Goal: Task Accomplishment & Management: Complete application form

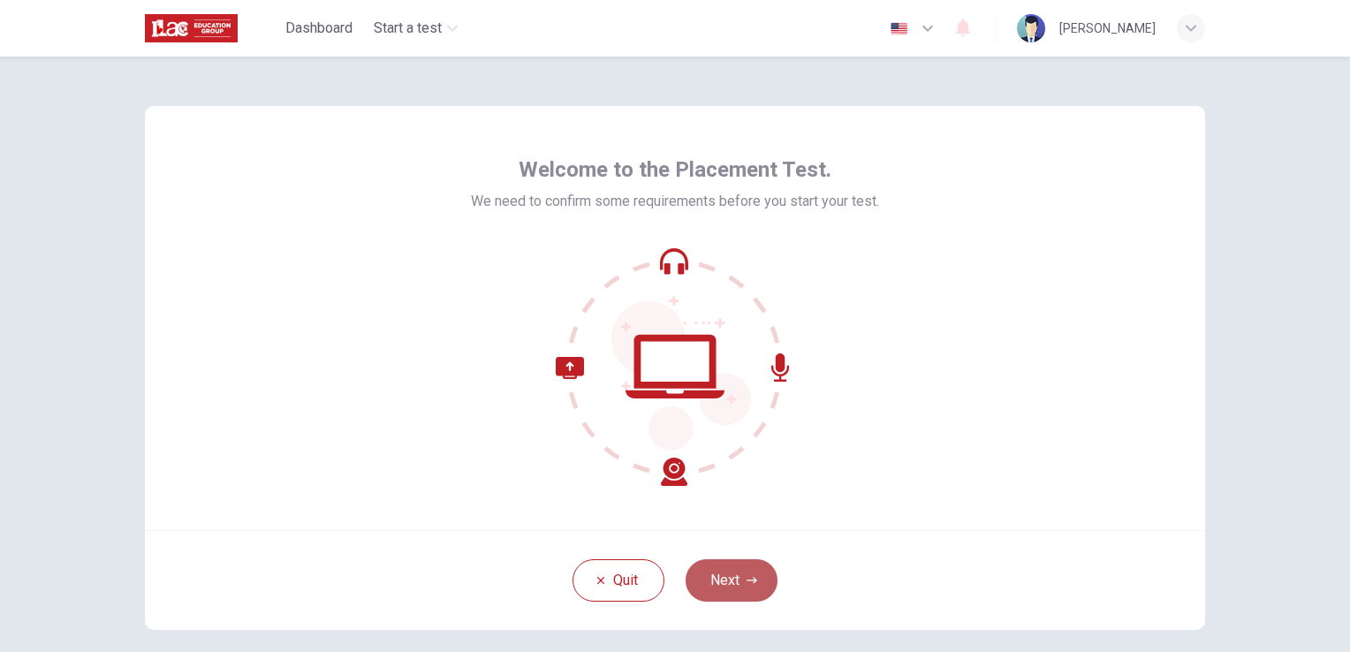
click at [737, 581] on button "Next" at bounding box center [732, 580] width 92 height 42
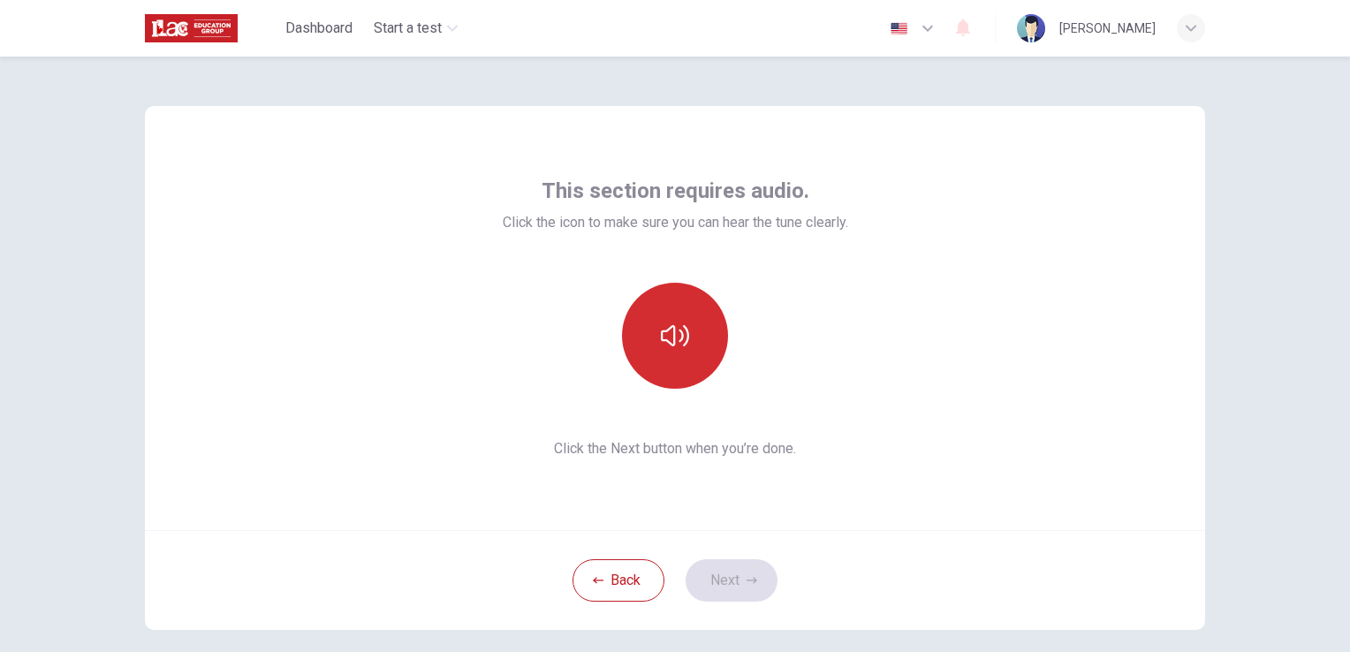
click at [668, 351] on button "button" at bounding box center [675, 336] width 106 height 106
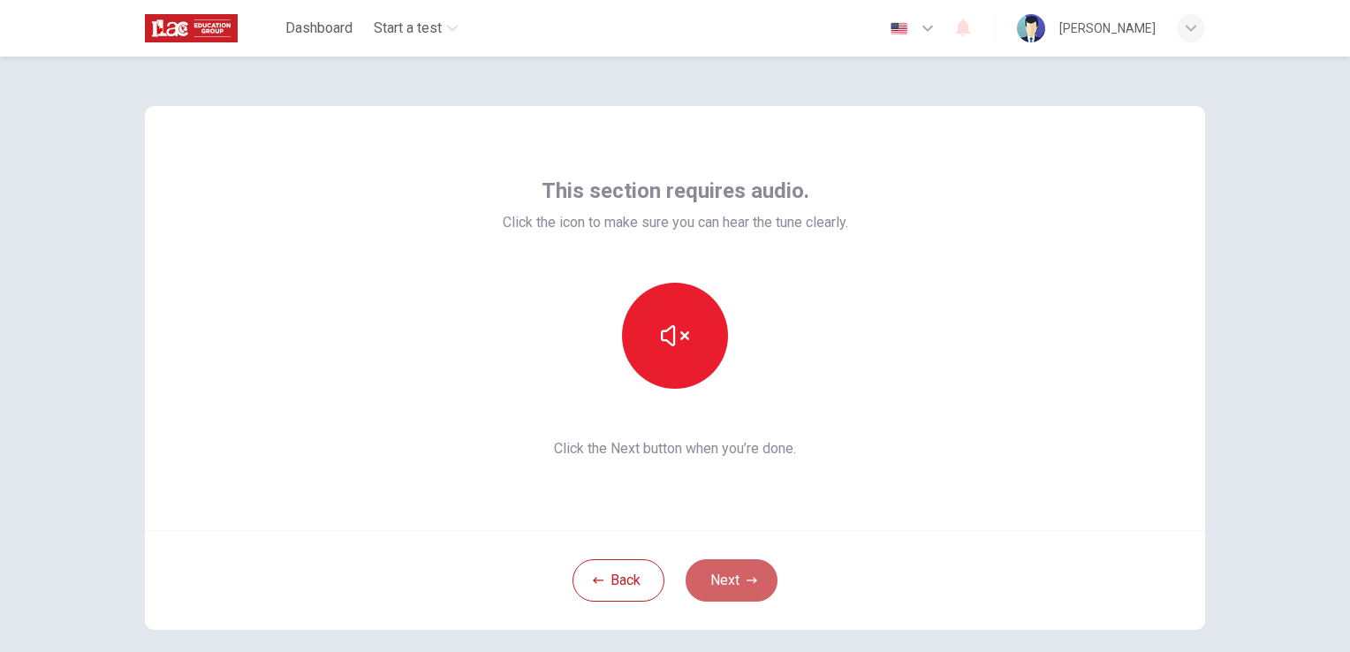
click at [710, 575] on button "Next" at bounding box center [732, 580] width 92 height 42
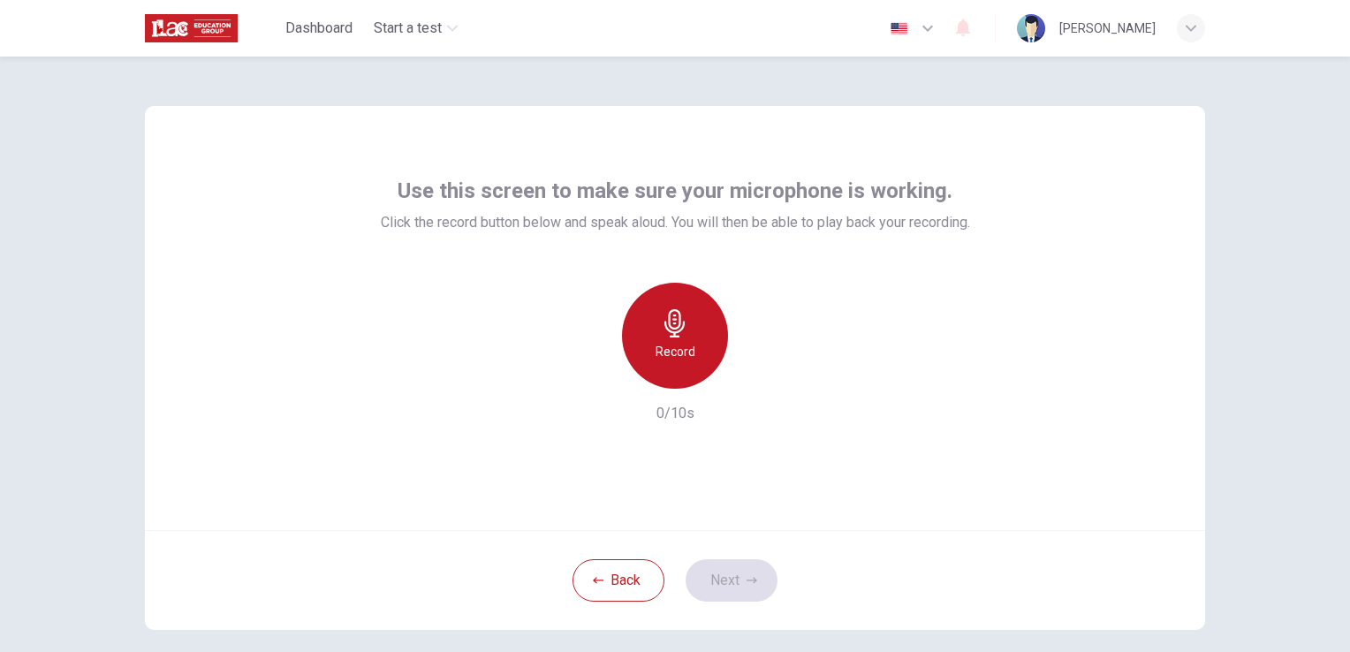
click at [674, 341] on h6 "Record" at bounding box center [676, 351] width 40 height 21
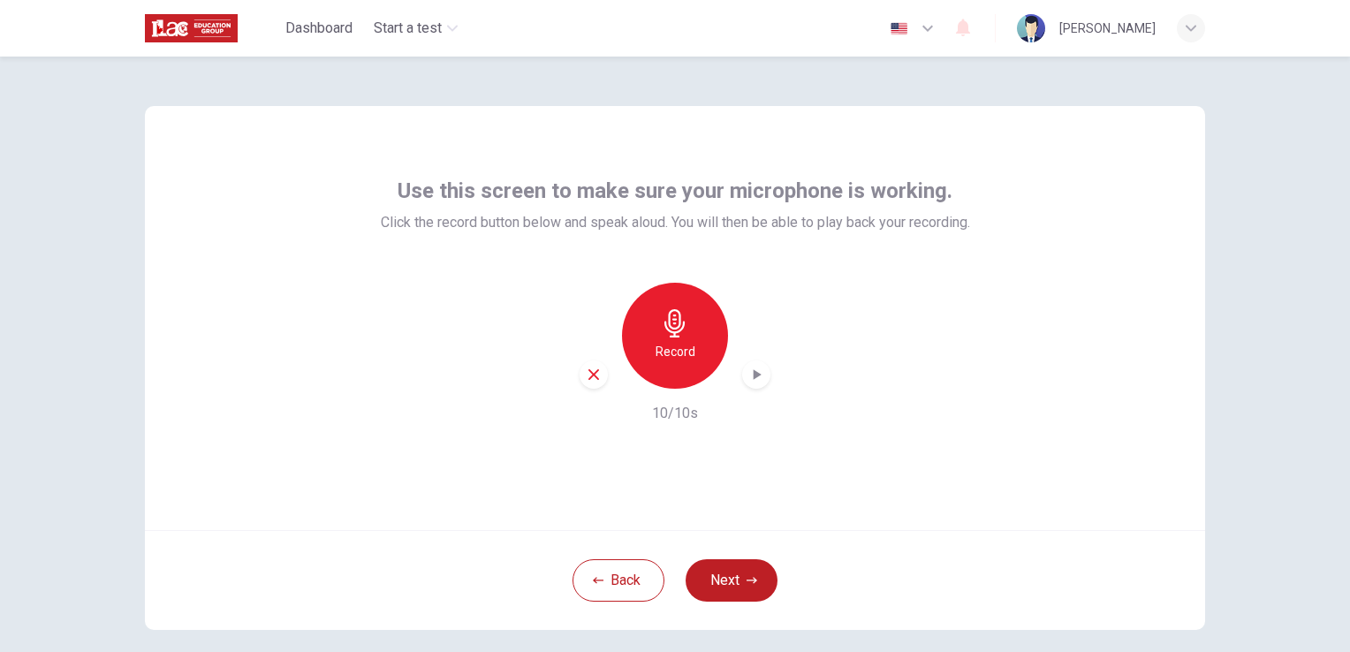
click at [756, 382] on icon "button" at bounding box center [757, 375] width 18 height 18
click at [714, 588] on button "Next" at bounding box center [732, 580] width 92 height 42
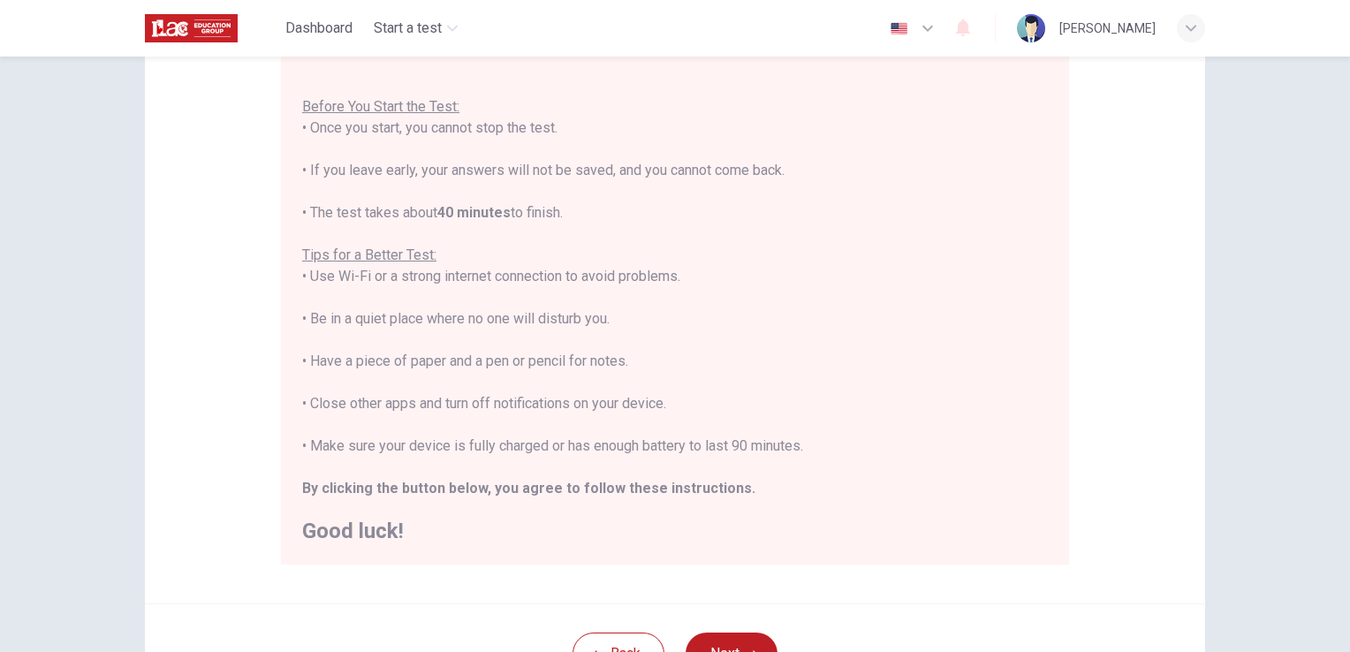
scroll to position [177, 0]
click at [261, 390] on div "Disclaimer: You are about to start a Placement Test . Before You Start the Test…" at bounding box center [675, 264] width 1060 height 671
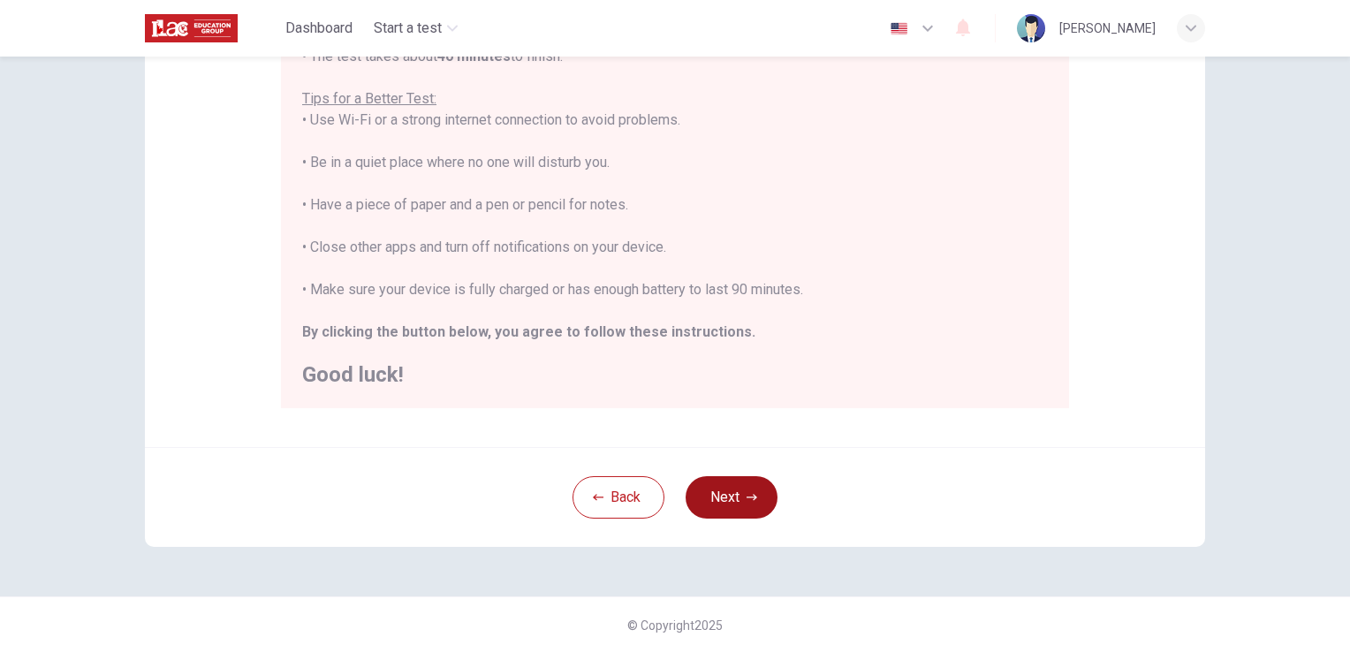
click at [714, 503] on button "Next" at bounding box center [732, 497] width 92 height 42
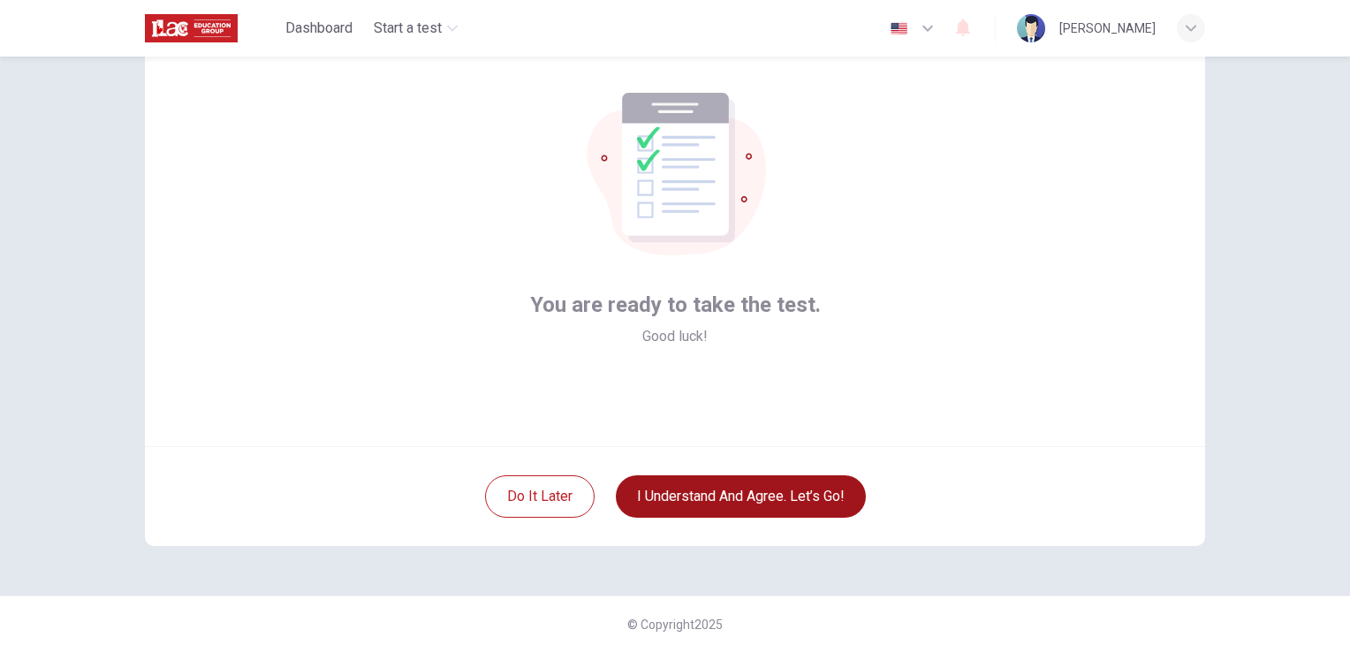
scroll to position [83, 0]
click at [713, 500] on button "I understand and agree. Let’s go!" at bounding box center [741, 497] width 250 height 42
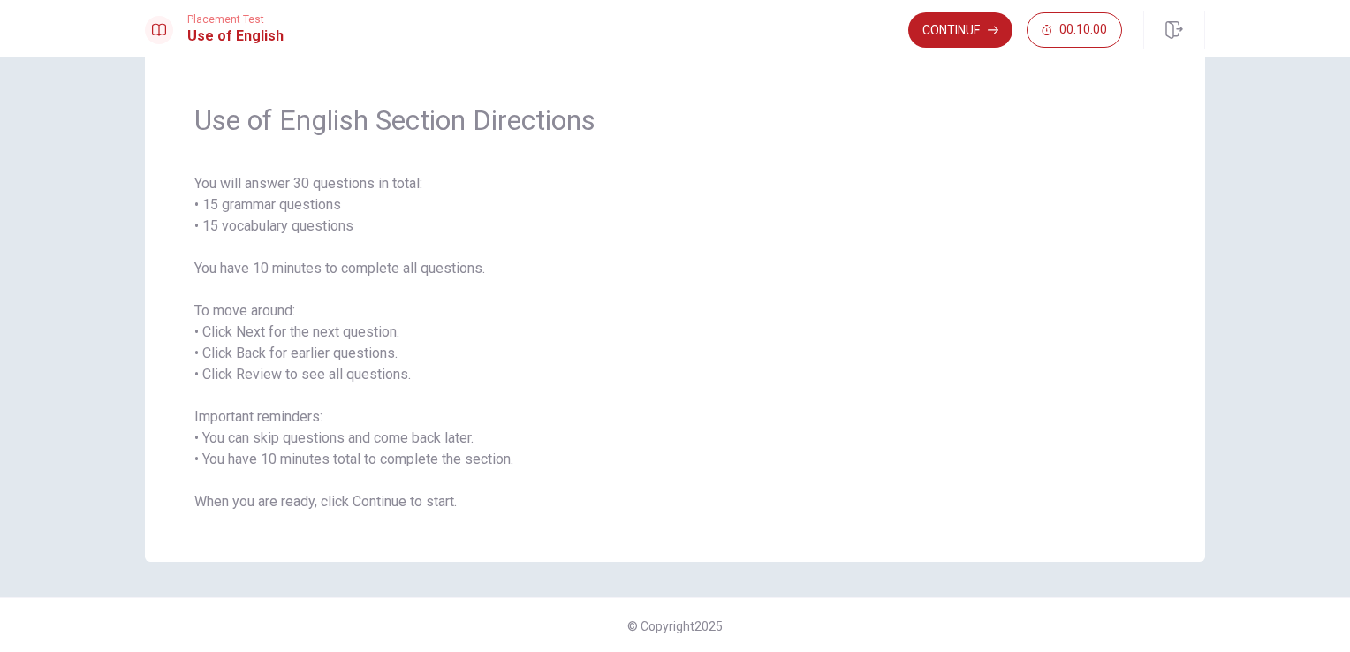
scroll to position [40, 0]
click at [959, 31] on button "Continue" at bounding box center [960, 29] width 104 height 35
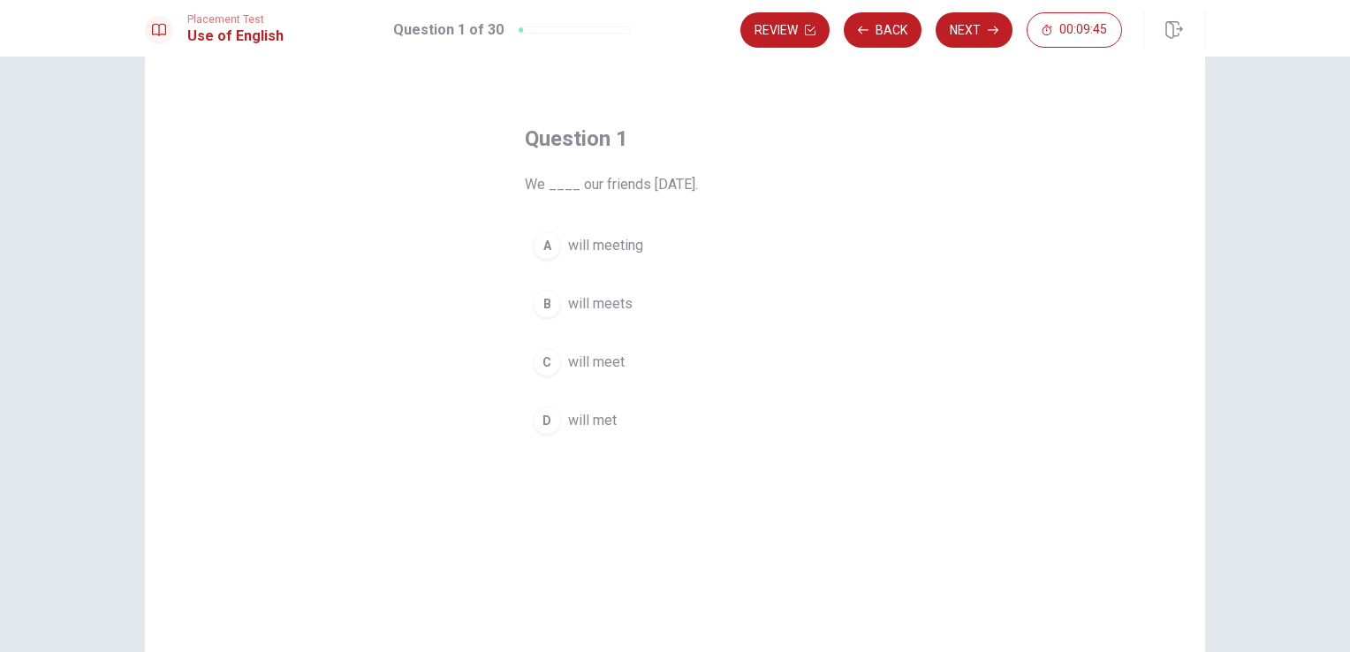
click at [548, 361] on div "C" at bounding box center [547, 362] width 28 height 28
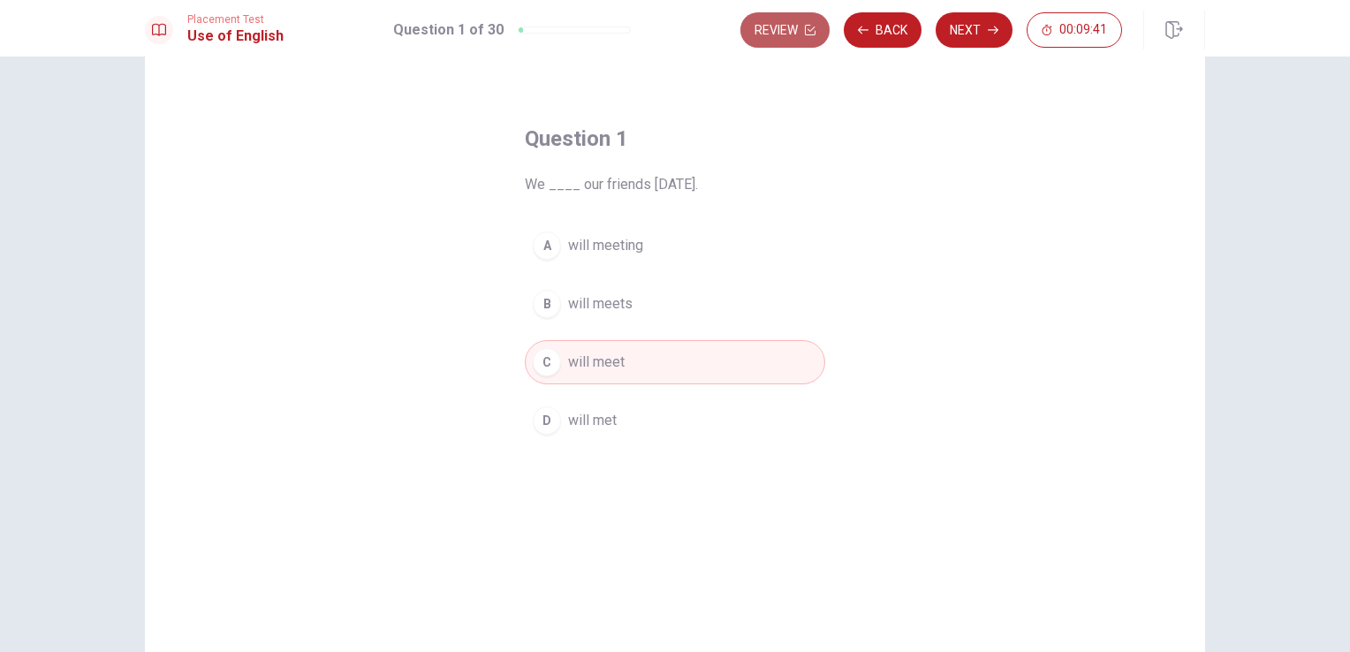
click at [790, 30] on button "Review" at bounding box center [784, 29] width 89 height 35
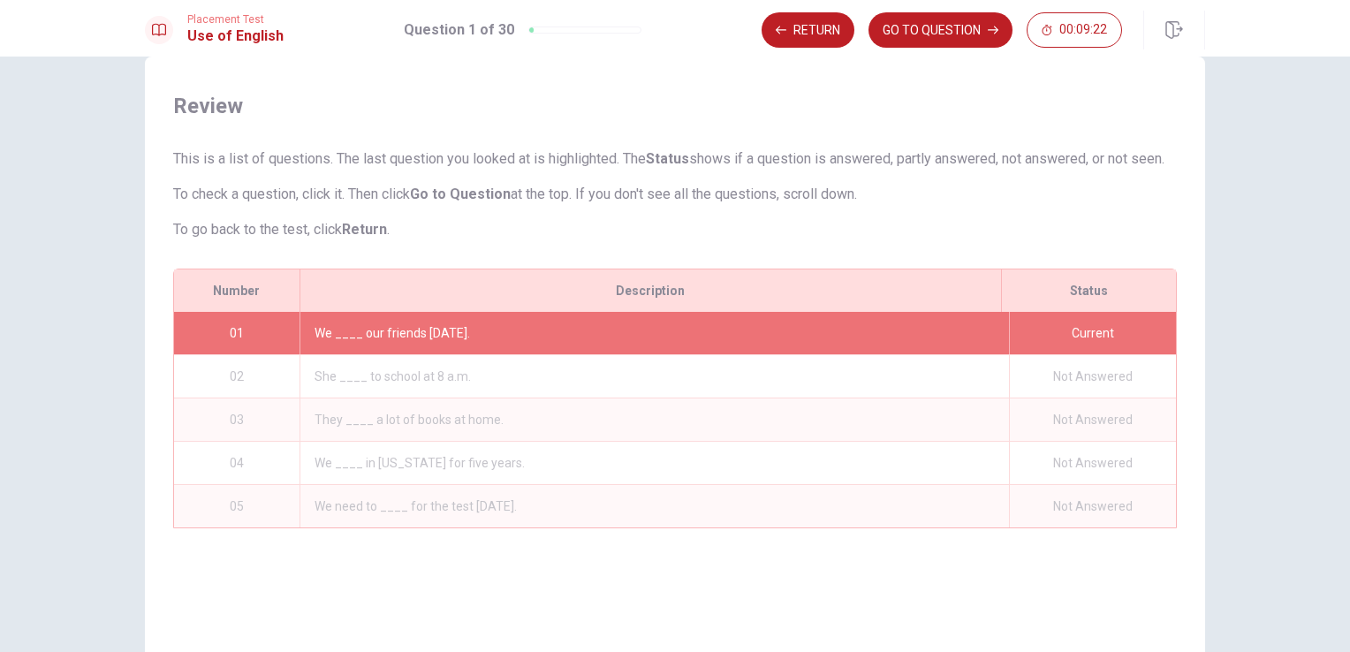
scroll to position [0, 0]
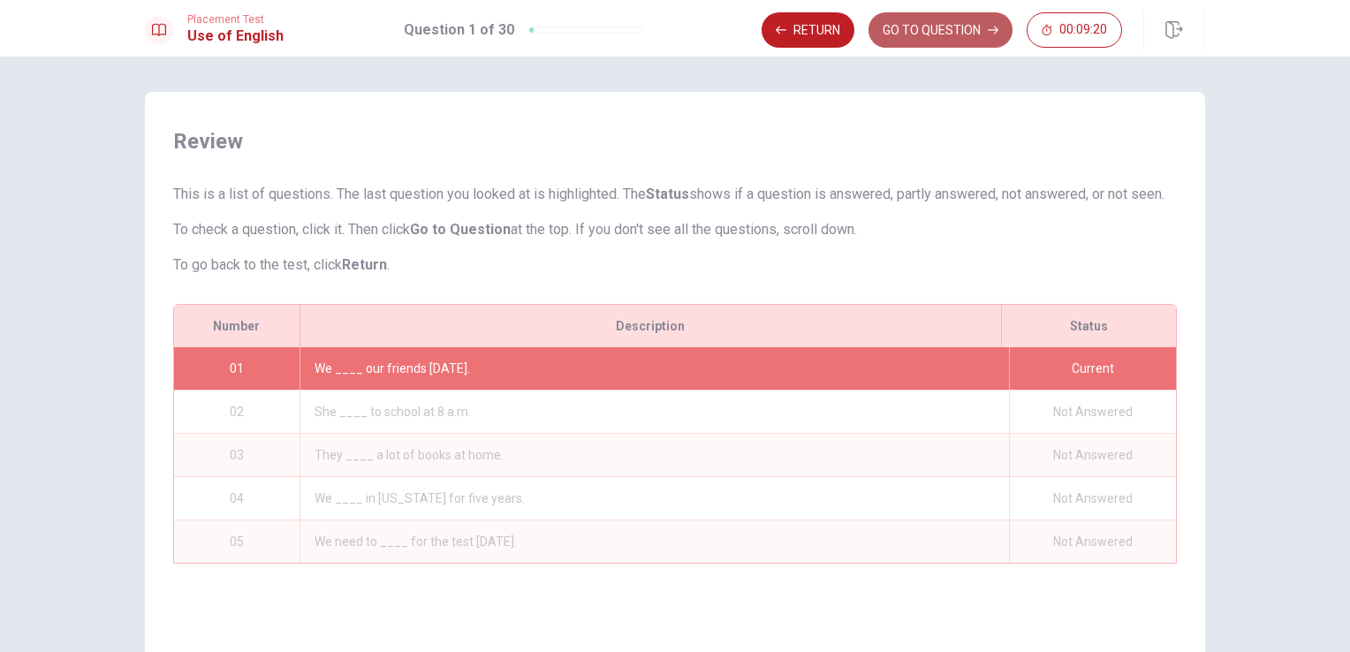
click at [907, 24] on button "GO TO QUESTION" at bounding box center [941, 29] width 144 height 35
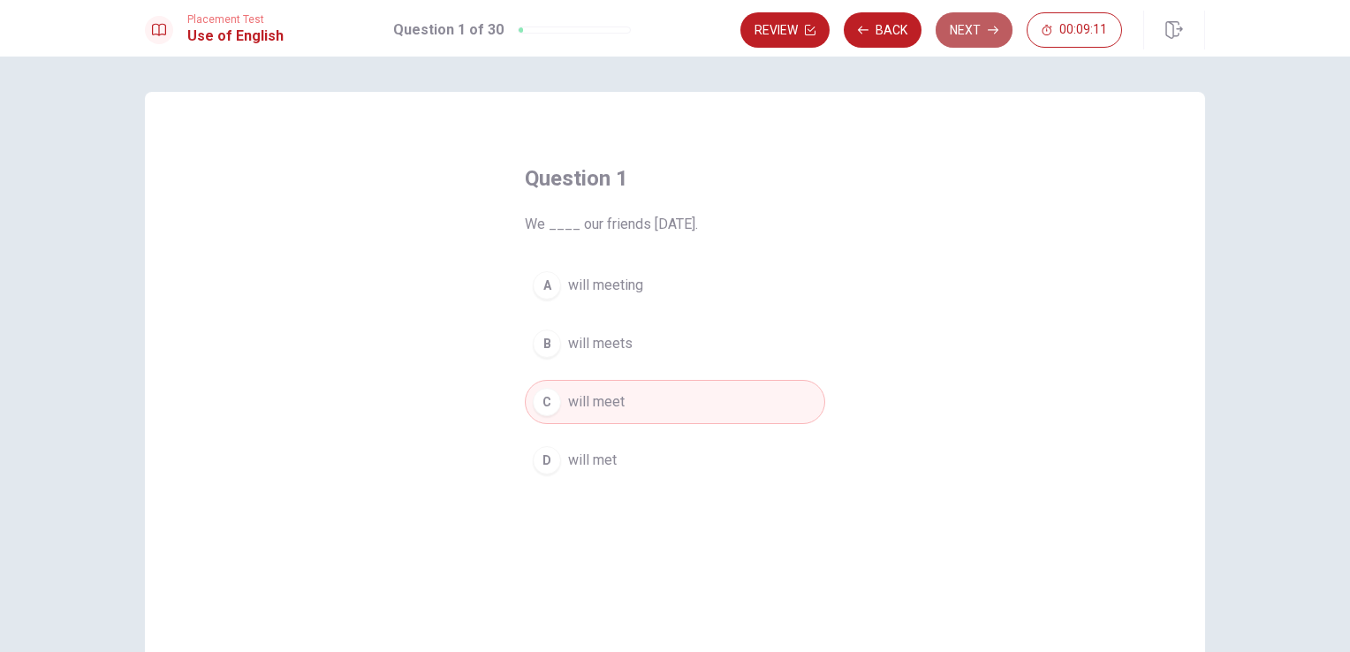
click at [983, 26] on button "Next" at bounding box center [974, 29] width 77 height 35
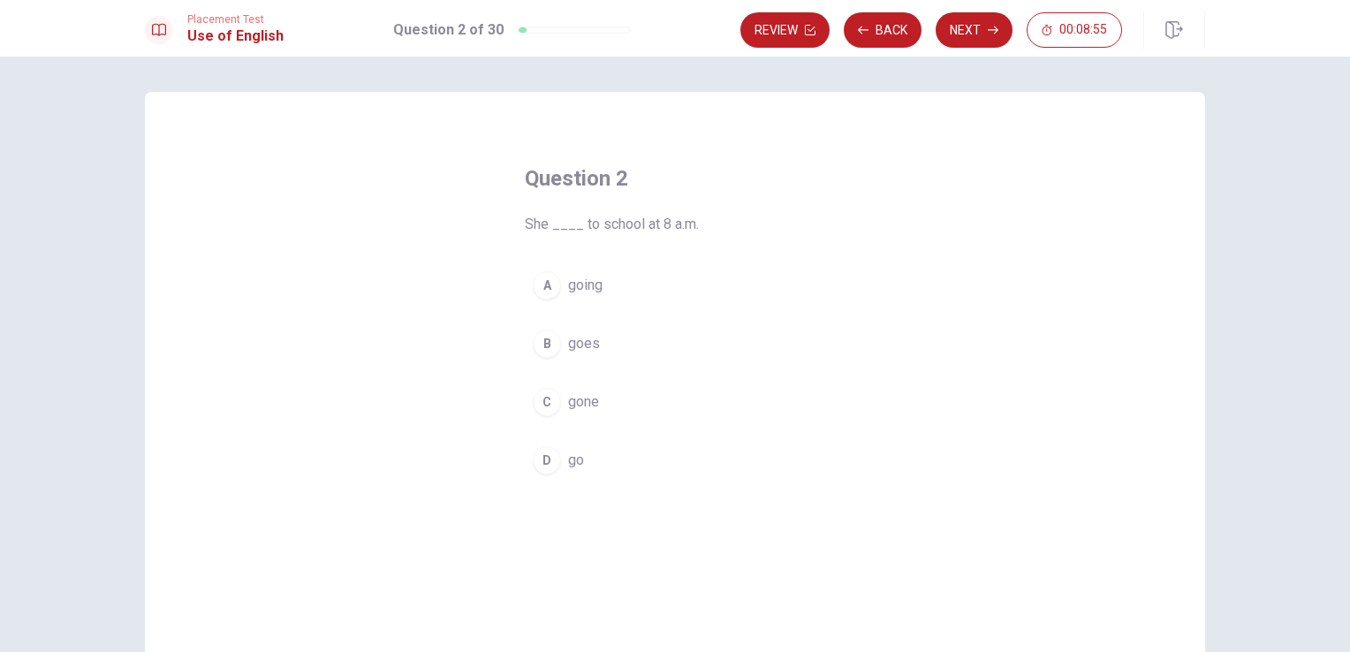
click at [568, 349] on span "goes" at bounding box center [584, 343] width 32 height 21
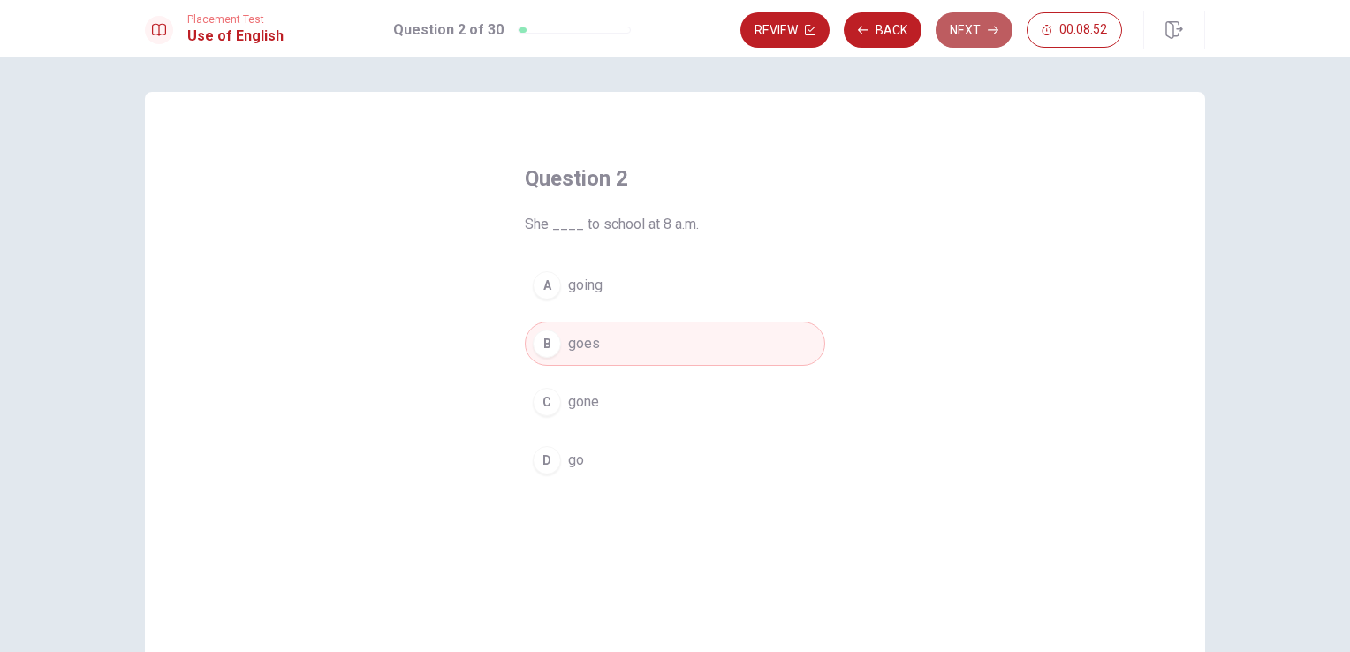
click at [967, 31] on button "Next" at bounding box center [974, 29] width 77 height 35
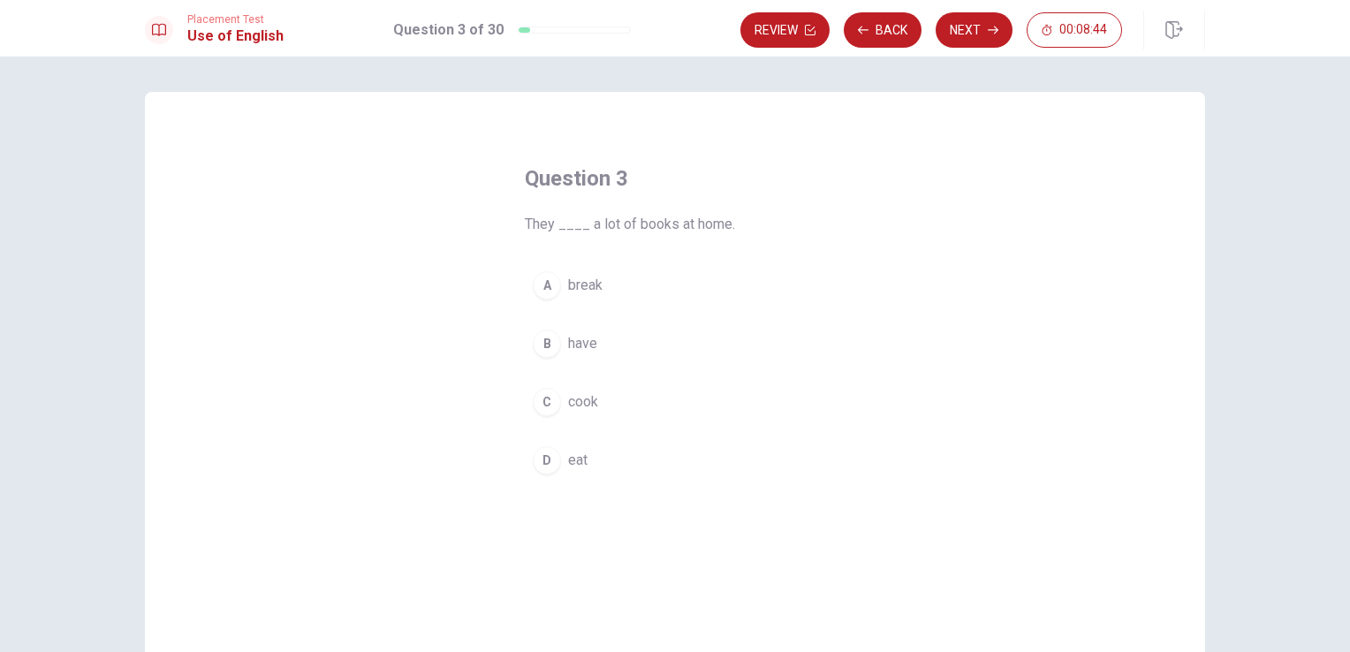
click at [543, 338] on div "B" at bounding box center [547, 344] width 28 height 28
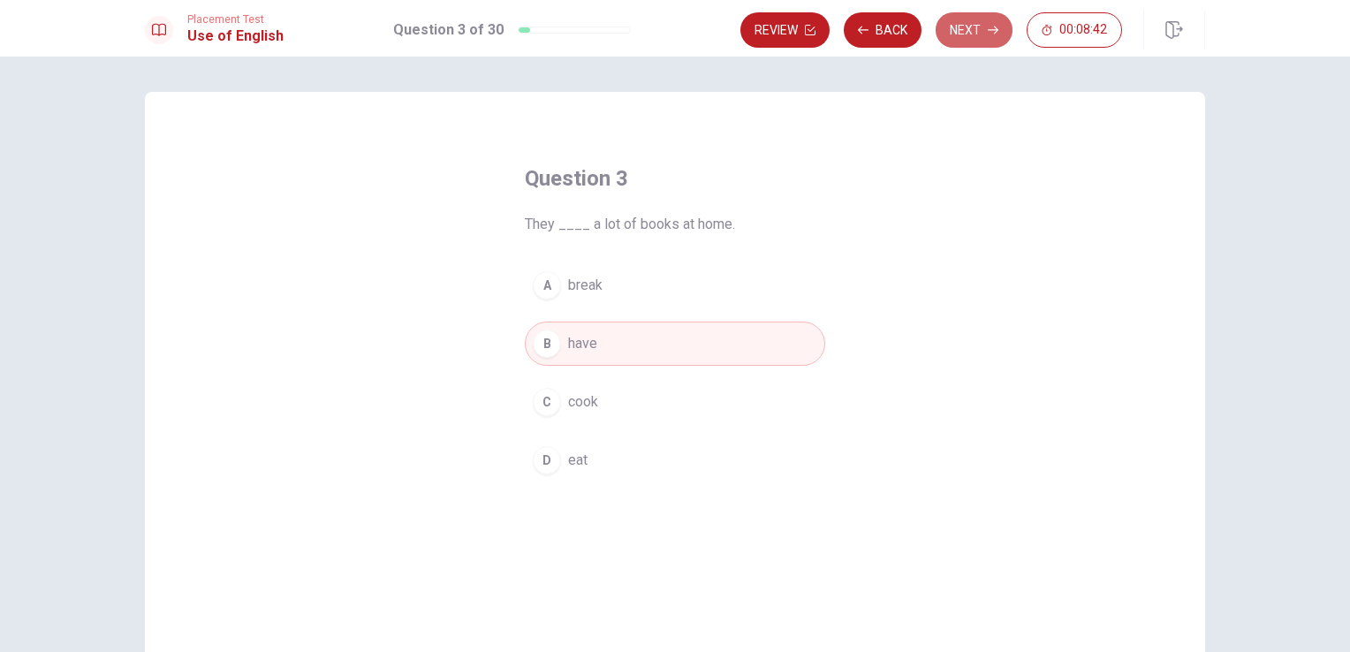
click at [968, 39] on button "Next" at bounding box center [974, 29] width 77 height 35
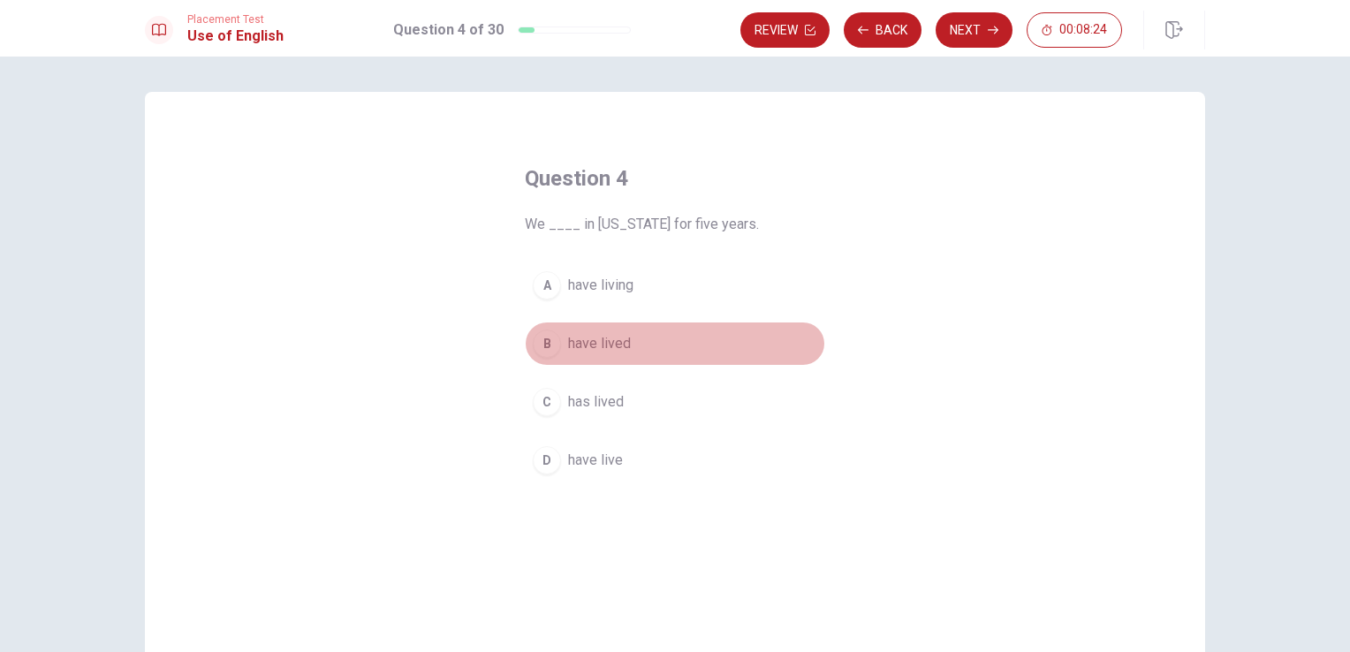
click at [546, 341] on div "B" at bounding box center [547, 344] width 28 height 28
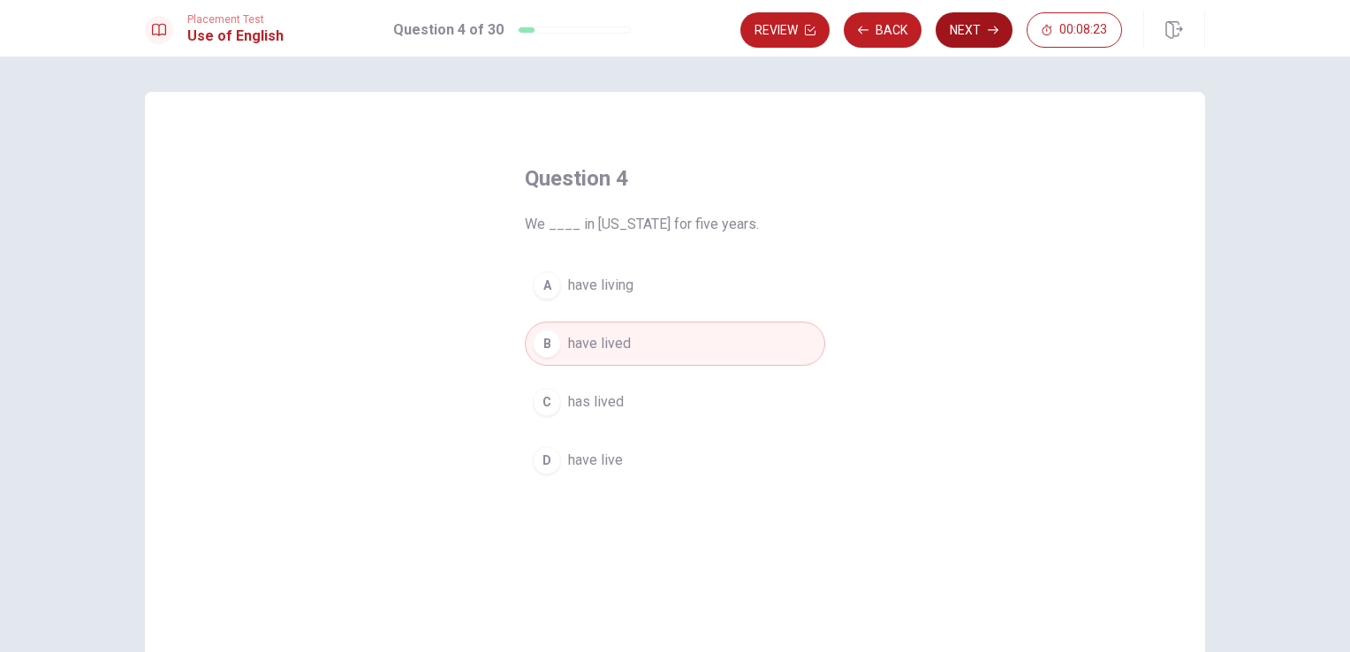
click at [968, 34] on button "Next" at bounding box center [974, 29] width 77 height 35
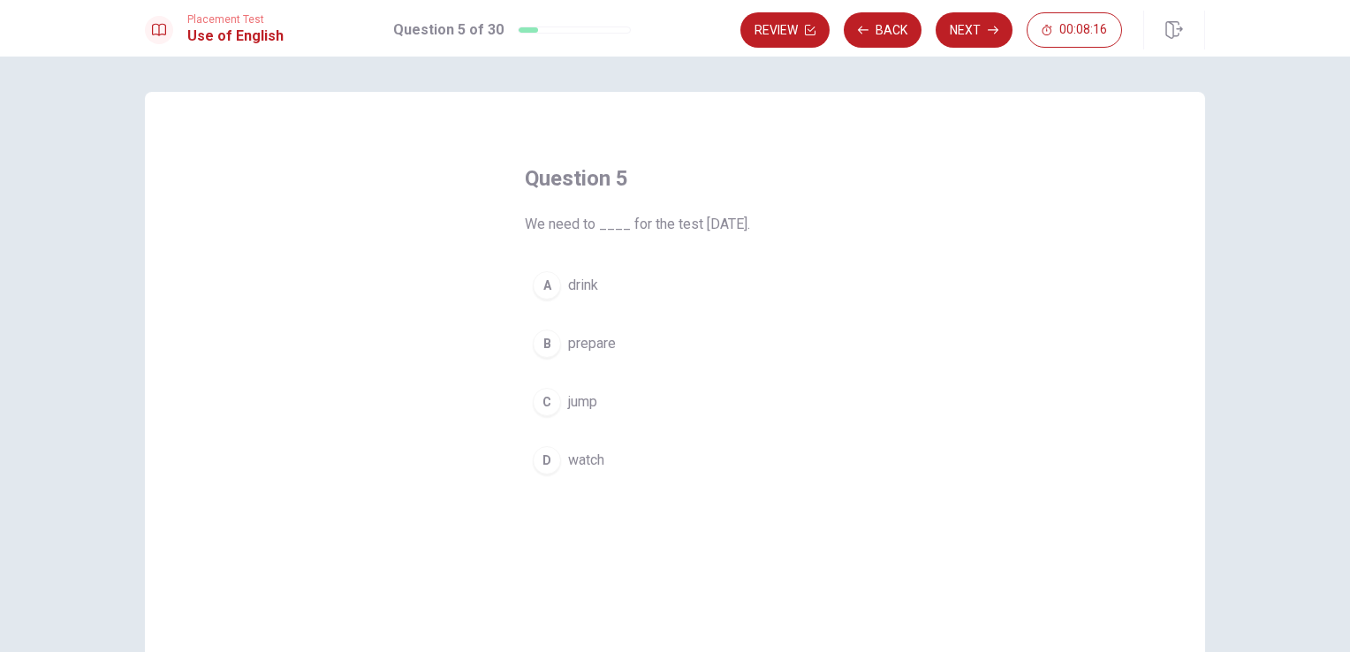
click at [534, 338] on div "B" at bounding box center [547, 344] width 28 height 28
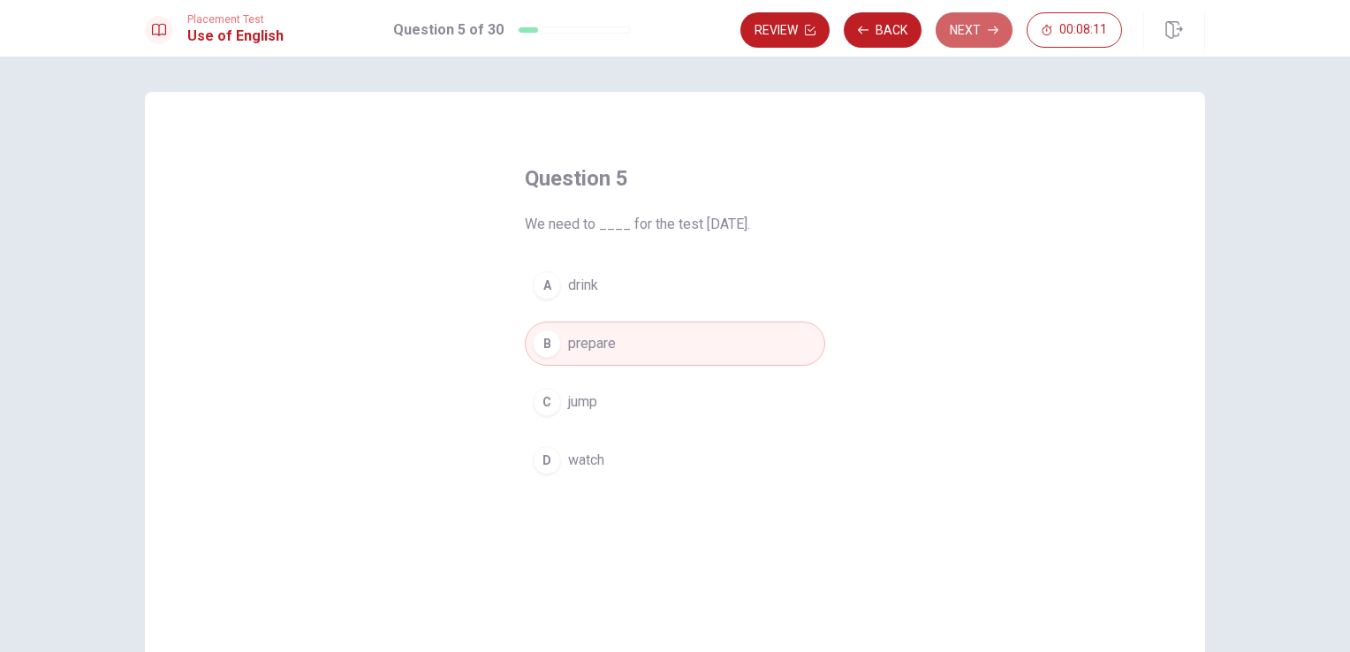
click at [981, 27] on button "Next" at bounding box center [974, 29] width 77 height 35
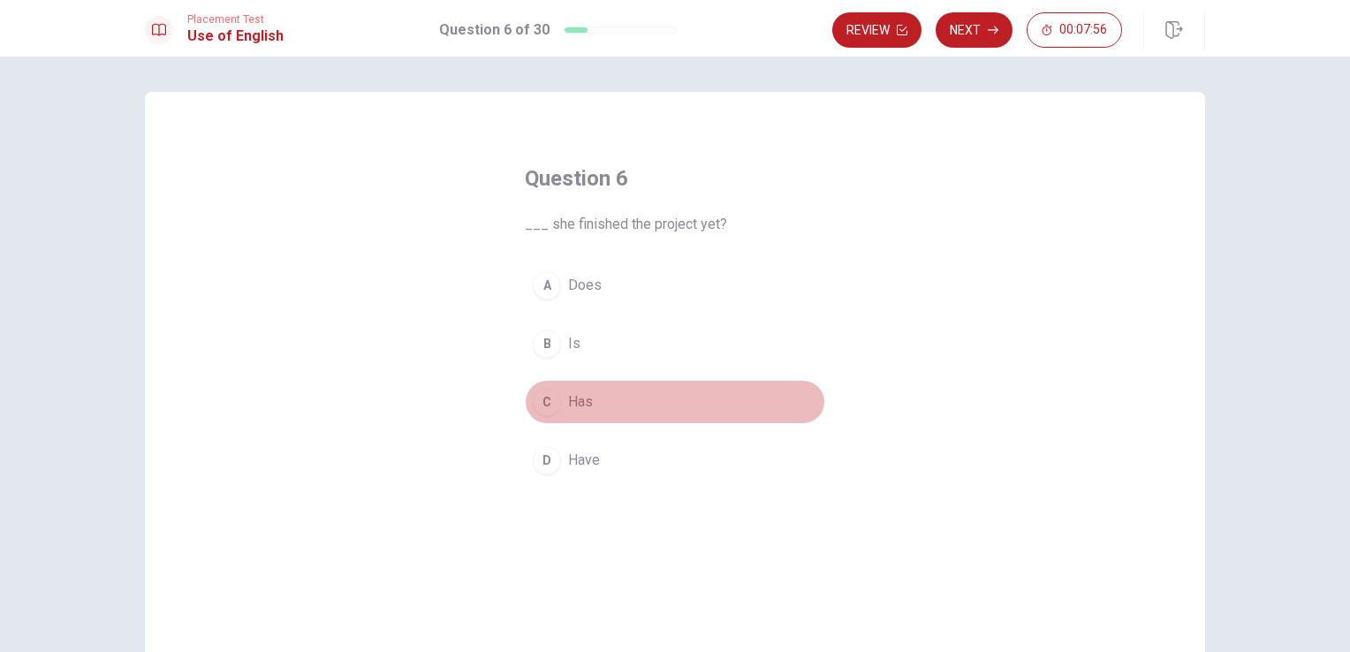
click at [544, 401] on div "C" at bounding box center [547, 402] width 28 height 28
click at [587, 392] on span "Has" at bounding box center [580, 401] width 25 height 21
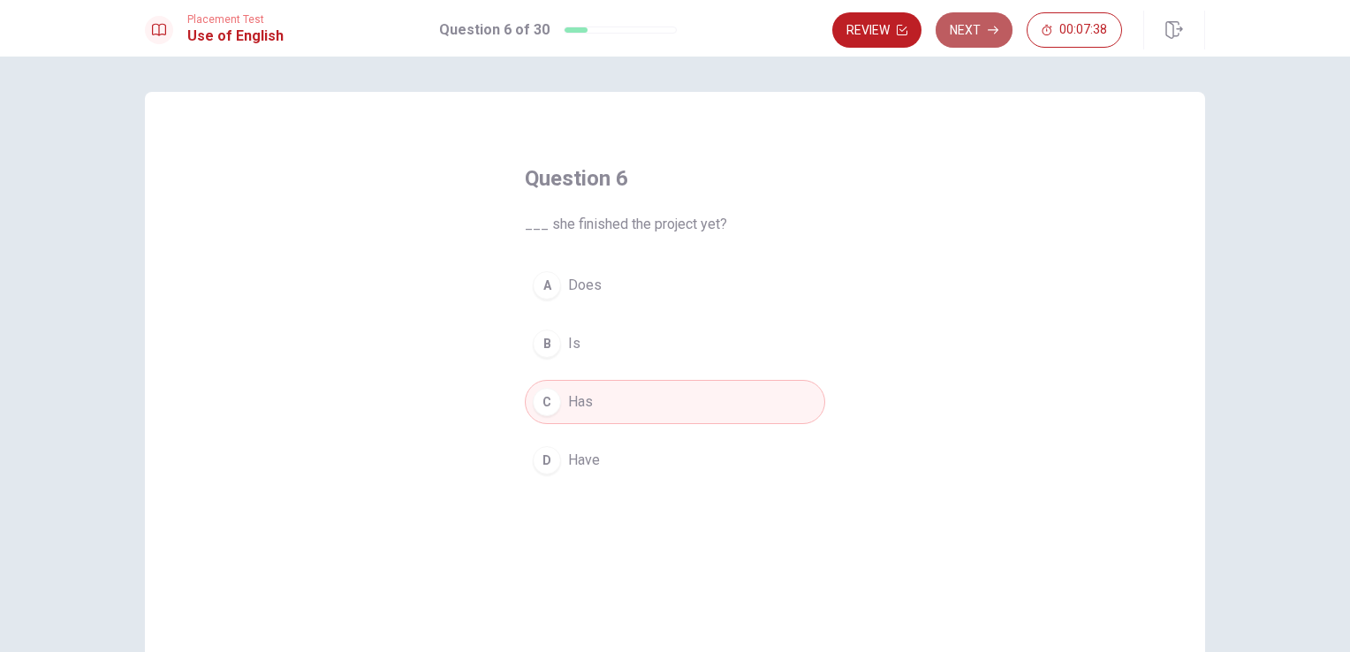
click at [975, 32] on button "Next" at bounding box center [974, 29] width 77 height 35
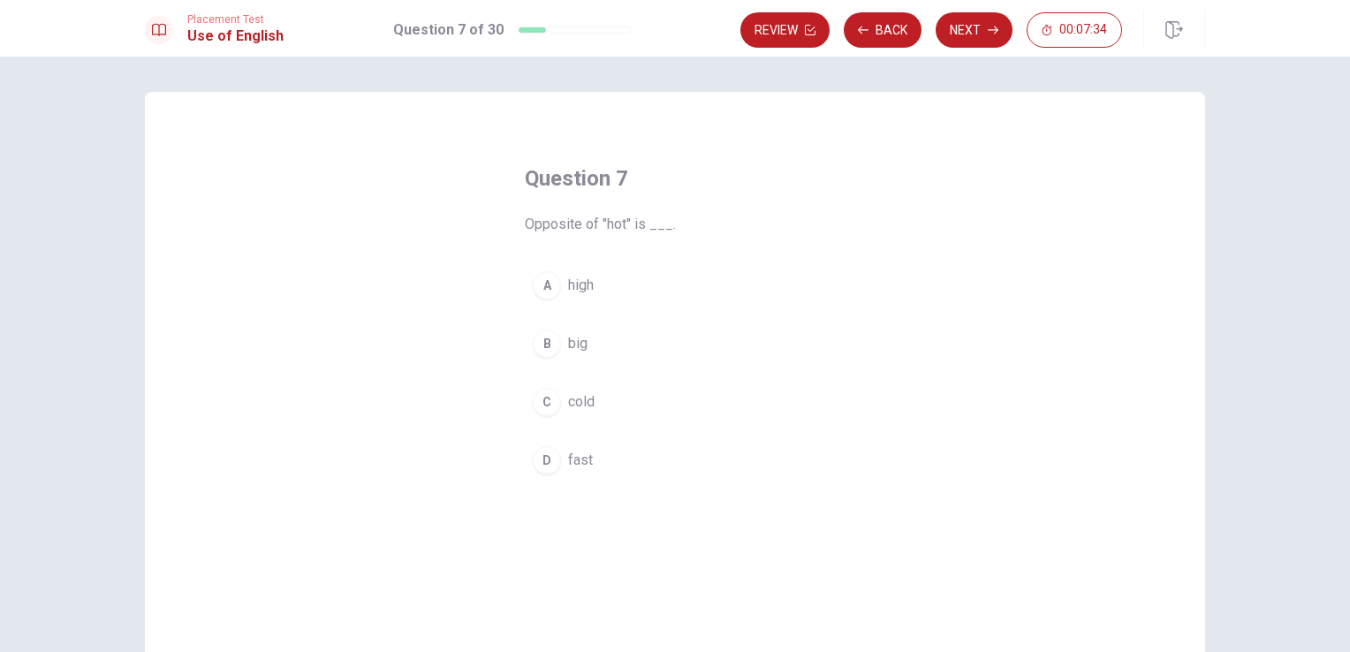
click at [543, 402] on div "C" at bounding box center [547, 402] width 28 height 28
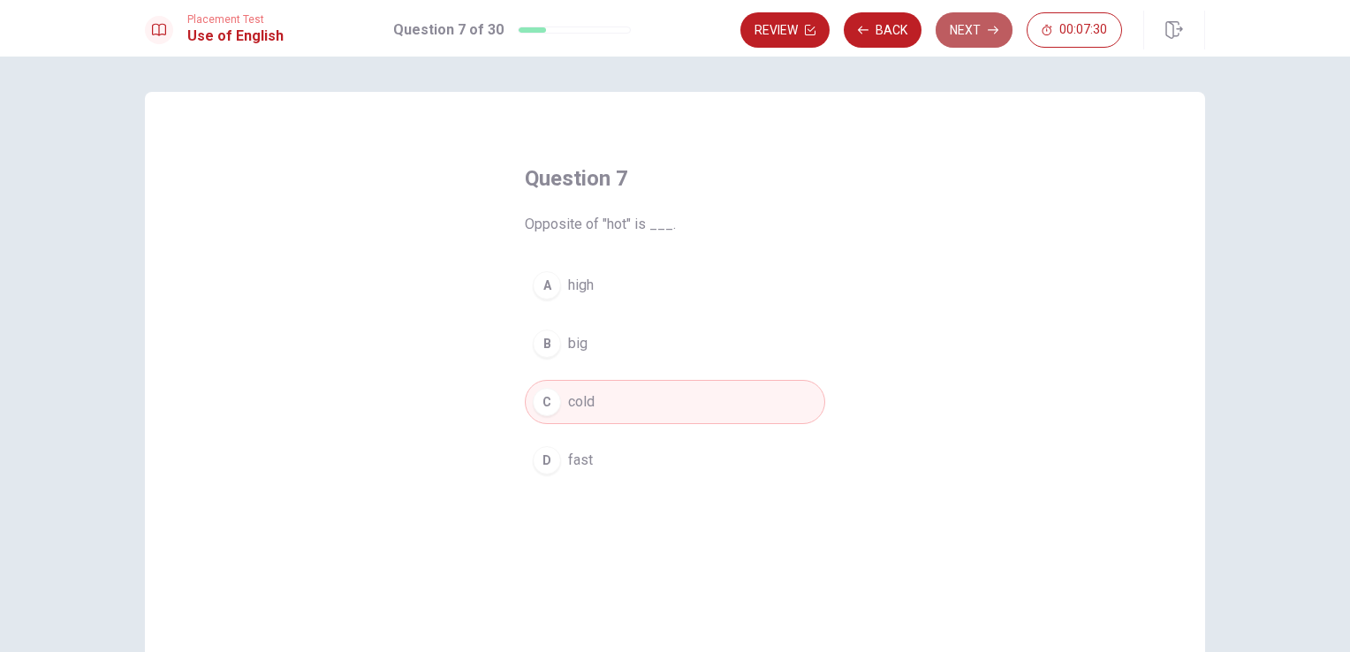
click at [974, 30] on button "Next" at bounding box center [974, 29] width 77 height 35
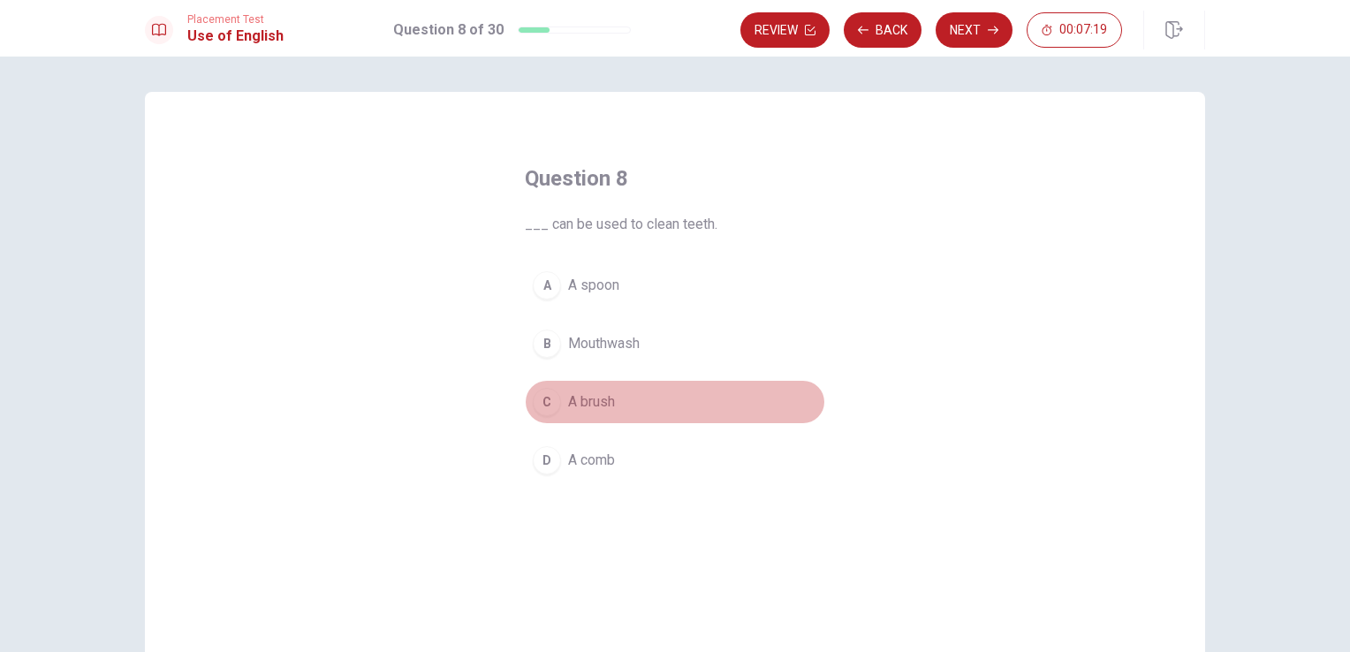
click at [542, 401] on div "C" at bounding box center [547, 402] width 28 height 28
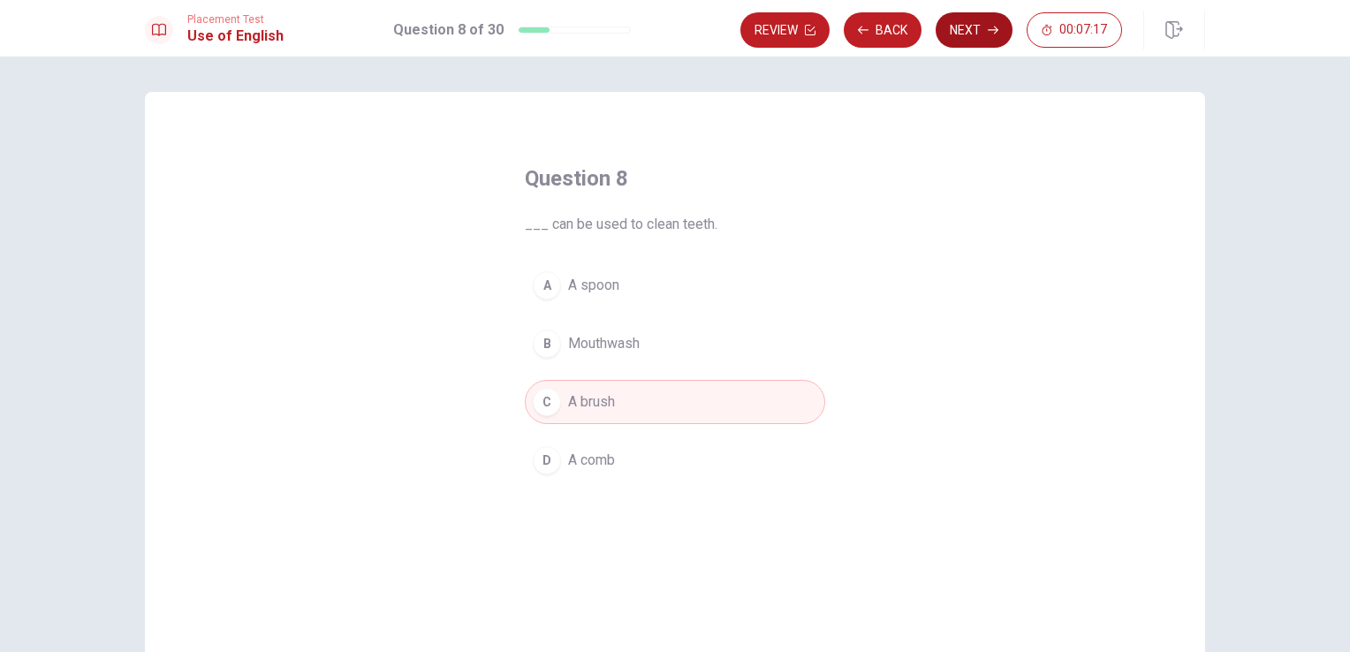
click at [958, 30] on button "Next" at bounding box center [974, 29] width 77 height 35
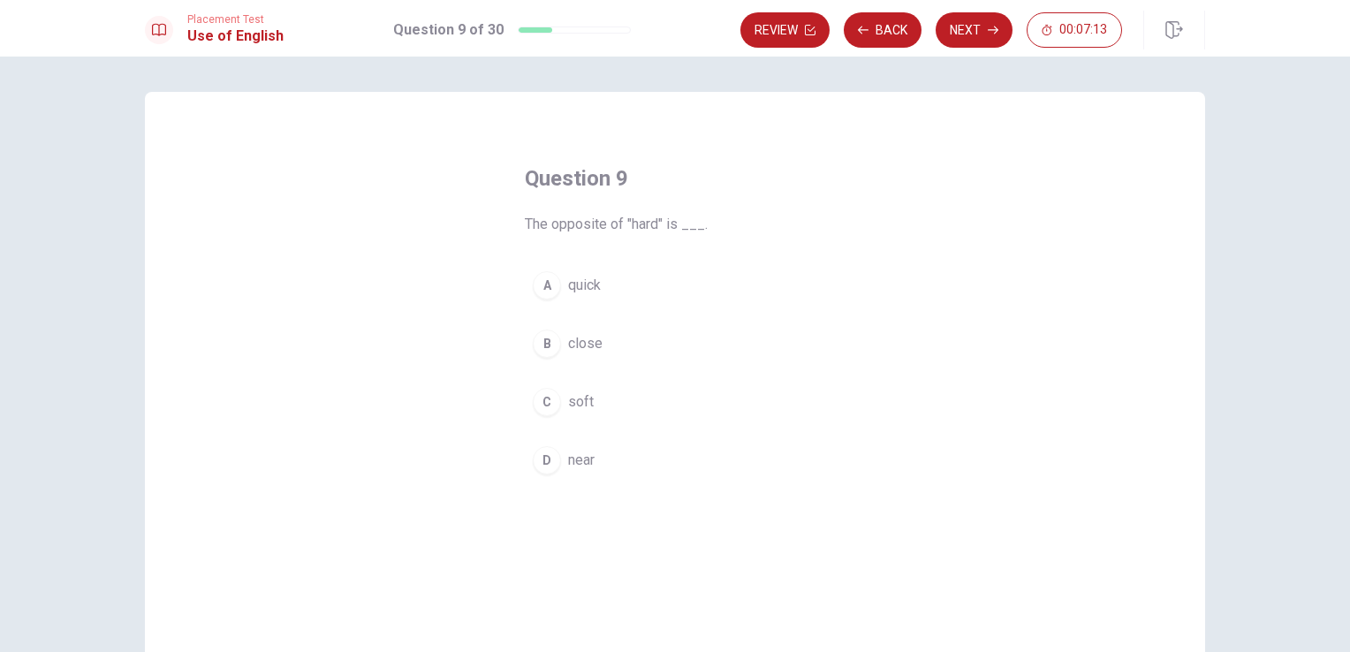
click at [545, 408] on div "C" at bounding box center [547, 402] width 28 height 28
click at [979, 23] on button "Next" at bounding box center [974, 29] width 77 height 35
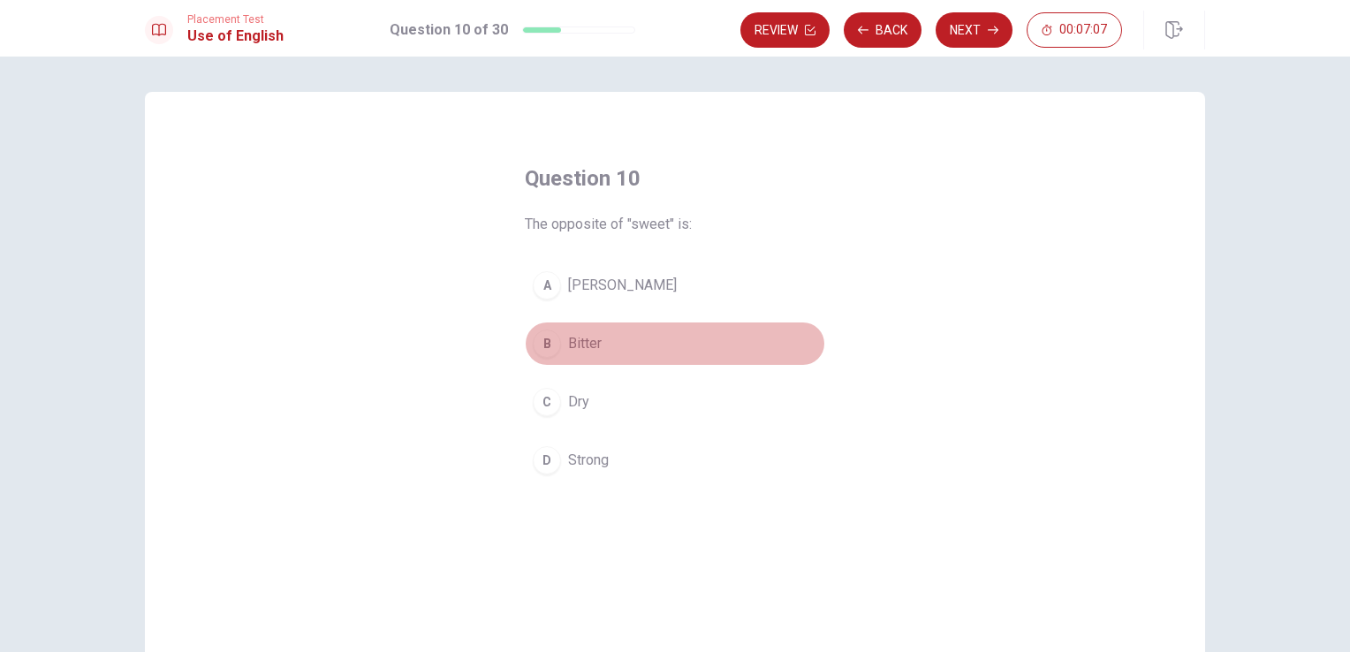
click at [541, 340] on div "B" at bounding box center [547, 344] width 28 height 28
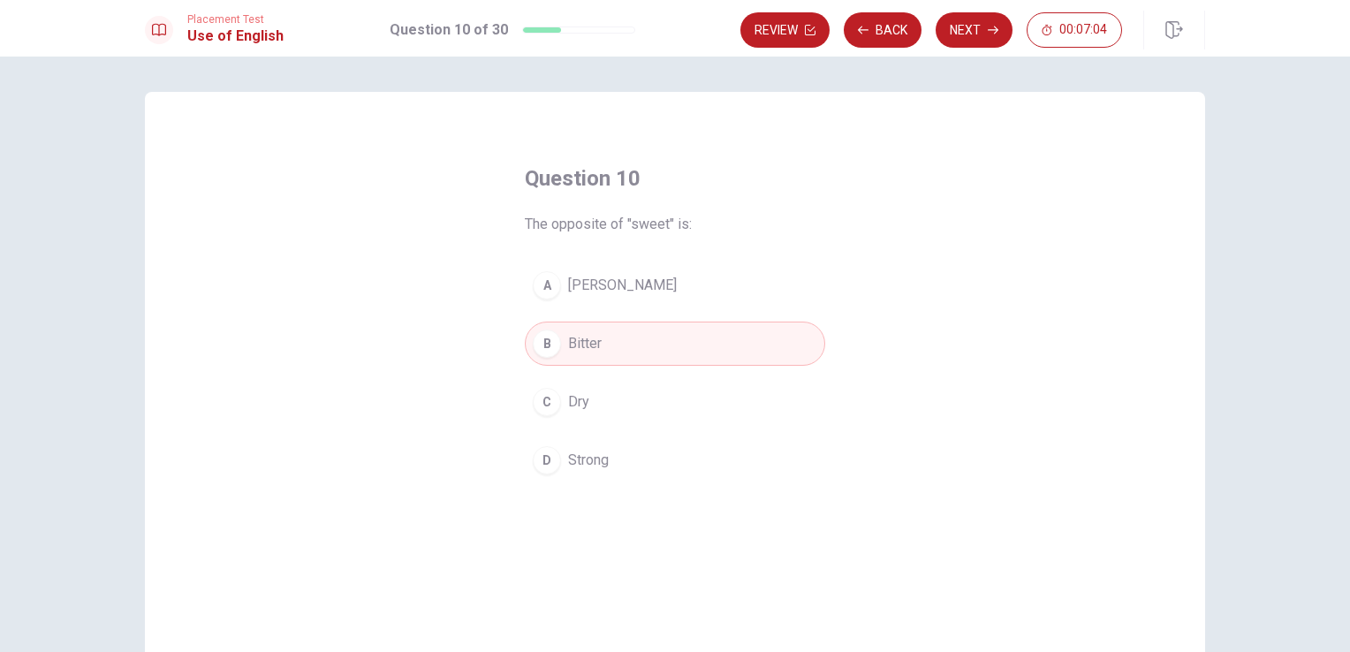
click at [965, 26] on button "Next" at bounding box center [974, 29] width 77 height 35
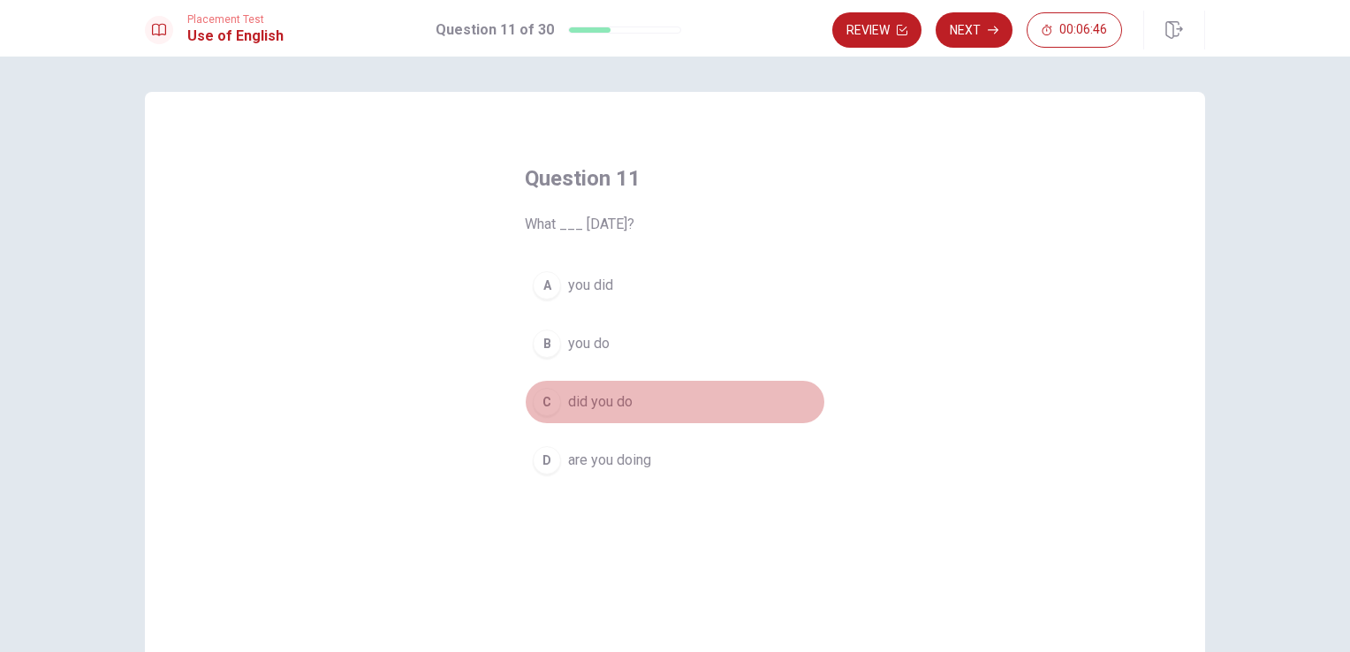
click at [541, 401] on div "C" at bounding box center [547, 402] width 28 height 28
click at [581, 398] on span "did you do" at bounding box center [600, 401] width 65 height 21
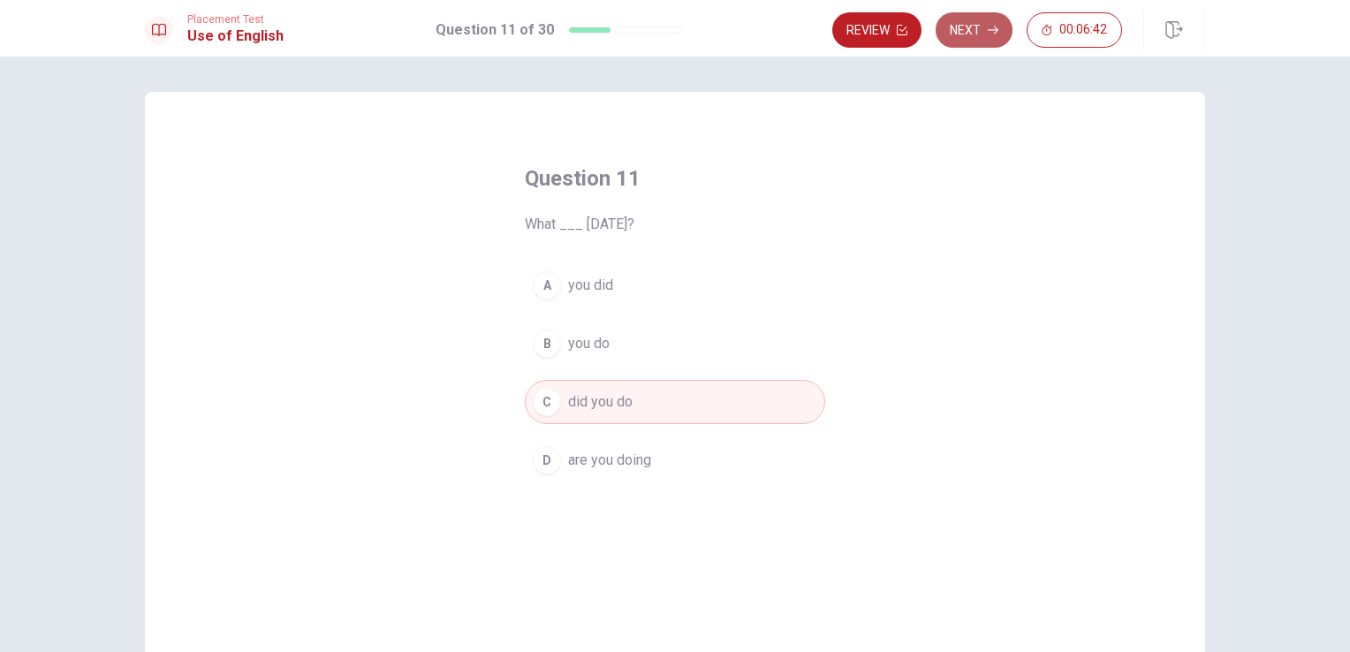
click at [944, 30] on button "Next" at bounding box center [974, 29] width 77 height 35
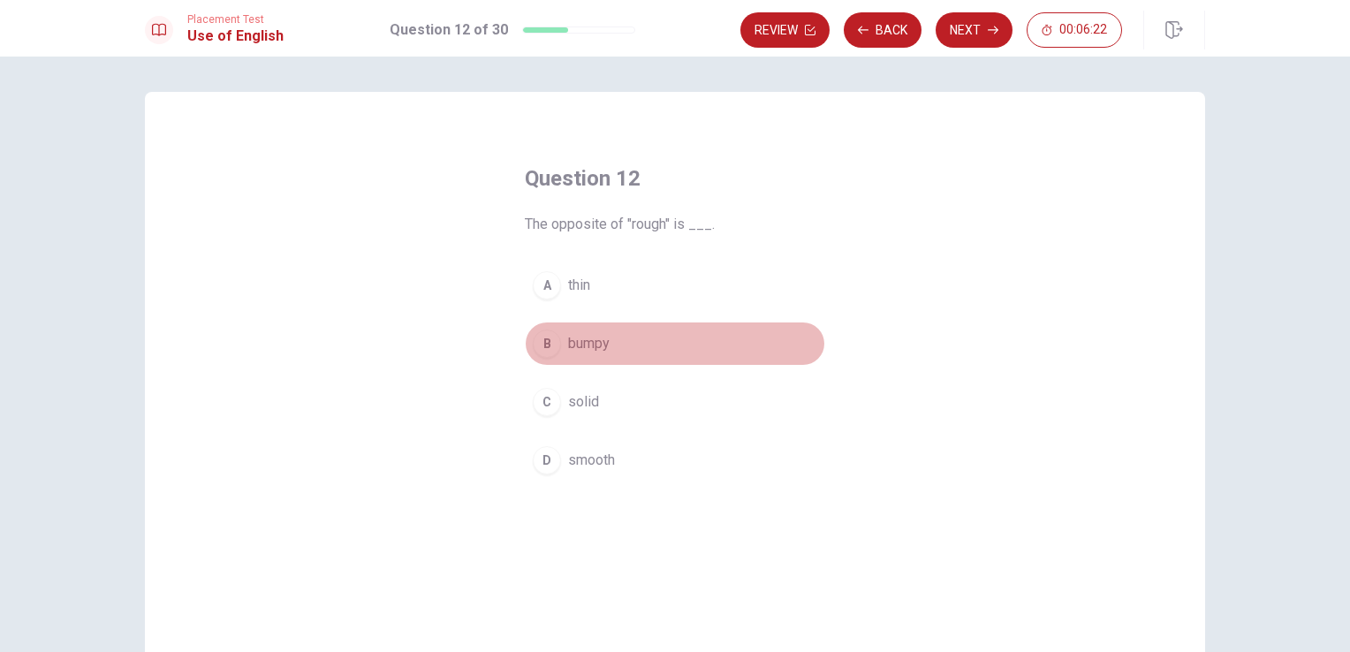
click at [543, 342] on div "B" at bounding box center [547, 344] width 28 height 28
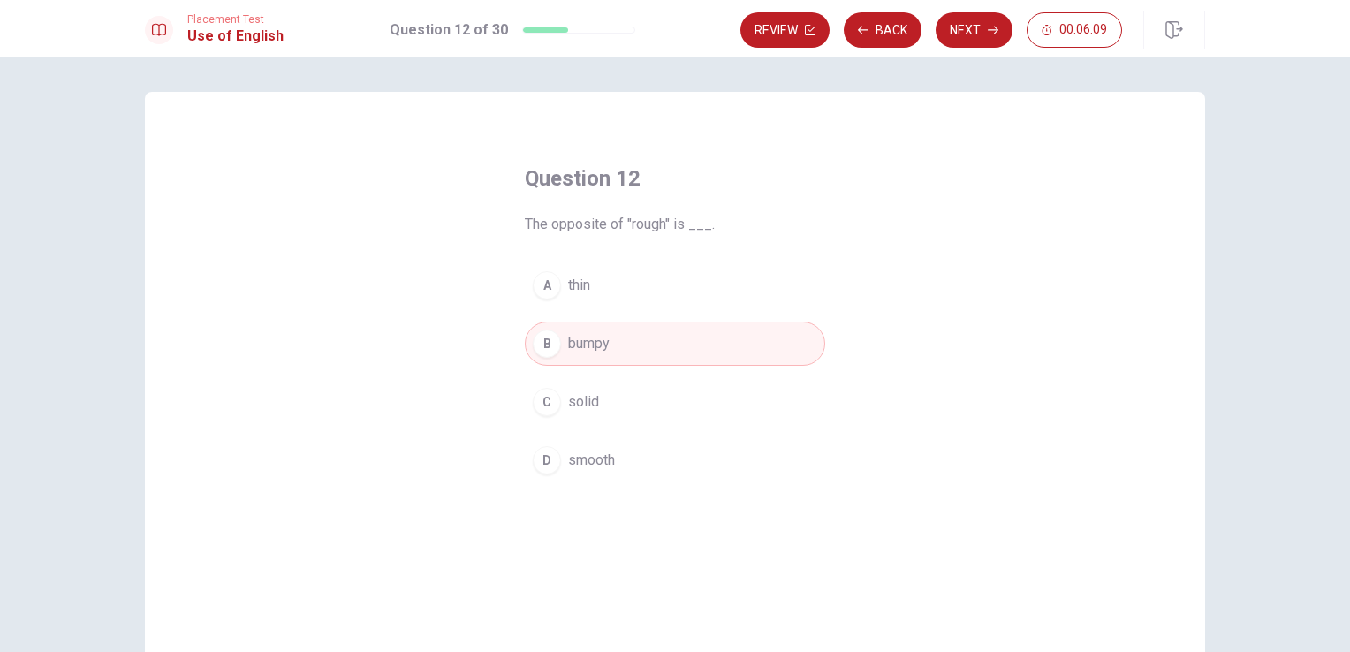
click at [698, 221] on span "The opposite of "rough" is ___." at bounding box center [675, 224] width 300 height 21
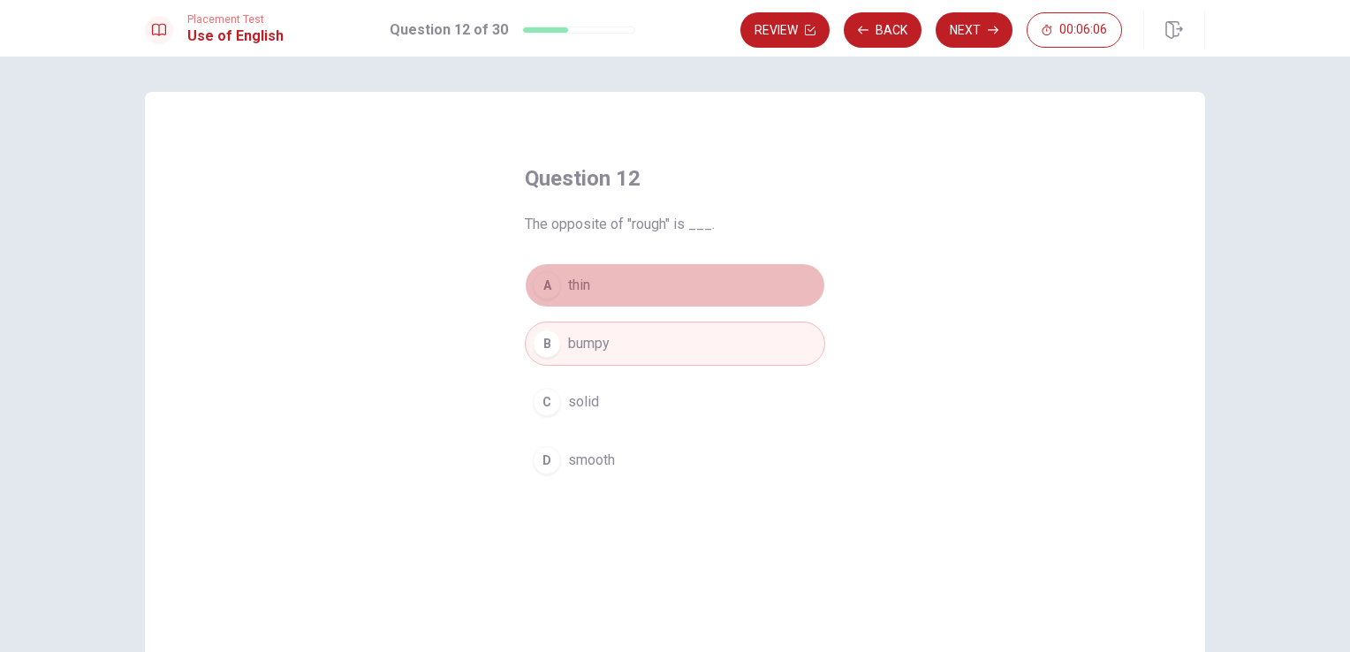
click at [533, 277] on div "A" at bounding box center [547, 285] width 28 height 28
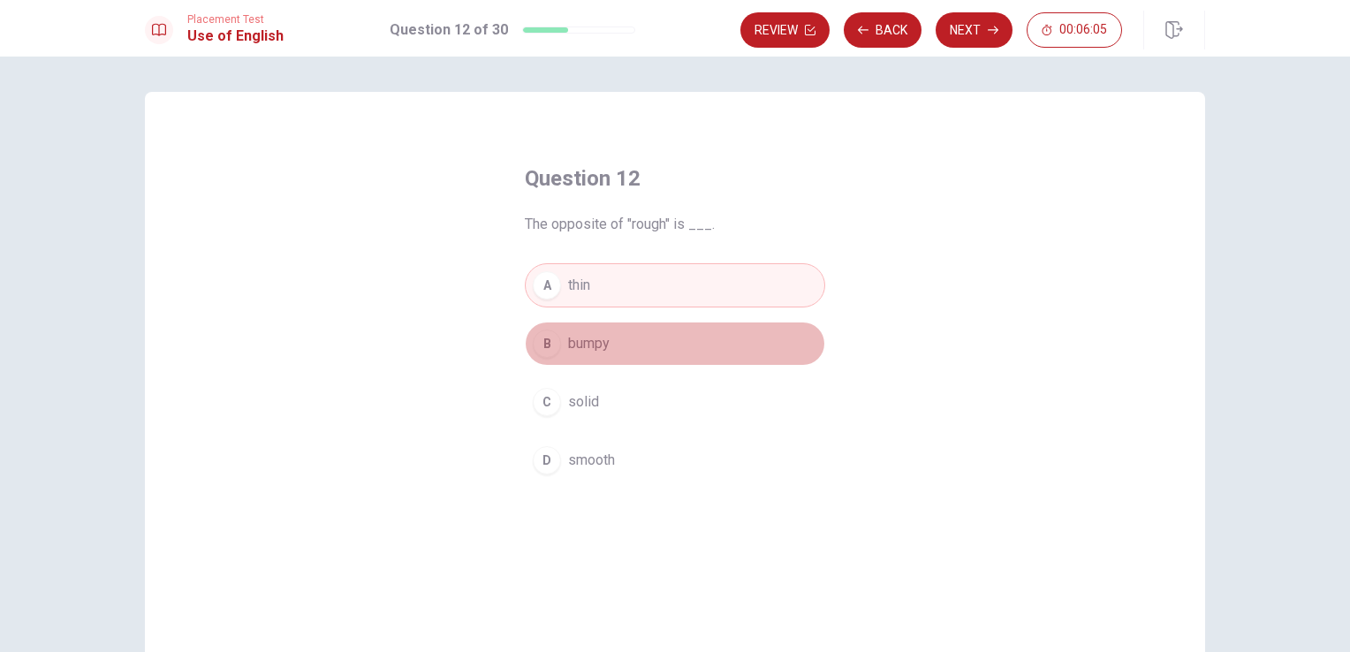
click at [588, 338] on span "bumpy" at bounding box center [589, 343] width 42 height 21
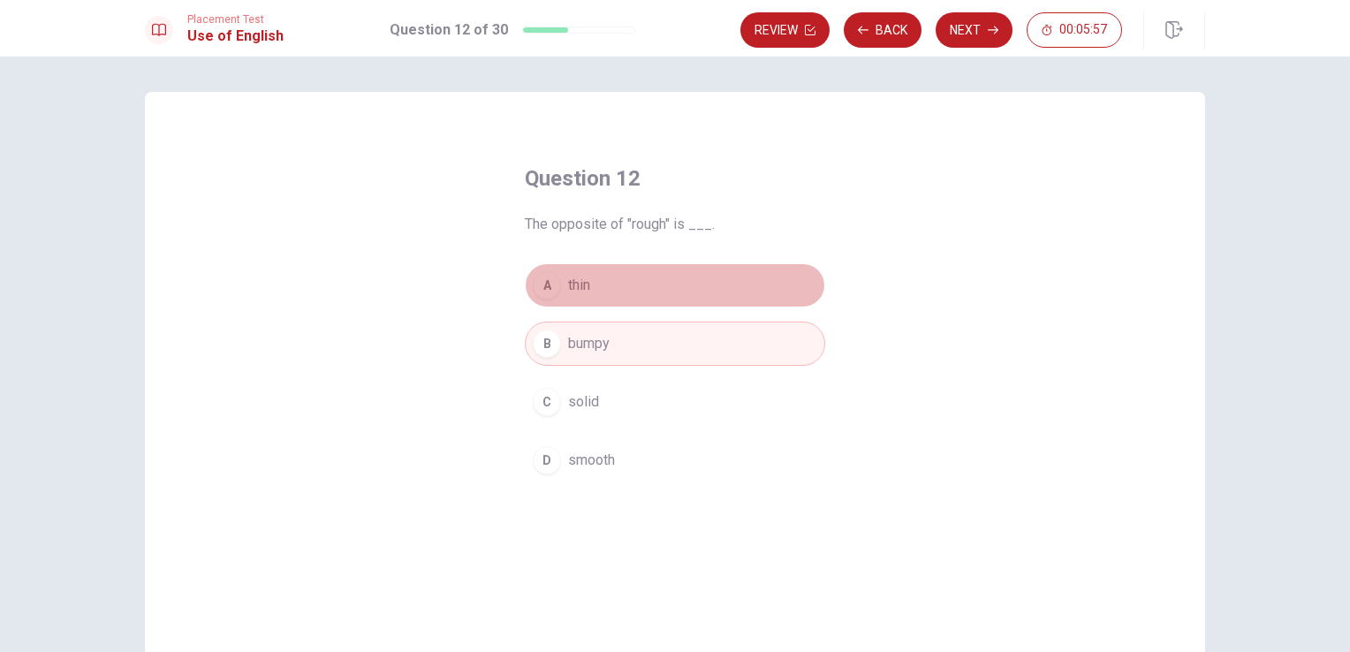
click at [537, 287] on div "A" at bounding box center [547, 285] width 28 height 28
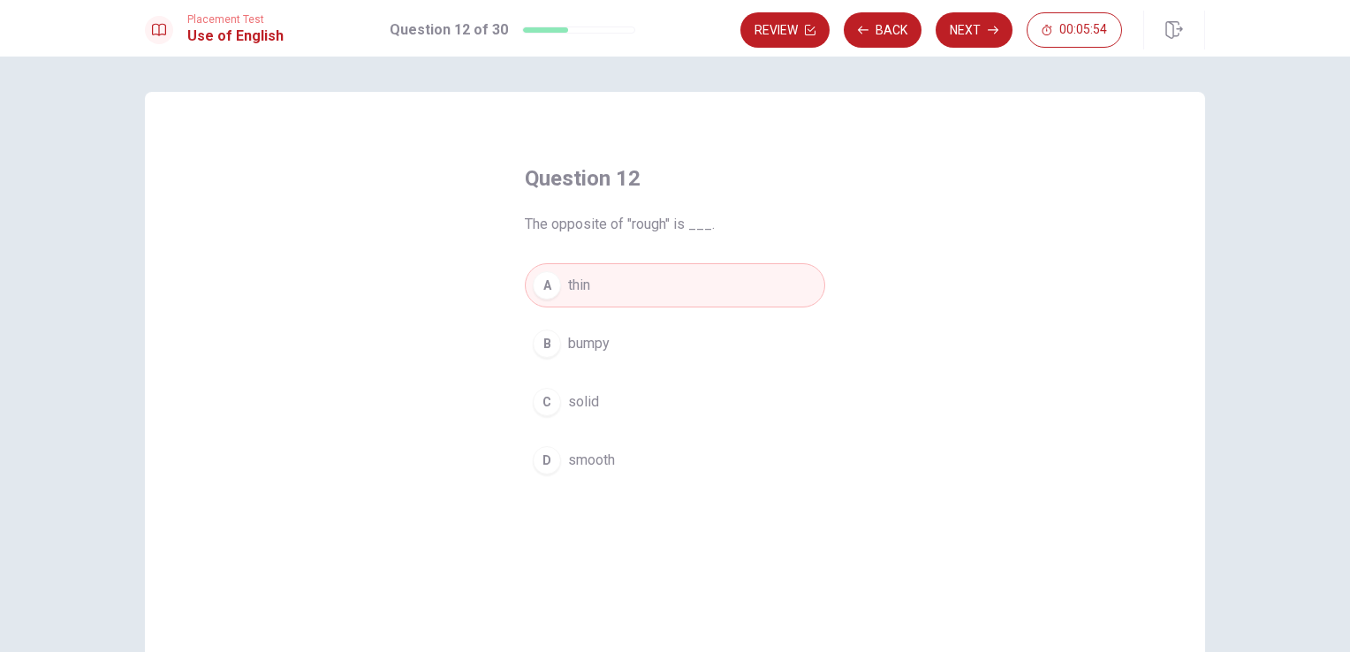
click at [568, 341] on span "bumpy" at bounding box center [589, 343] width 42 height 21
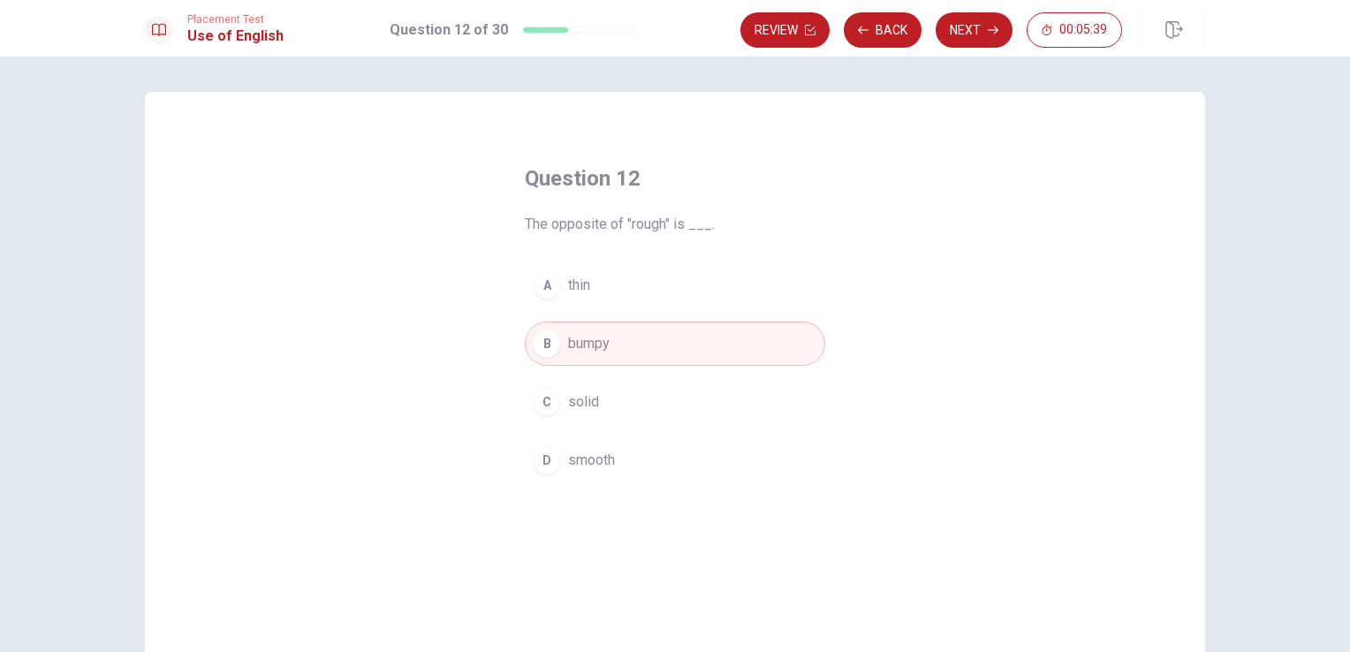
click at [588, 460] on span "smooth" at bounding box center [591, 460] width 47 height 21
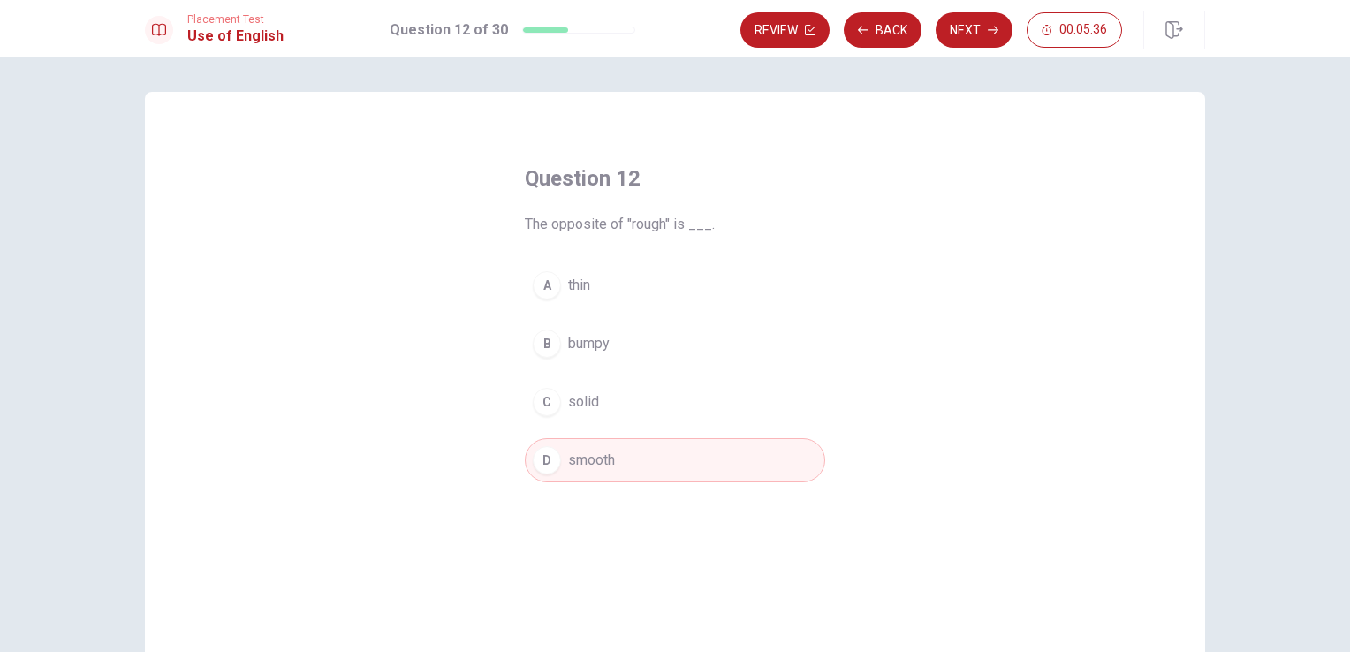
click at [961, 26] on button "Next" at bounding box center [974, 29] width 77 height 35
click at [583, 401] on span "instructions" at bounding box center [604, 401] width 72 height 21
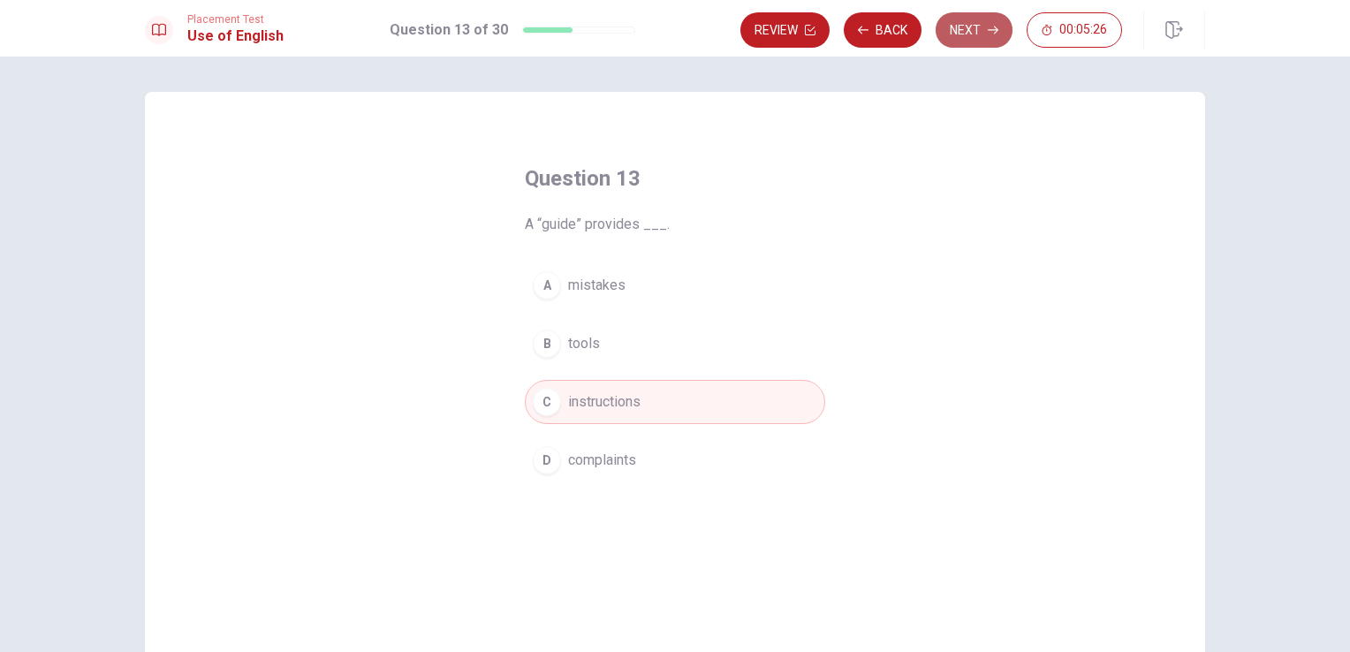
click at [968, 27] on button "Next" at bounding box center [974, 29] width 77 height 35
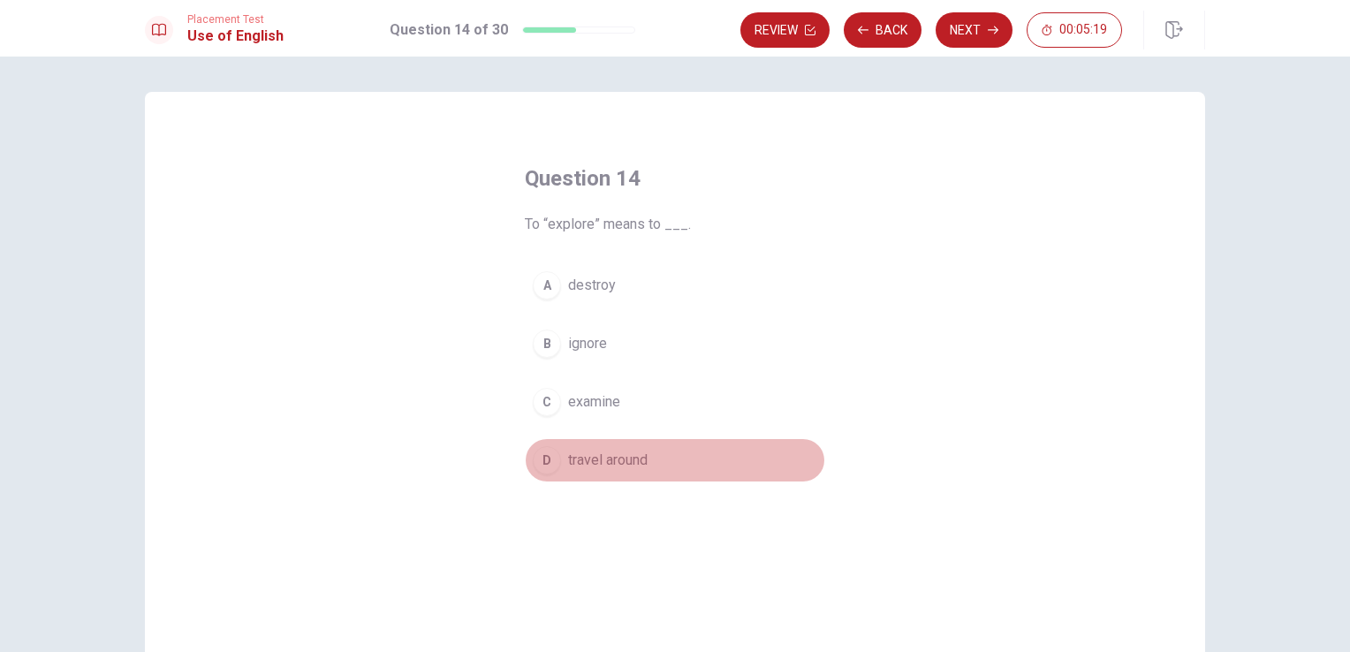
click at [579, 465] on span "travel around" at bounding box center [608, 460] width 80 height 21
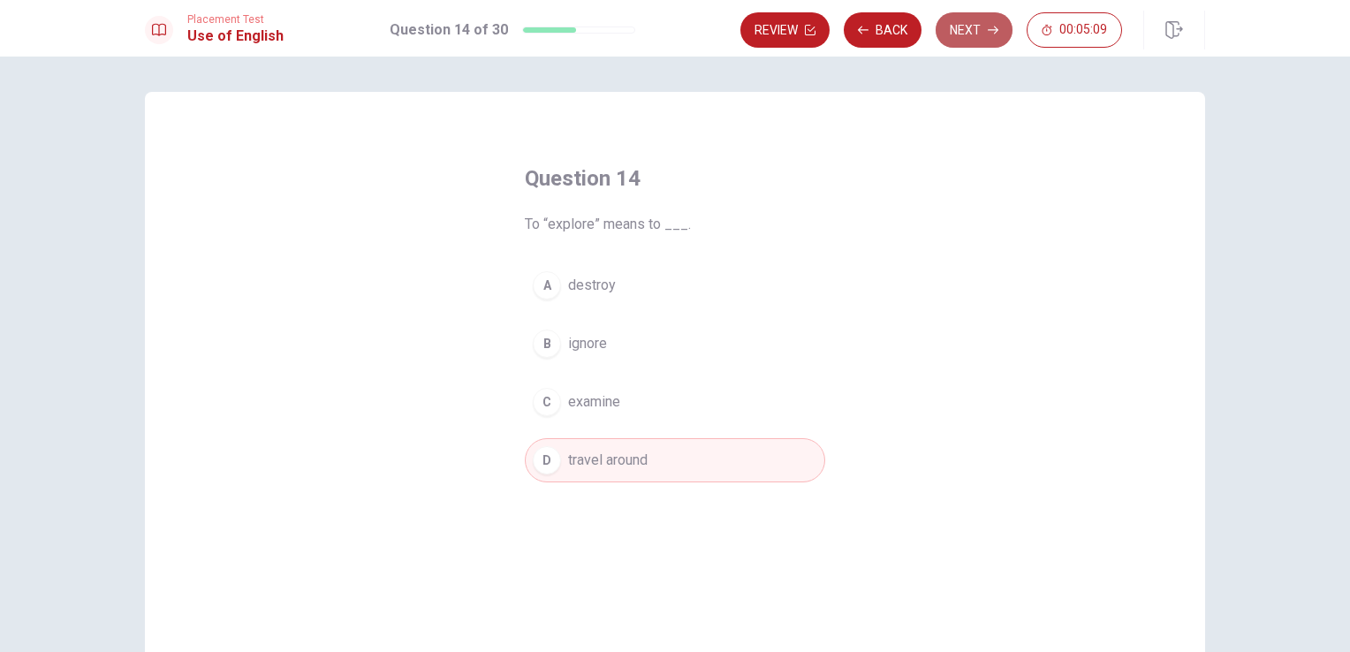
click at [968, 30] on button "Next" at bounding box center [974, 29] width 77 height 35
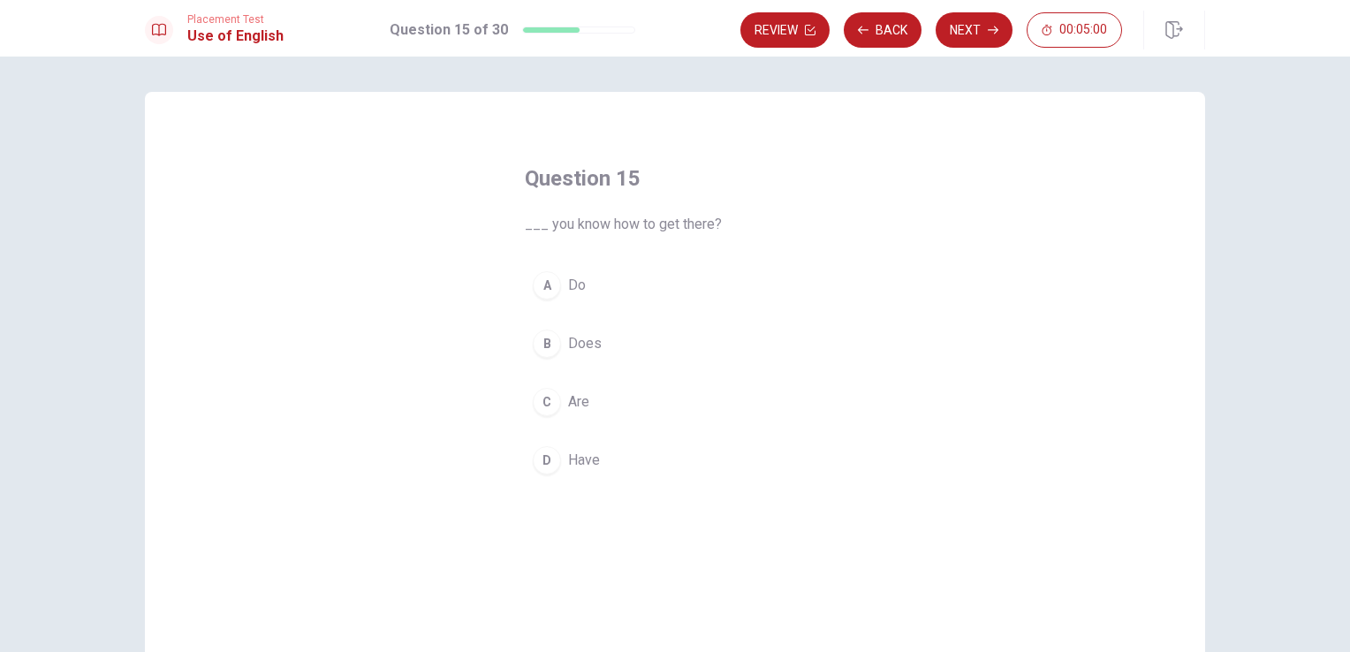
click at [581, 282] on button "A Do" at bounding box center [675, 285] width 300 height 44
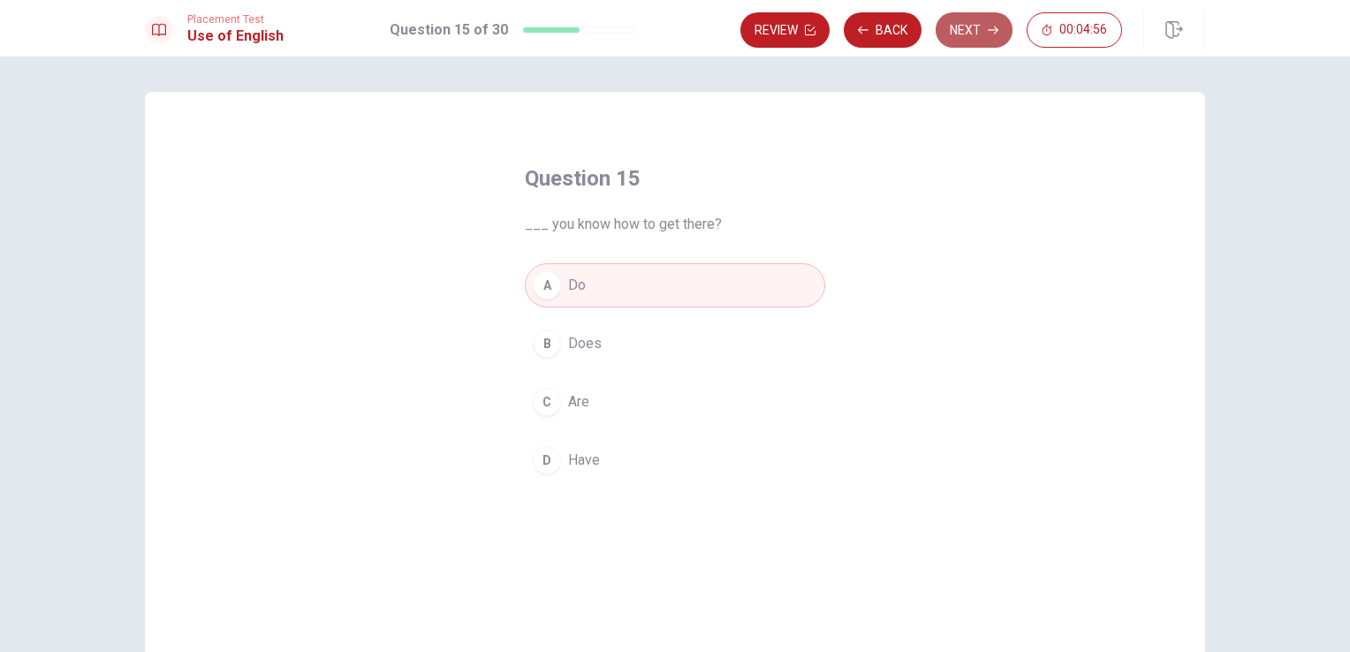
click at [968, 27] on button "Next" at bounding box center [974, 29] width 77 height 35
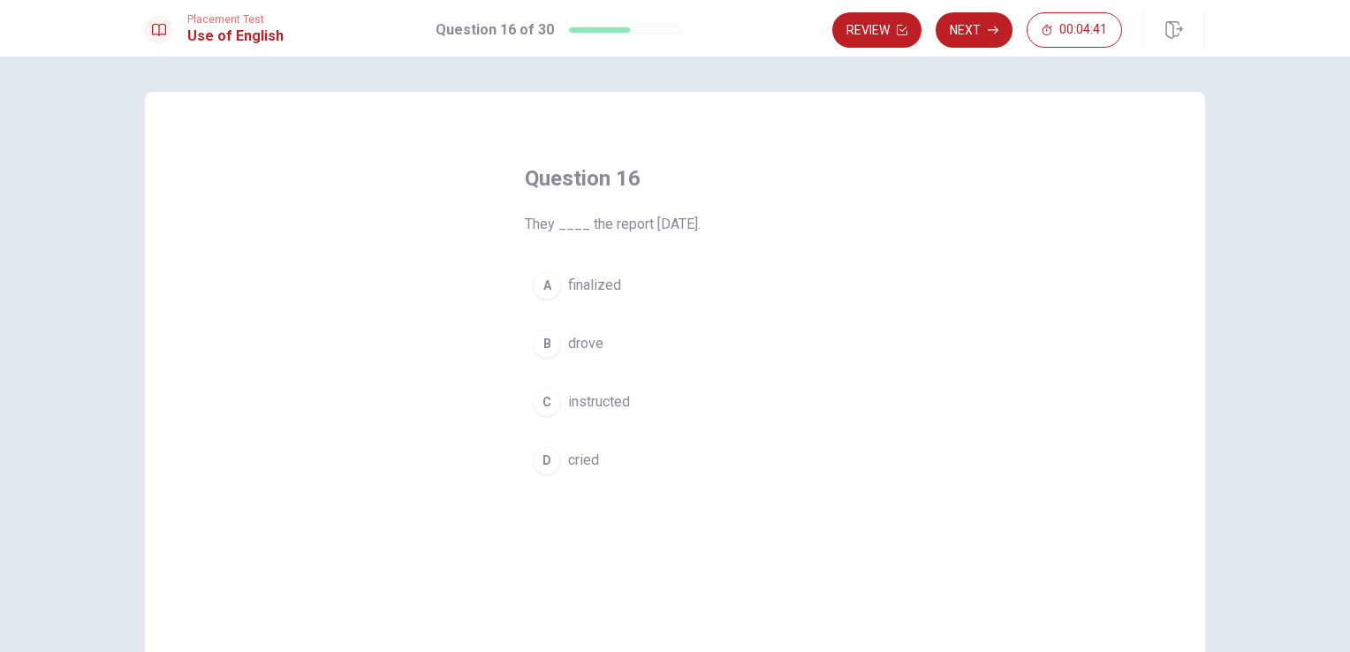
click at [597, 287] on span "finalized" at bounding box center [594, 285] width 53 height 21
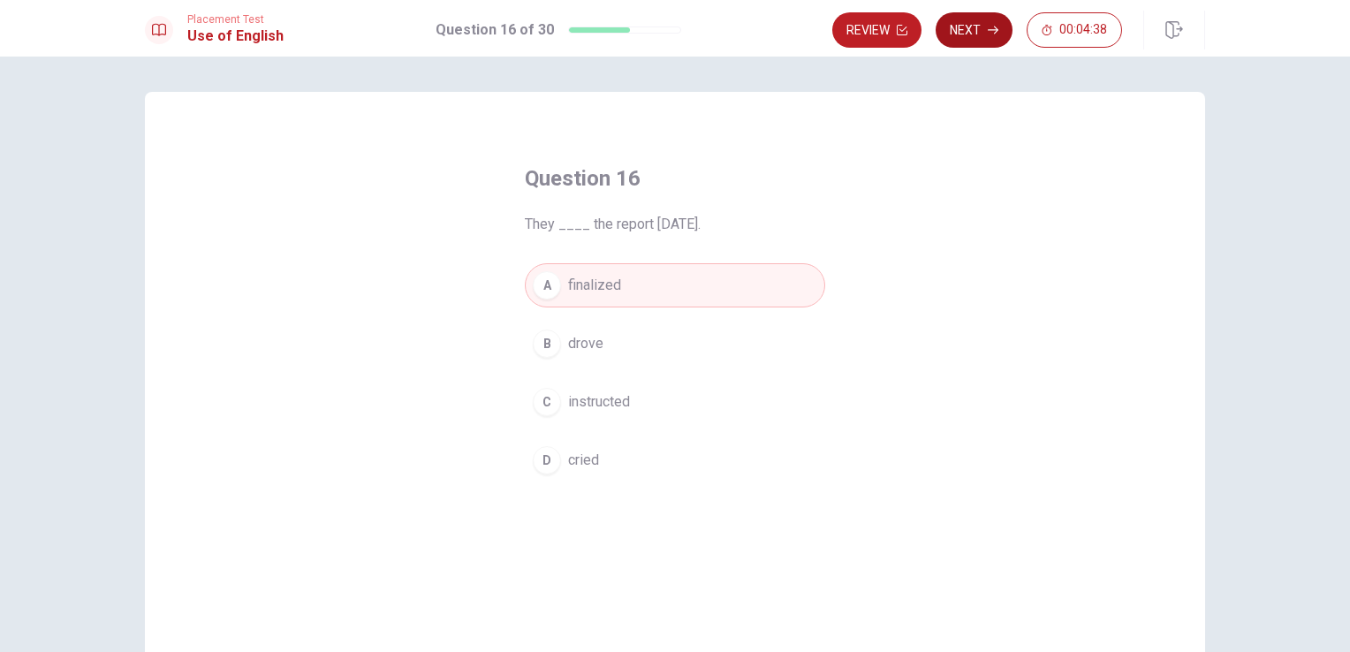
click at [969, 33] on button "Next" at bounding box center [974, 29] width 77 height 35
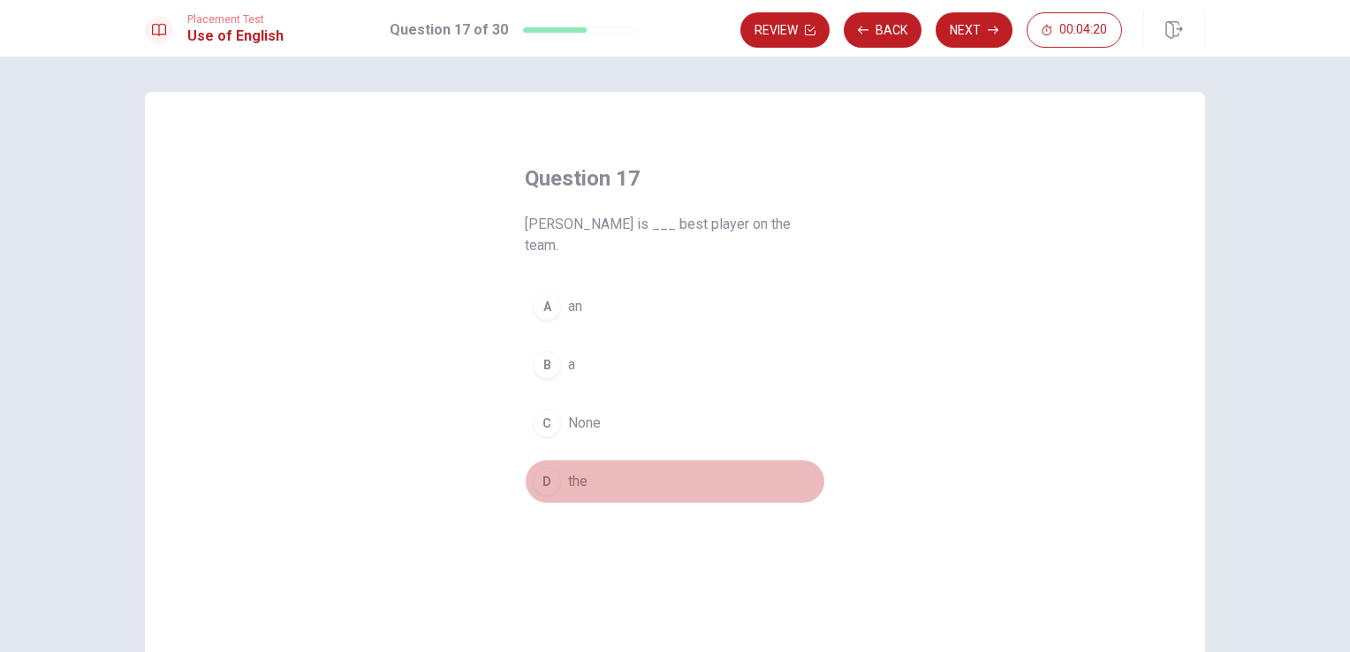
click at [569, 471] on span "the" at bounding box center [577, 481] width 19 height 21
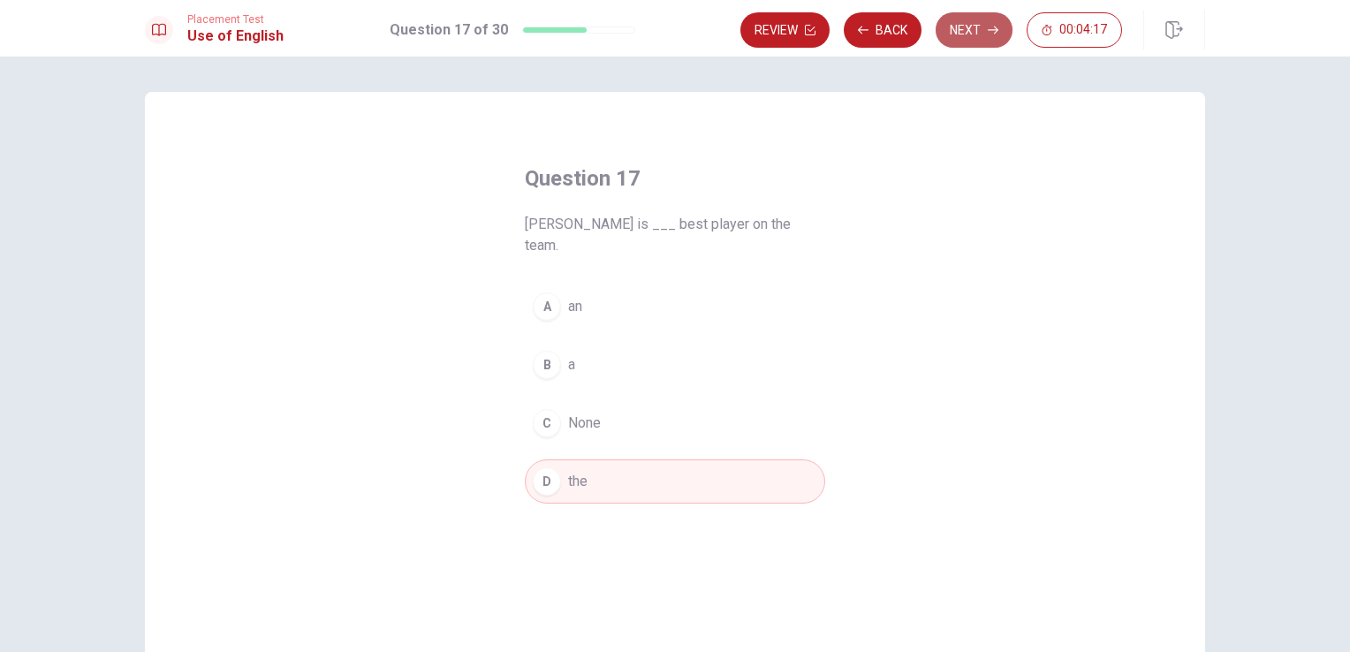
click at [968, 35] on button "Next" at bounding box center [974, 29] width 77 height 35
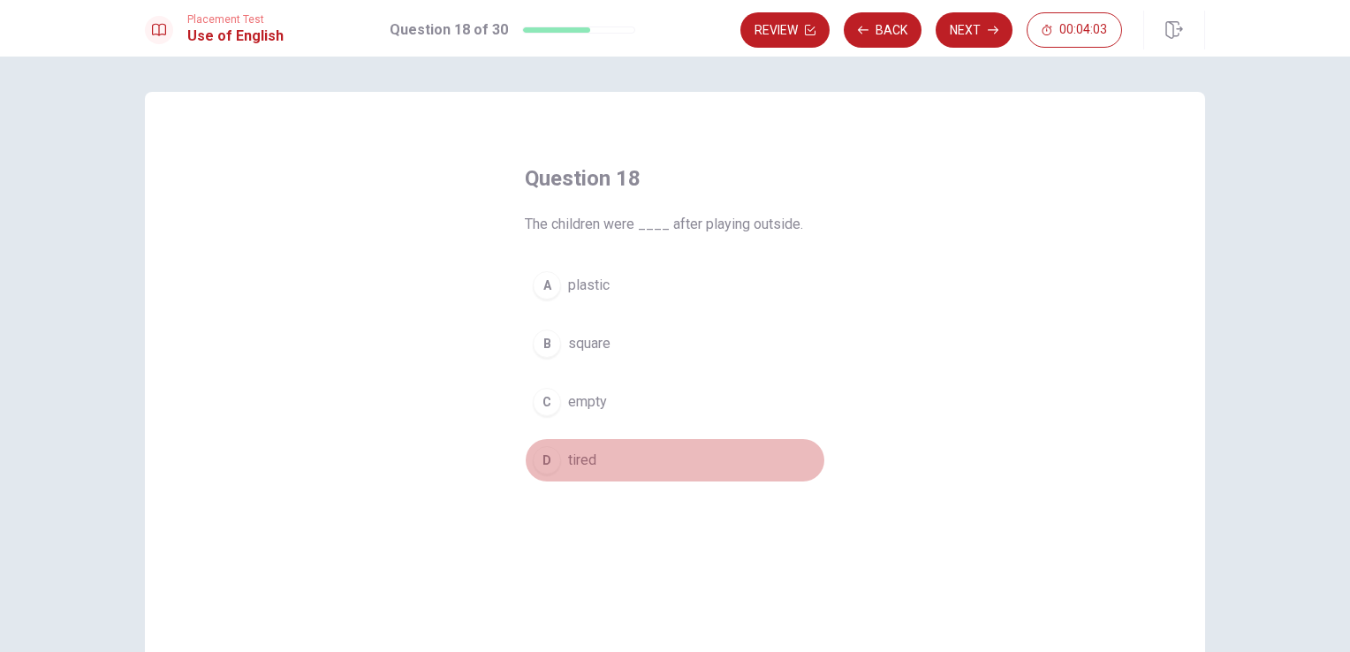
click at [577, 454] on span "tired" at bounding box center [582, 460] width 28 height 21
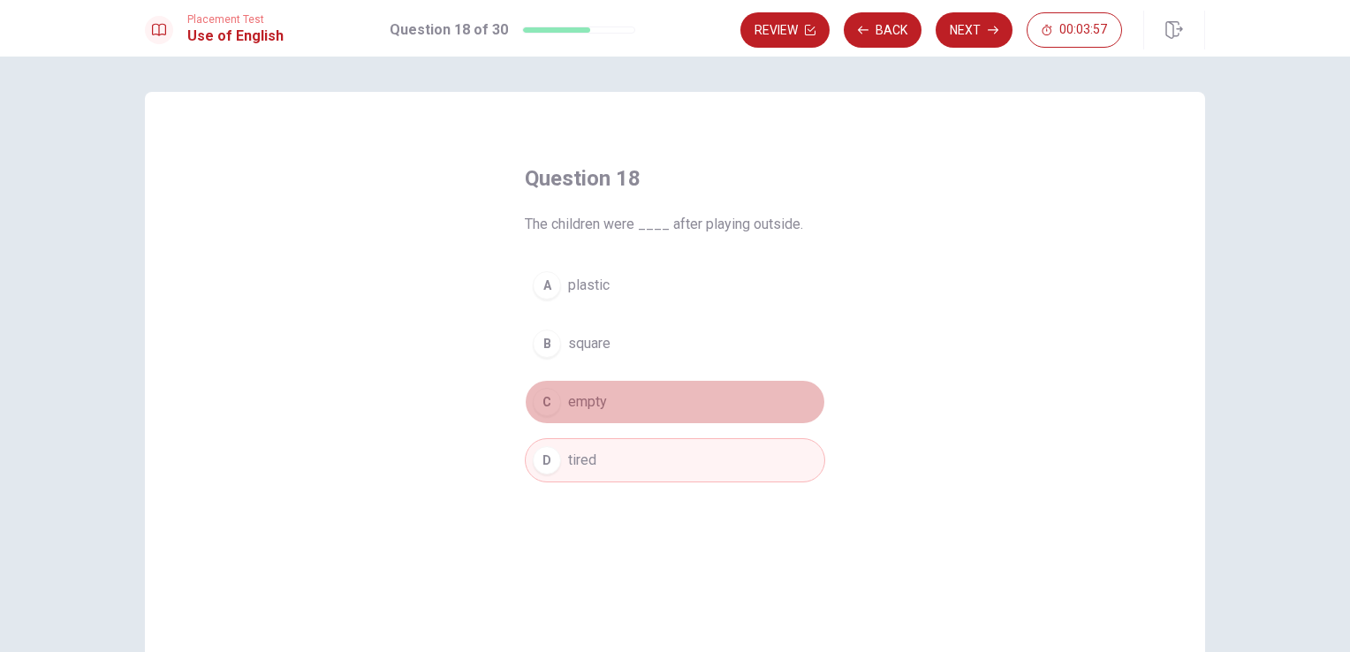
click at [583, 402] on span "empty" at bounding box center [587, 401] width 39 height 21
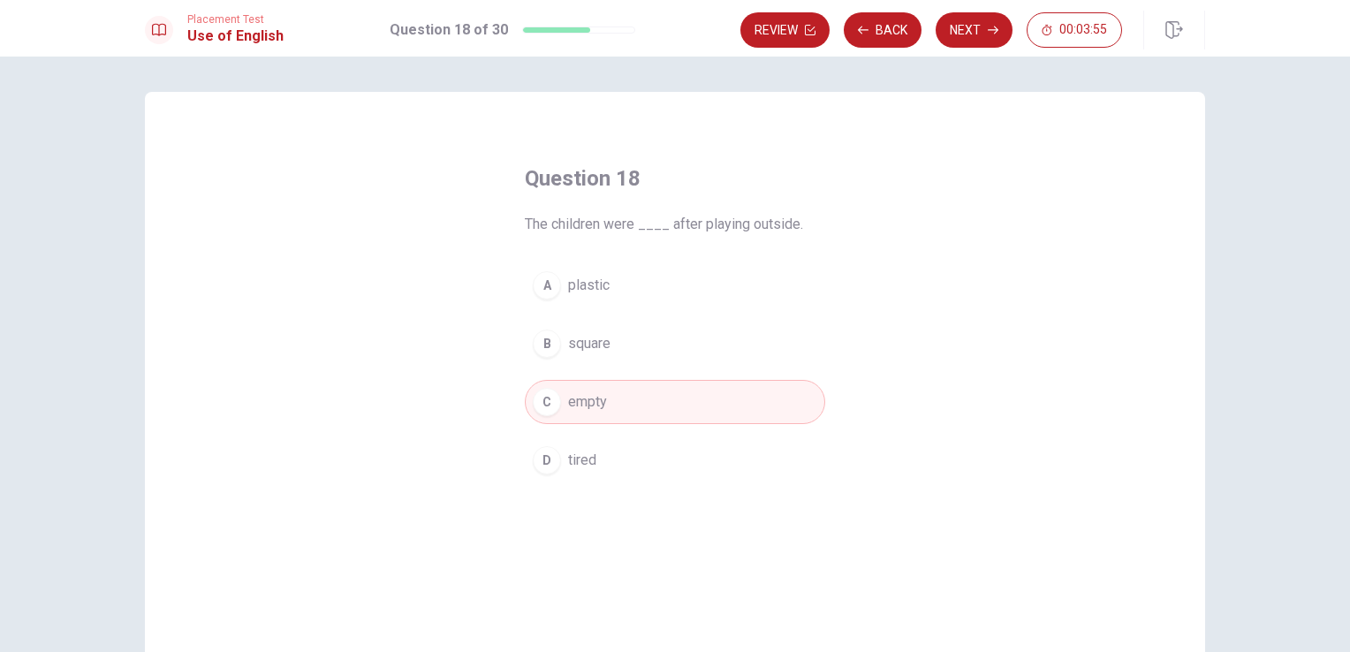
click at [574, 460] on span "tired" at bounding box center [582, 460] width 28 height 21
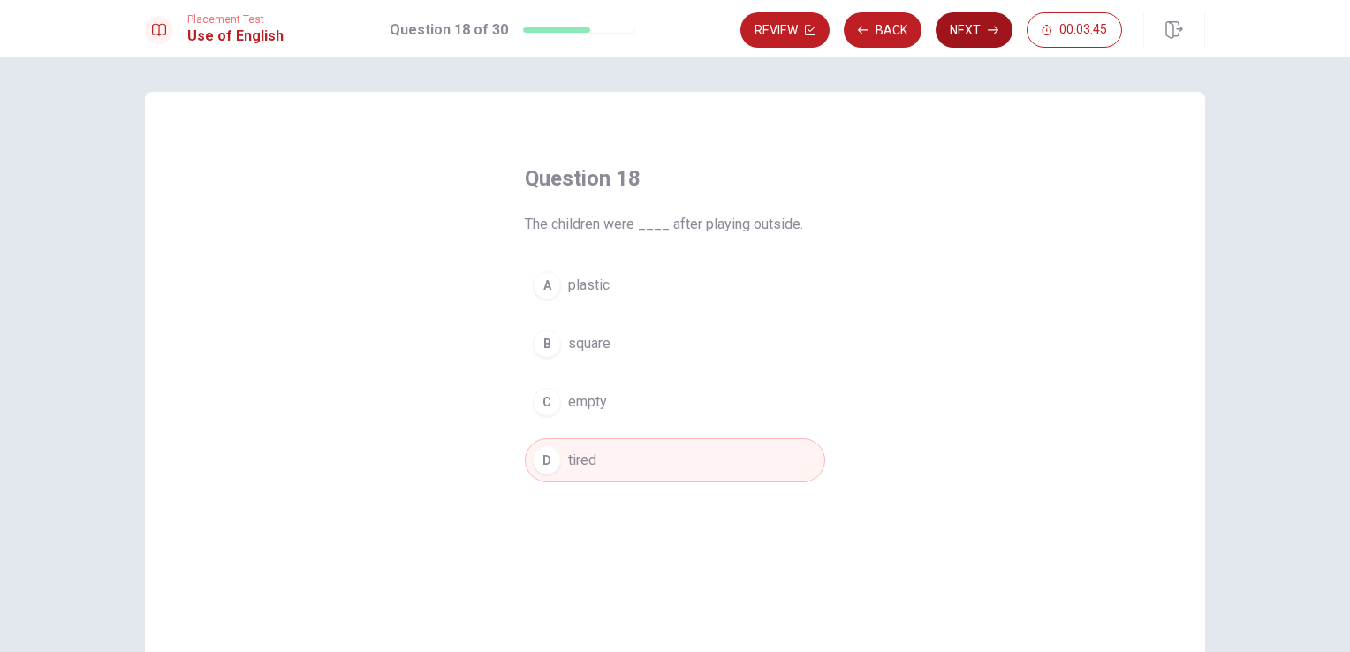
click at [964, 27] on button "Next" at bounding box center [974, 29] width 77 height 35
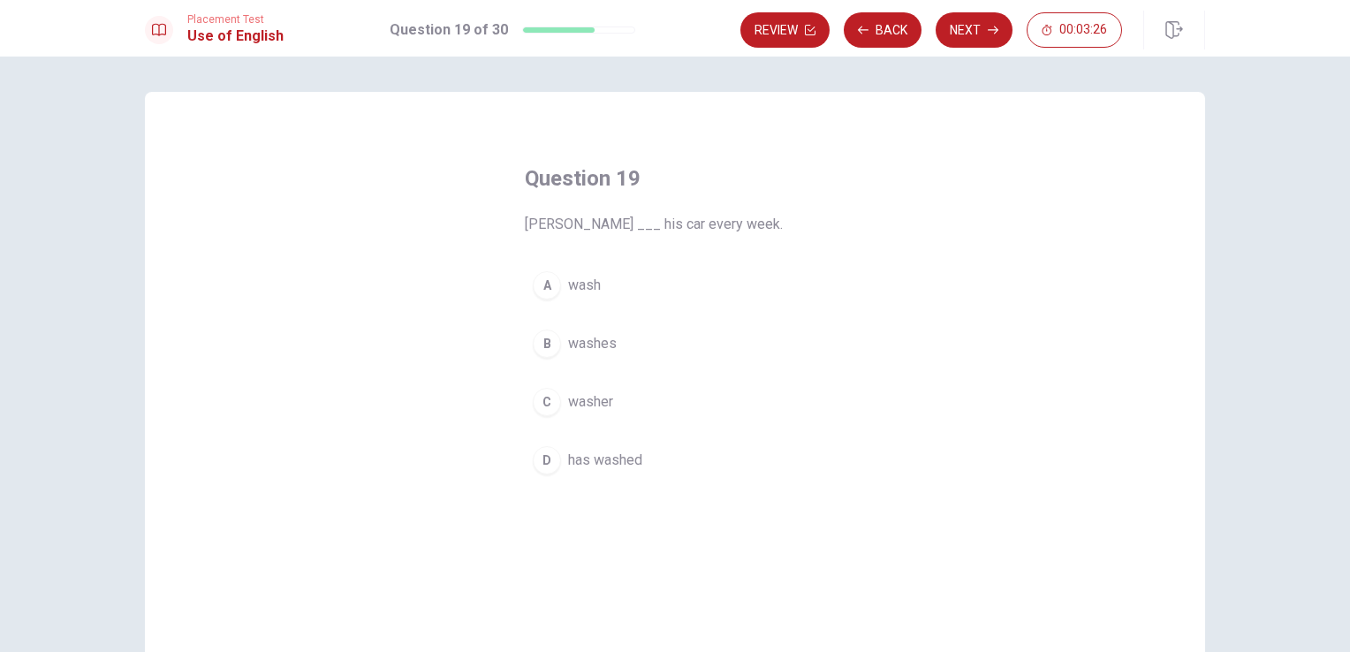
click at [588, 341] on span "washes" at bounding box center [592, 343] width 49 height 21
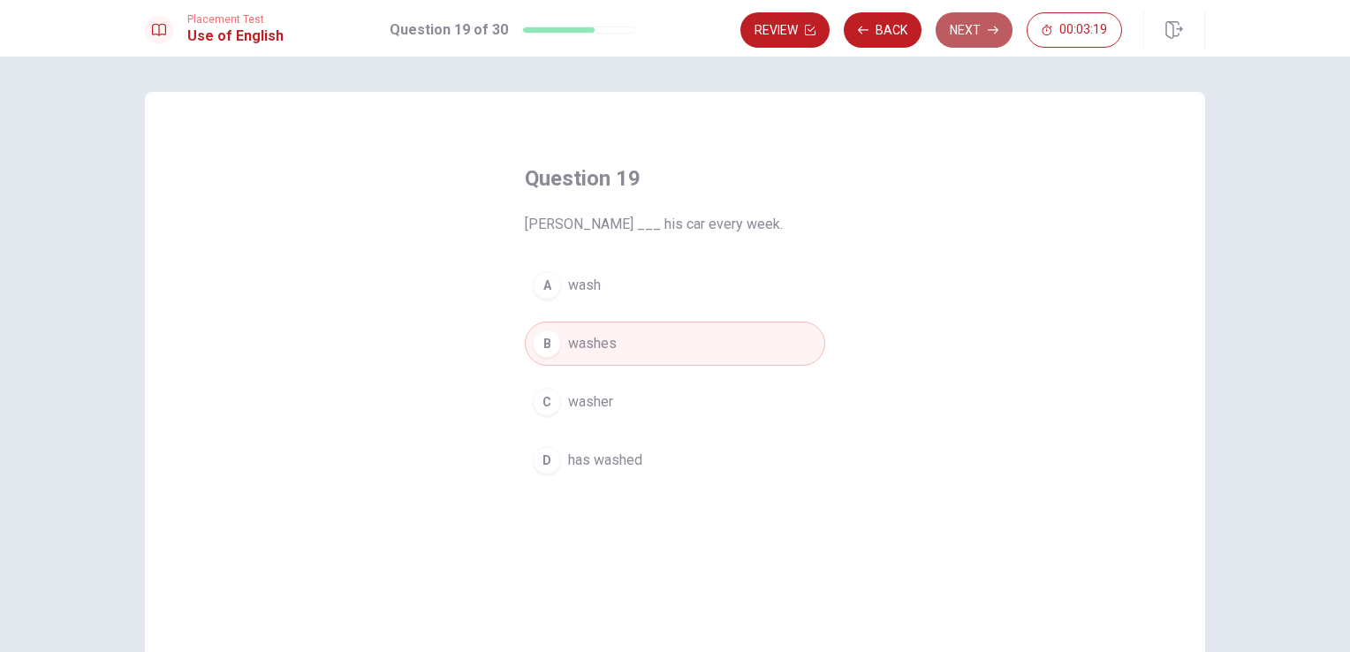
click at [976, 25] on button "Next" at bounding box center [974, 29] width 77 height 35
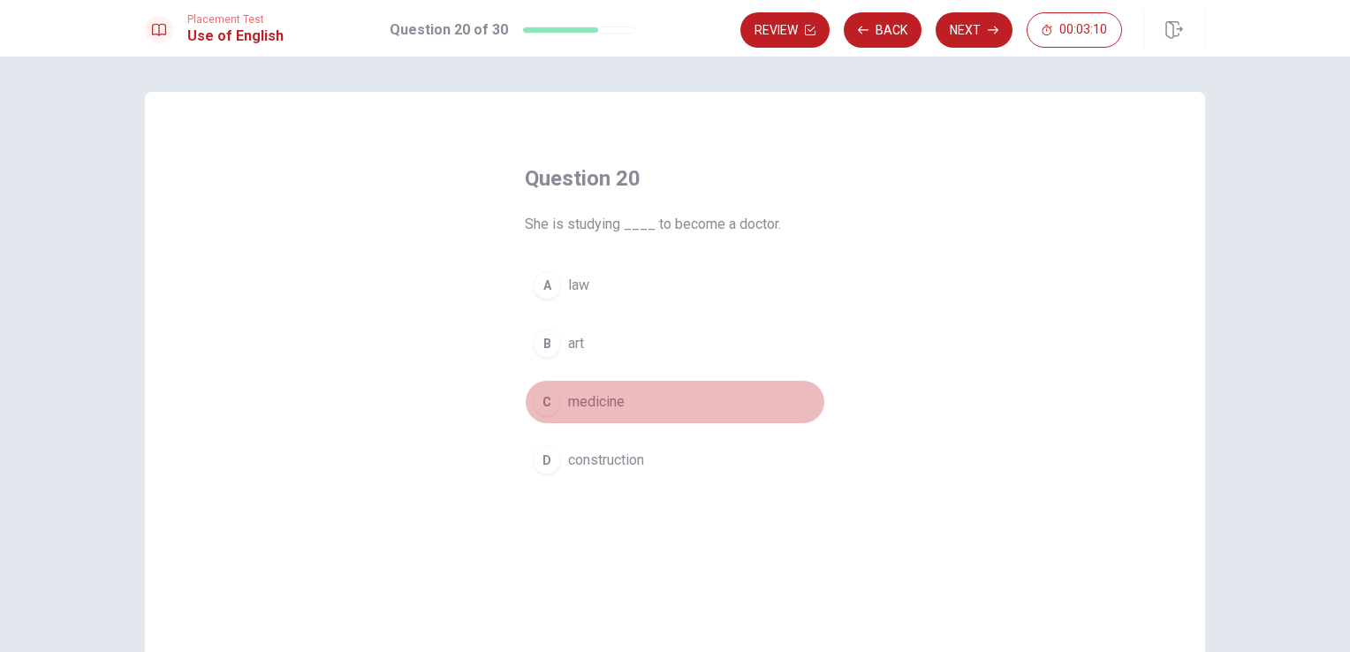
click at [556, 401] on button "C medicine" at bounding box center [675, 402] width 300 height 44
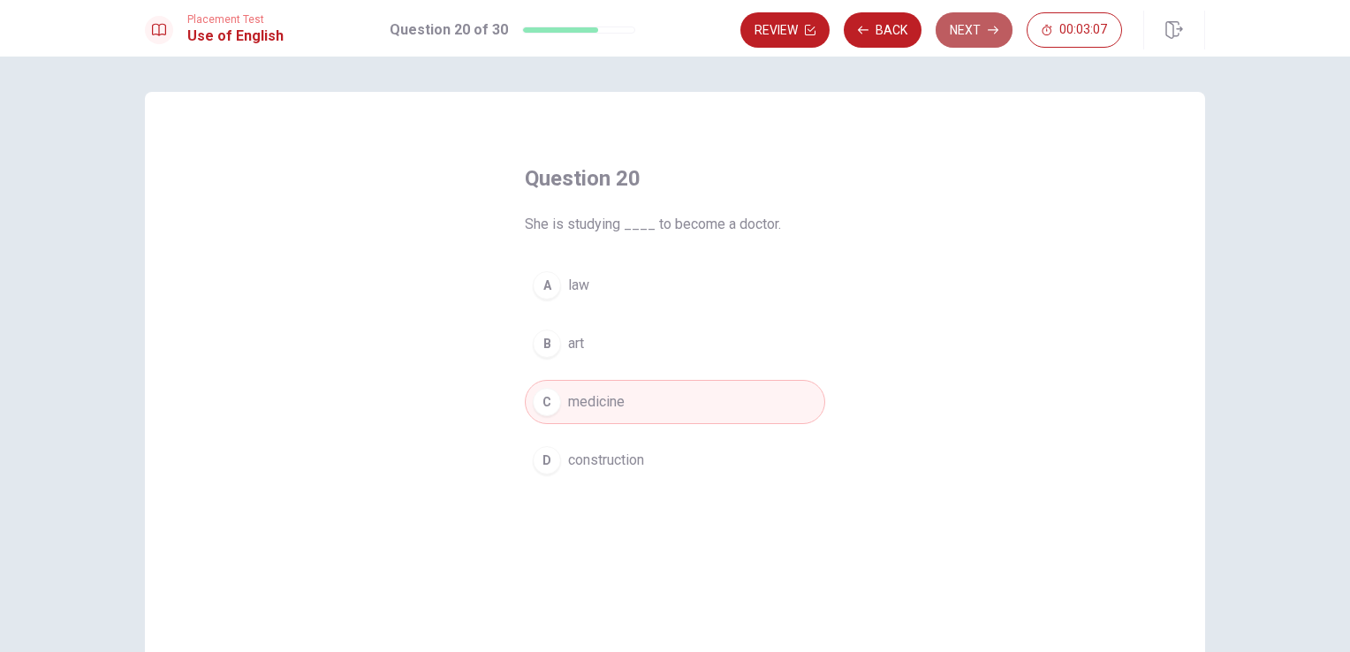
click at [968, 31] on button "Next" at bounding box center [974, 29] width 77 height 35
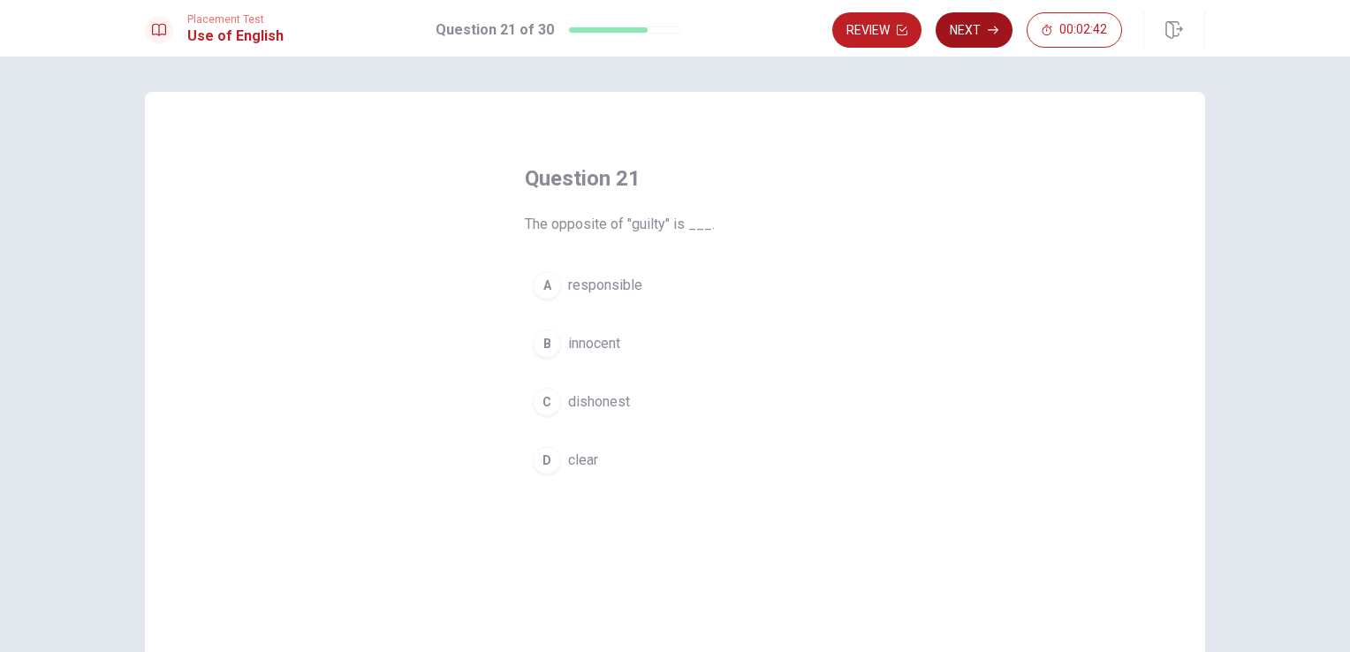
click at [961, 35] on button "Next" at bounding box center [974, 29] width 77 height 35
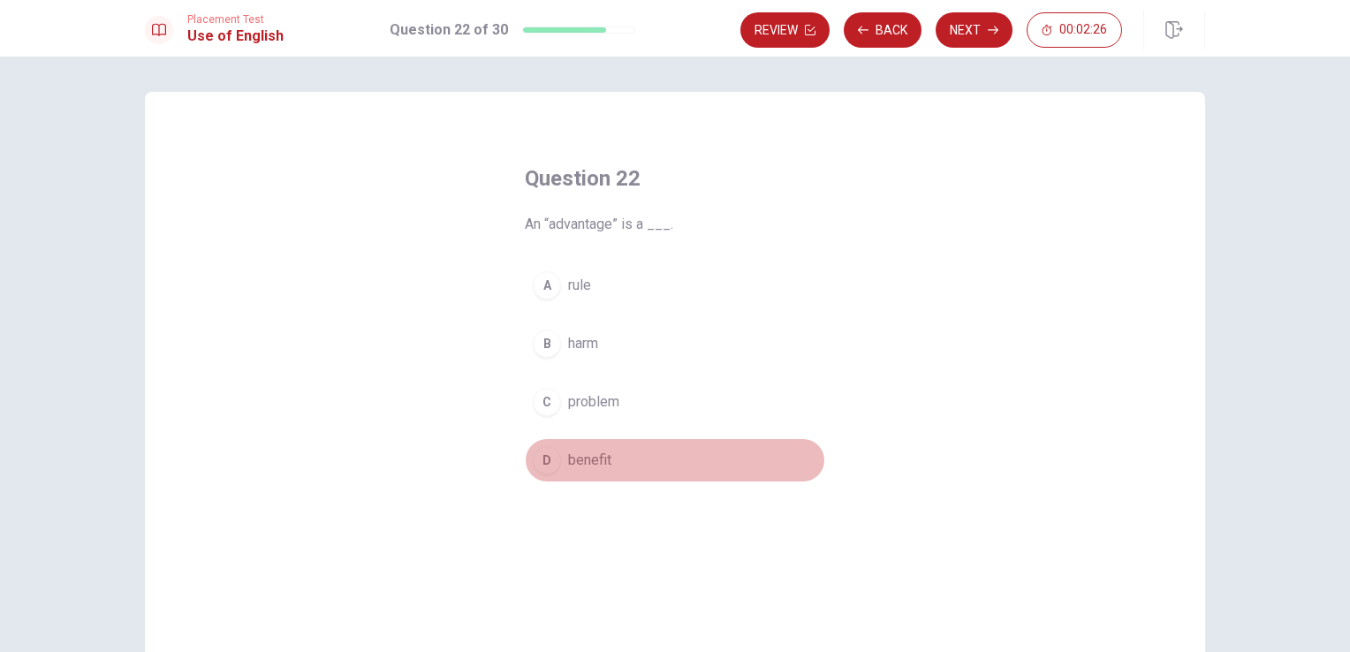
click at [581, 465] on span "benefit" at bounding box center [589, 460] width 43 height 21
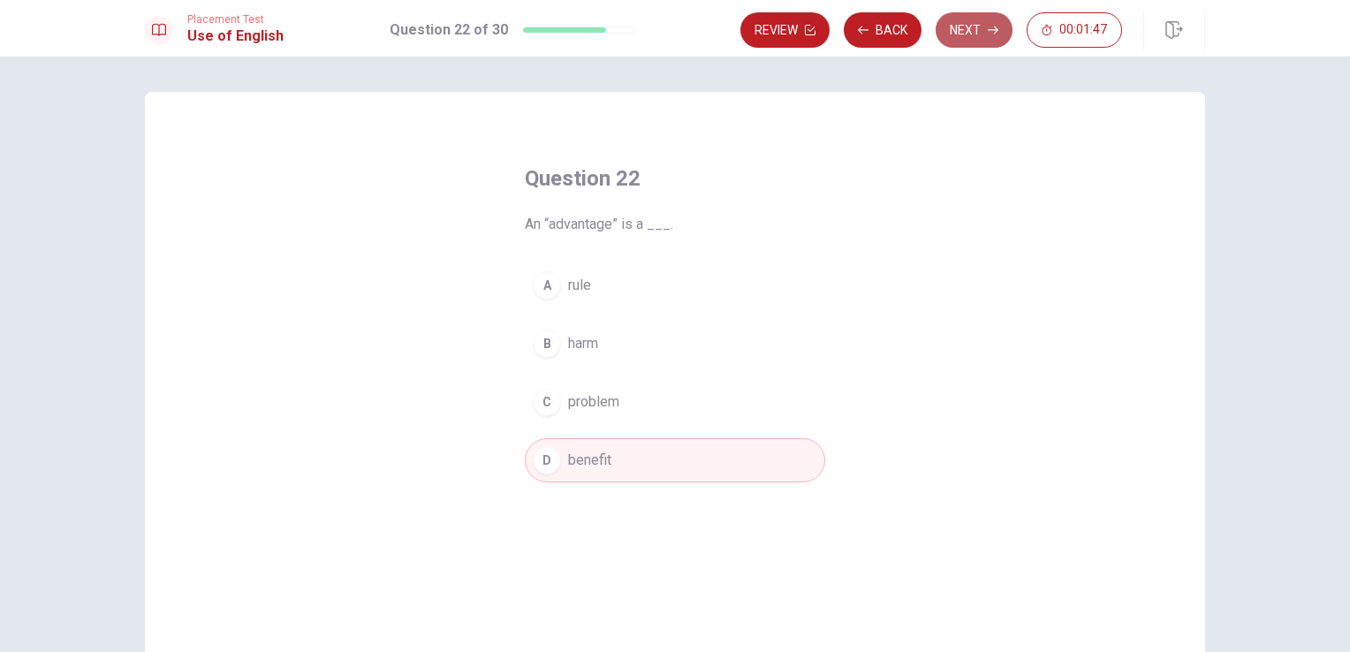
click at [975, 34] on button "Next" at bounding box center [974, 29] width 77 height 35
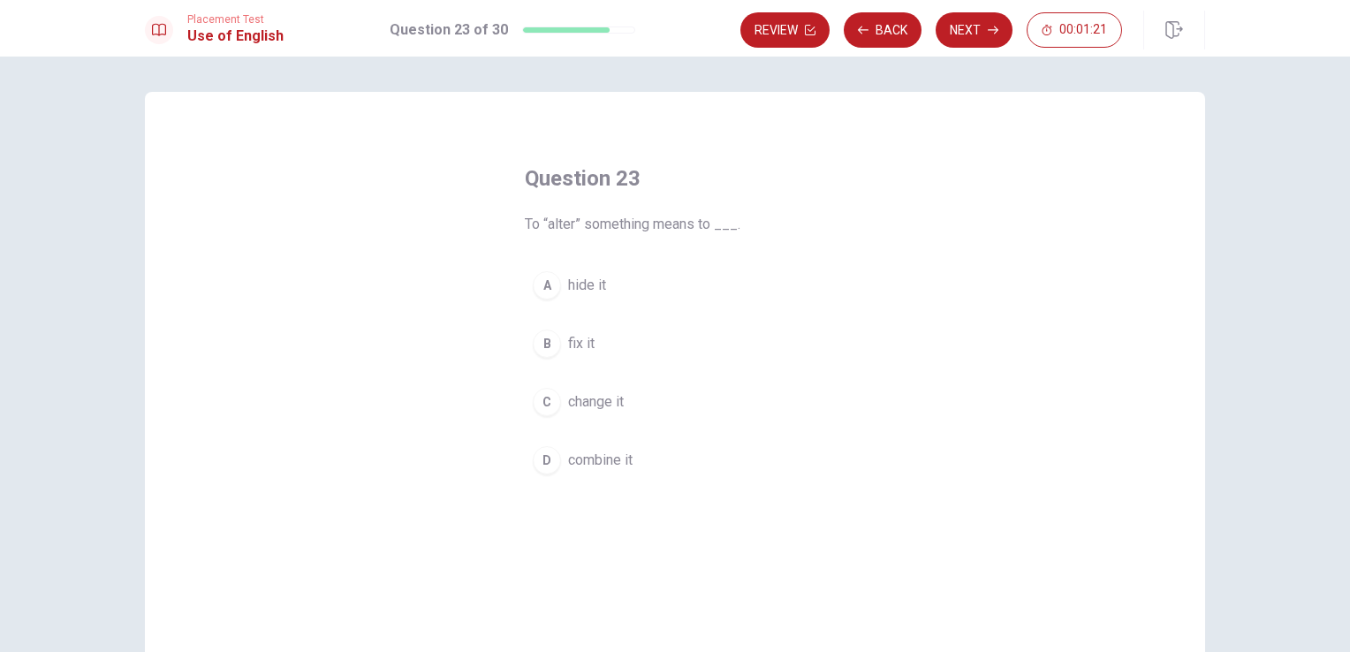
click at [537, 408] on div "C" at bounding box center [547, 402] width 28 height 28
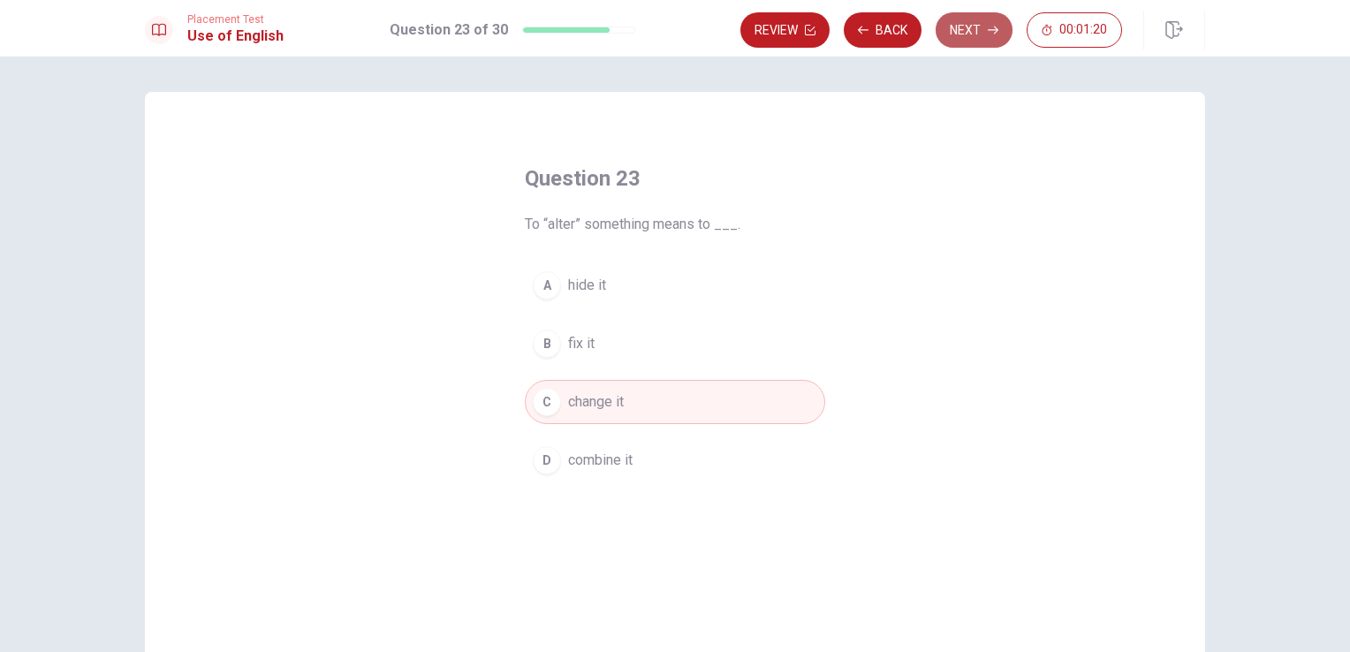
click at [960, 29] on button "Next" at bounding box center [974, 29] width 77 height 35
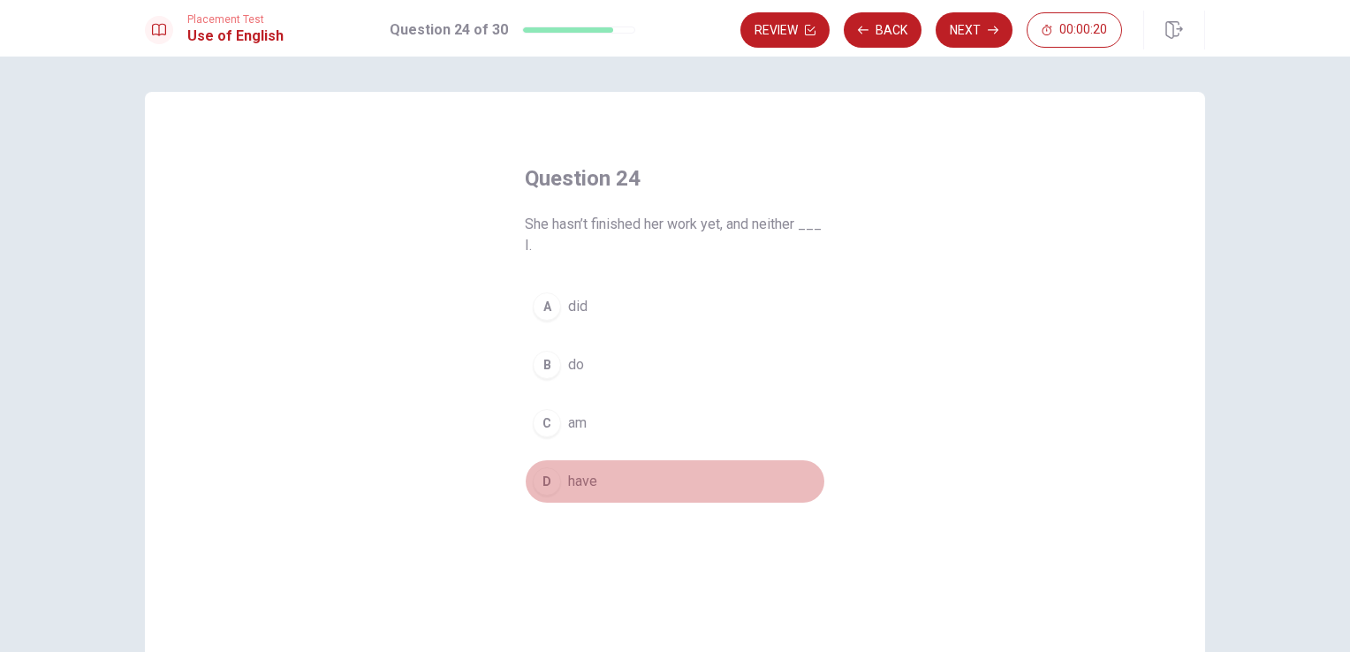
click at [576, 483] on span "have" at bounding box center [582, 481] width 29 height 21
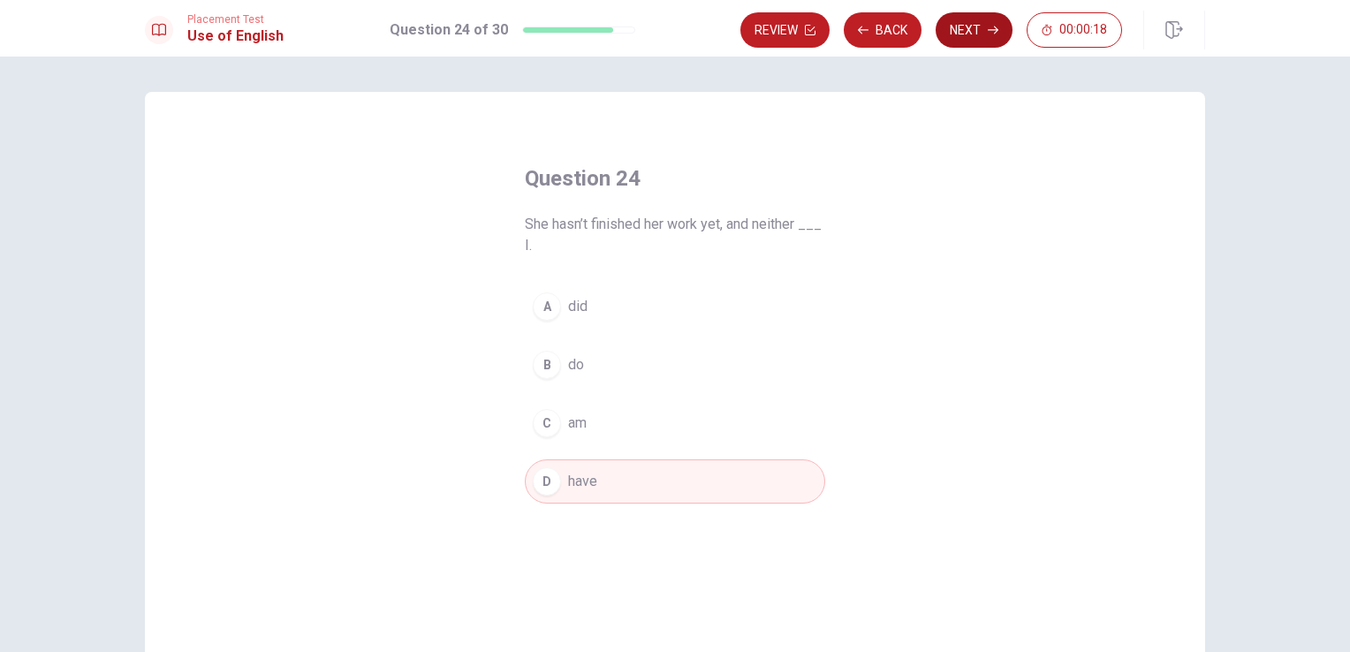
click at [969, 27] on button "Next" at bounding box center [974, 29] width 77 height 35
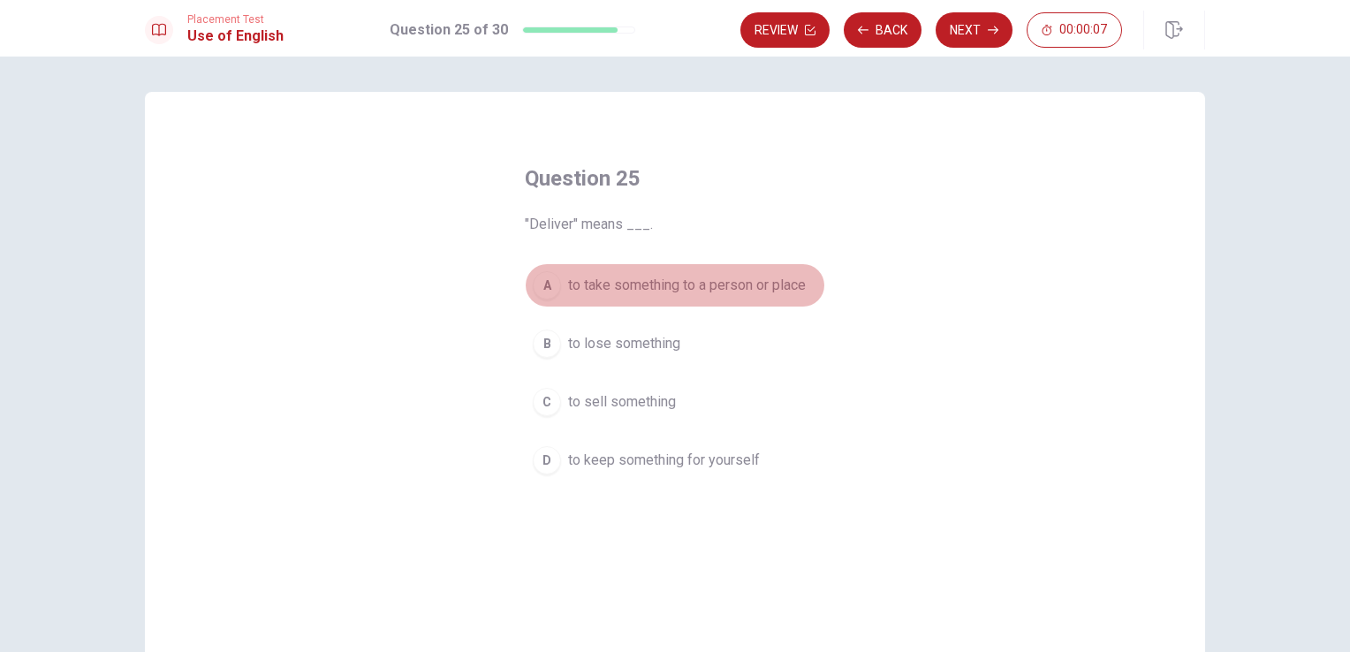
click at [623, 287] on span "to take something to a person or place" at bounding box center [687, 285] width 238 height 21
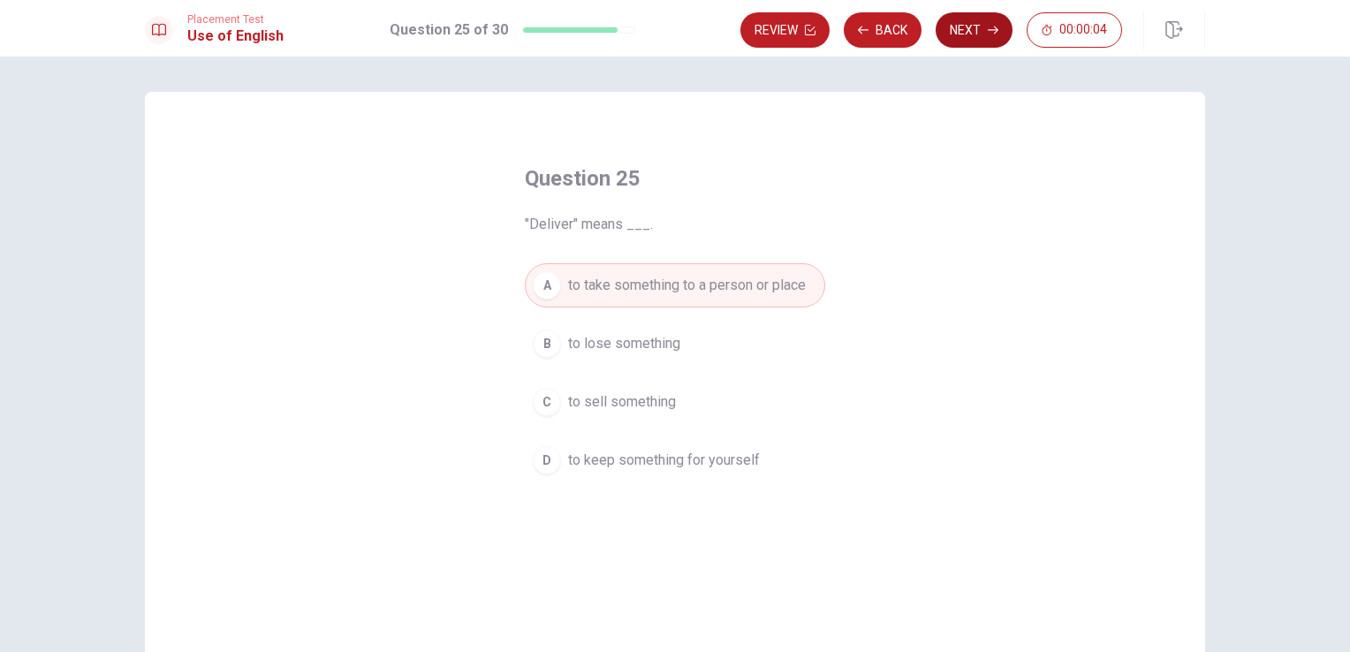
click at [961, 23] on button "Next" at bounding box center [974, 29] width 77 height 35
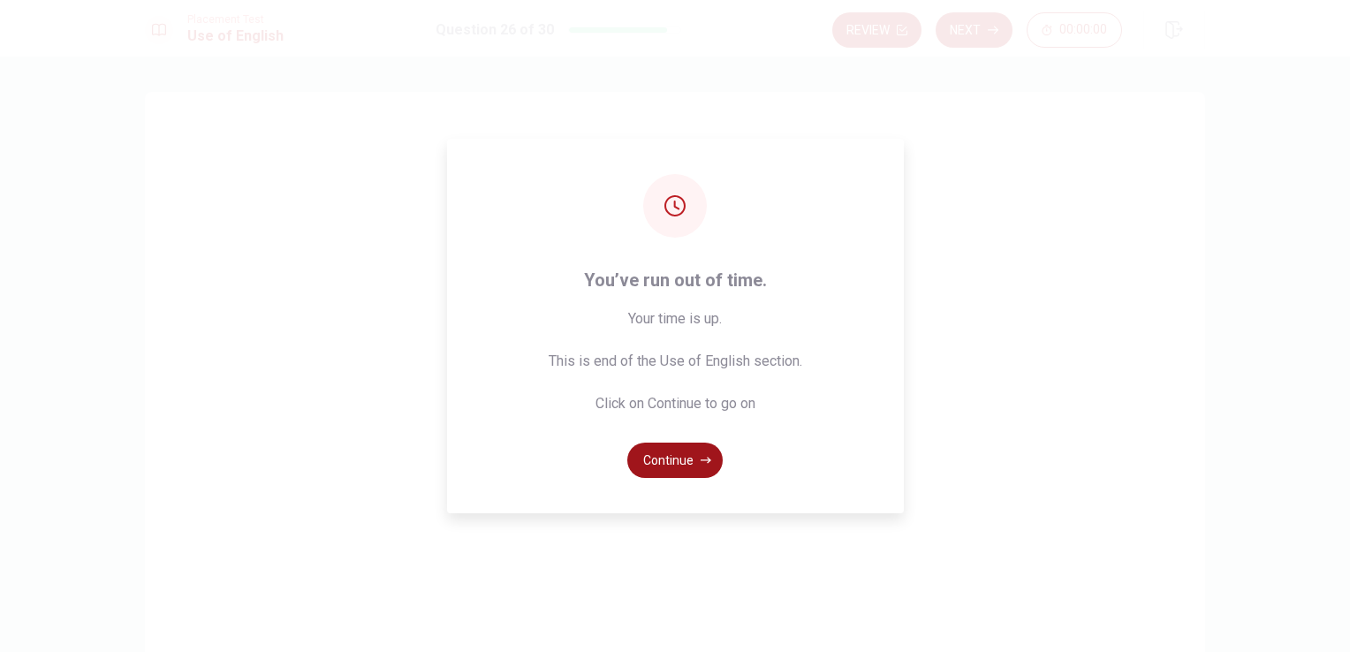
click at [668, 462] on button "Continue" at bounding box center [674, 460] width 95 height 35
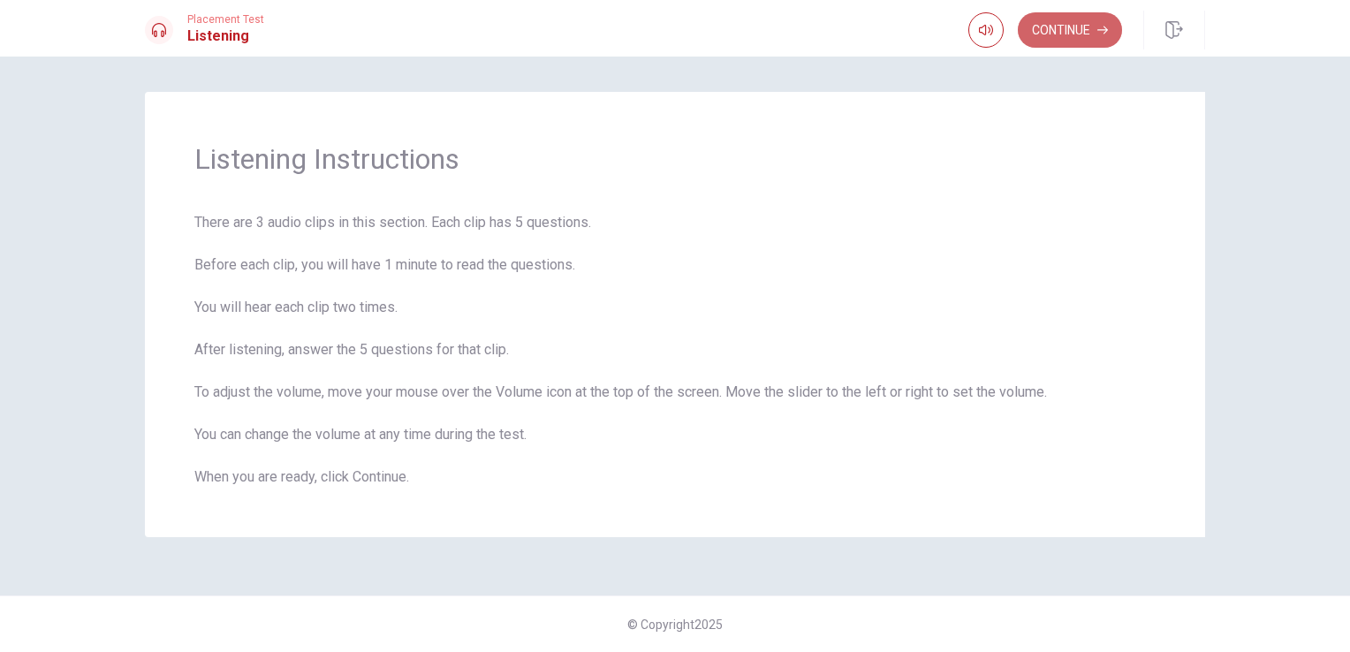
click at [1080, 26] on button "Continue" at bounding box center [1070, 29] width 104 height 35
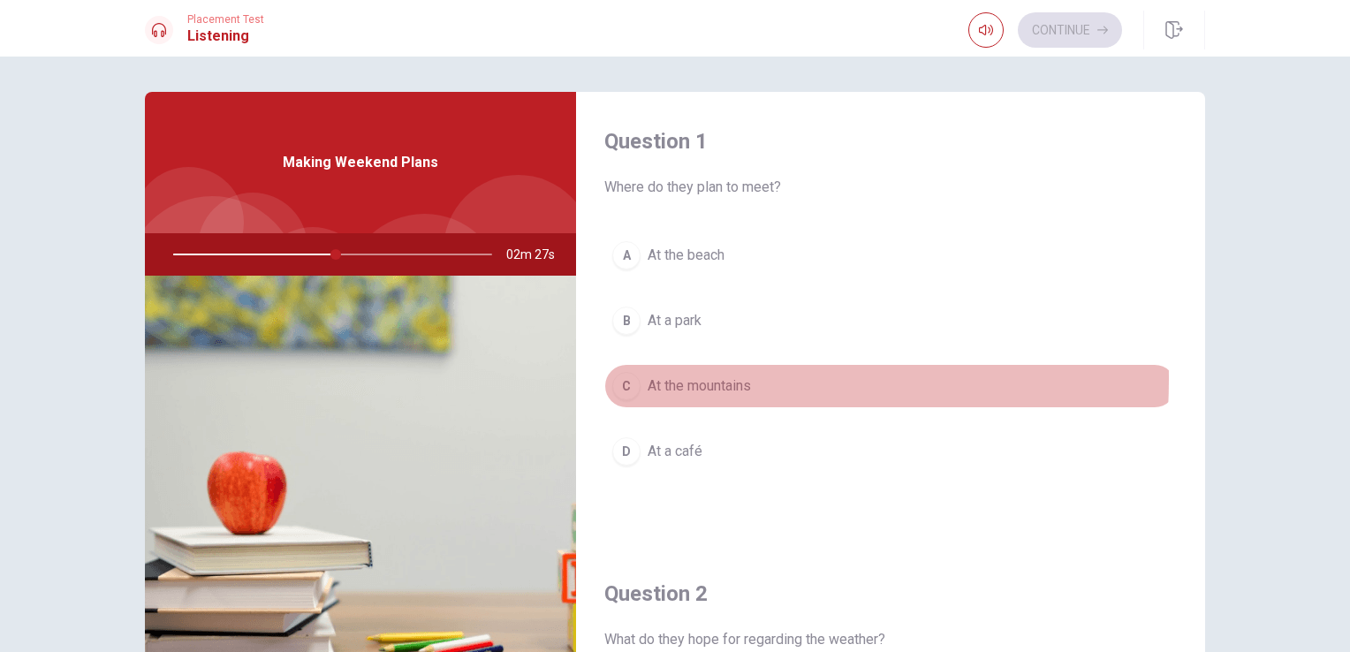
click at [628, 377] on div "C" at bounding box center [626, 386] width 28 height 28
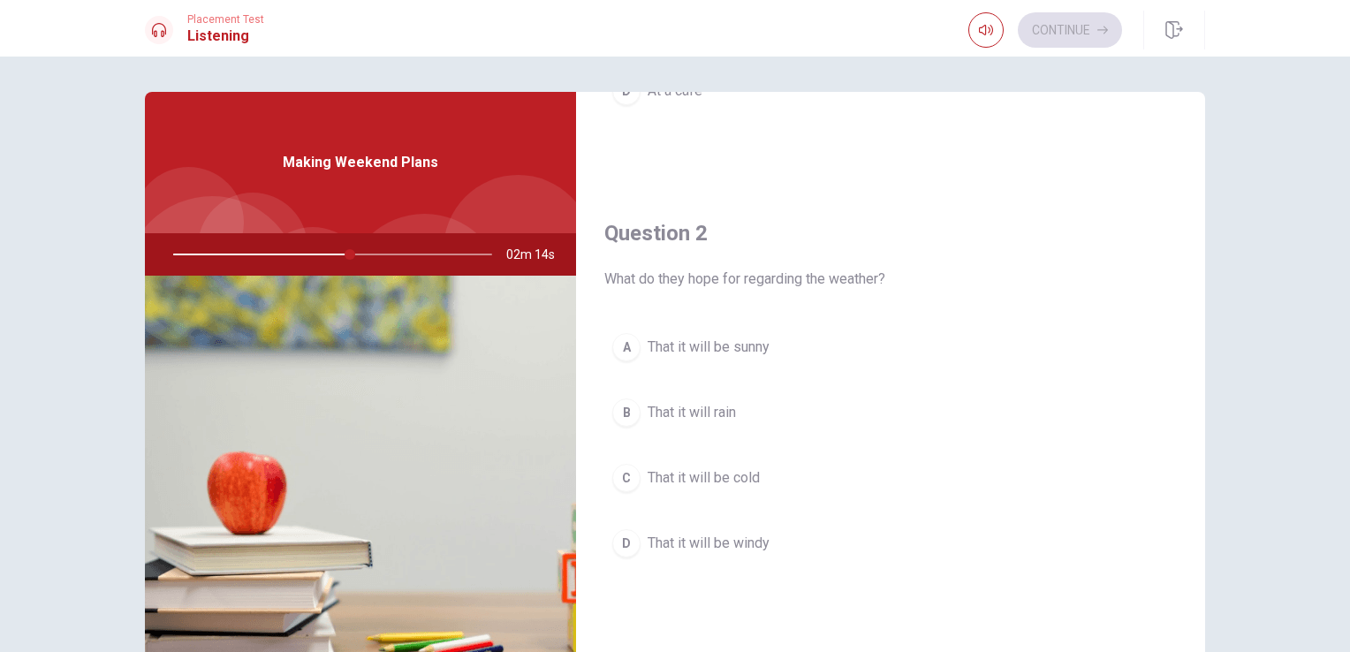
scroll to position [353, 0]
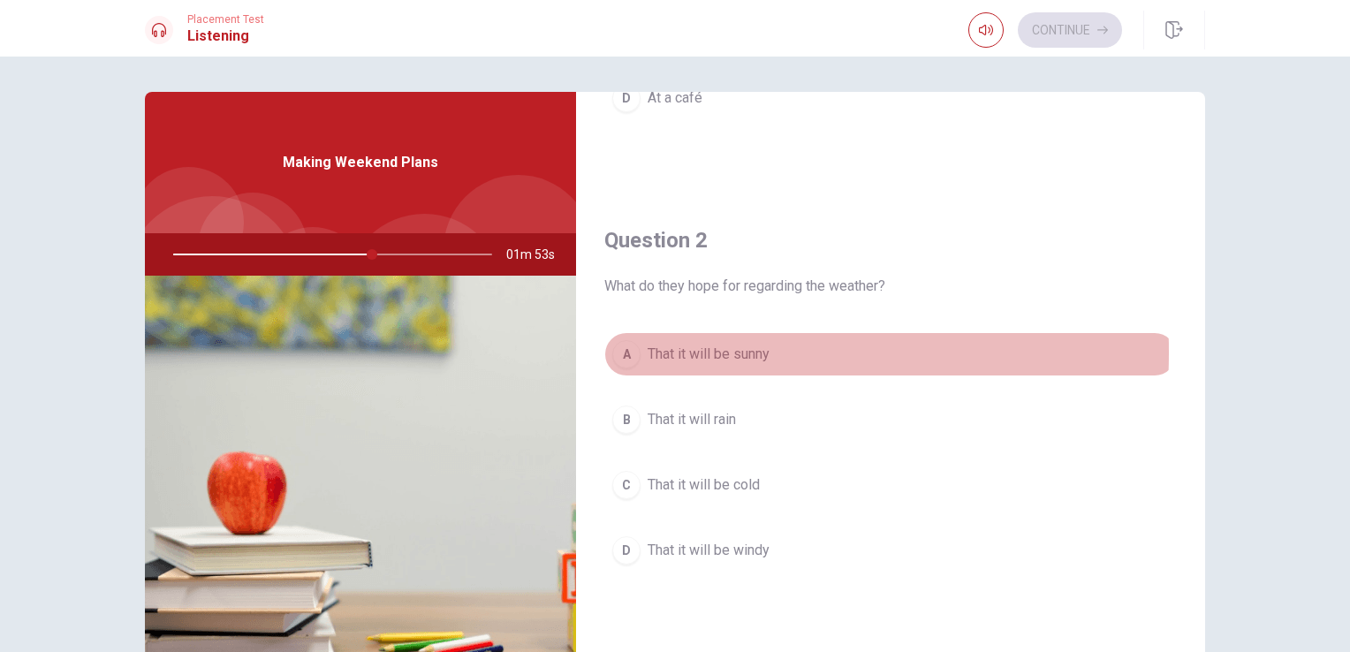
click at [618, 350] on div "A" at bounding box center [626, 354] width 28 height 28
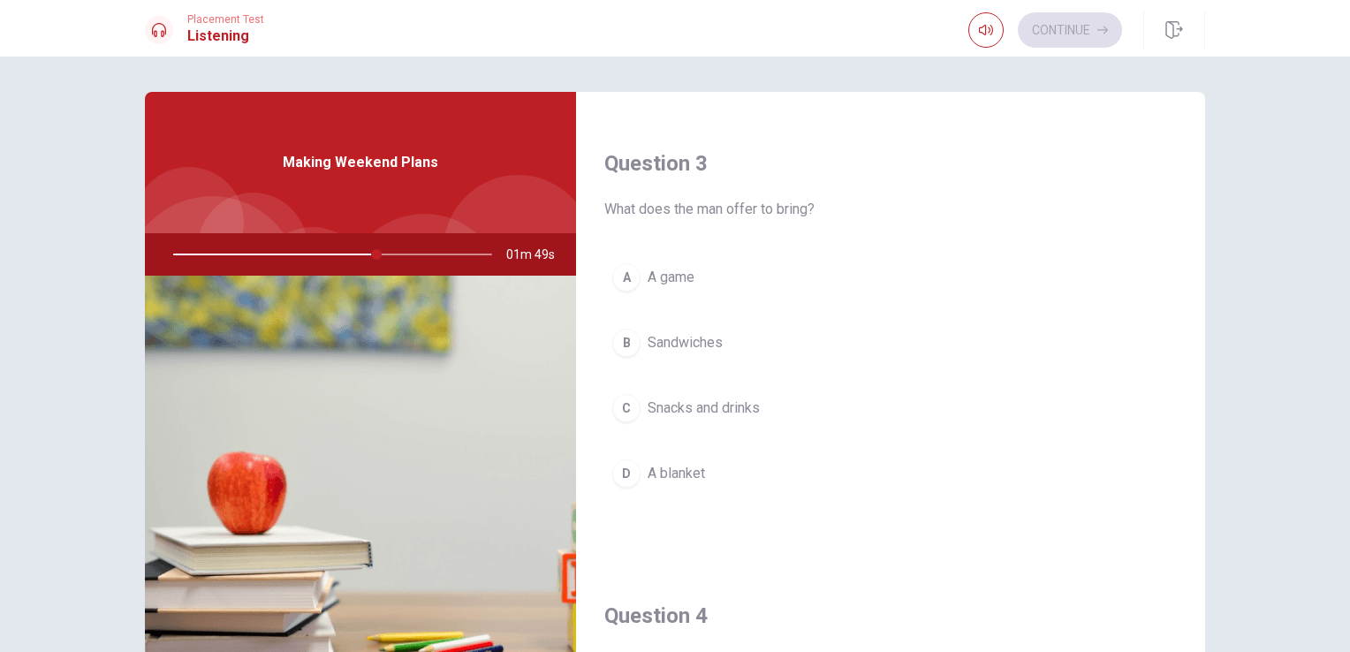
scroll to position [884, 0]
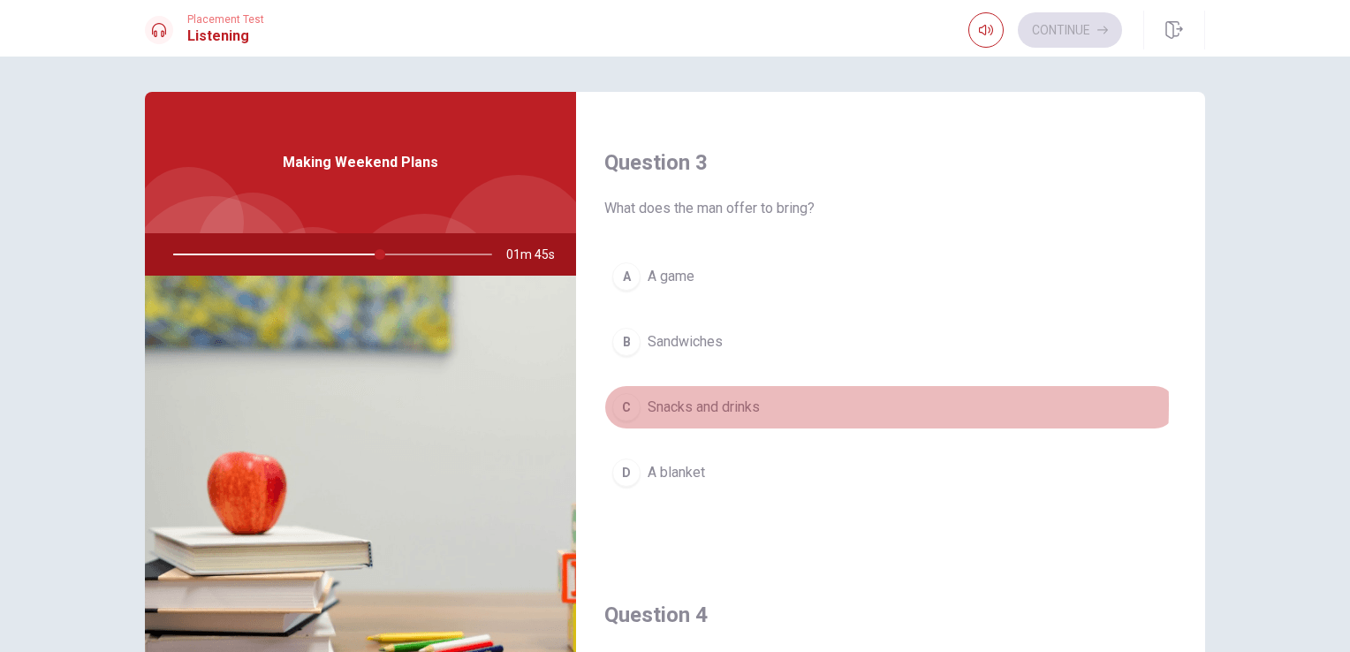
click at [681, 401] on span "Snacks and drinks" at bounding box center [704, 407] width 112 height 21
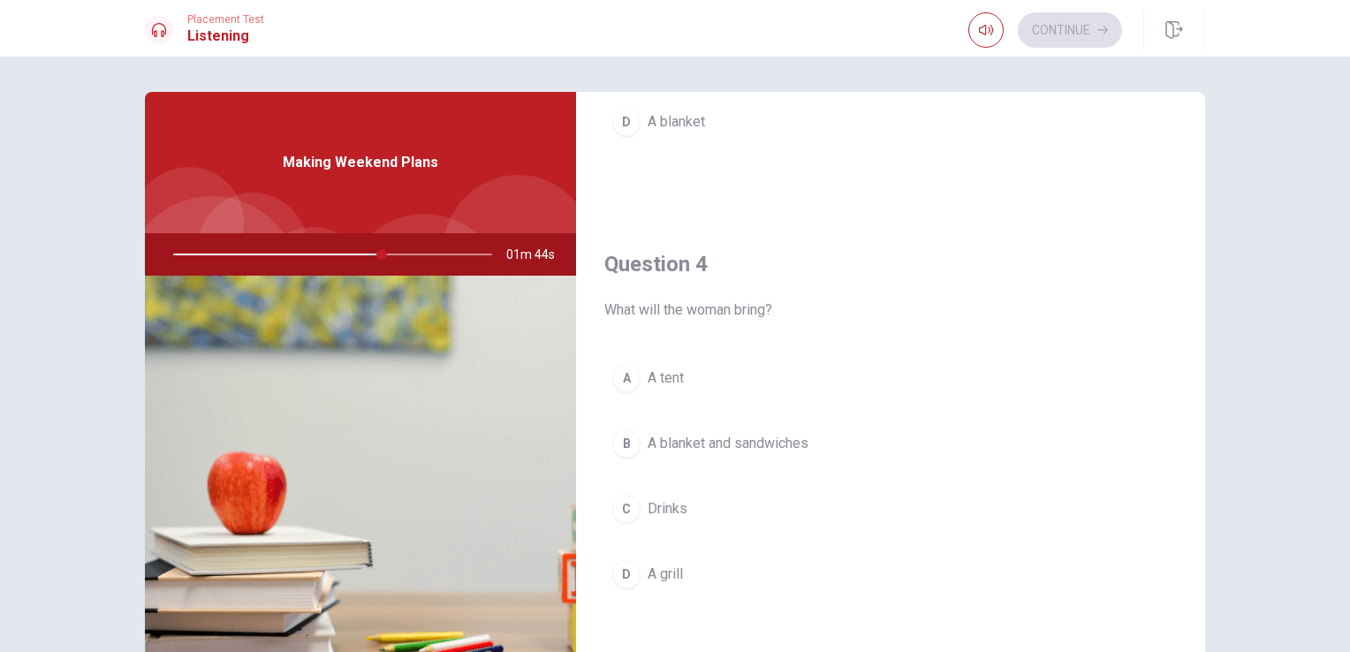
scroll to position [1237, 0]
click at [679, 434] on span "A blanket and sandwiches" at bounding box center [728, 440] width 161 height 21
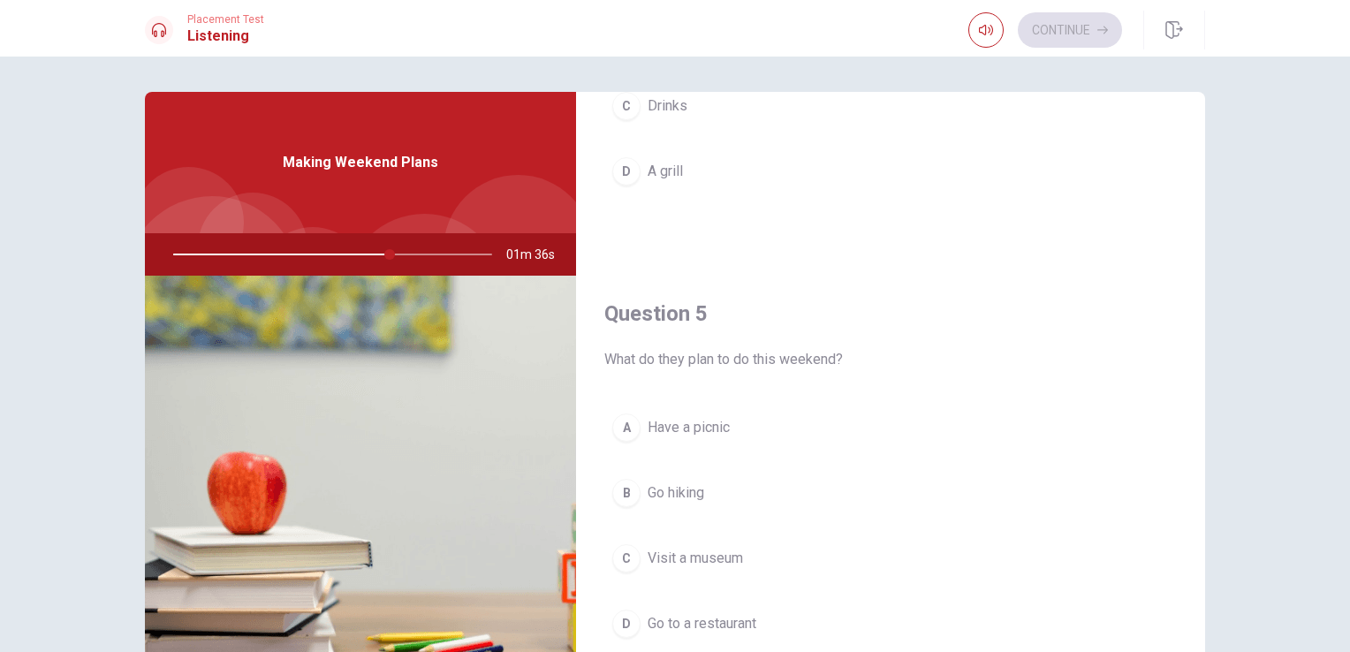
scroll to position [1640, 0]
click at [692, 415] on span "Have a picnic" at bounding box center [689, 424] width 82 height 21
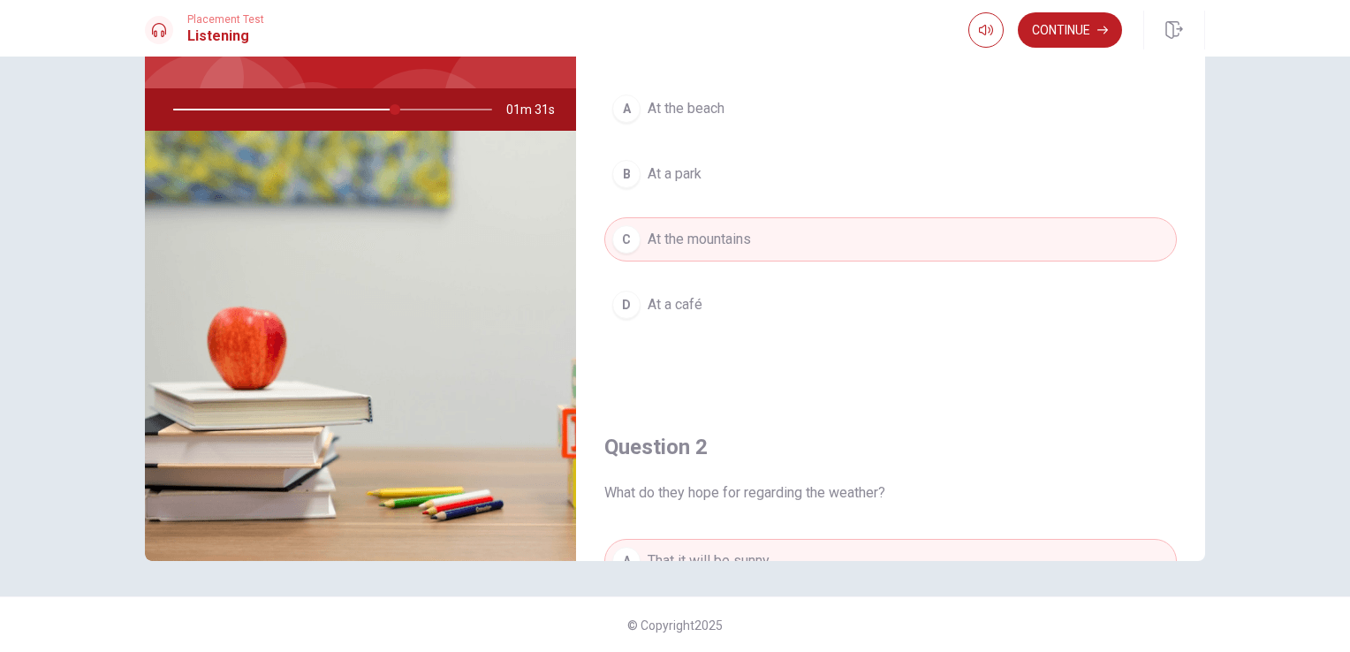
scroll to position [0, 0]
click at [1067, 25] on button "Continue" at bounding box center [1070, 29] width 104 height 35
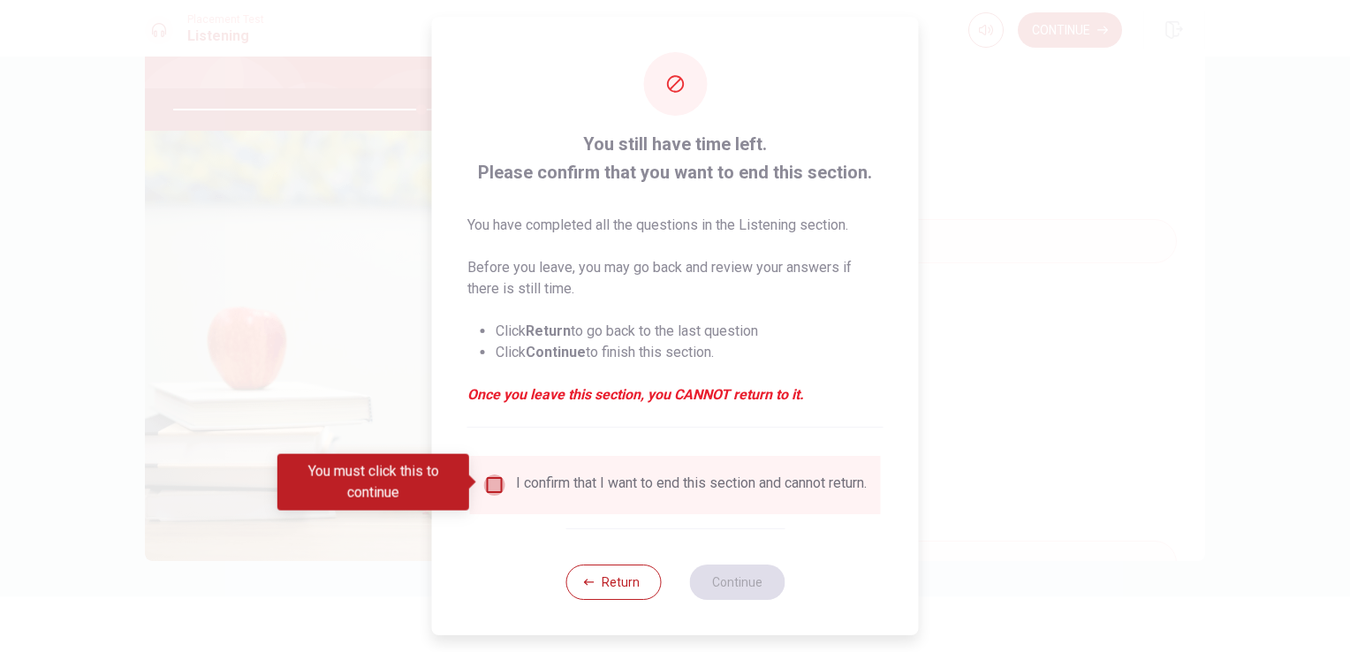
click at [493, 487] on input "You must click this to continue" at bounding box center [494, 484] width 21 height 21
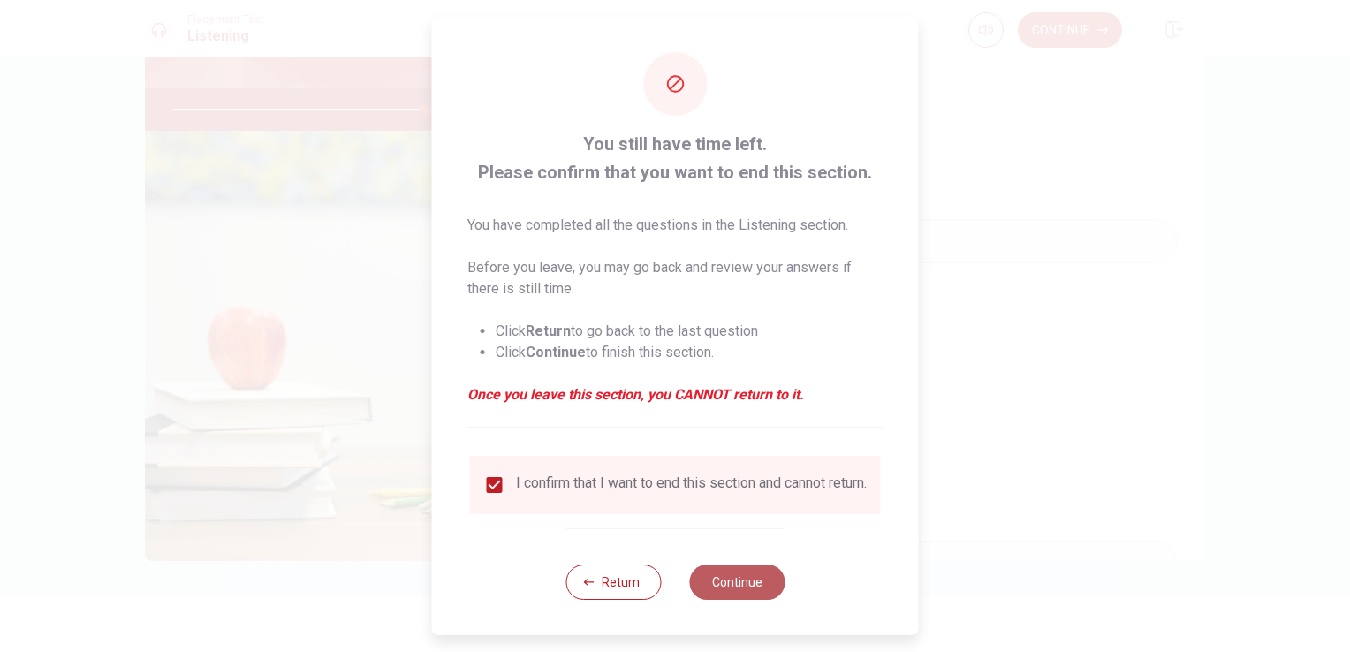
click at [717, 596] on button "Continue" at bounding box center [736, 582] width 95 height 35
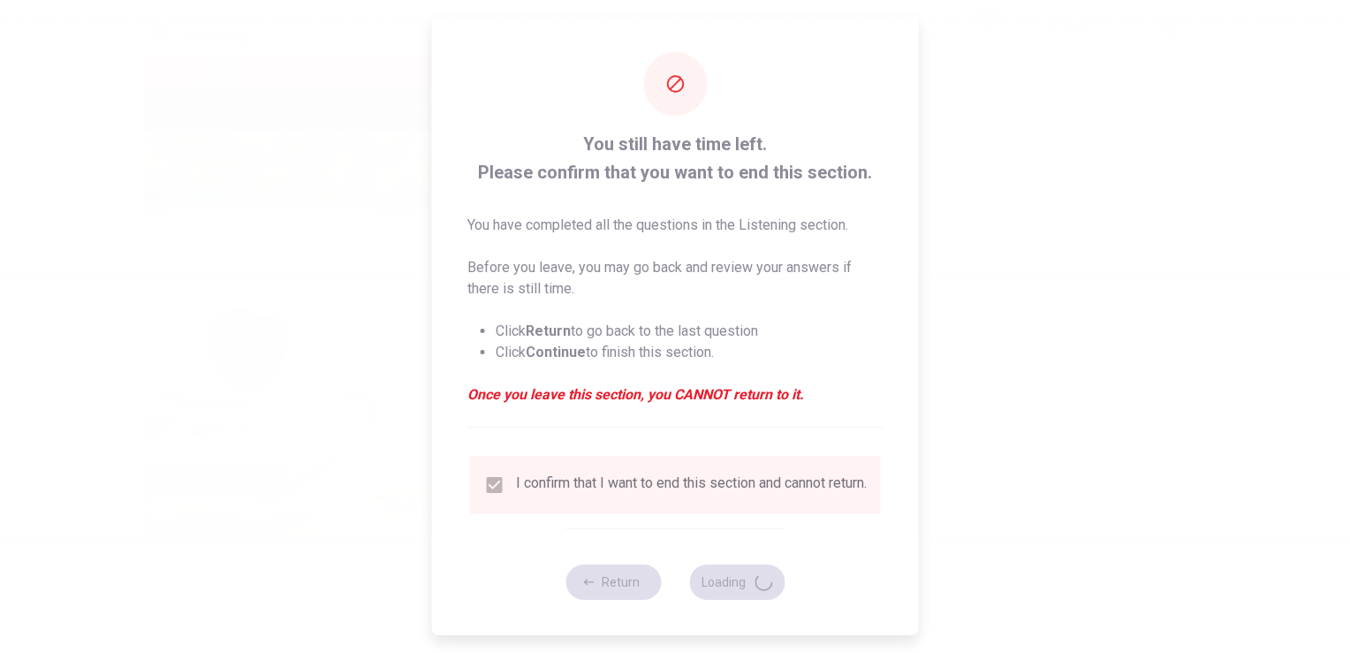
type input "79"
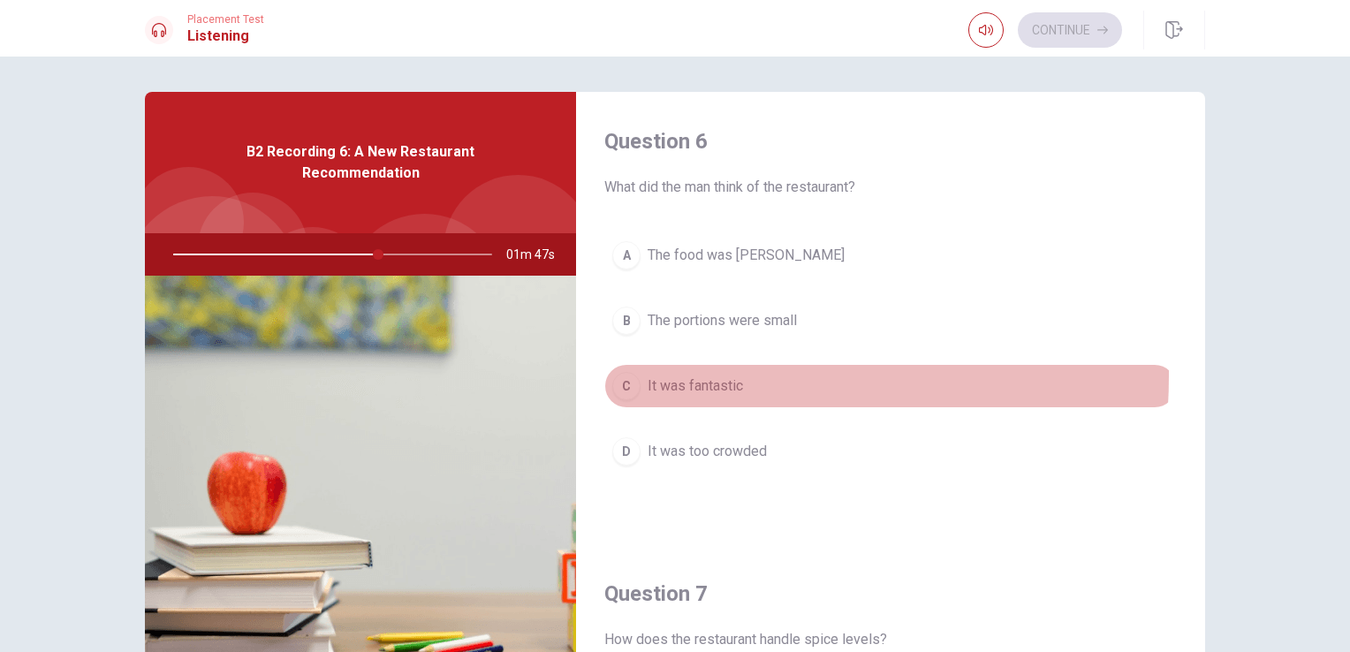
click at [650, 376] on span "It was fantastic" at bounding box center [695, 386] width 95 height 21
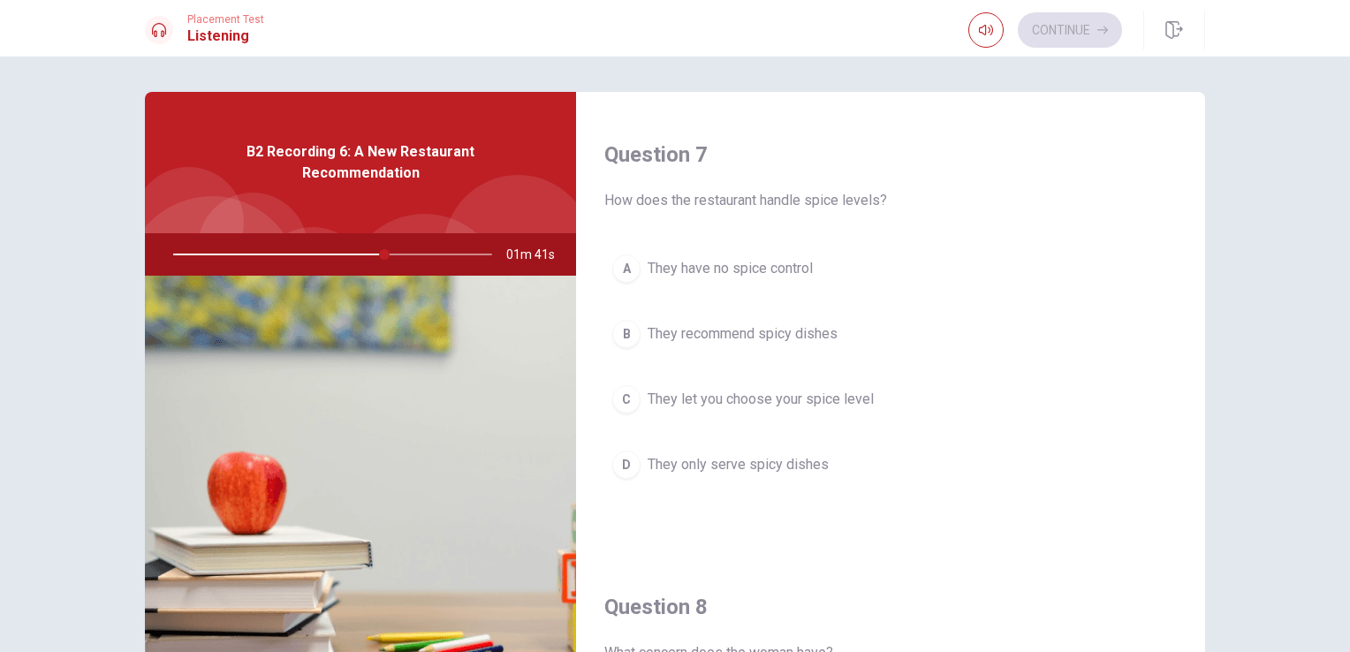
scroll to position [442, 0]
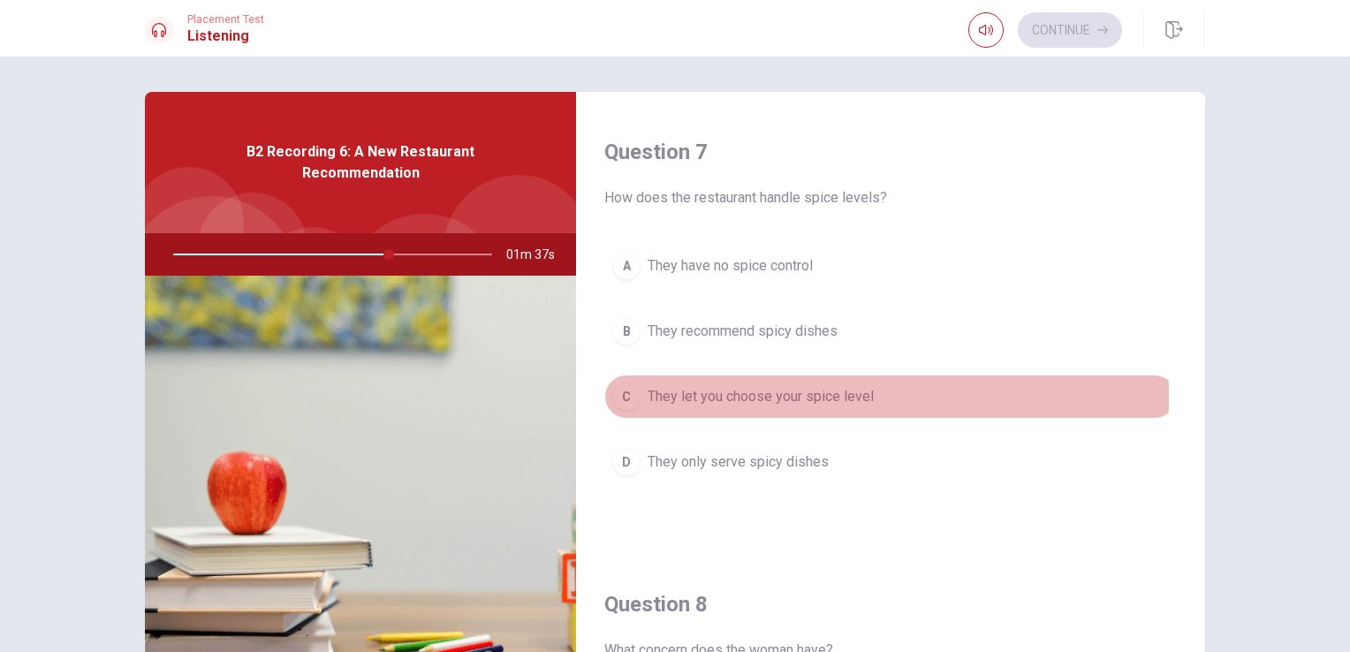
click at [696, 394] on span "They let you choose your spice level" at bounding box center [761, 396] width 226 height 21
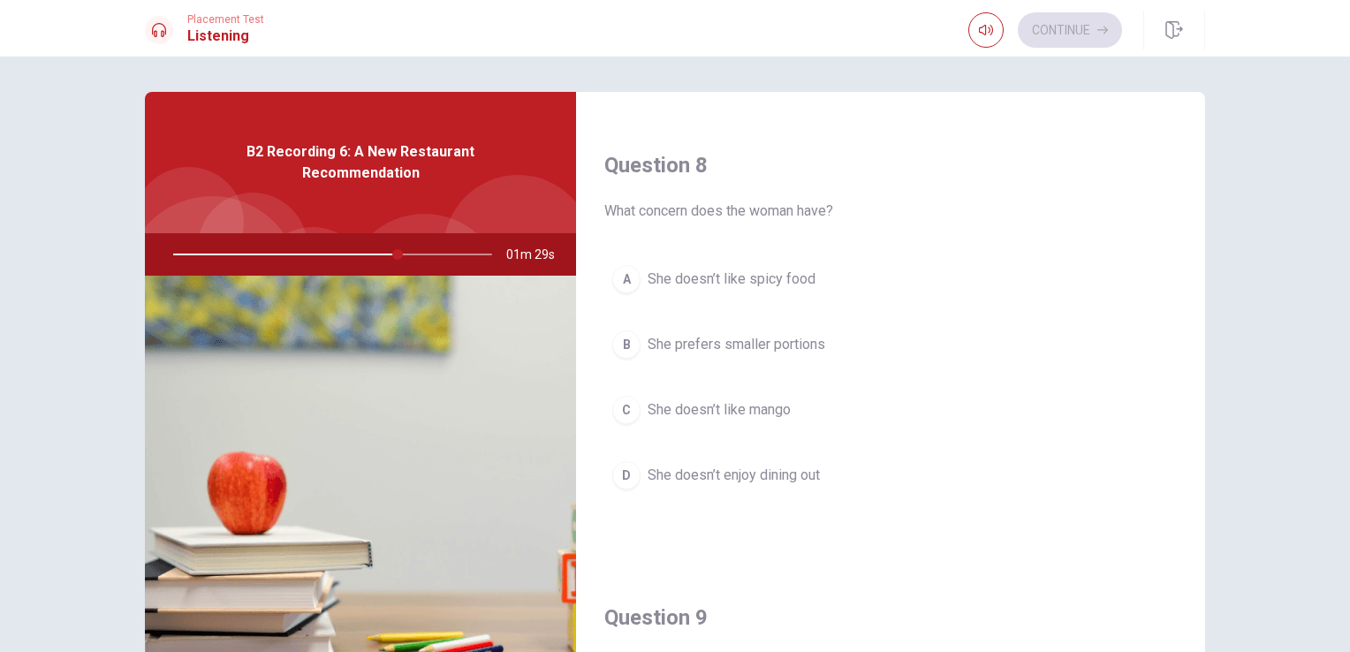
scroll to position [884, 0]
click at [752, 271] on span "She doesn’t like spicy food" at bounding box center [732, 276] width 168 height 21
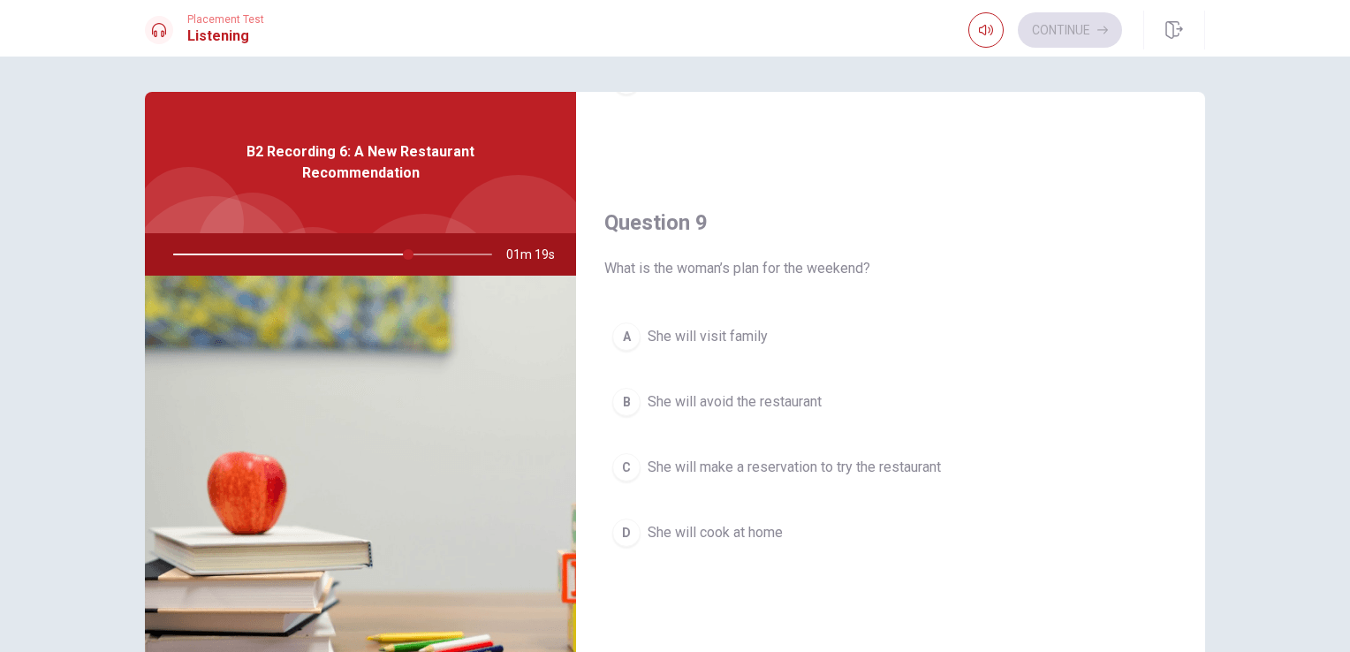
scroll to position [1325, 0]
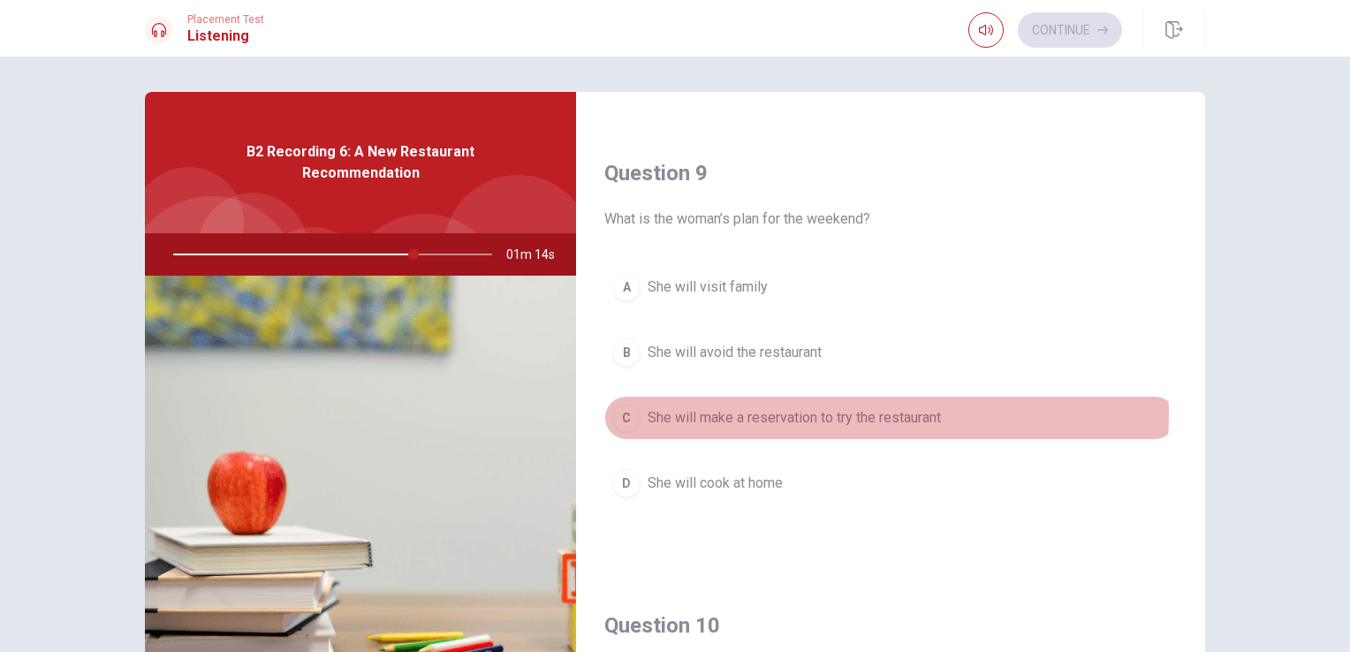
click at [840, 409] on span "She will make a reservation to try the restaurant" at bounding box center [794, 417] width 293 height 21
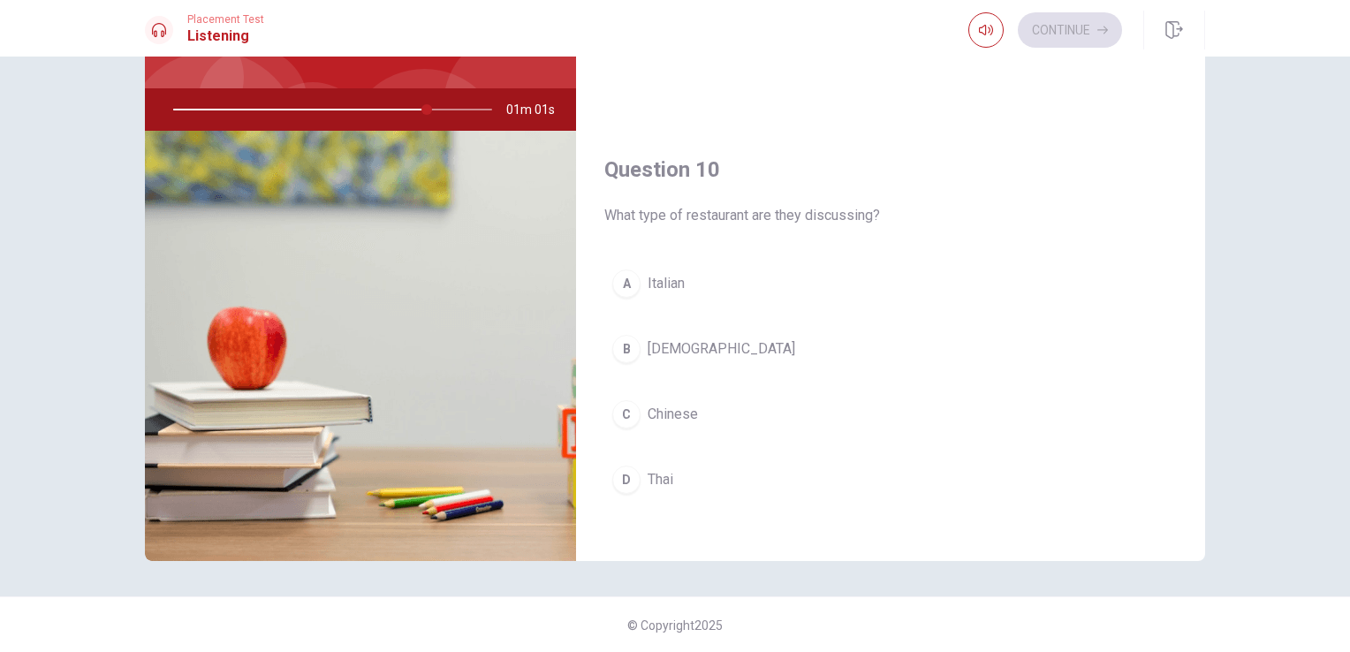
scroll to position [1640, 0]
drag, startPoint x: 425, startPoint y: 110, endPoint x: 334, endPoint y: 110, distance: 91.0
click at [334, 110] on div at bounding box center [329, 109] width 354 height 42
click at [650, 338] on span "[DEMOGRAPHIC_DATA]" at bounding box center [722, 345] width 148 height 21
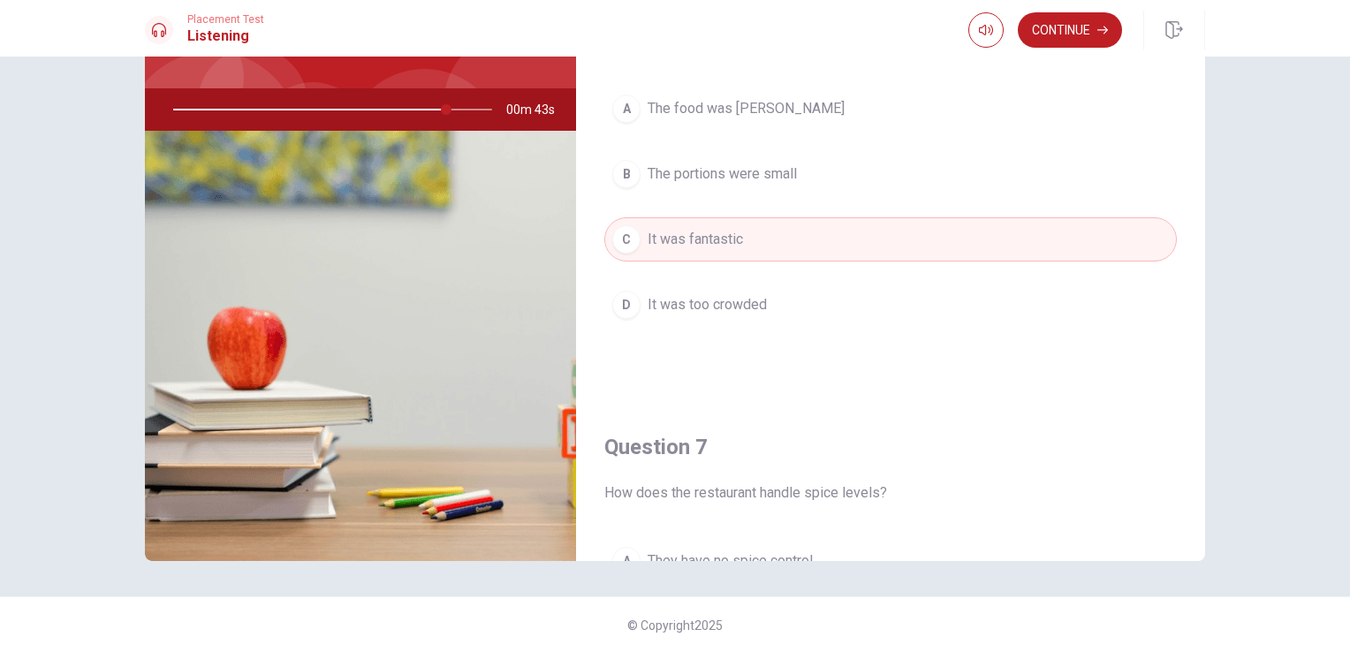
scroll to position [0, 0]
click at [970, 33] on button "button" at bounding box center [985, 29] width 35 height 35
click at [930, 198] on div "A The food was [PERSON_NAME] B The portions were small C It was fantastic D It …" at bounding box center [890, 226] width 573 height 276
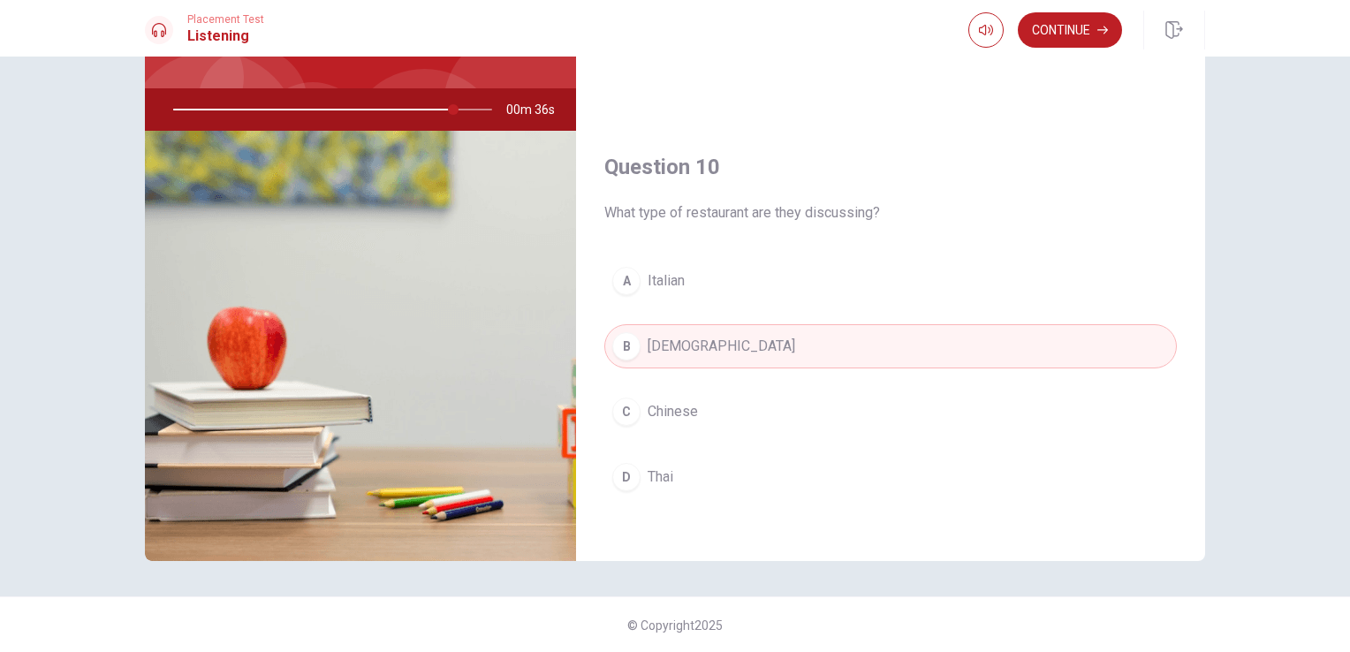
scroll to position [1640, 0]
click at [177, 104] on div at bounding box center [329, 109] width 354 height 42
click at [311, 93] on div at bounding box center [329, 109] width 354 height 42
click at [378, 119] on div at bounding box center [329, 109] width 354 height 42
drag, startPoint x: 446, startPoint y: 108, endPoint x: 478, endPoint y: 299, distance: 193.5
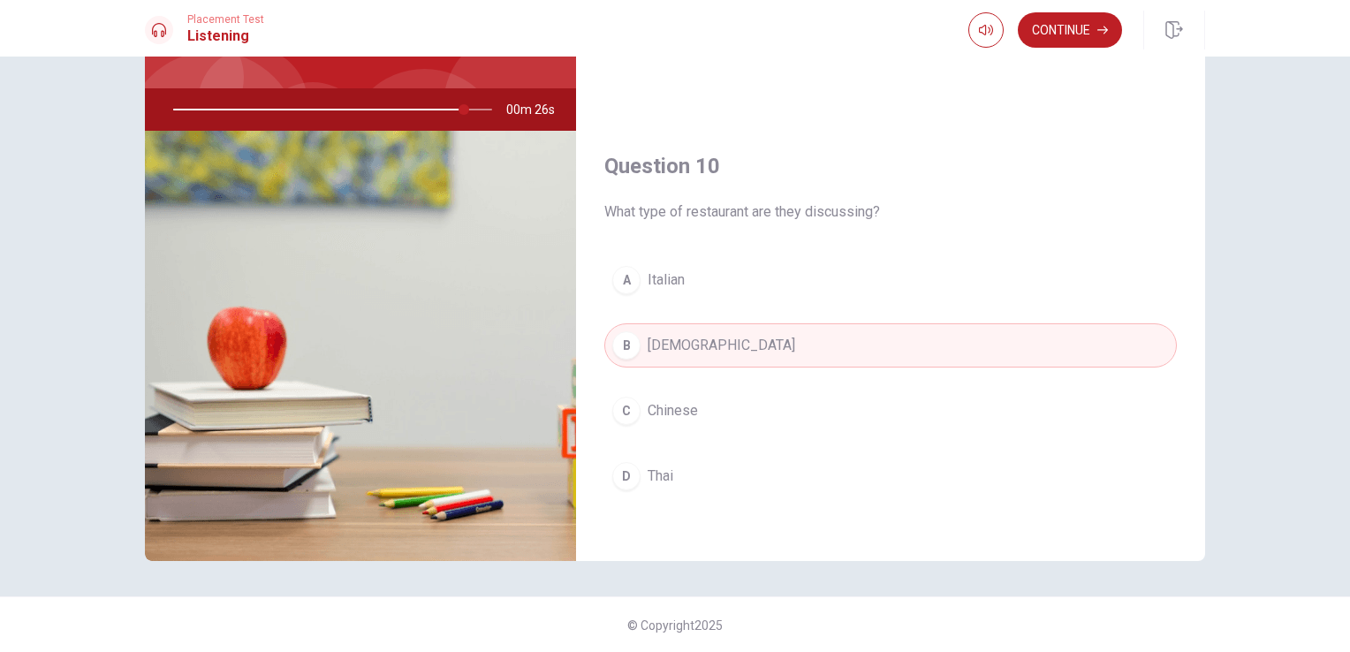
click at [209, 122] on div at bounding box center [329, 109] width 354 height 42
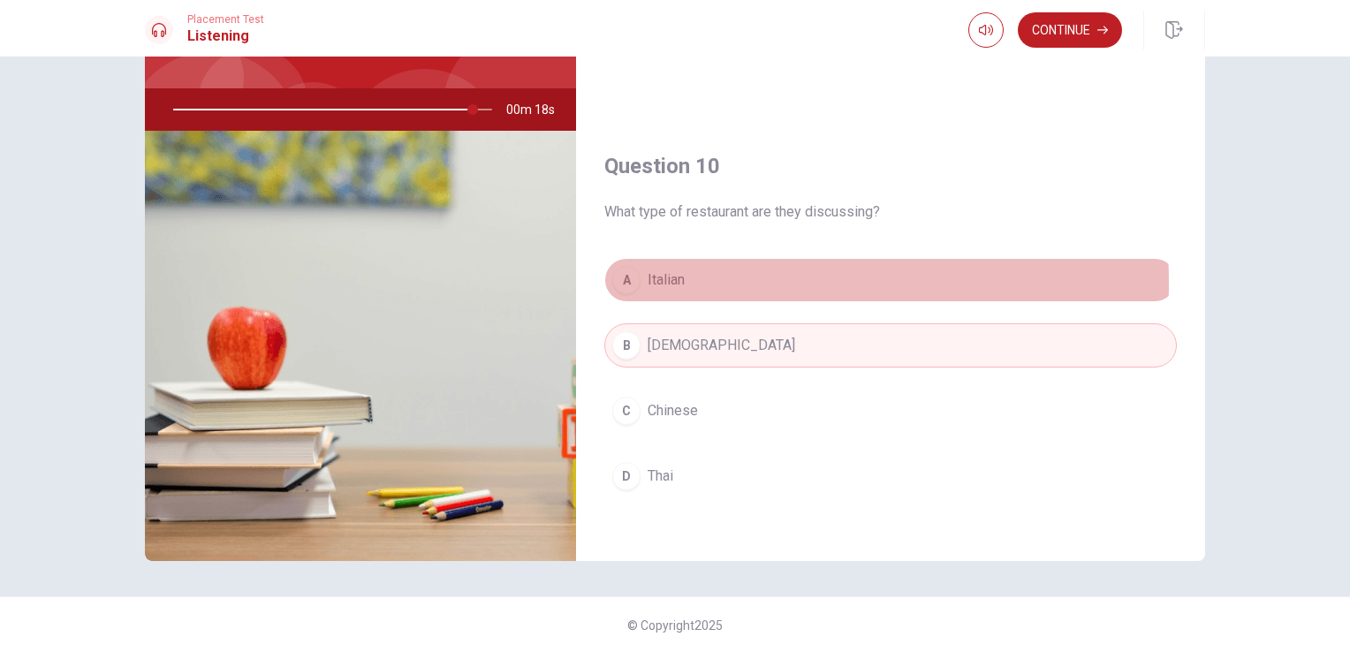
click at [678, 276] on span "Italian" at bounding box center [666, 279] width 37 height 21
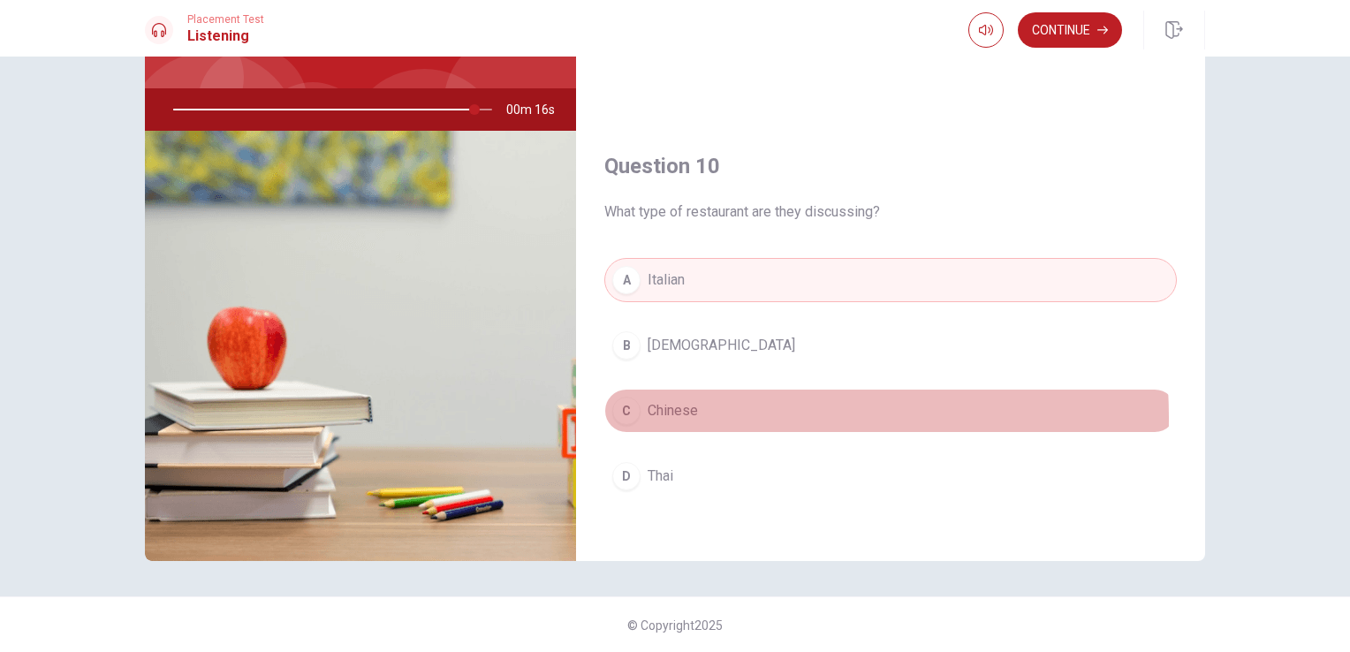
click at [685, 410] on span "Chinese" at bounding box center [673, 410] width 50 height 21
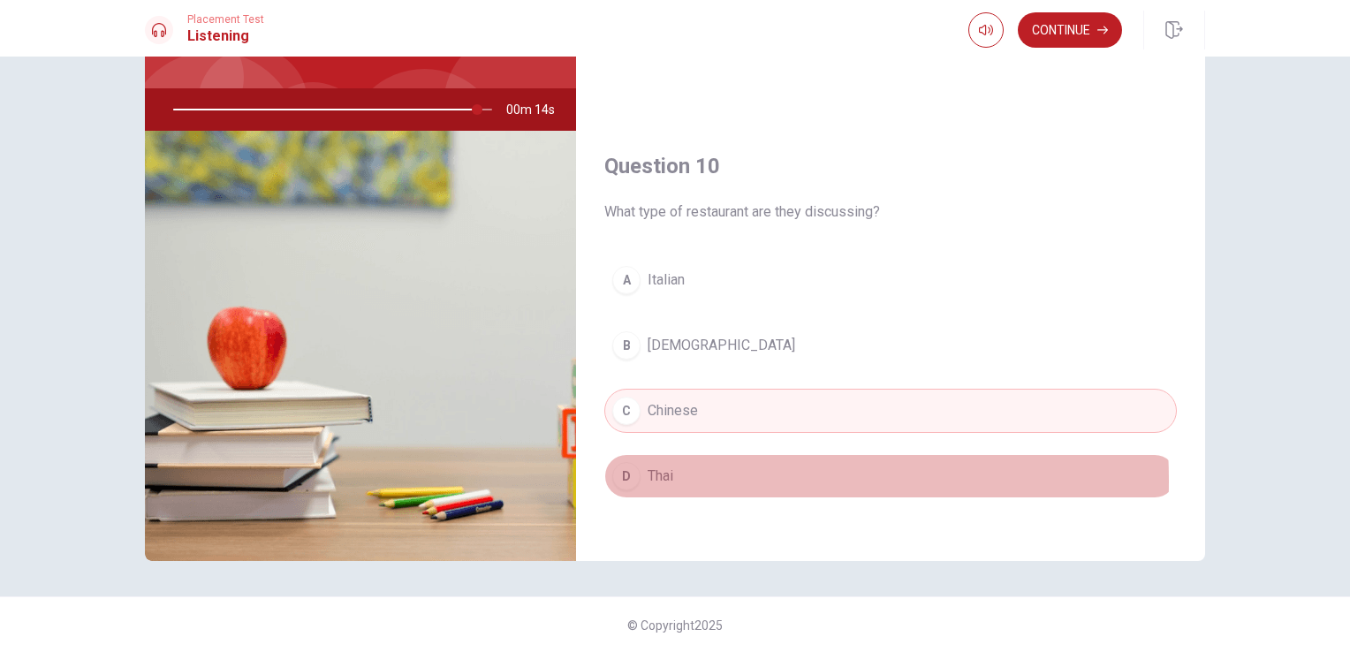
click at [672, 472] on button "D Thai" at bounding box center [890, 476] width 573 height 44
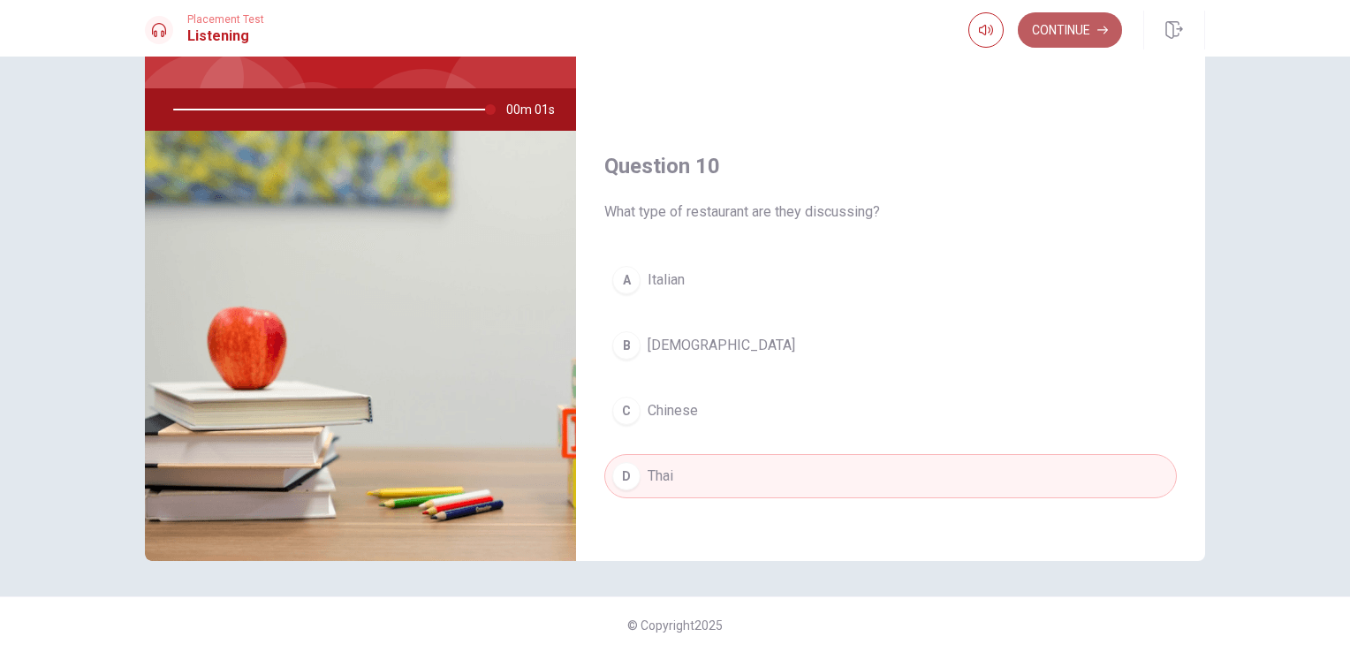
click at [1057, 24] on button "Continue" at bounding box center [1070, 29] width 104 height 35
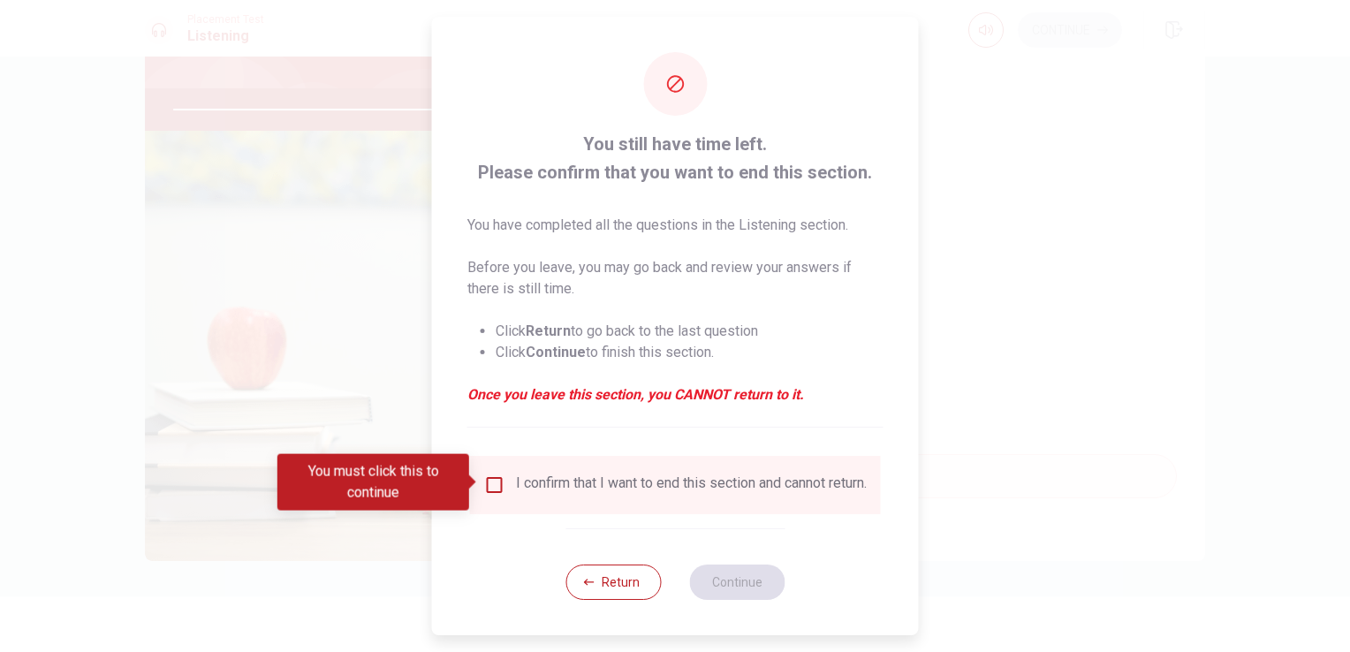
type input "0"
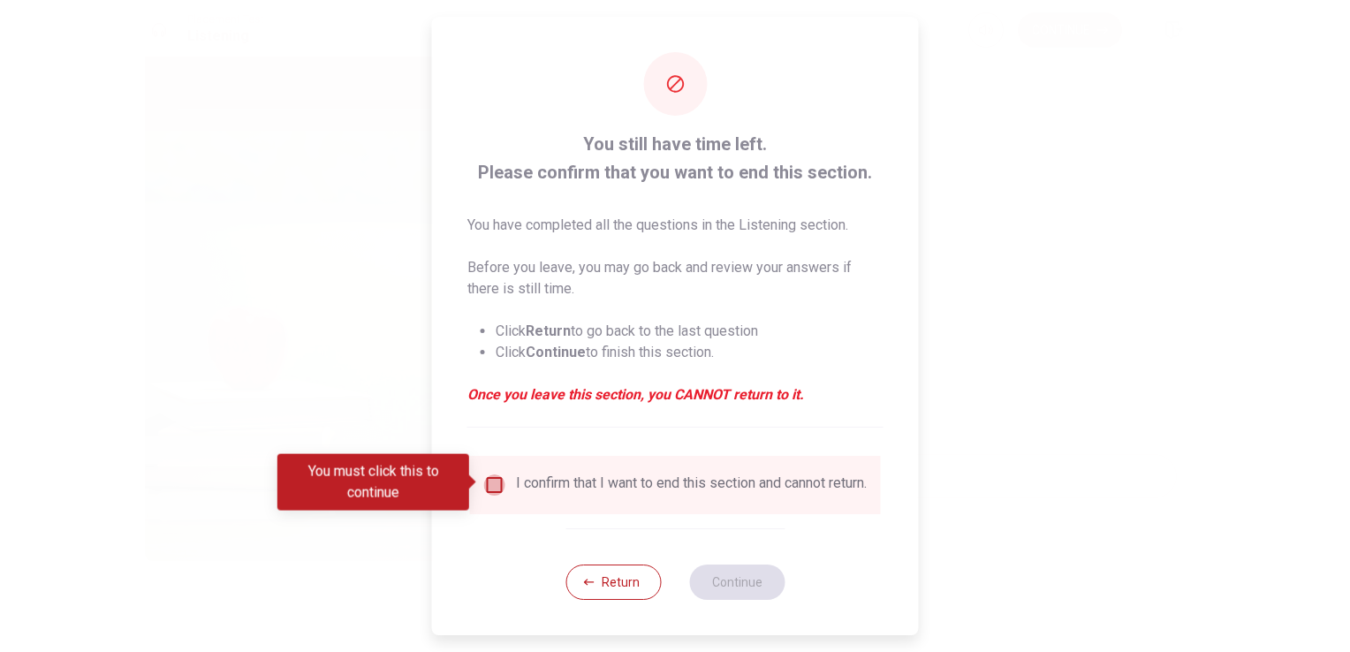
click at [488, 476] on input "You must click this to continue" at bounding box center [494, 484] width 21 height 21
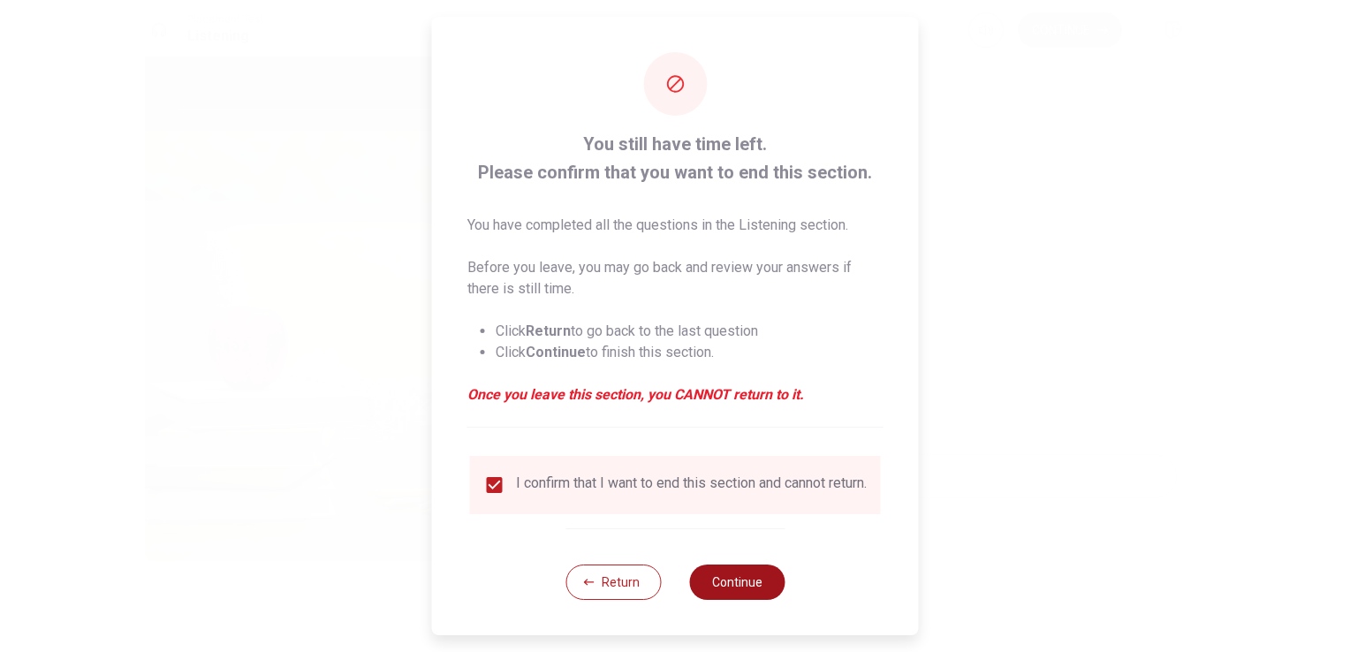
click at [738, 588] on button "Continue" at bounding box center [736, 582] width 95 height 35
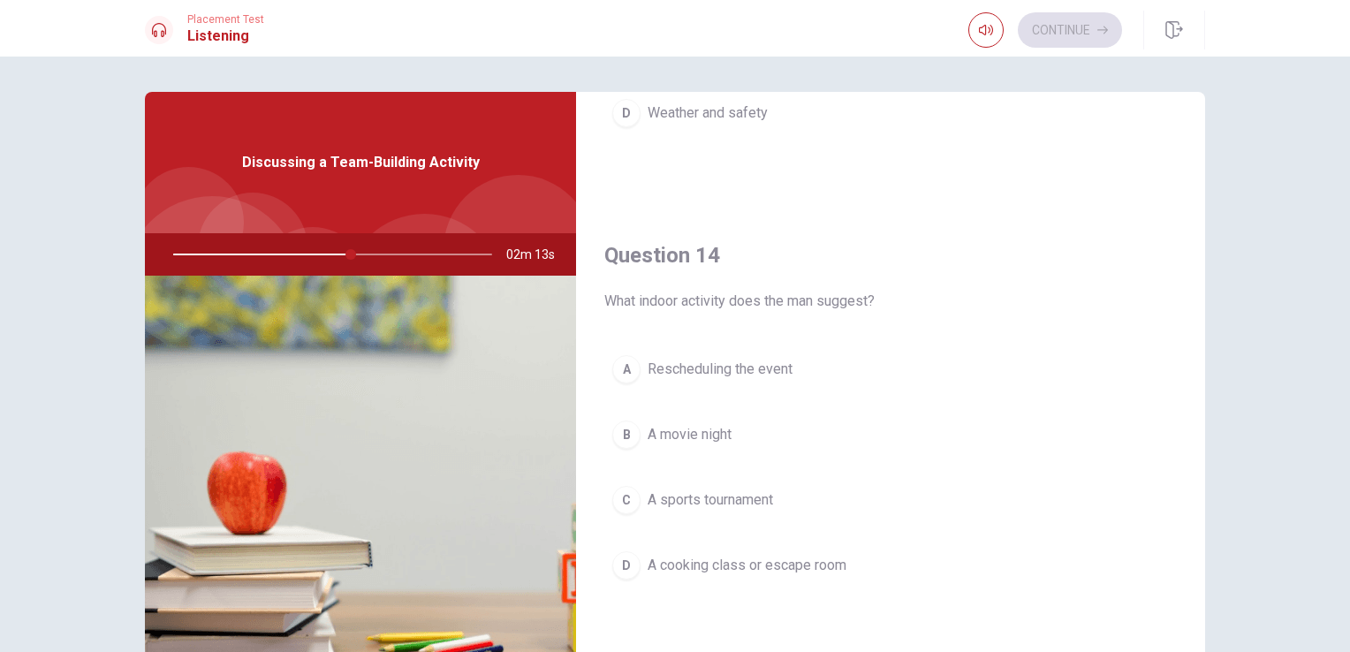
scroll to position [1375, 0]
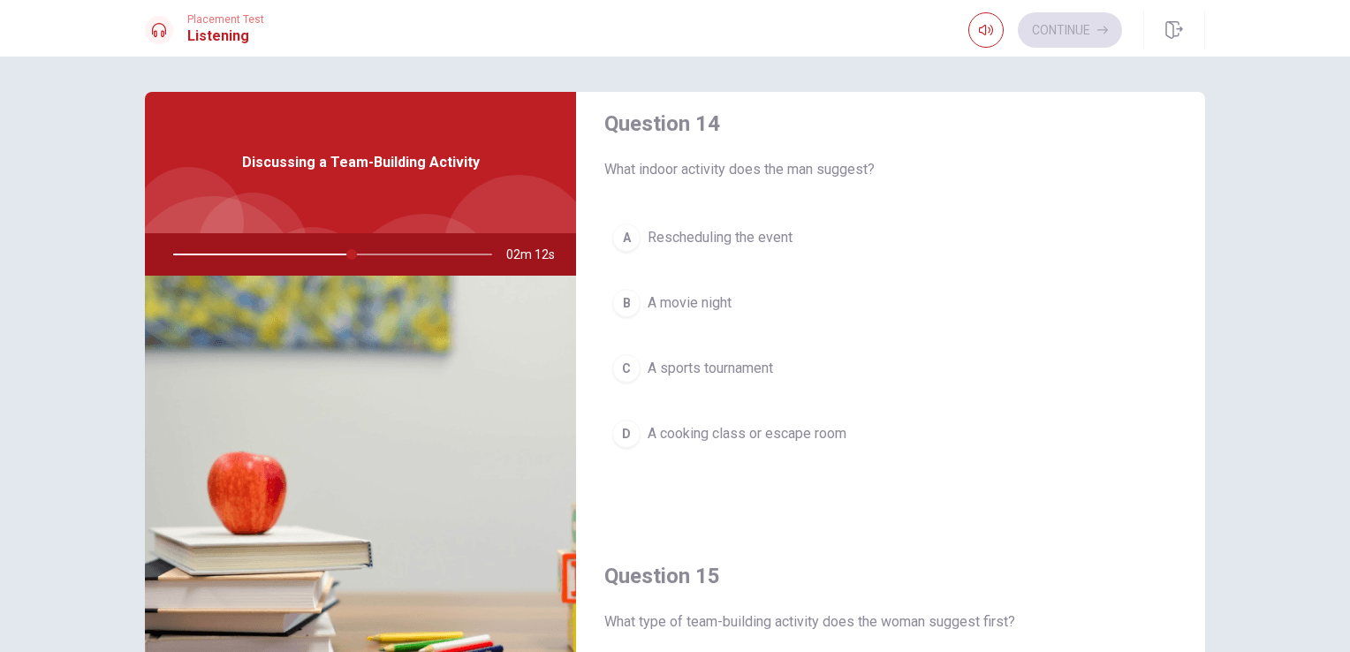
click at [772, 431] on span "A cooking class or escape room" at bounding box center [747, 433] width 199 height 21
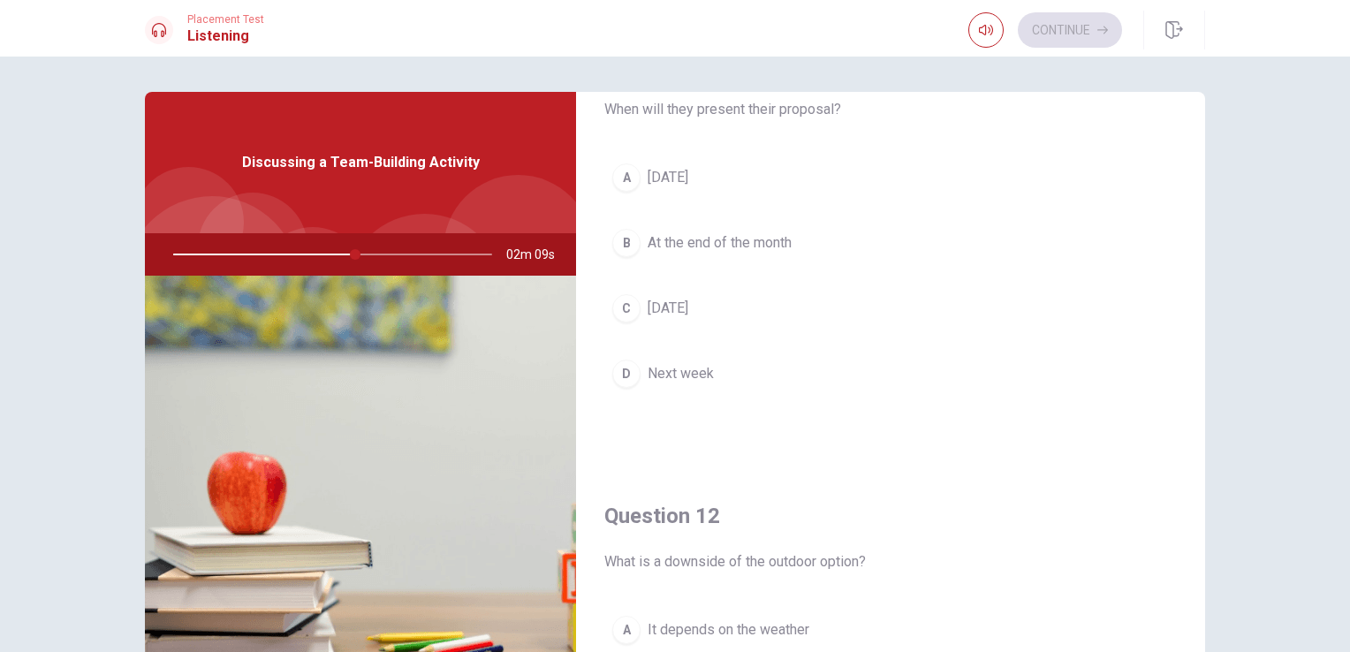
scroll to position [0, 0]
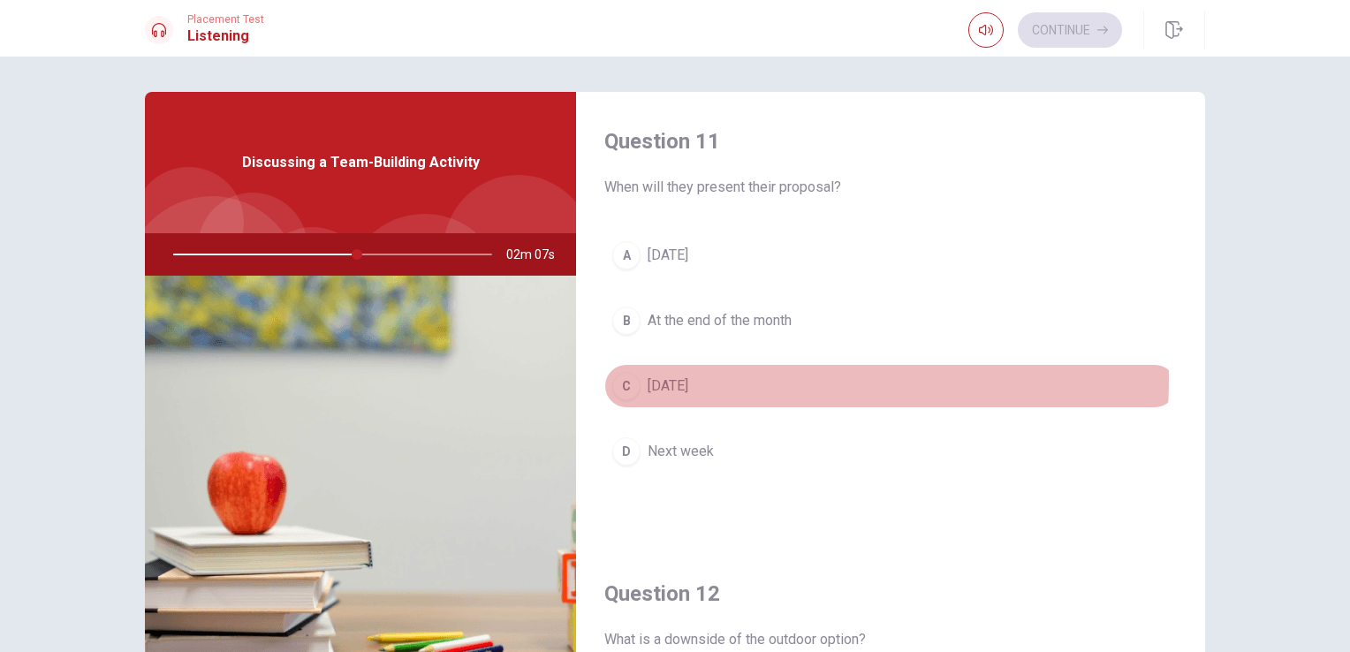
click at [675, 379] on span "[DATE]" at bounding box center [668, 386] width 41 height 21
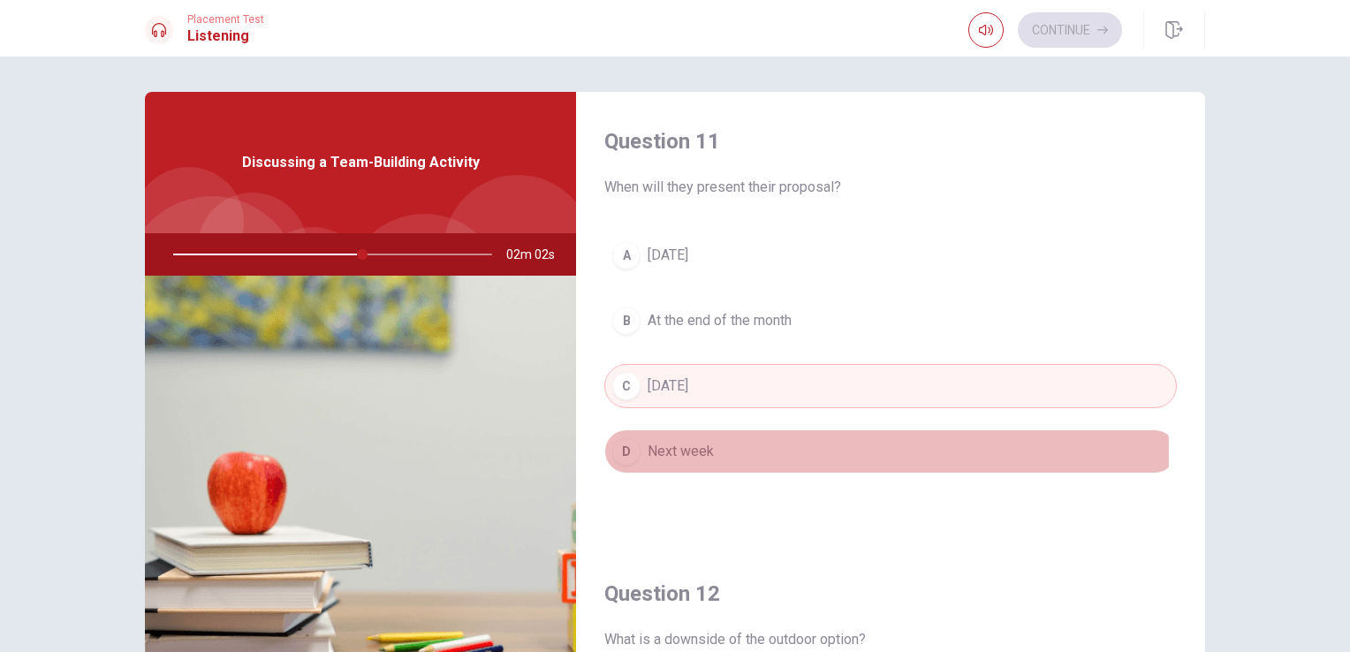
click at [652, 452] on span "Next week" at bounding box center [681, 451] width 66 height 21
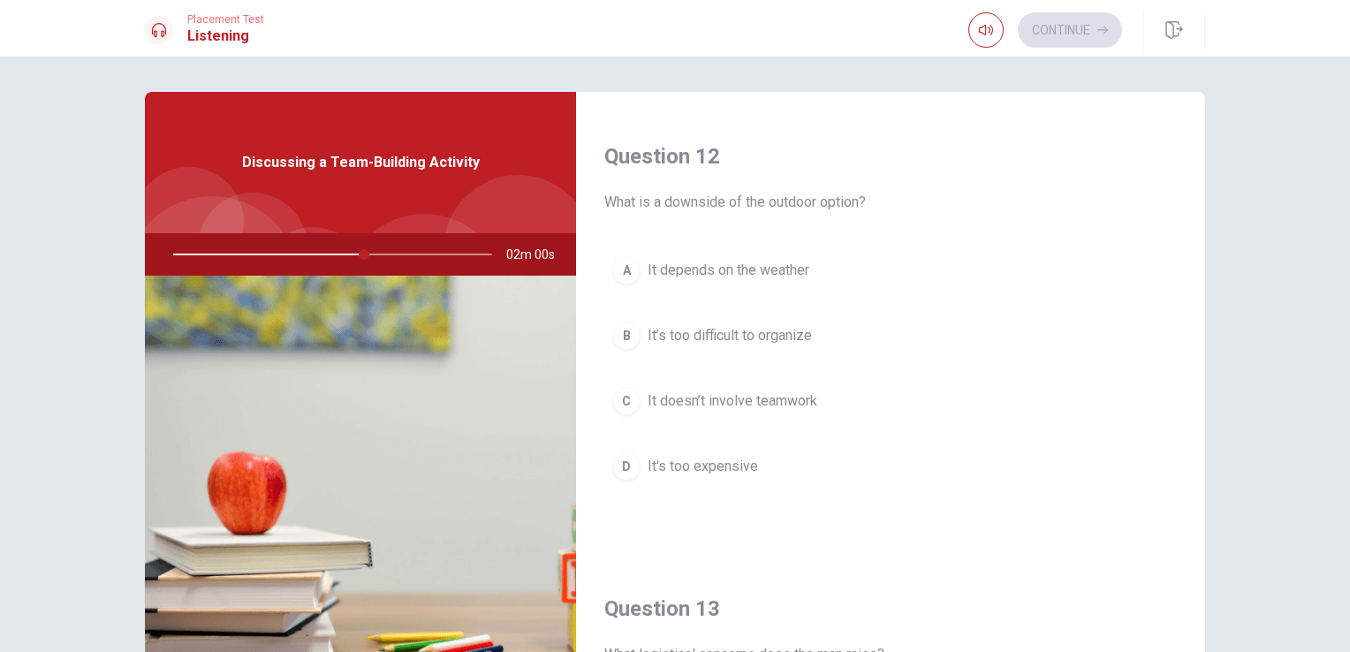
scroll to position [442, 0]
click at [704, 260] on span "It depends on the weather" at bounding box center [729, 265] width 162 height 21
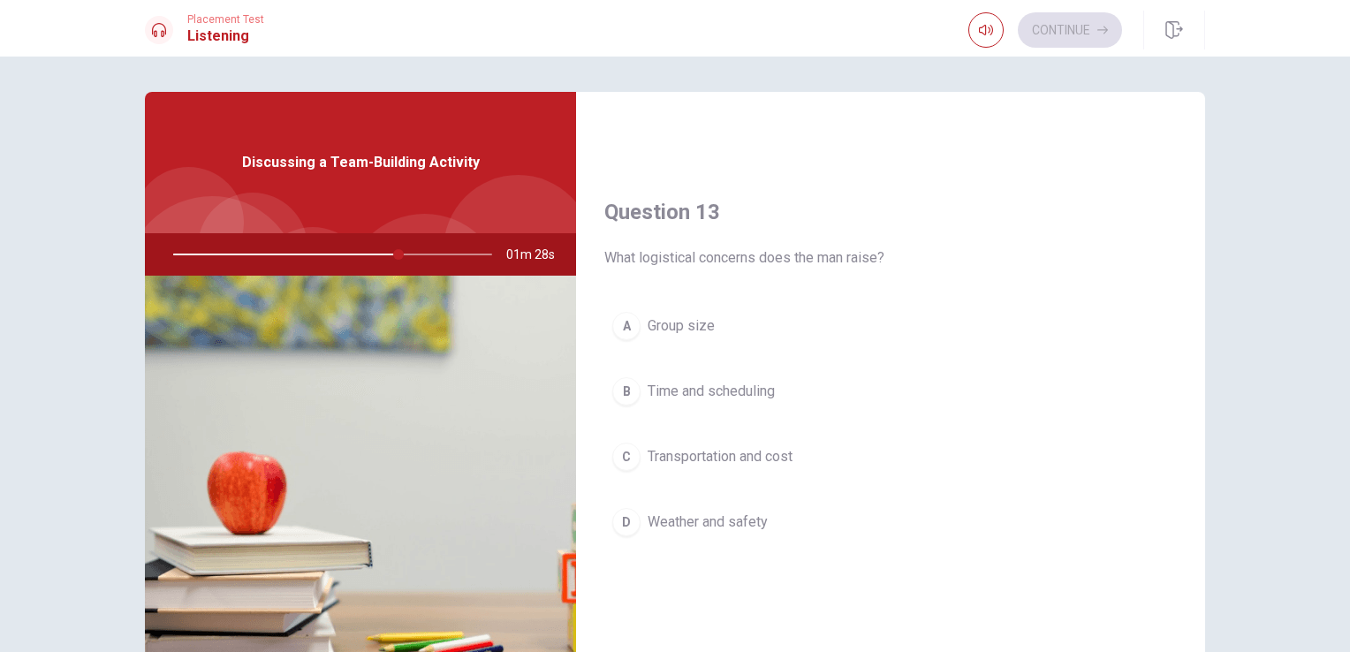
scroll to position [884, 0]
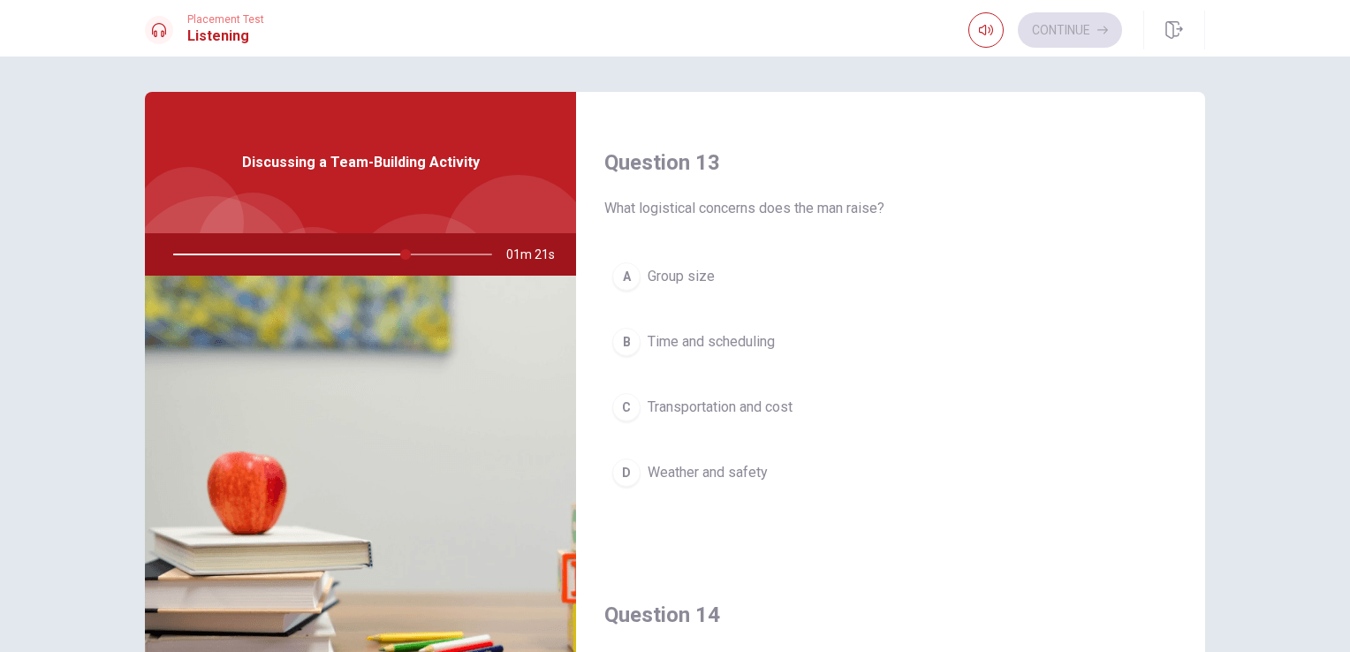
click at [742, 401] on span "Transportation and cost" at bounding box center [720, 407] width 145 height 21
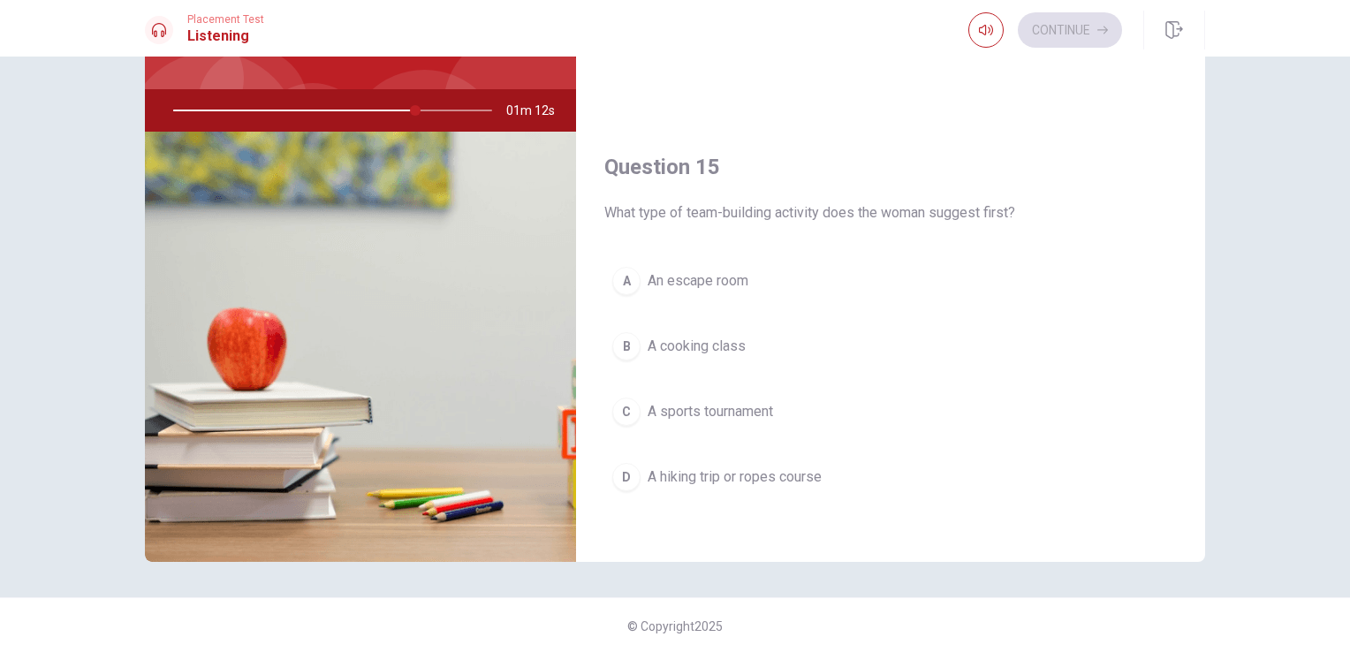
scroll to position [145, 0]
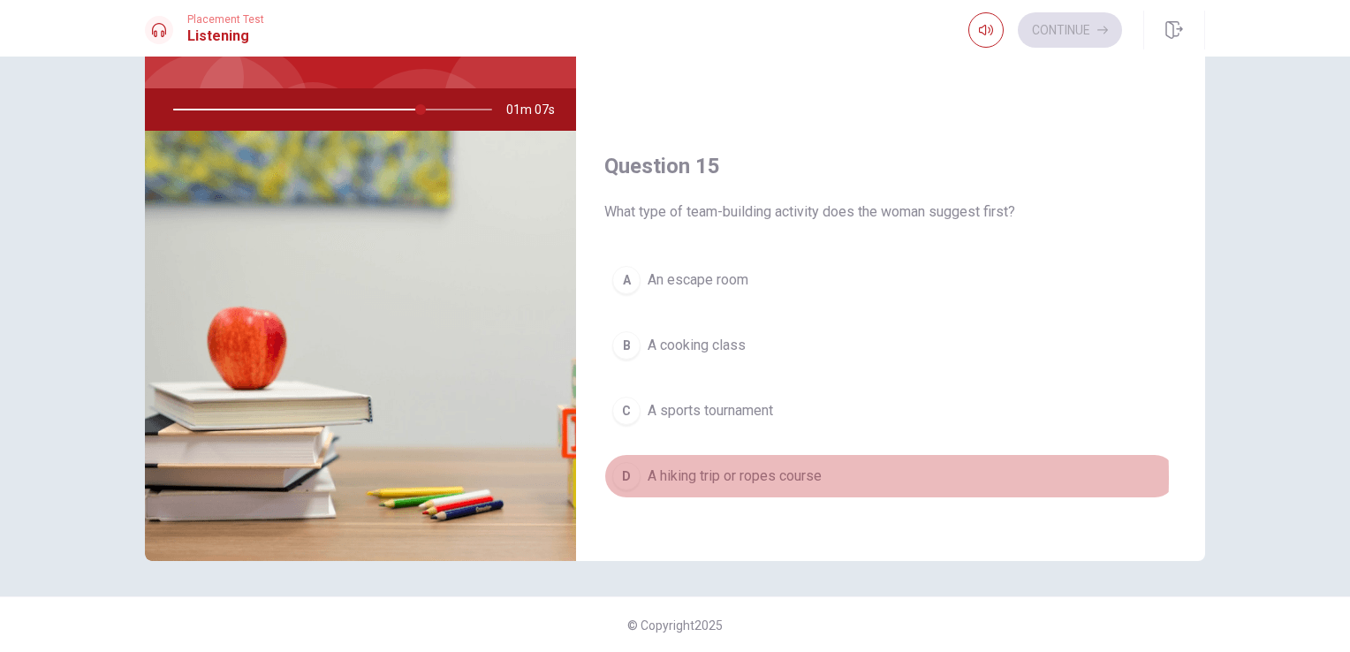
click at [702, 469] on span "A hiking trip or ropes course" at bounding box center [735, 476] width 174 height 21
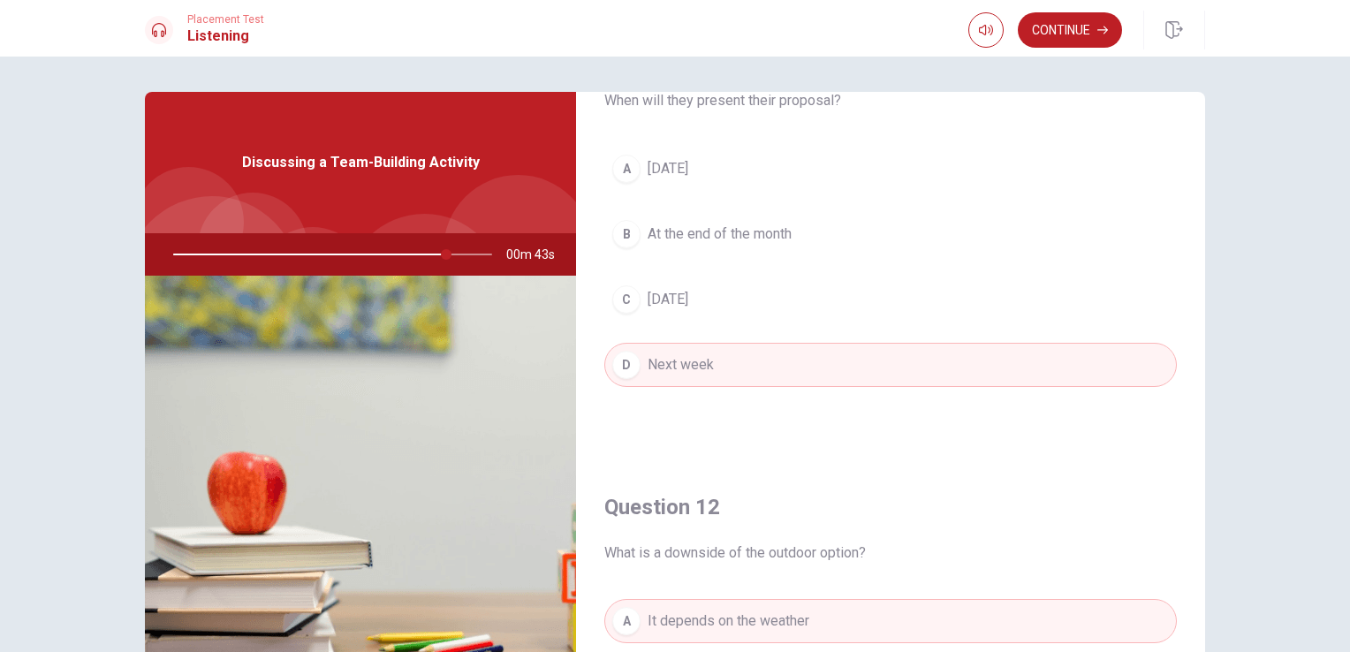
scroll to position [88, 0]
click at [1071, 23] on button "Continue" at bounding box center [1070, 29] width 104 height 35
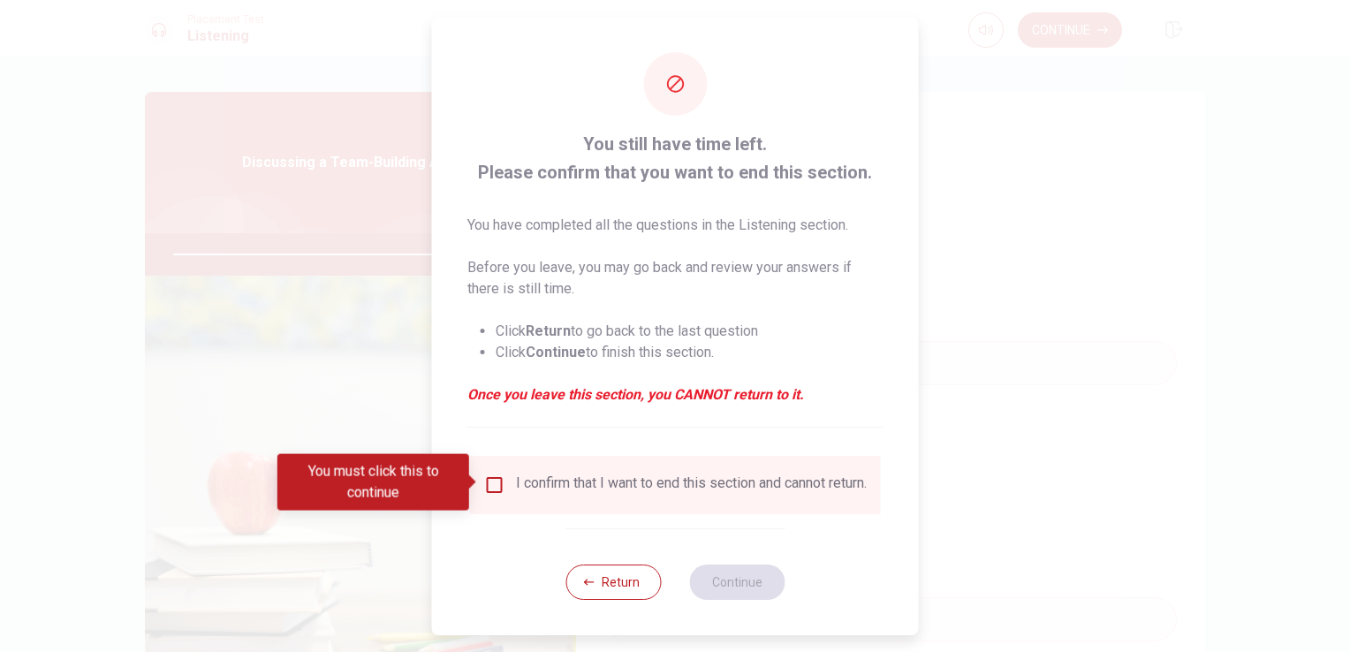
click at [495, 487] on input "You must click this to continue" at bounding box center [494, 484] width 21 height 21
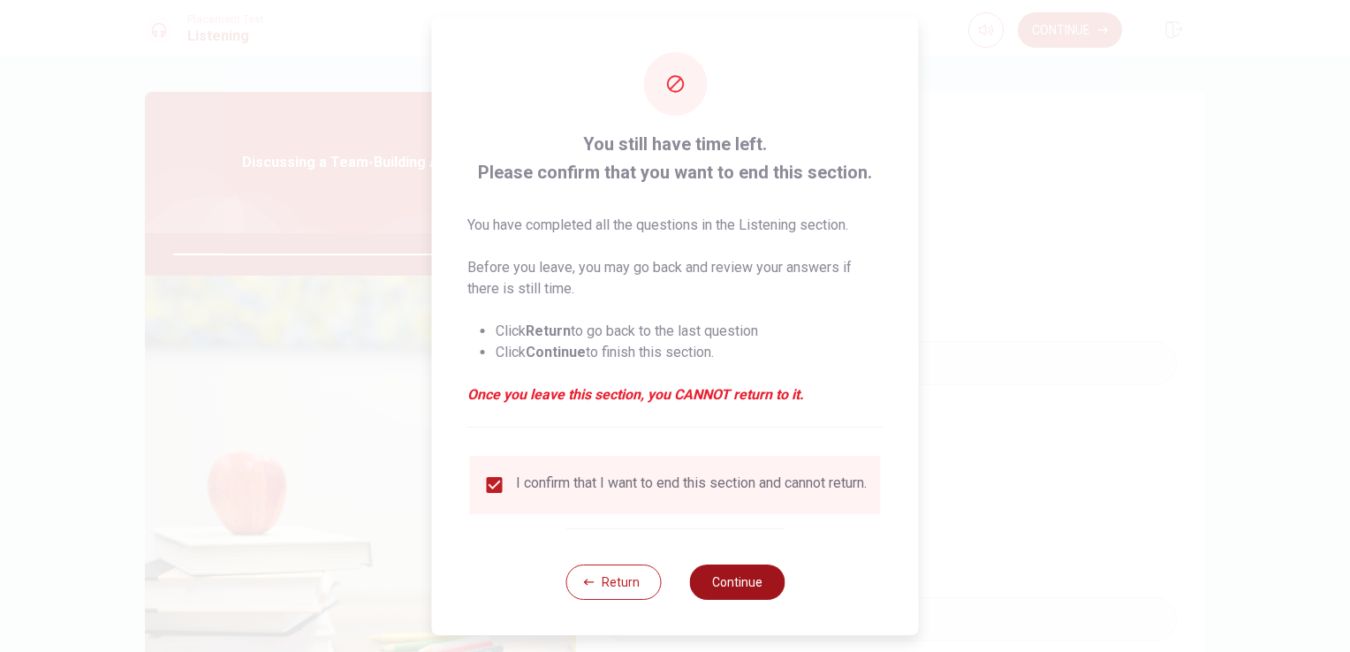
click at [735, 581] on button "Continue" at bounding box center [736, 582] width 95 height 35
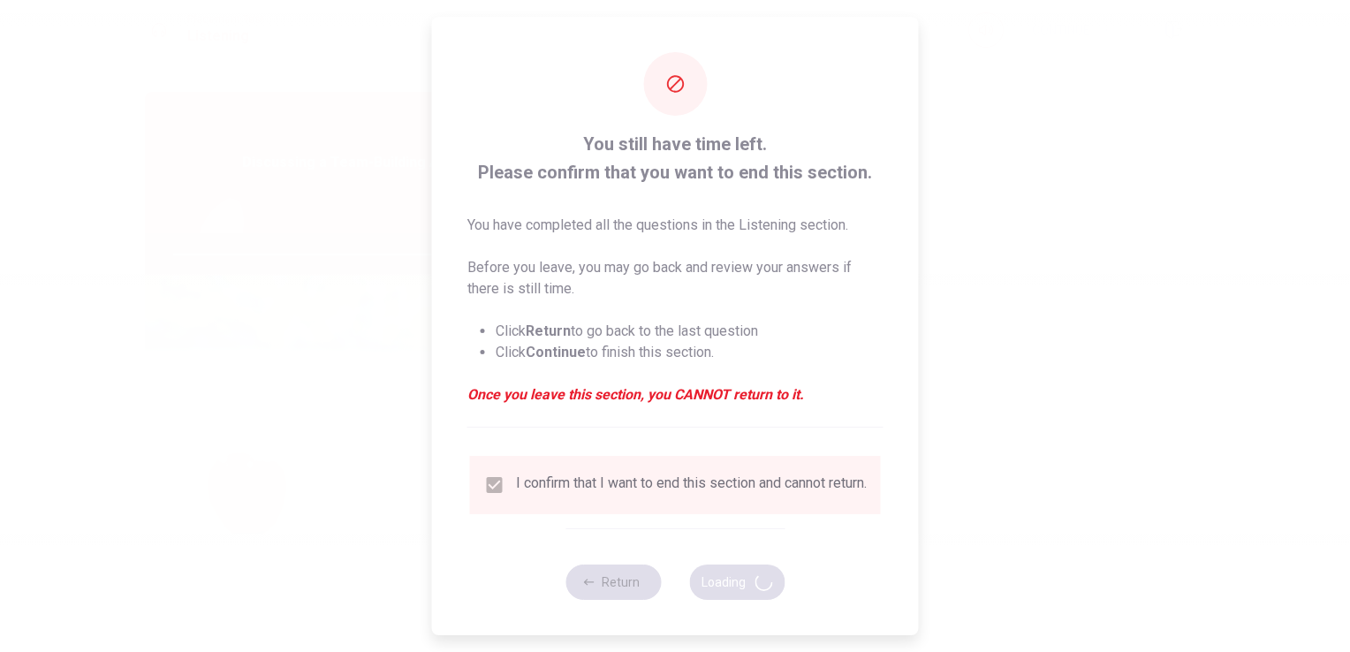
type input "88"
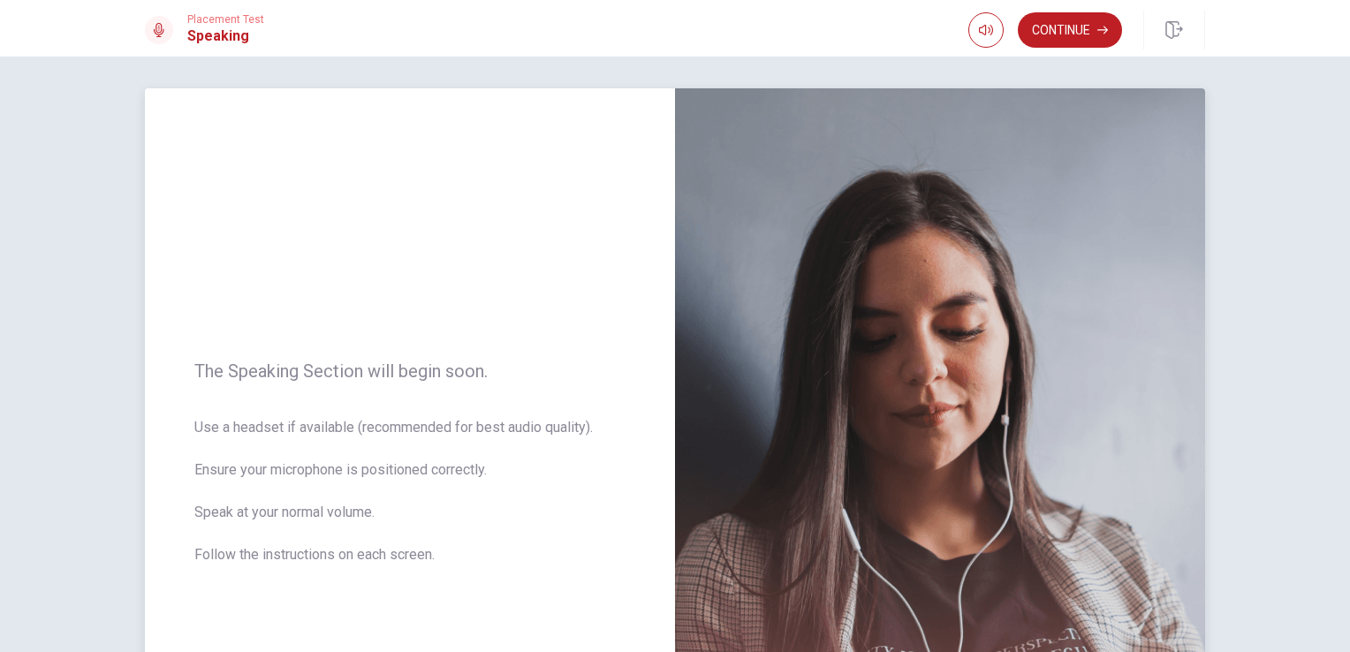
scroll to position [0, 0]
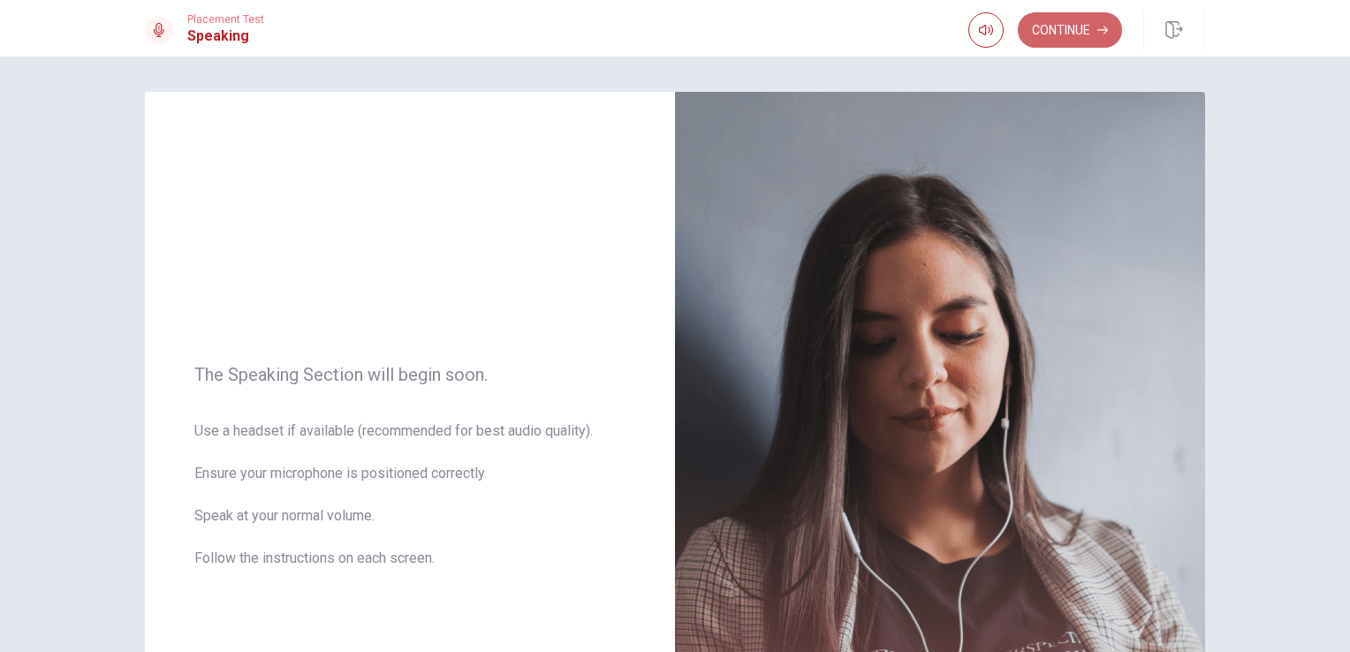
click at [1048, 36] on button "Continue" at bounding box center [1070, 29] width 104 height 35
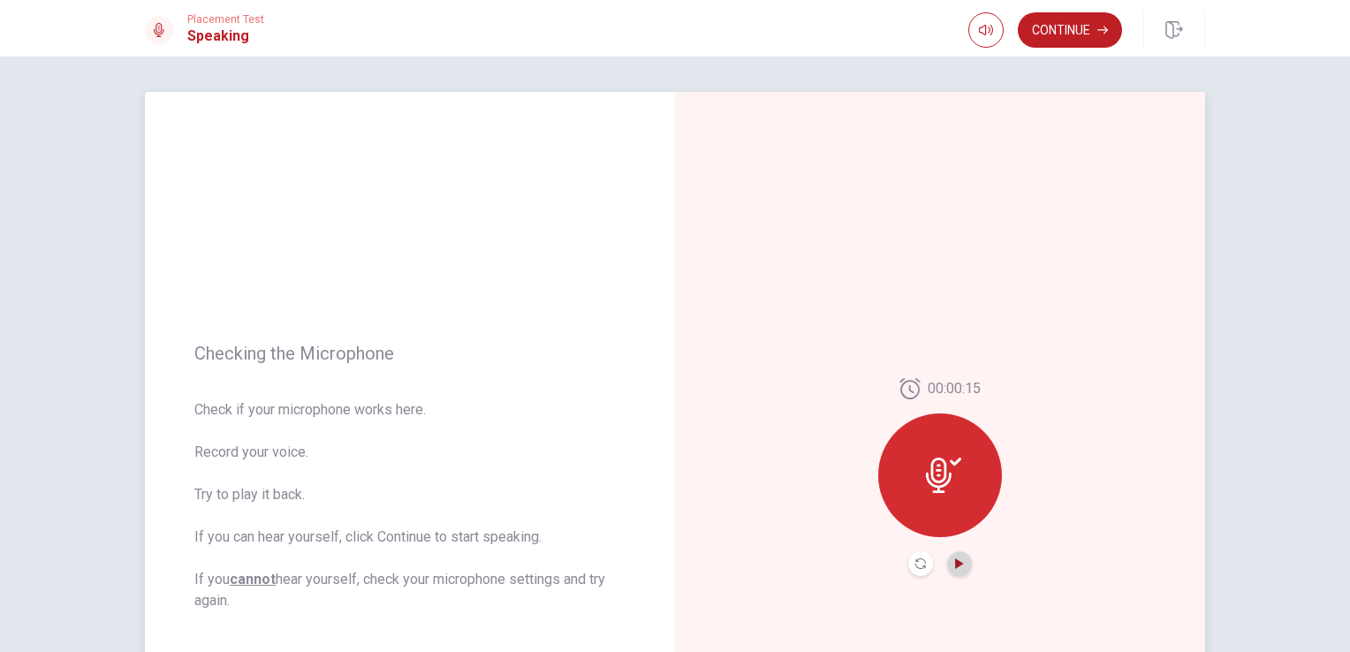
click at [958, 561] on icon "Play Audio" at bounding box center [959, 563] width 11 height 11
click at [1054, 29] on button "Continue" at bounding box center [1070, 29] width 104 height 35
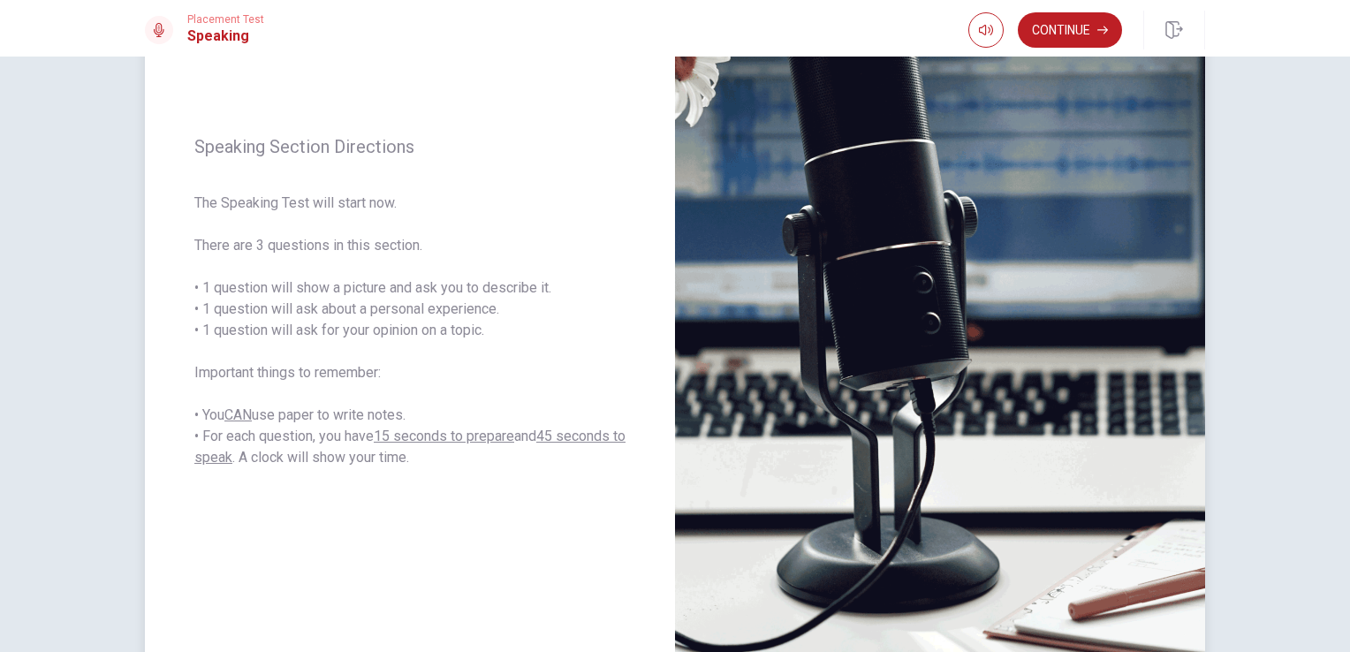
scroll to position [177, 0]
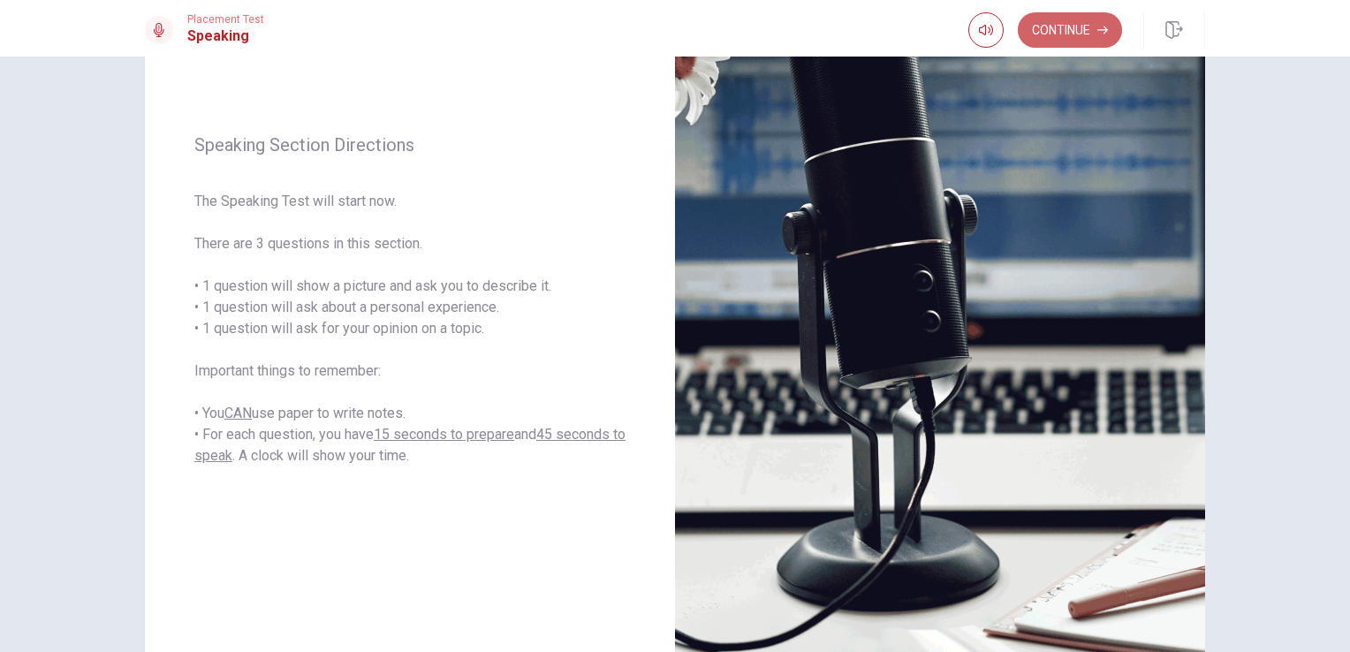
click at [1058, 30] on button "Continue" at bounding box center [1070, 29] width 104 height 35
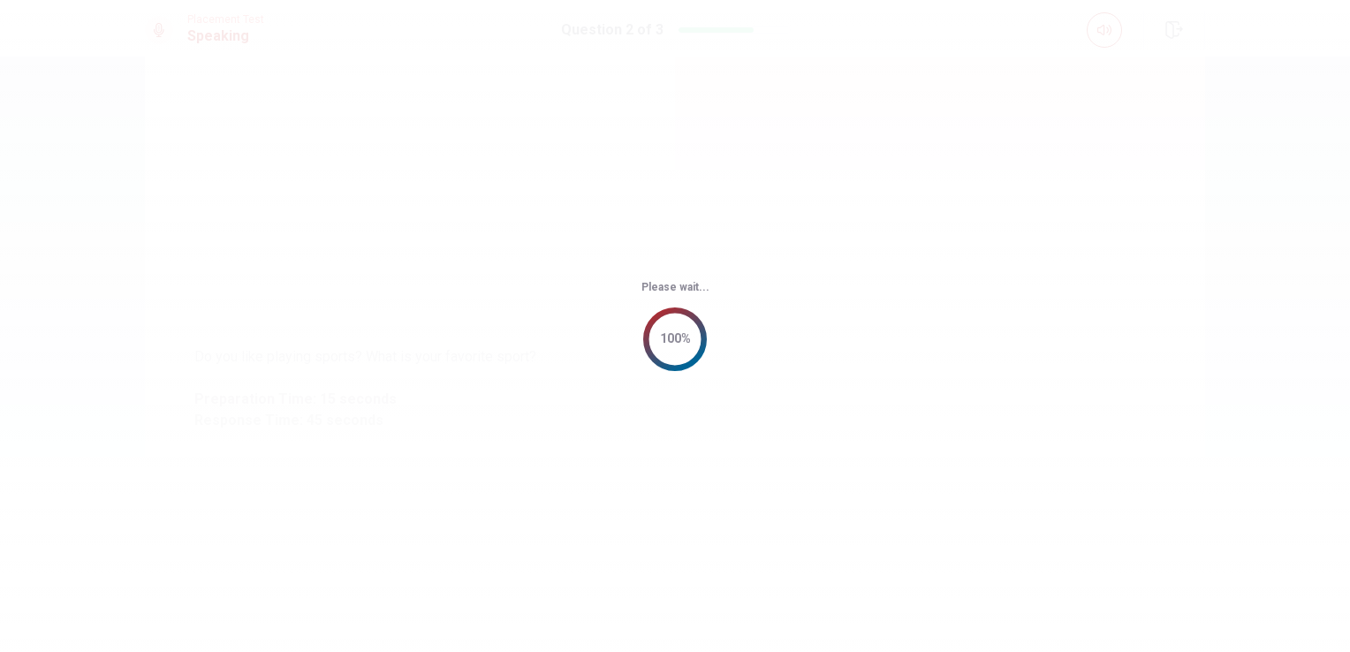
scroll to position [0, 0]
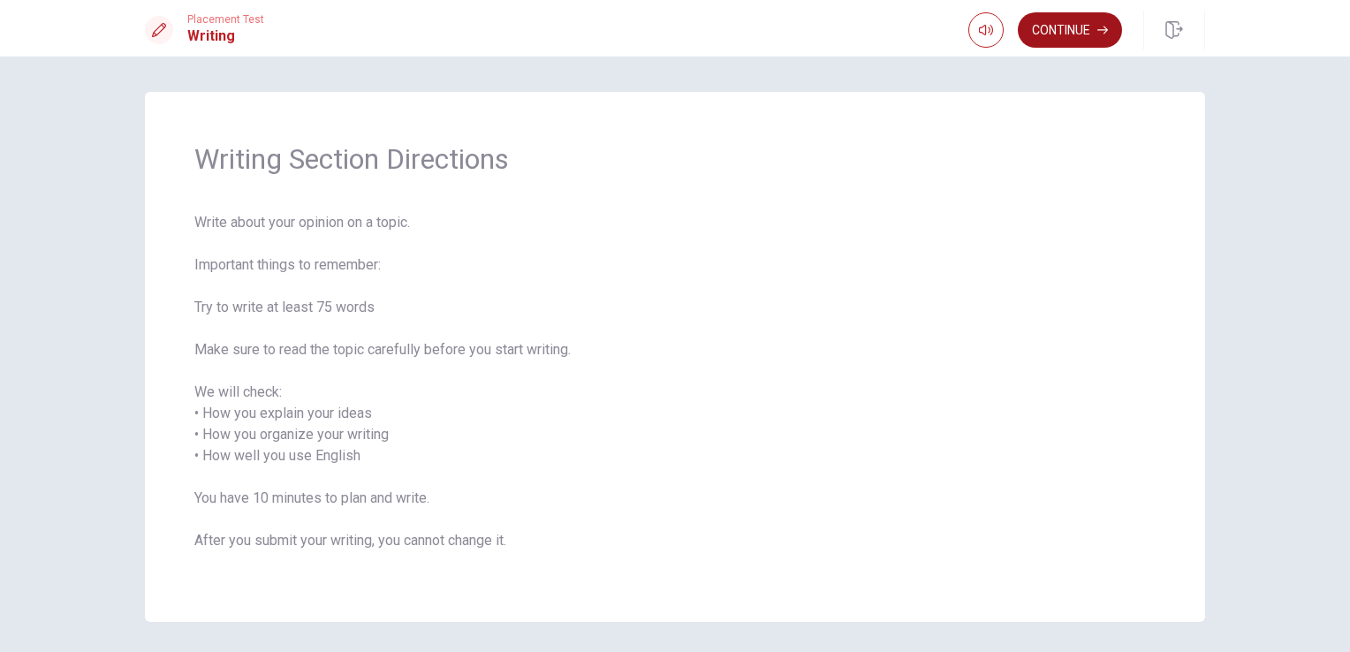
click at [1065, 34] on button "Continue" at bounding box center [1070, 29] width 104 height 35
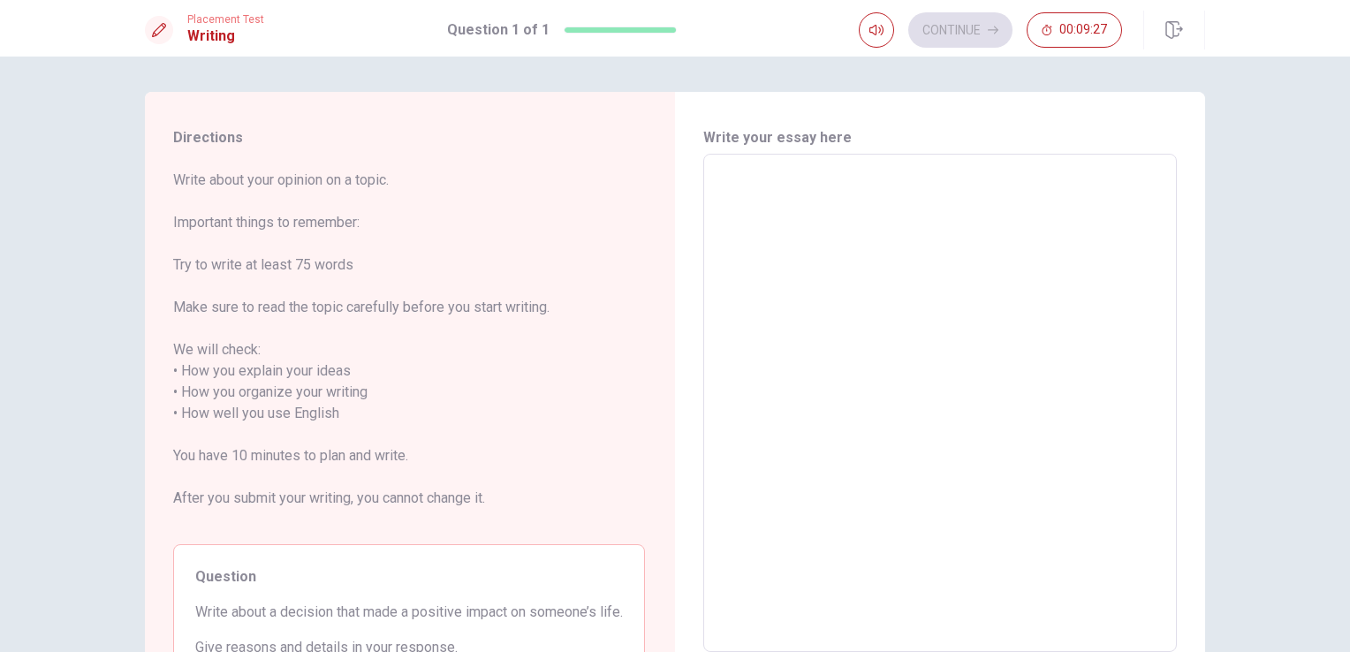
click at [767, 196] on textarea at bounding box center [940, 403] width 449 height 469
type textarea "O"
type textarea "x"
type textarea "On"
type textarea "x"
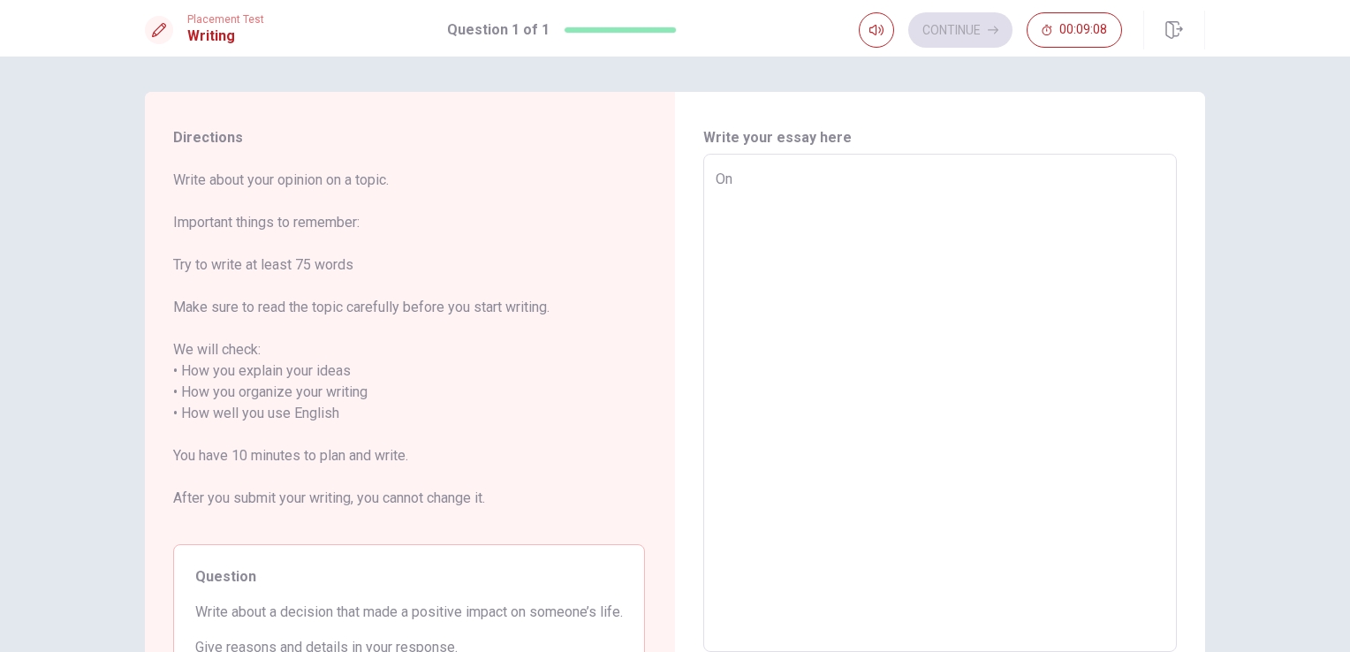
type textarea "One"
type textarea "x"
type textarea "Ones"
type textarea "x"
type textarea "Ones"
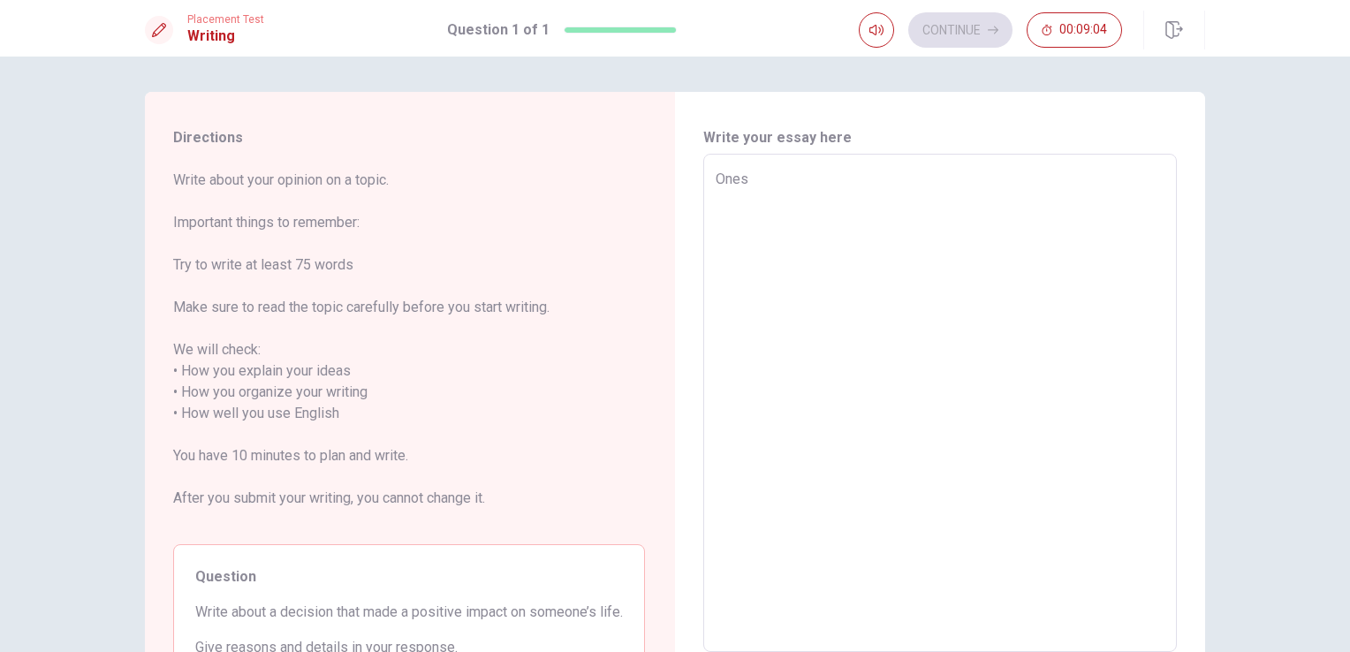
type textarea "x"
type textarea "Ones o"
type textarea "x"
type textarea "Ones of"
type textarea "x"
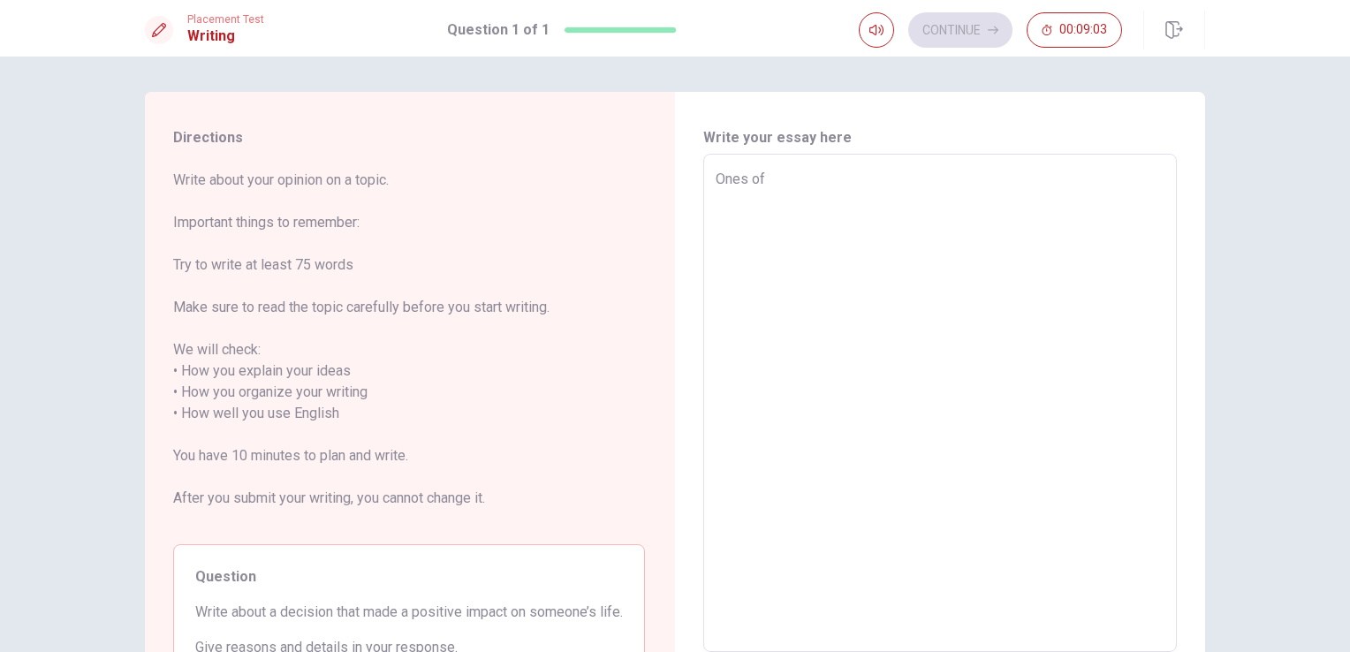
type textarea "Ones of"
type textarea "x"
type textarea "Ones of t"
type textarea "x"
type textarea "Ones of th"
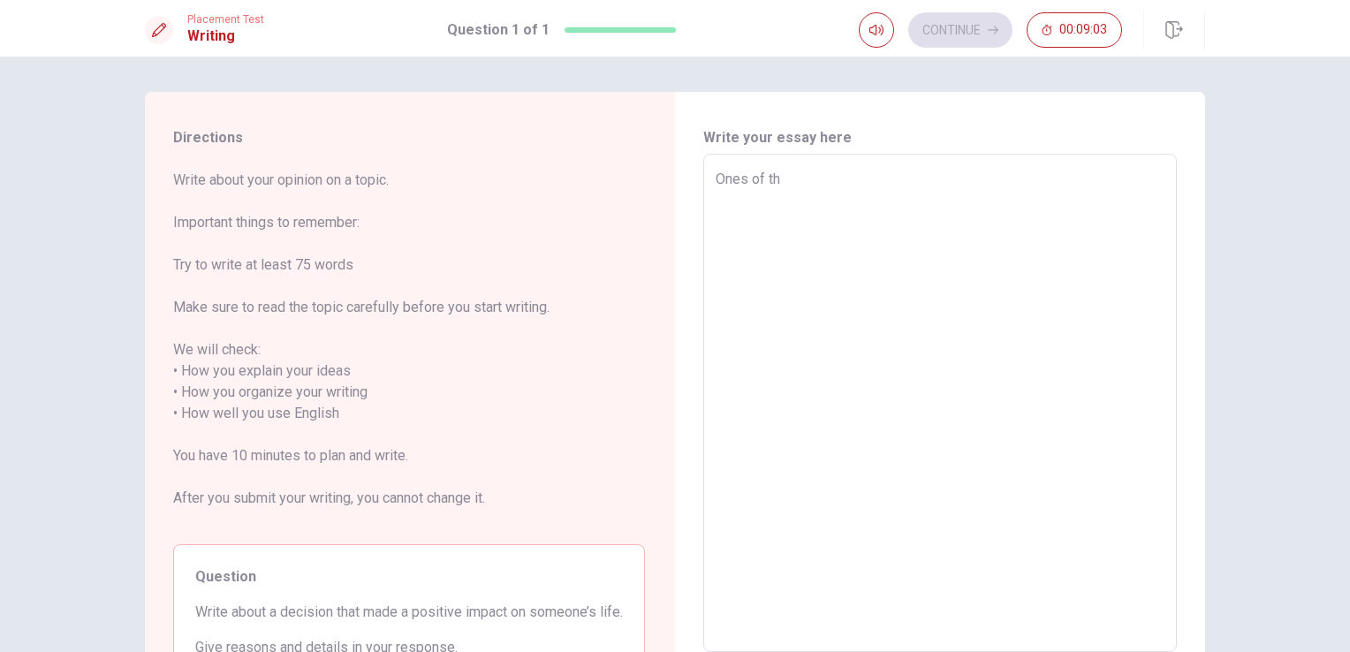
type textarea "x"
type textarea "Ones of the"
type textarea "x"
type textarea "Ones of the"
type textarea "x"
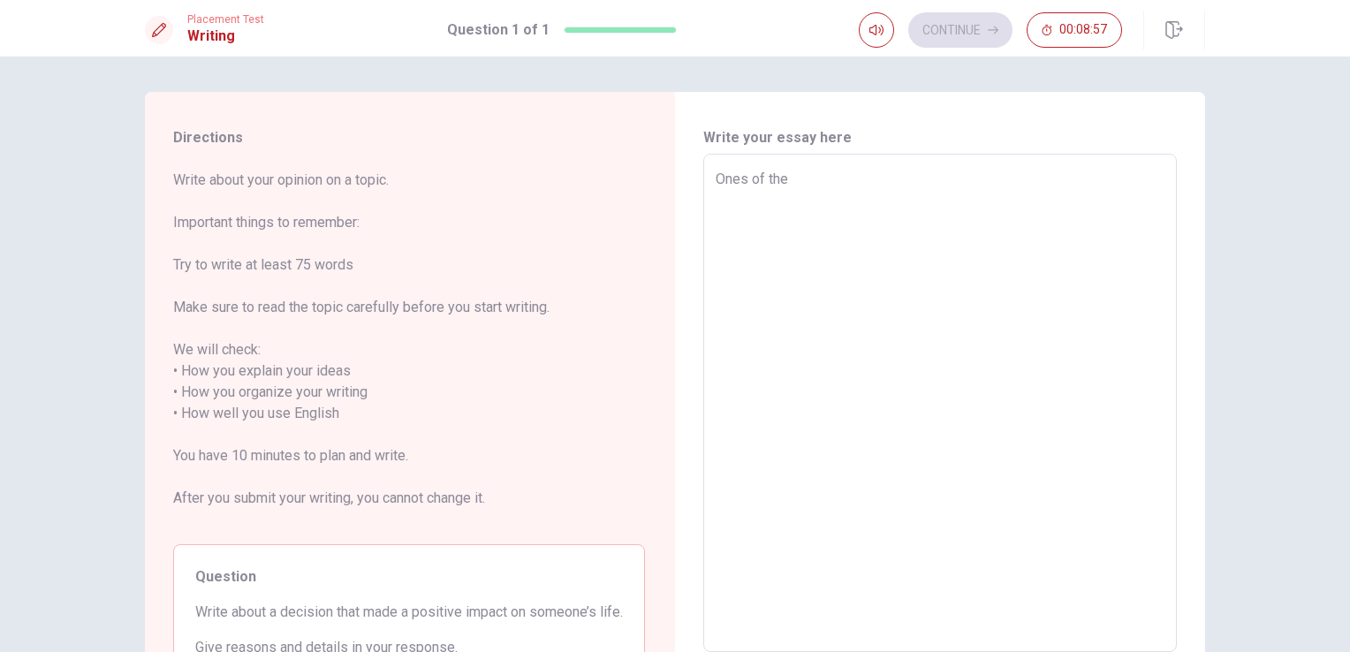
type textarea "Ones of the"
type textarea "x"
type textarea "Ones of th"
type textarea "x"
type textarea "Ones of t"
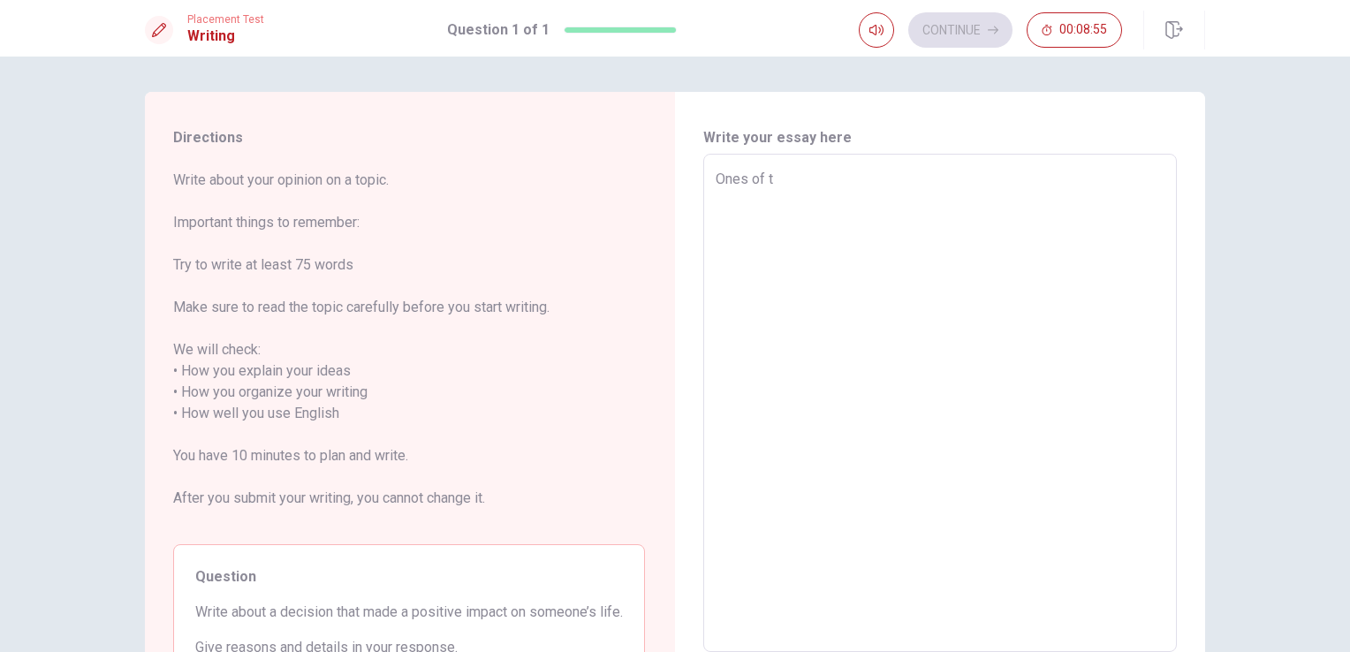
type textarea "x"
type textarea "Ones of"
type textarea "x"
type textarea "Ones of t"
type textarea "x"
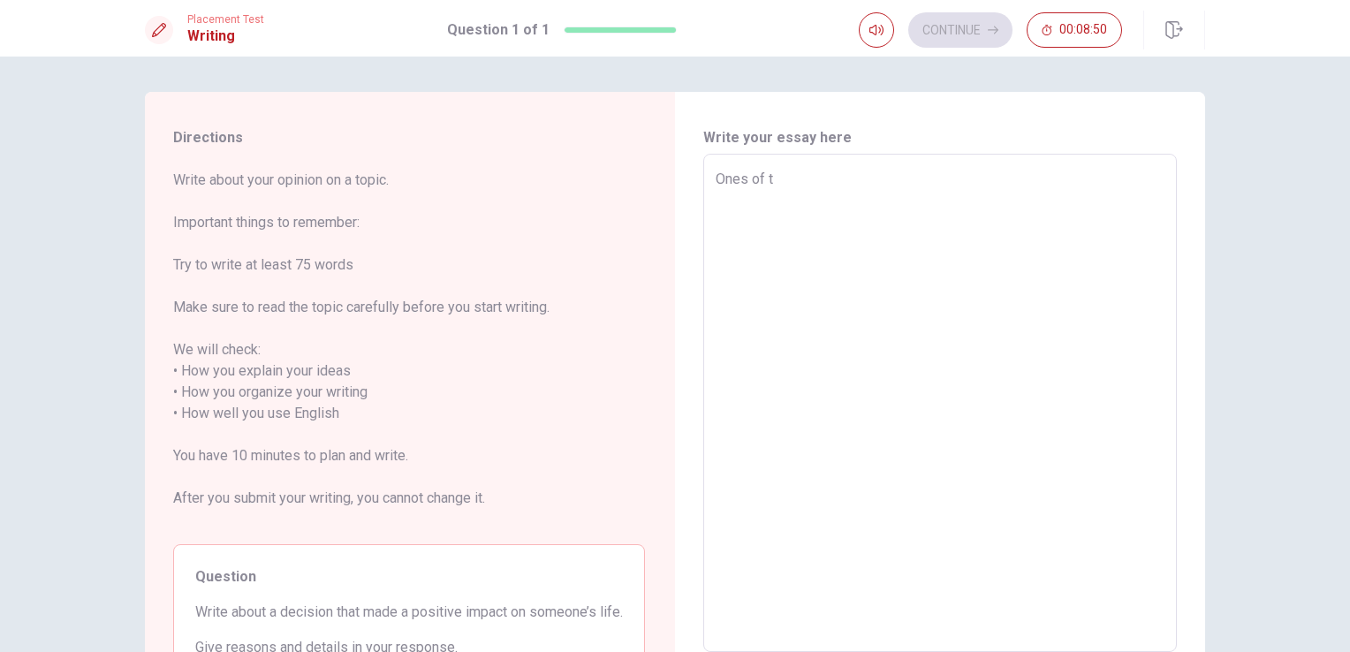
type textarea "Ones of th"
type textarea "x"
type textarea "Ones of the"
type textarea "x"
type textarea "Ones of the"
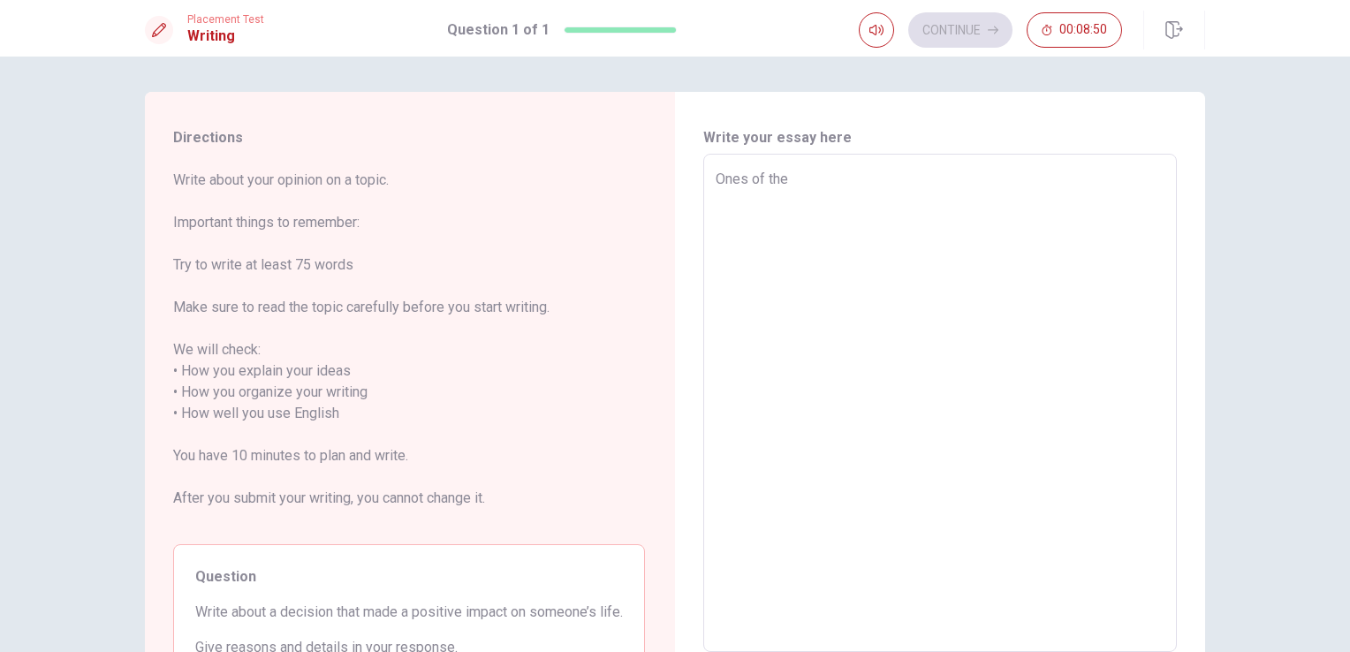
type textarea "x"
type textarea "Ones of the d"
type textarea "x"
type textarea "Ones of the de"
type textarea "x"
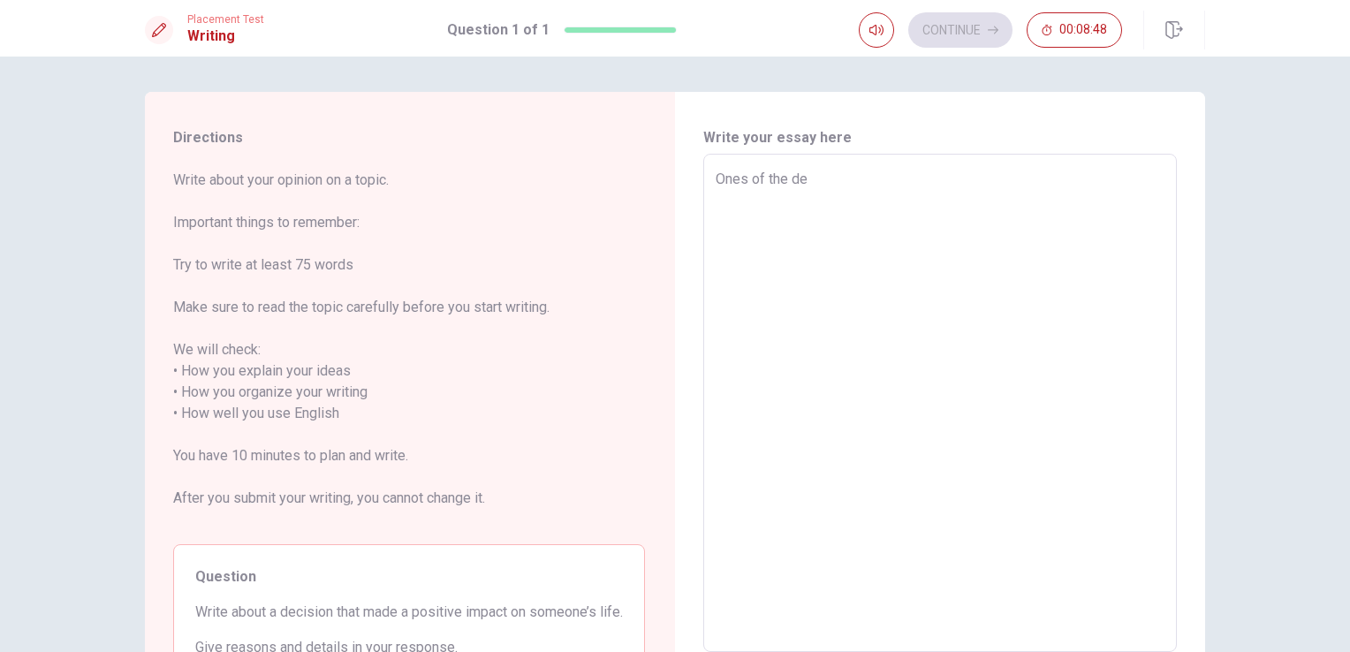
type textarea "Ones of the dec"
type textarea "x"
type textarea "Ones of the deci"
type textarea "x"
type textarea "Ones of the decis"
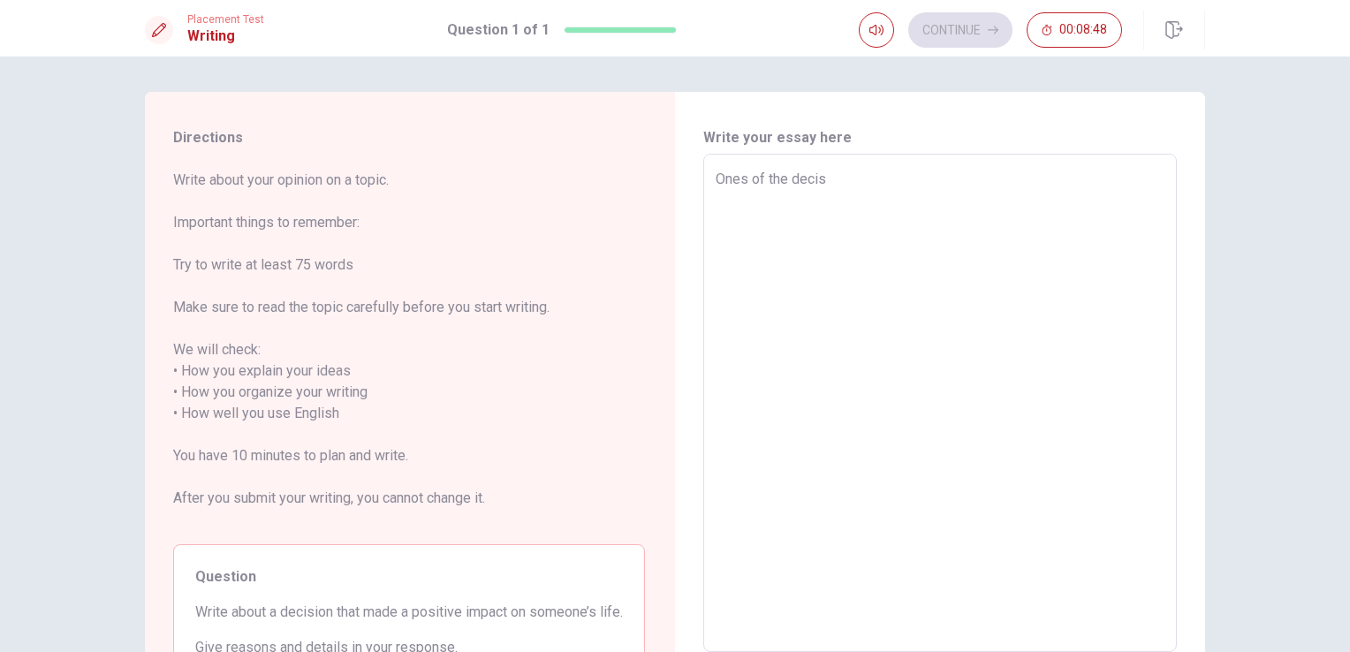
type textarea "x"
type textarea "Ones of the decisi"
type textarea "x"
type textarea "Ones of the decisio"
type textarea "x"
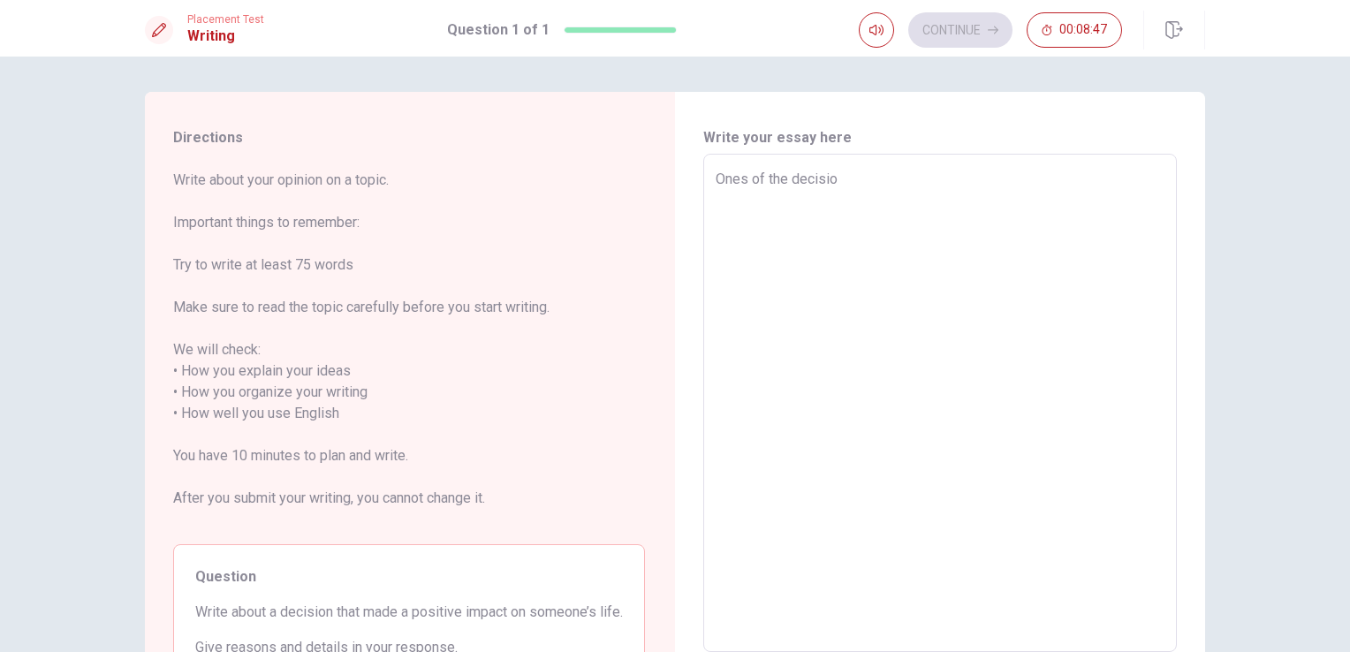
type textarea "Ones of the decision"
type textarea "x"
type textarea "Ones of the decision"
type textarea "x"
type textarea "Ones of the decision t"
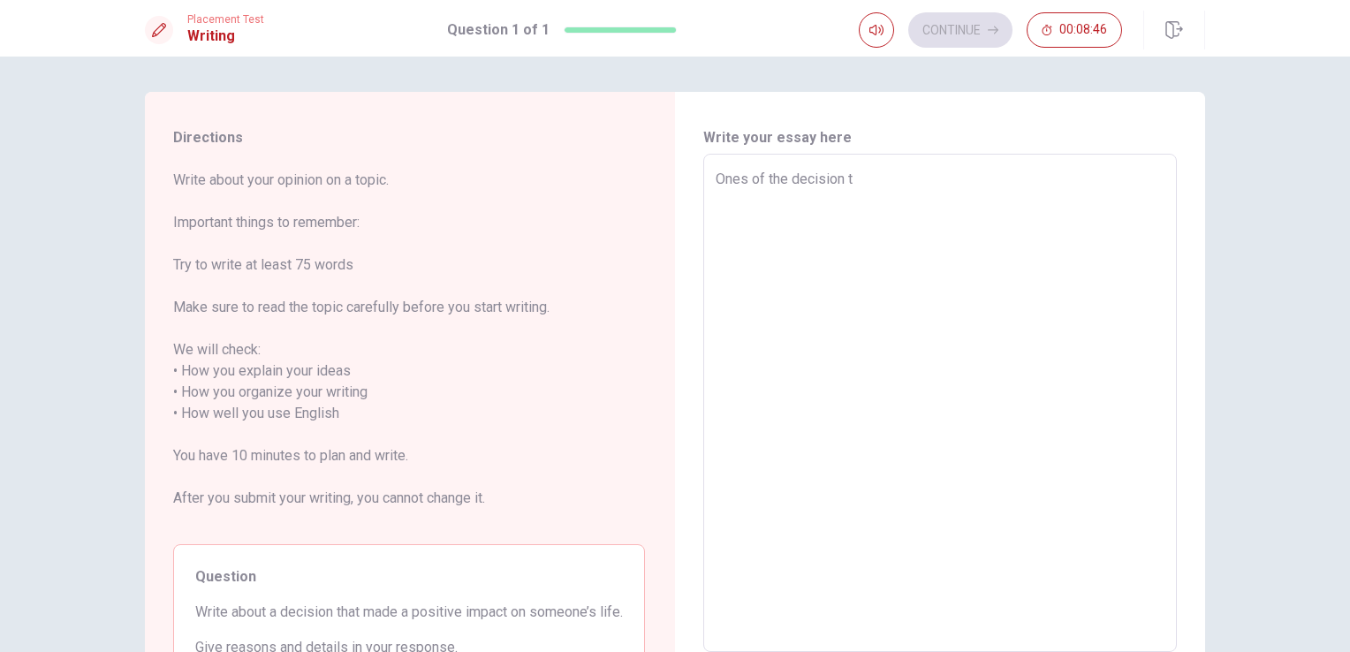
type textarea "x"
type textarea "Ones of the decision th"
type textarea "x"
type textarea "Ones of the decision tha"
type textarea "x"
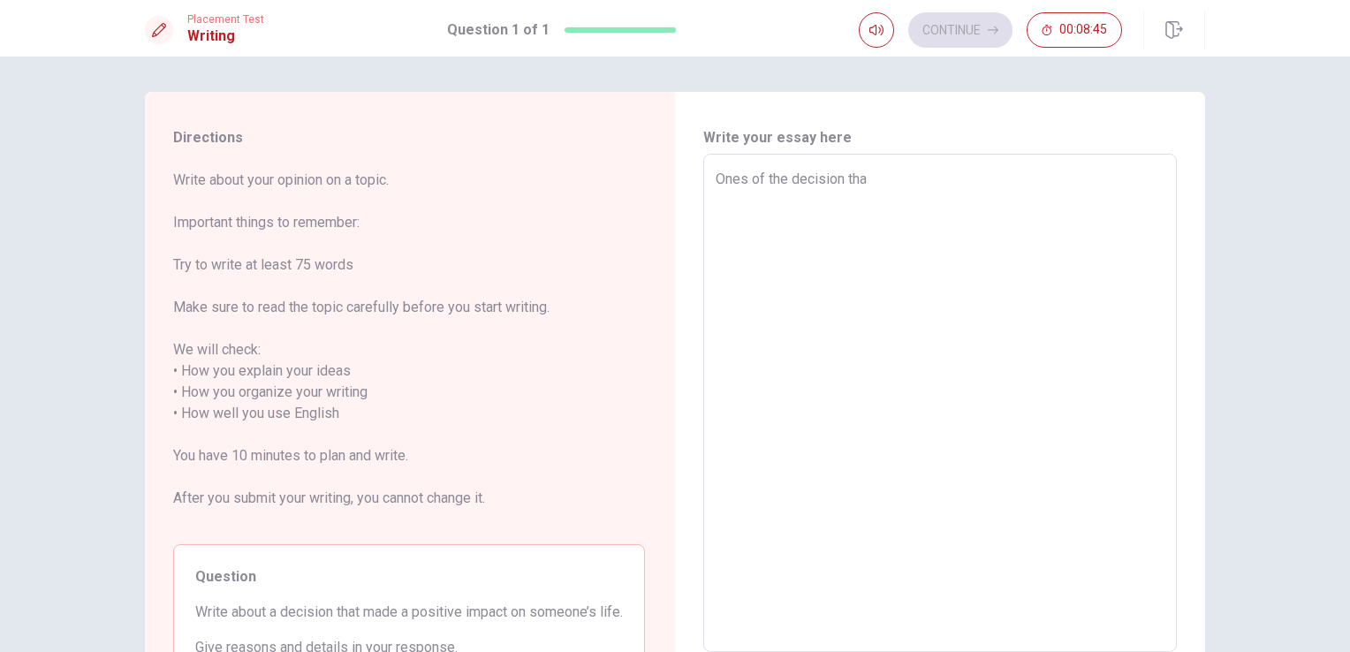
type textarea "Ones of the decision that"
type textarea "x"
type textarea "Ones of the decision that"
type textarea "x"
type textarea "Ones of the decision that I"
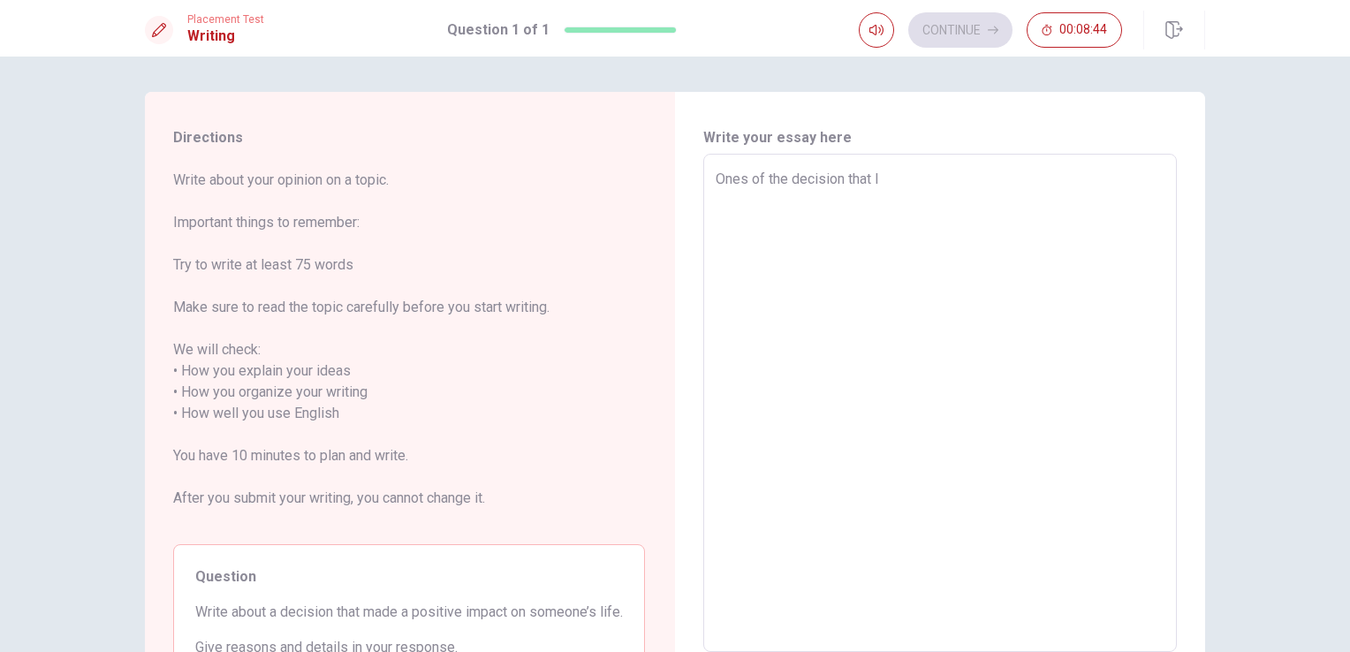
type textarea "x"
type textarea "Ones of the decision that I"
type textarea "x"
type textarea "Ones of the decision that I t"
type textarea "x"
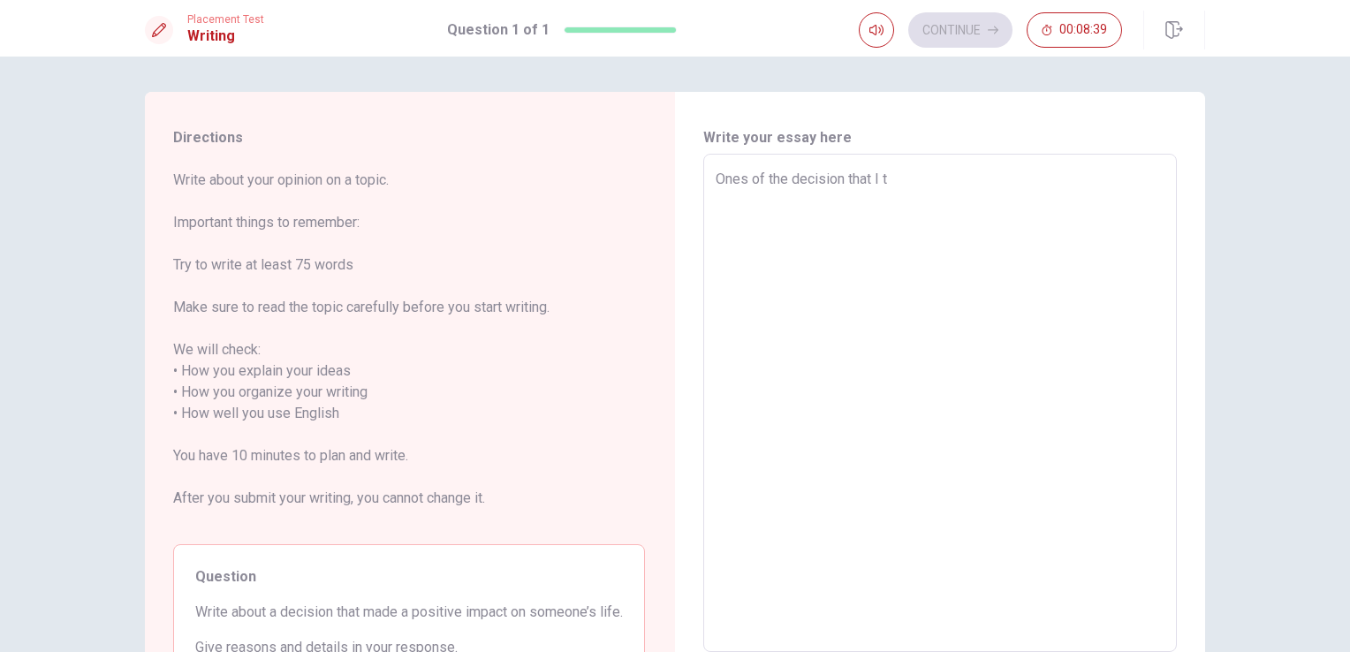
type textarea "Ones of the decision that I ta"
type textarea "x"
type textarea "Ones of the decision that I tak"
type textarea "x"
type textarea "Ones of the decision that I take"
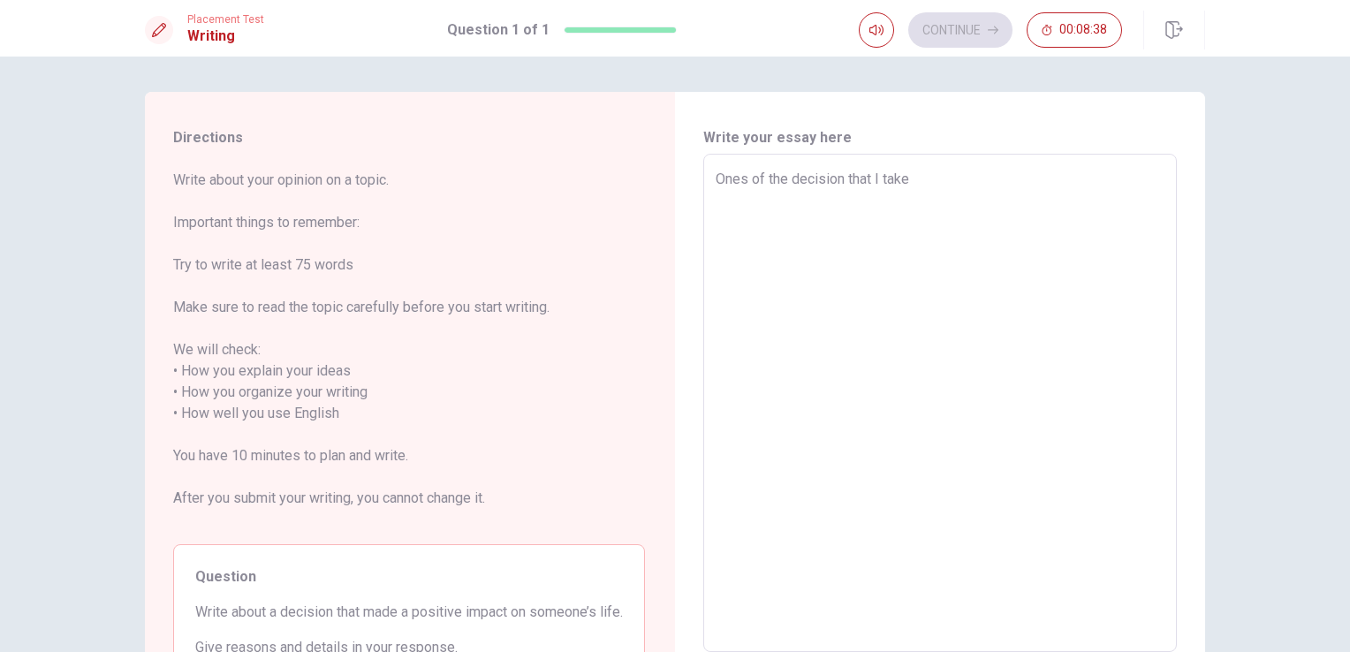
type textarea "x"
type textarea "Ones of the decision that I take"
type textarea "x"
type textarea "Ones of the decision that I take"
type textarea "x"
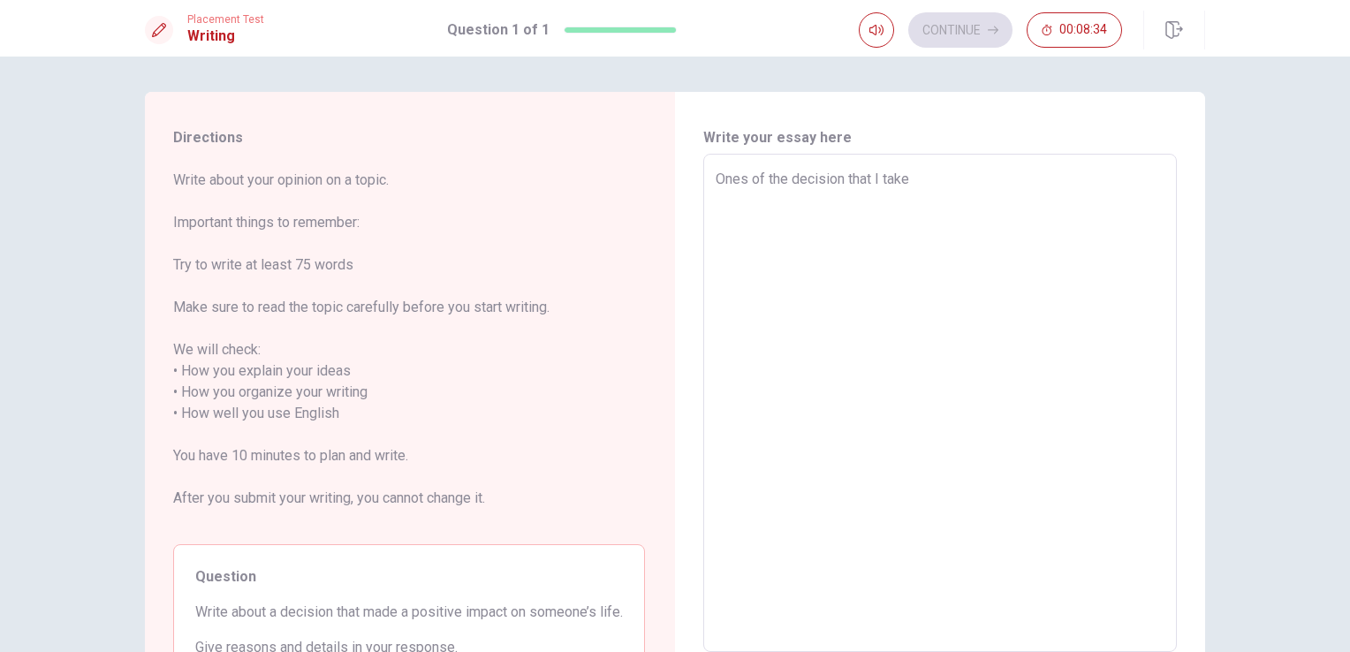
type textarea "Ones of the decision that I tak"
type textarea "x"
type textarea "Ones of the decision that I ta"
type textarea "x"
type textarea "Ones of the decision that I t"
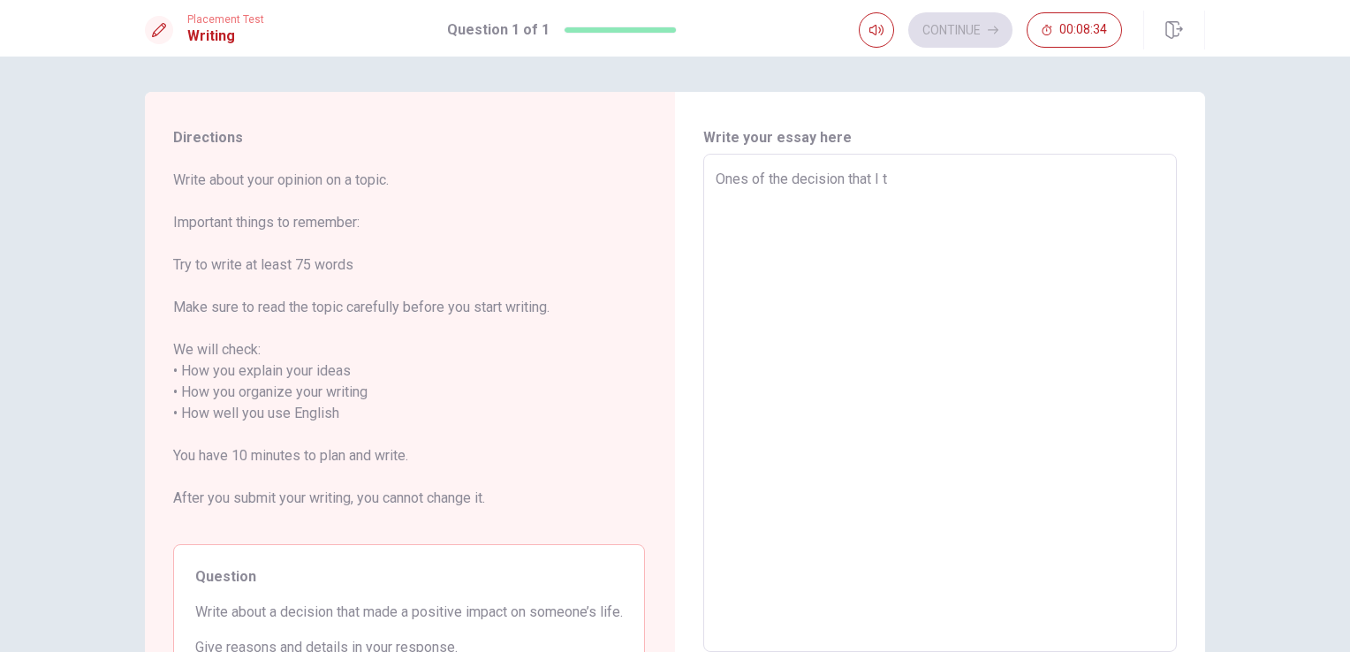
type textarea "x"
type textarea "Ones of the decision that I to"
type textarea "x"
type textarea "Ones of the decision that I tok"
type textarea "x"
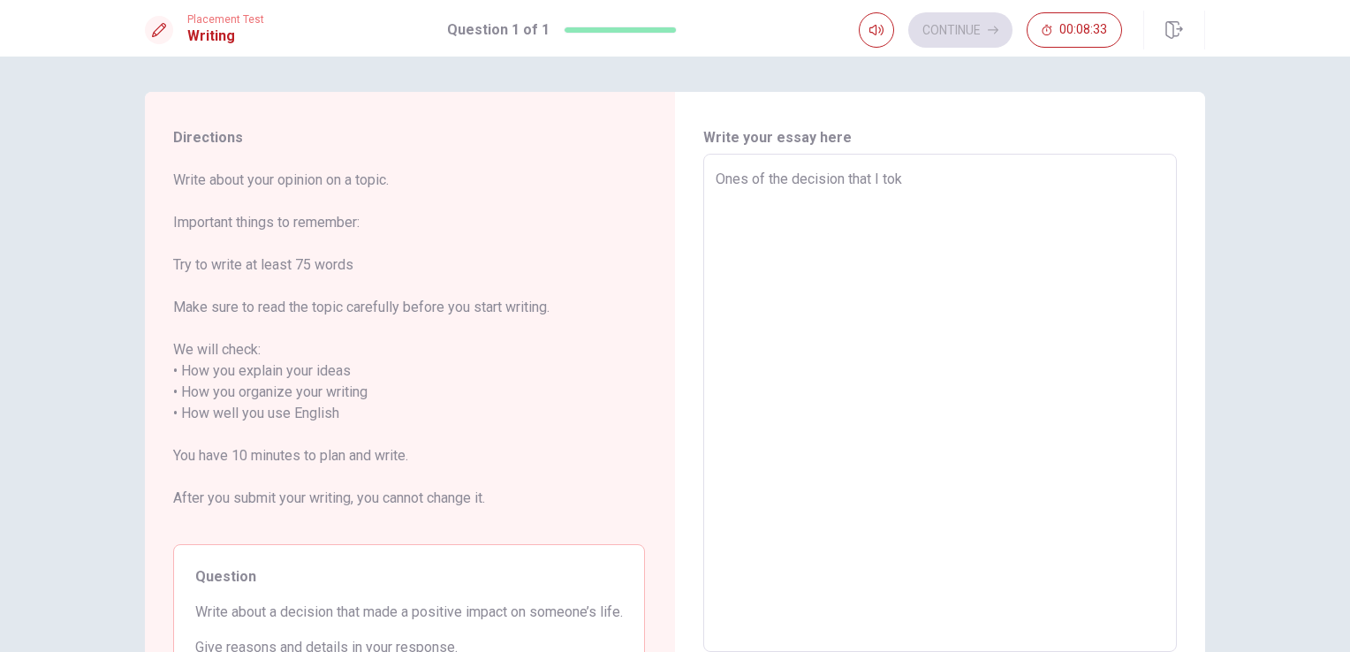
type textarea "Ones of the decision that I toke"
type textarea "x"
type textarea "Ones of the decision that I toke"
type textarea "x"
type textarea "Ones of the decision that I toke"
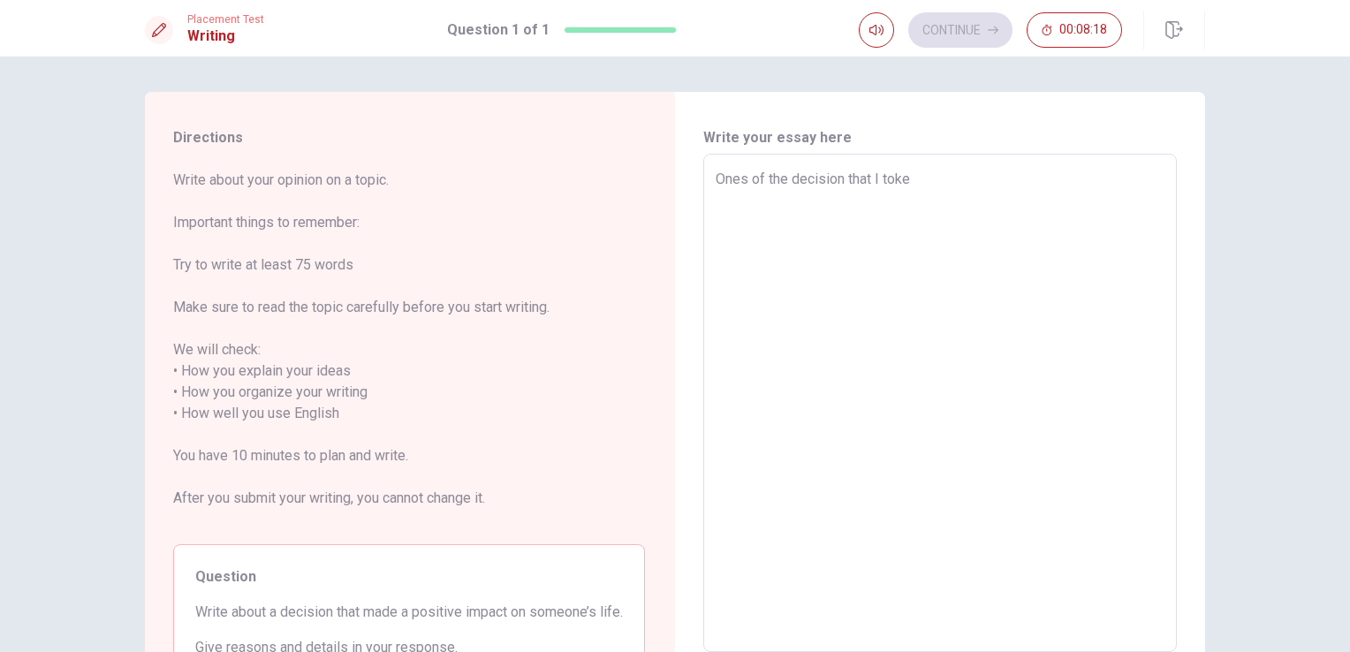
type textarea "x"
type textarea "Ones of the decision that I tok"
type textarea "x"
type textarea "Ones of the decision that I to"
type textarea "x"
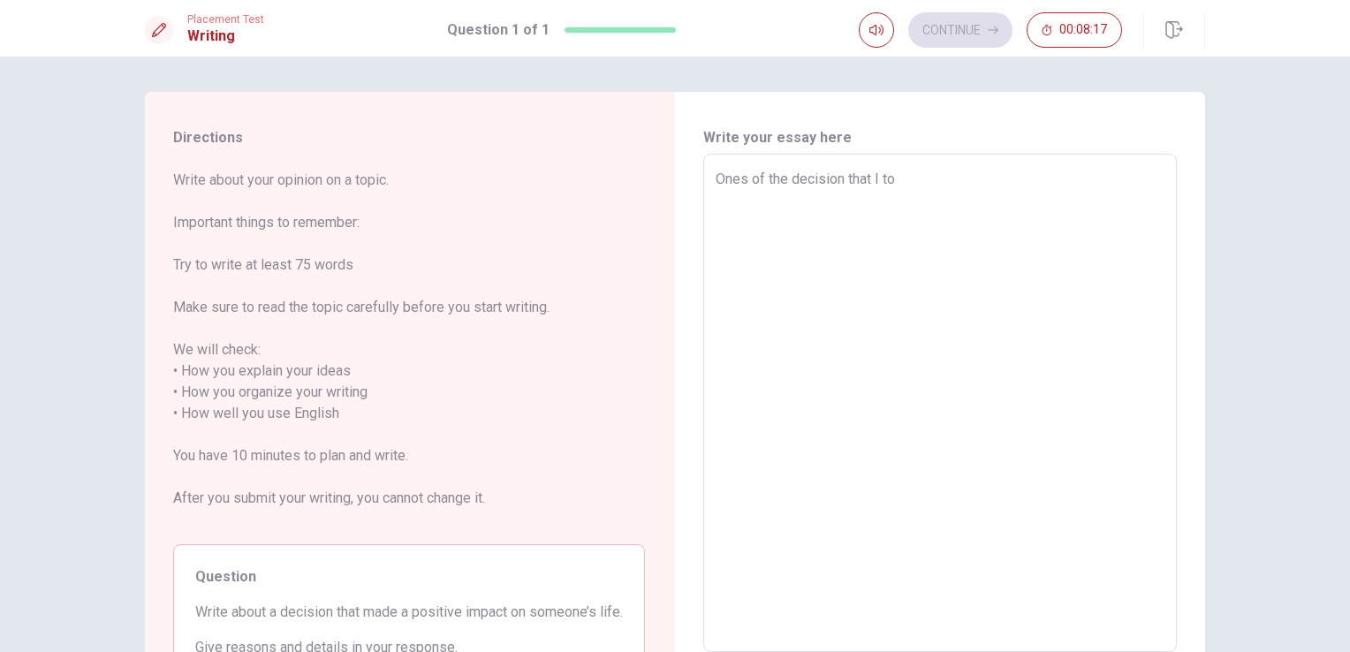
type textarea "Ones of the decision that I too"
type textarea "x"
type textarea "Ones of the decision that I took"
type textarea "x"
type textarea "Ones of the decision that I htook"
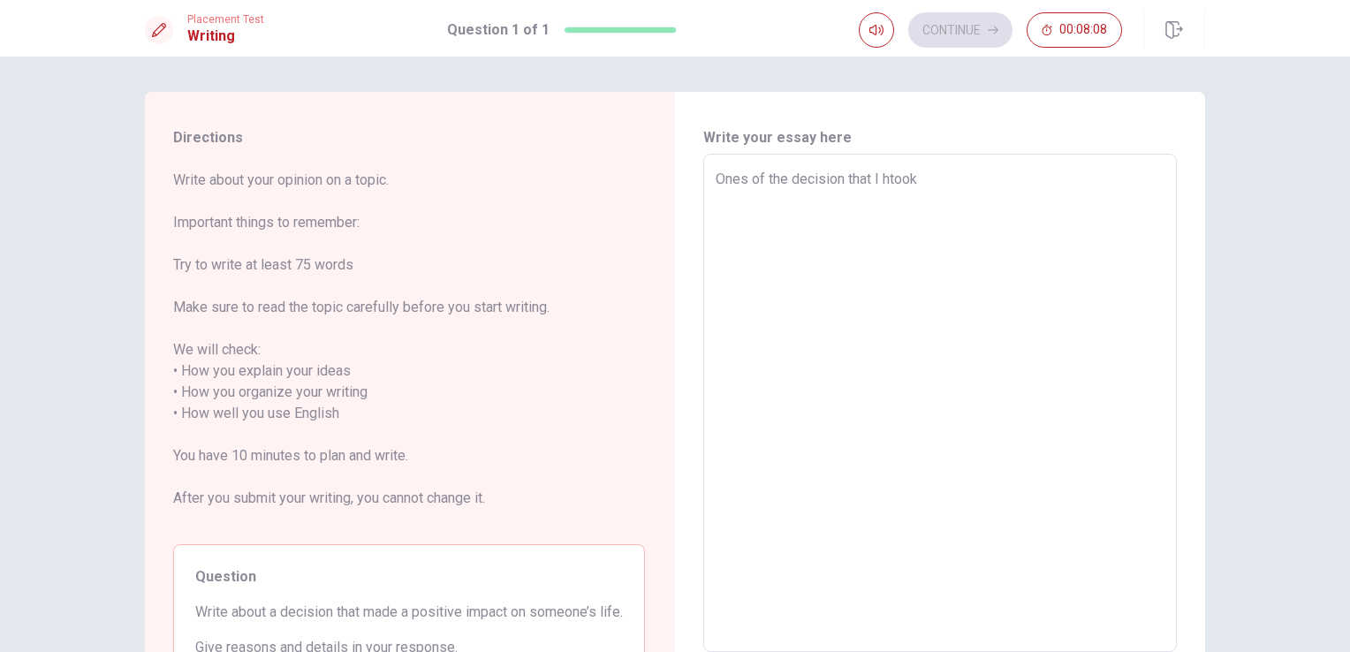
type textarea "x"
type textarea "Ones of the decision that I hatook"
type textarea "x"
type textarea "Ones of the decision that I havtook"
type textarea "x"
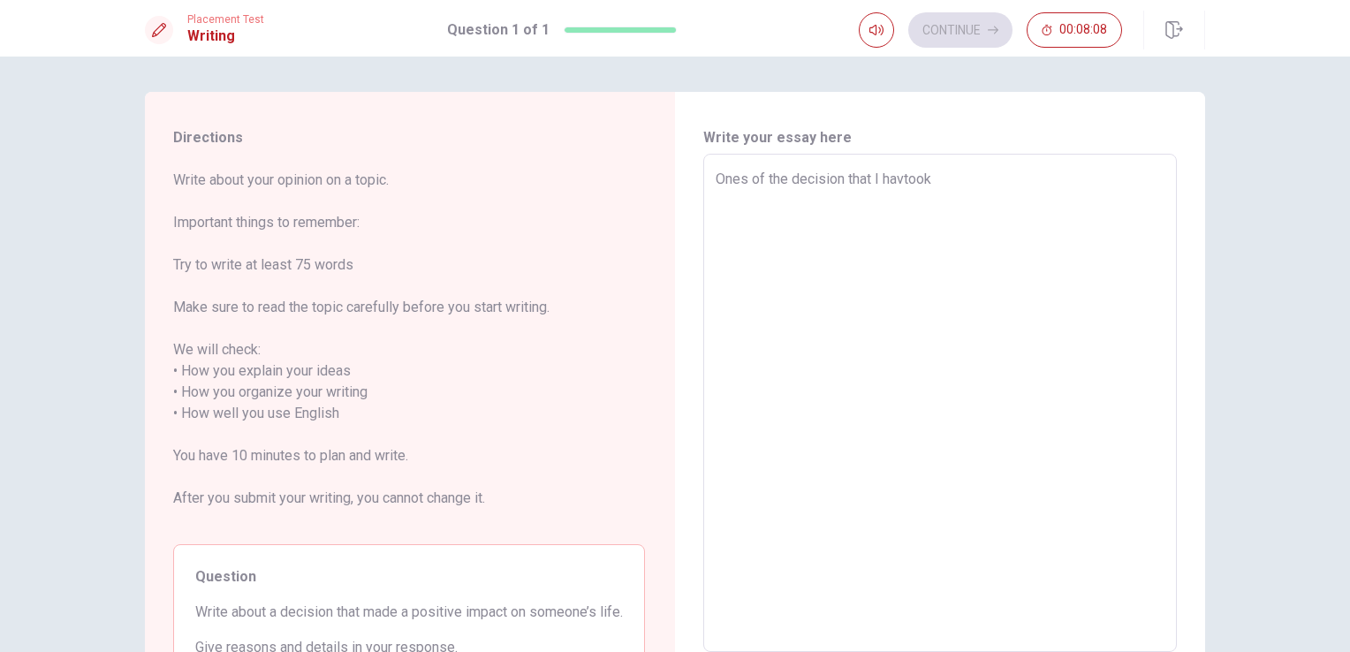
type textarea "Ones of the decision that I havetook"
type textarea "x"
type textarea "Ones of the decision that I have took"
type textarea "x"
type textarea "Ones of the decision that I have tok"
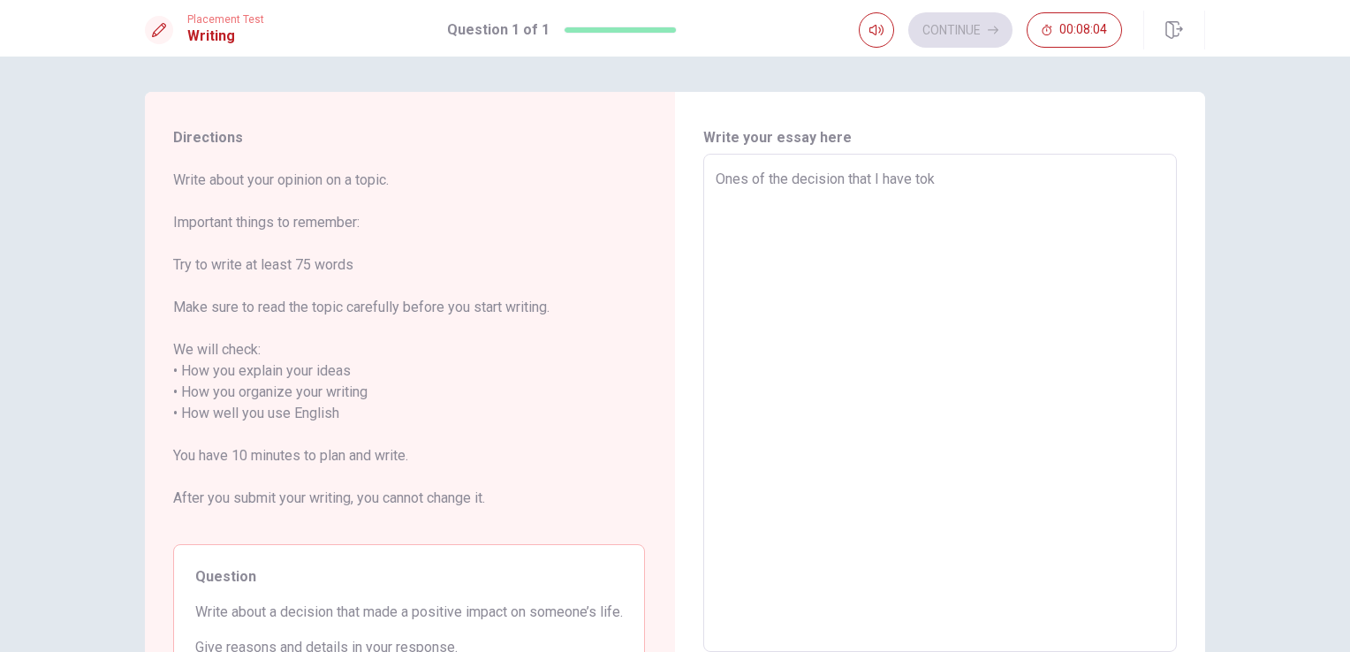
type textarea "x"
type textarea "Ones of the decision that I have taok"
type textarea "x"
type textarea "Ones of the decision that I have tak"
type textarea "x"
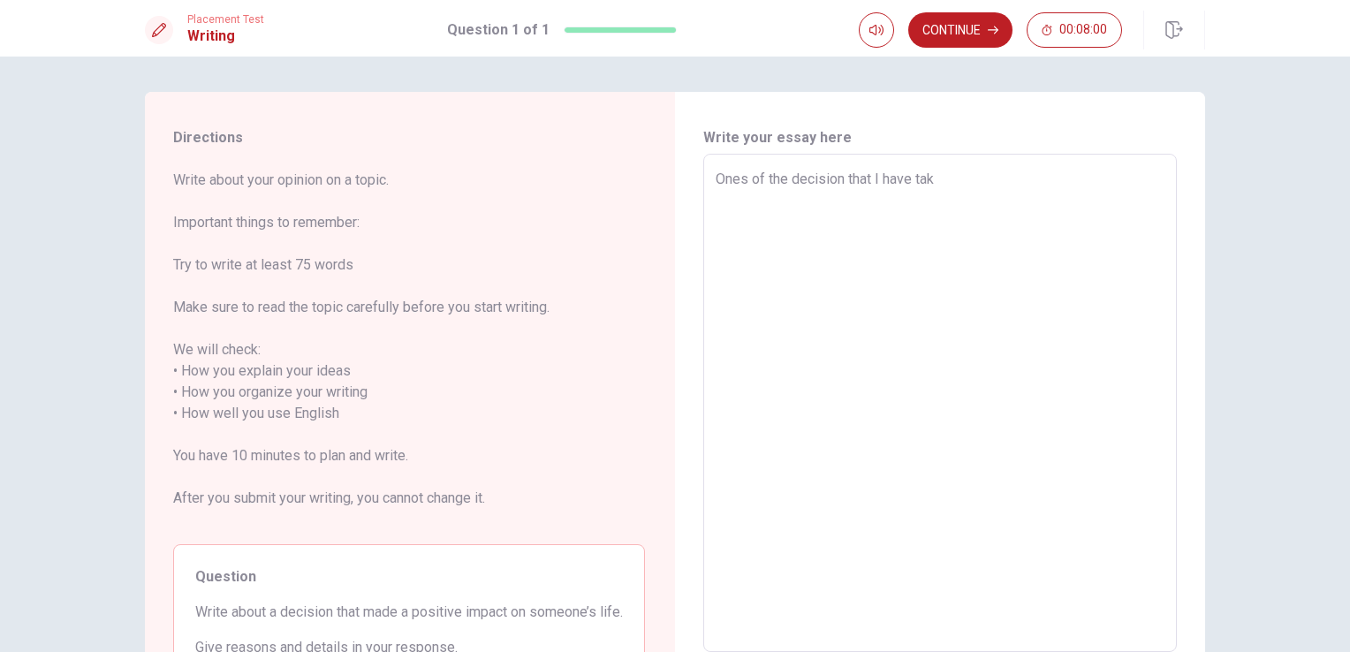
type textarea "Ones of the decision that I have take"
type textarea "x"
type textarea "Ones of the decision that I have taken"
type textarea "x"
type textarea "Ones of the decision that I have taken"
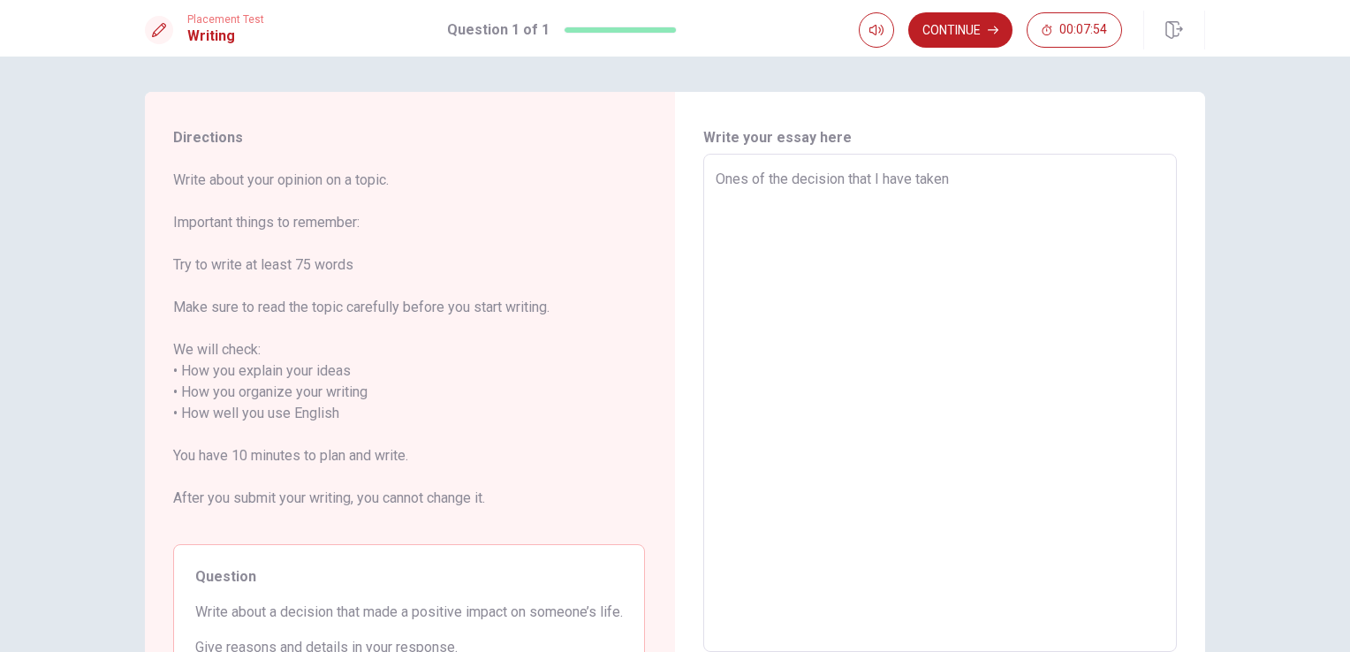
type textarea "x"
type textarea "Ones of the decision that I have taken i"
type textarea "x"
type textarea "Ones of the decision that I have taken in"
type textarea "x"
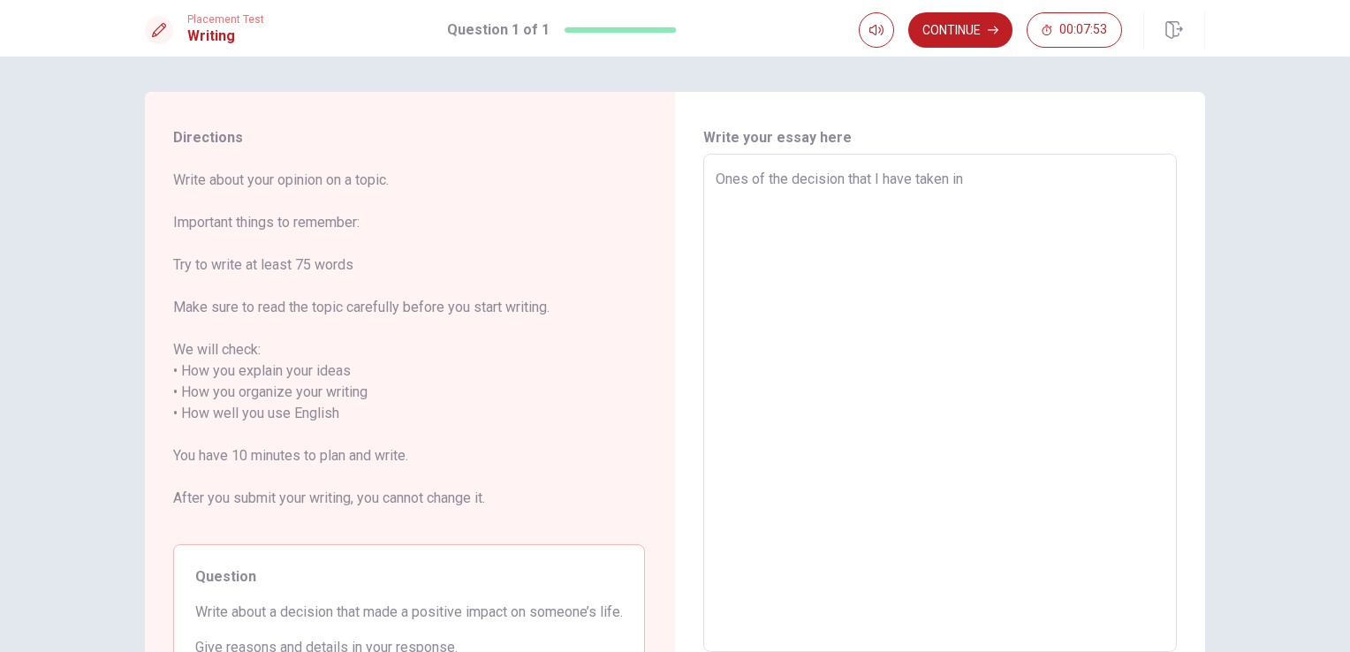
type textarea "Ones of the decision that I have taken in"
type textarea "x"
type textarea "Ones of the decision that I have taken in m"
type textarea "x"
type textarea "Ones of the decision that I have taken in my"
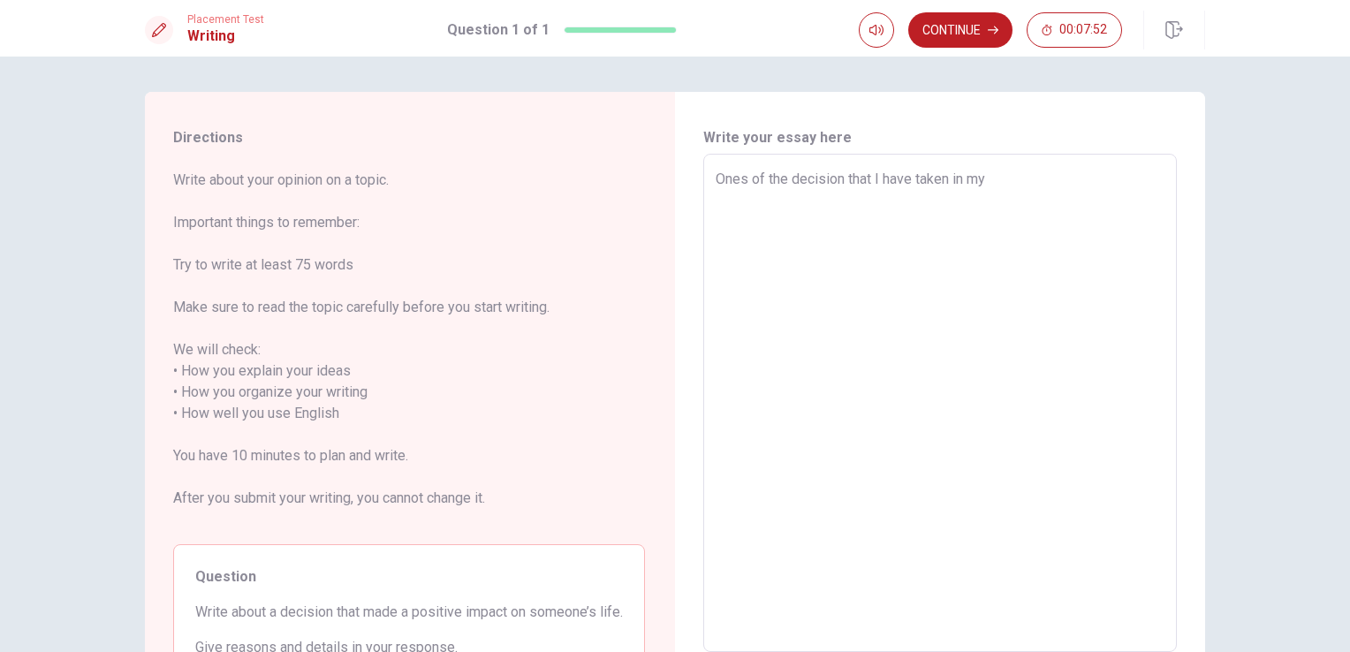
type textarea "x"
type textarea "Ones of the decision that I have taken in my"
type textarea "x"
type textarea "Ones of the decision that I have taken in my l"
type textarea "x"
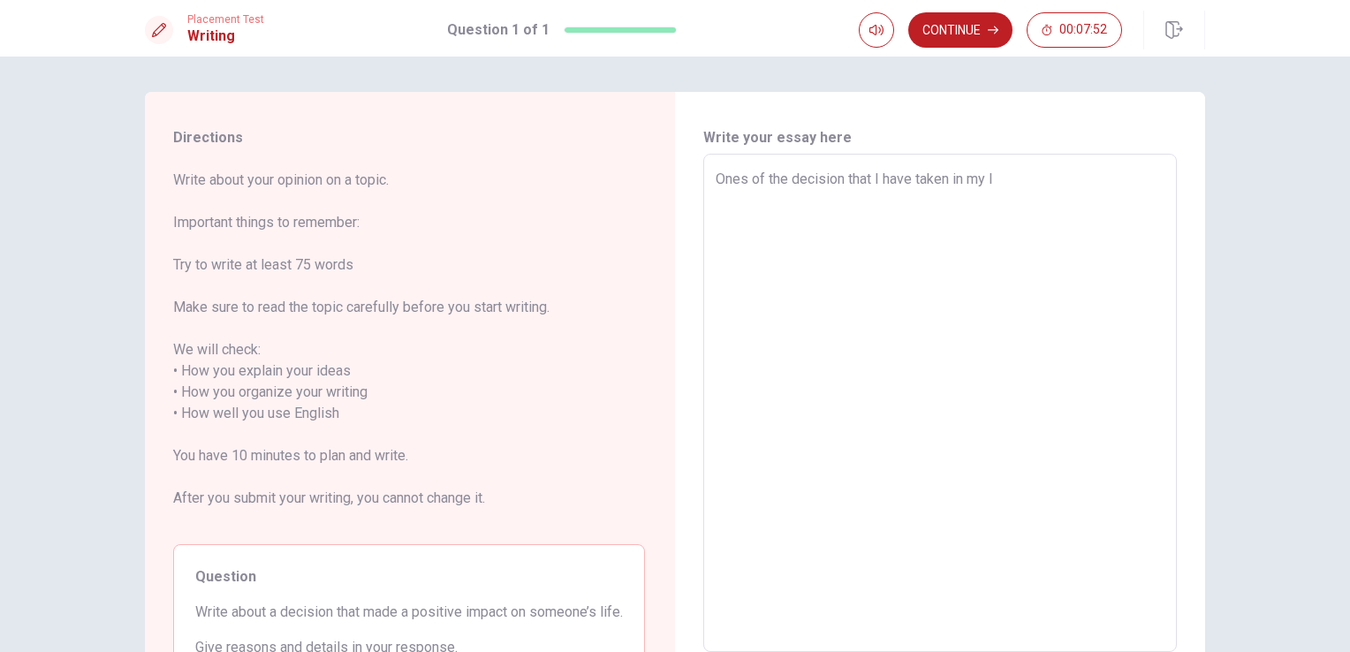
type textarea "Ones of the decision that I have taken in my li"
type textarea "x"
type textarea "Ones of the decision that I have taken in my lif"
type textarea "x"
type textarea "Ones of the decision that I have taken in my life"
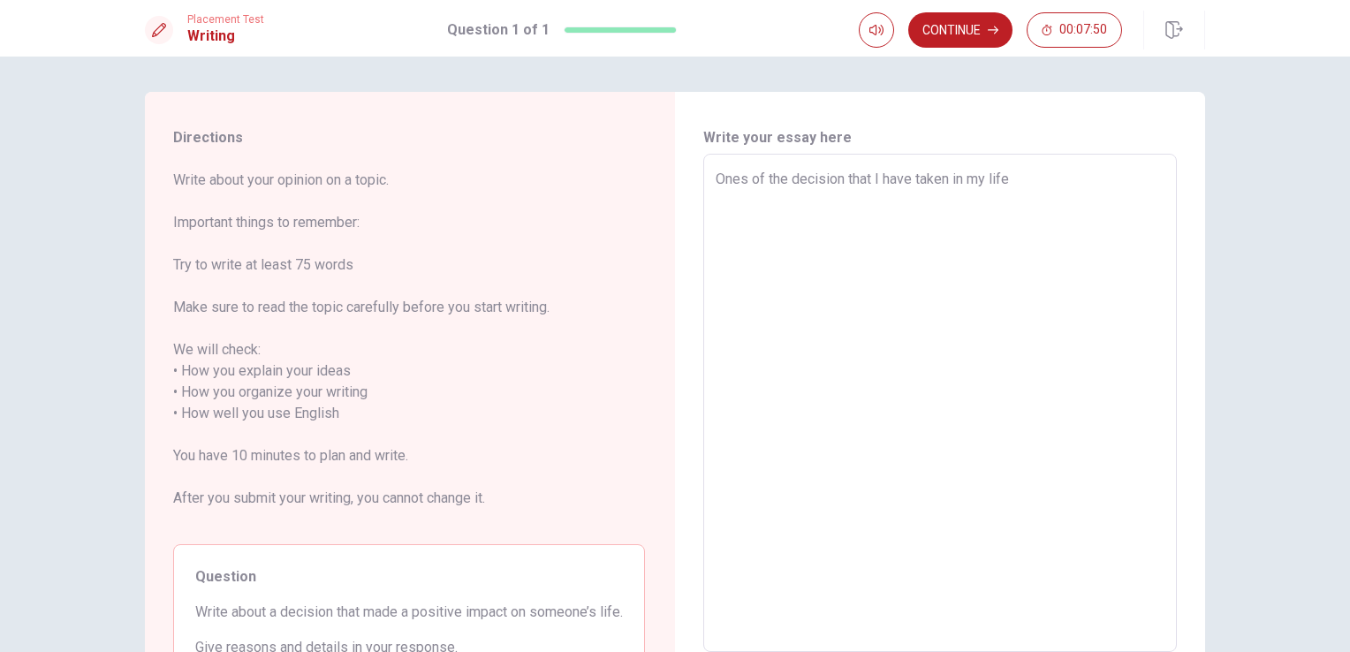
type textarea "x"
type textarea "Ones of the decision that I have taken in my life"
type textarea "x"
type textarea "Ones of the decision that I have taken in my life a"
type textarea "x"
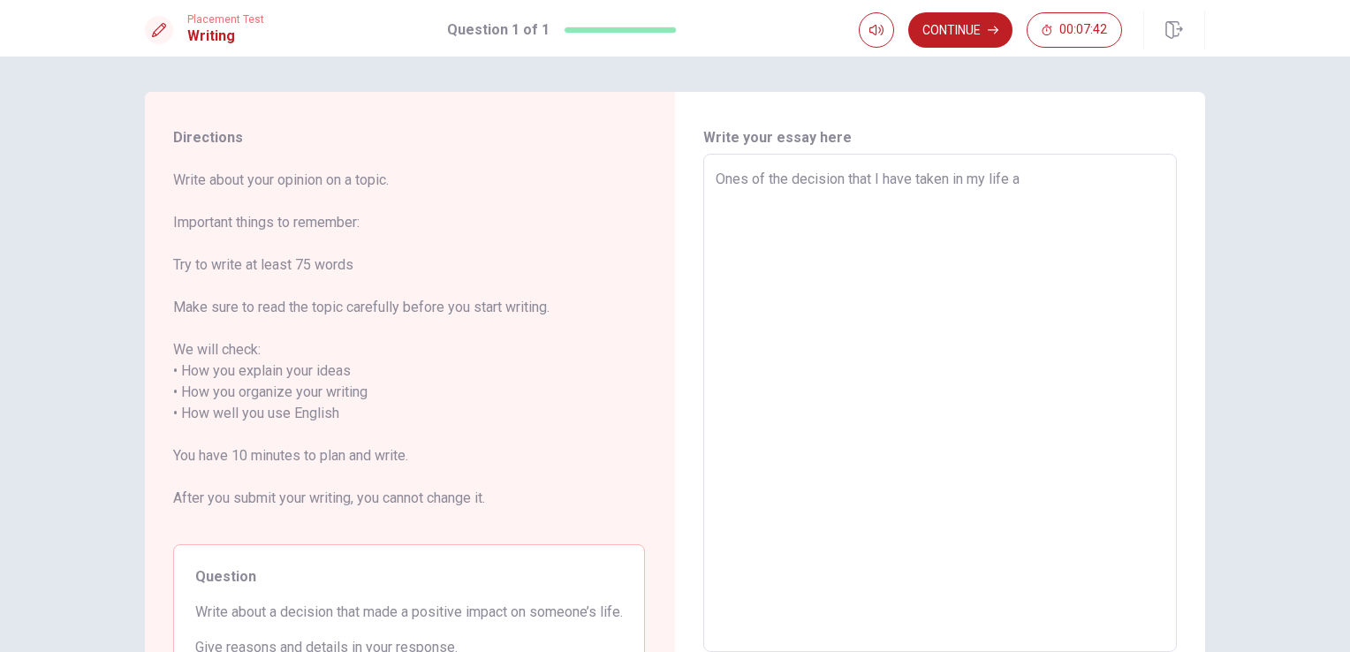
type textarea "Ones of the decision that I have taken in my life an"
type textarea "x"
type textarea "Ones of the decision that I have taken in my life and"
type textarea "x"
type textarea "Ones of the decision that I have taken in my life and"
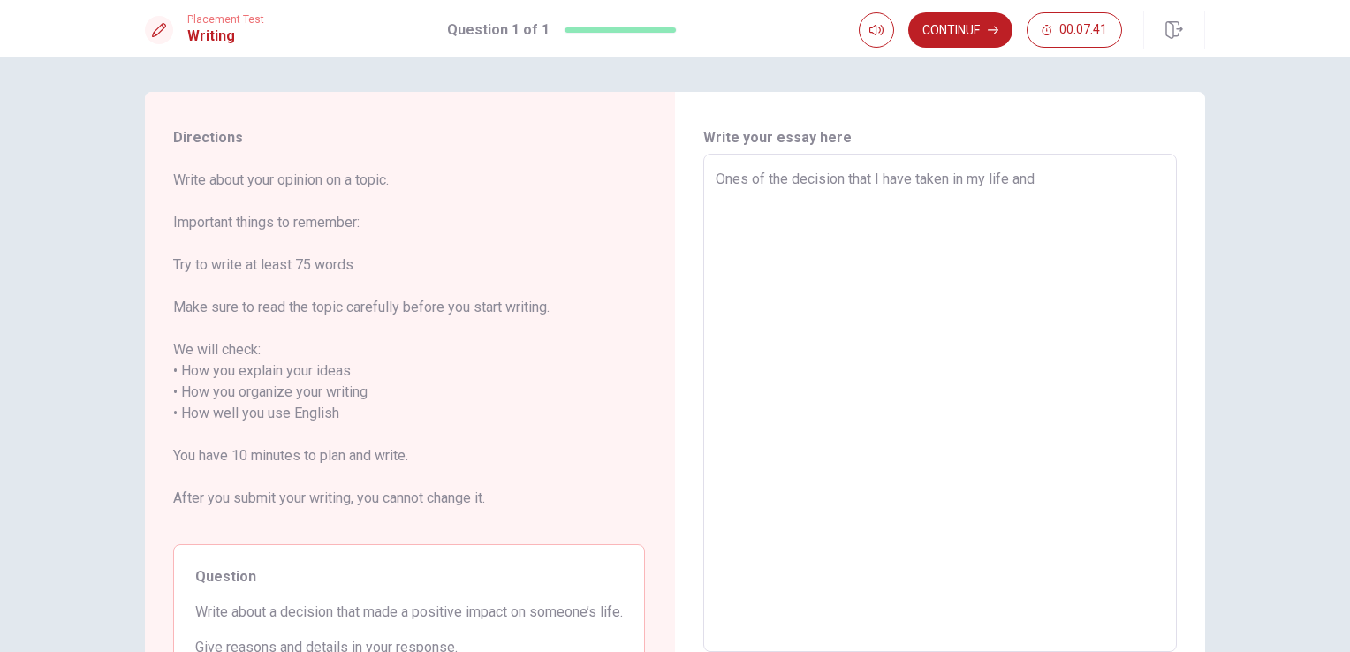
type textarea "x"
type textarea "Ones of the decision that I have taken in my life and i"
type textarea "x"
type textarea "Ones of the decision that I have taken in my life and i"
type textarea "x"
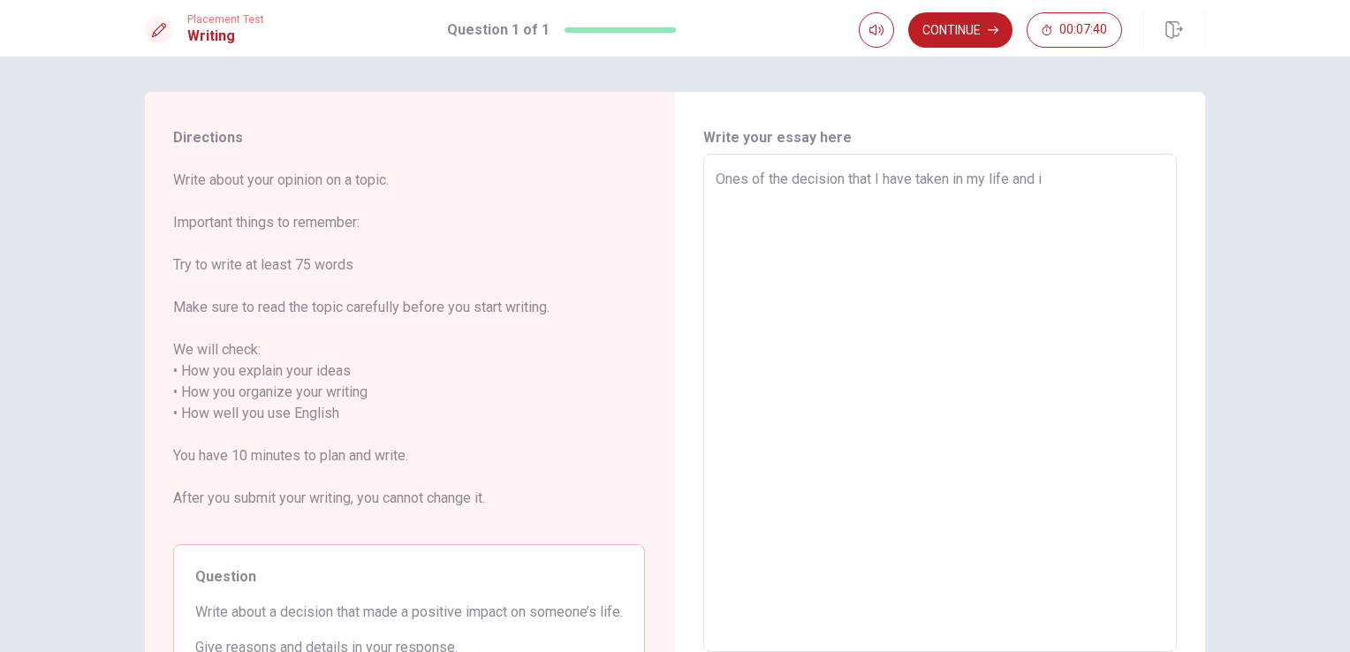
type textarea "Ones of the decision that I have taken in my life and i t"
type textarea "x"
type textarea "Ones of the decision that I have taken in my life and i th"
type textarea "x"
type textarea "Ones of the decision that I have taken in my life and i thi"
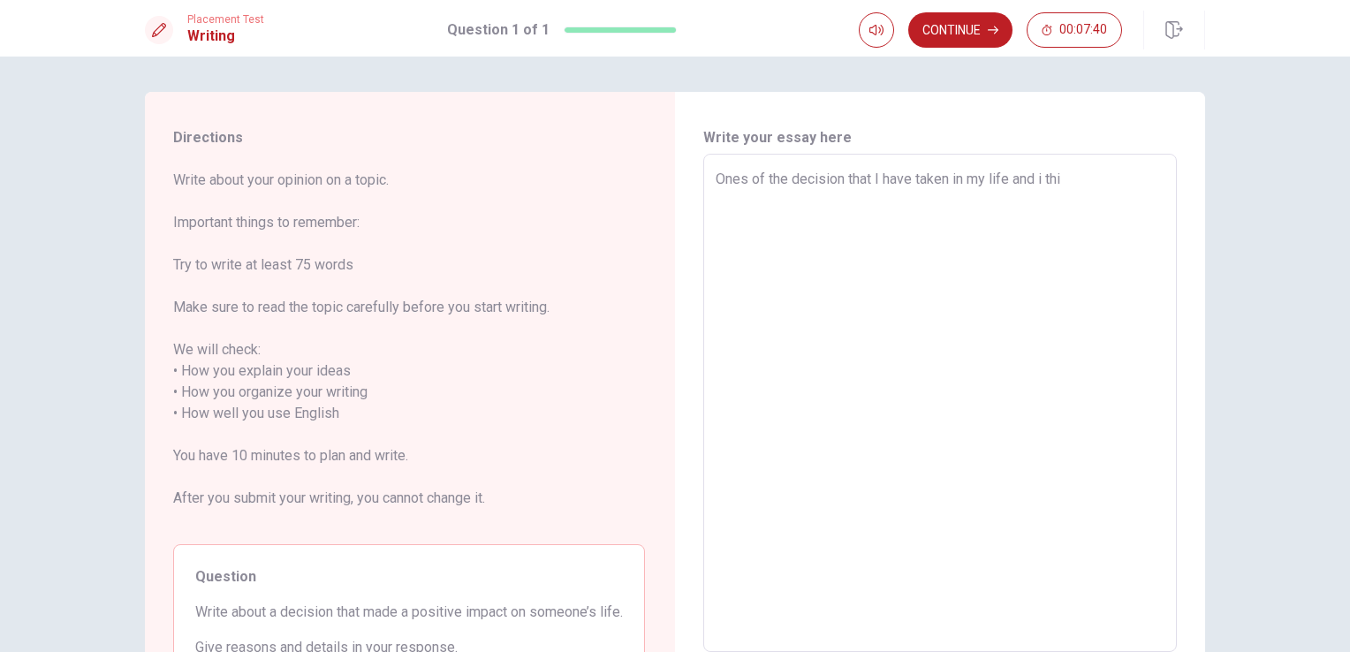
type textarea "x"
type textarea "Ones of the decision that I have taken in my life and i thin"
type textarea "x"
type textarea "Ones of the decision that I have taken in my life and i think"
type textarea "x"
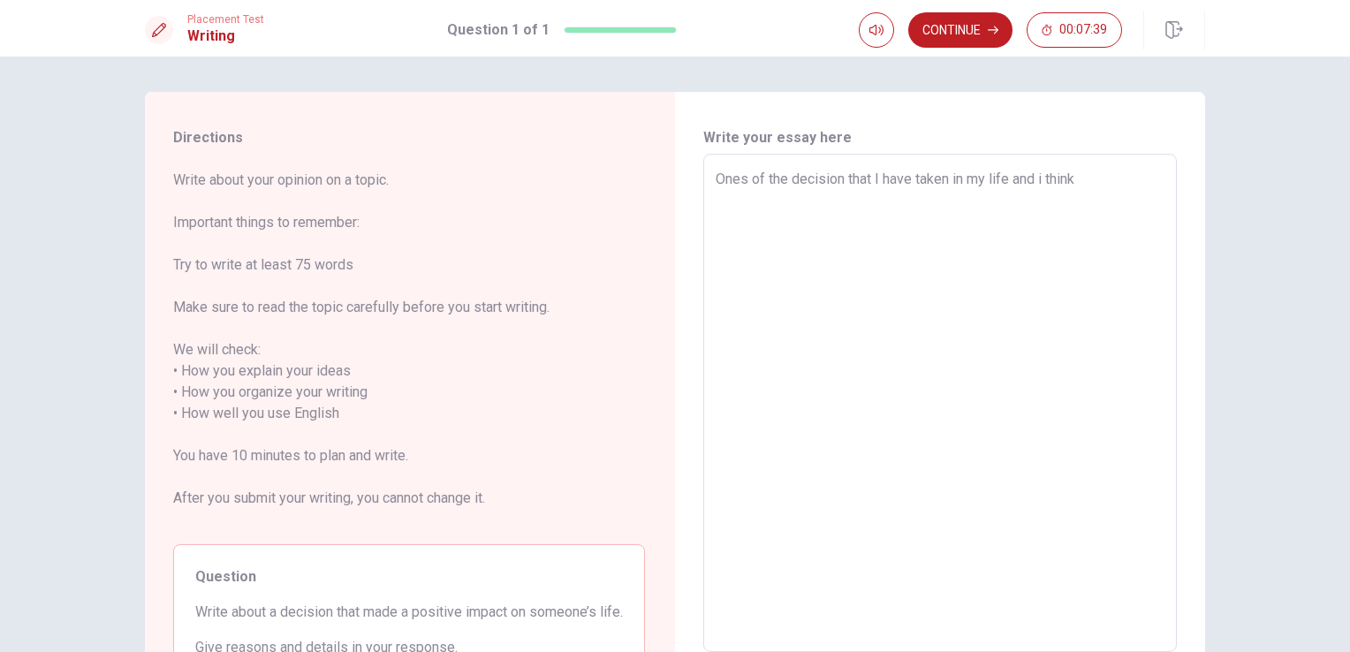
type textarea "Ones of the decision that I have taken in my life and i think"
type textarea "x"
type textarea "Ones of the decision that I have taken in my life and i think"
type textarea "x"
type textarea "Ones of the decision that I have taken in my life and i thin"
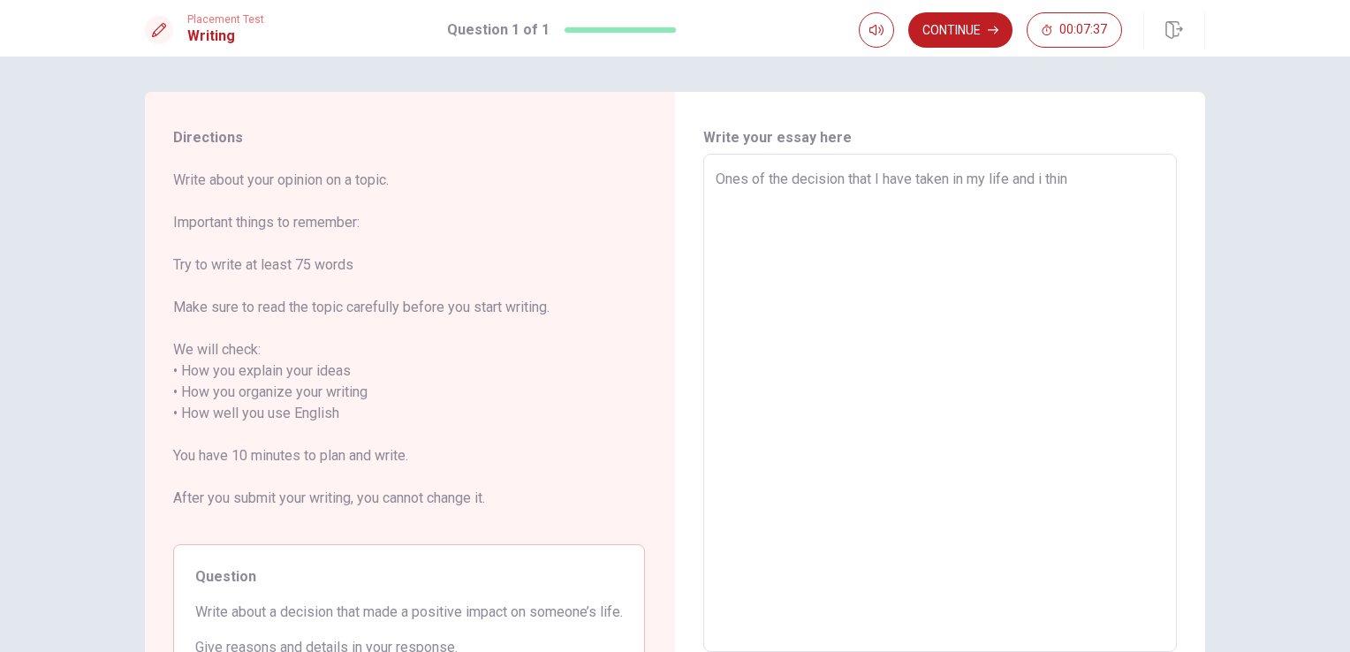
type textarea "x"
type textarea "Ones of the decision that I have taken in my life and i thi"
type textarea "x"
type textarea "Ones of the decision that I have taken in my life and i th"
type textarea "x"
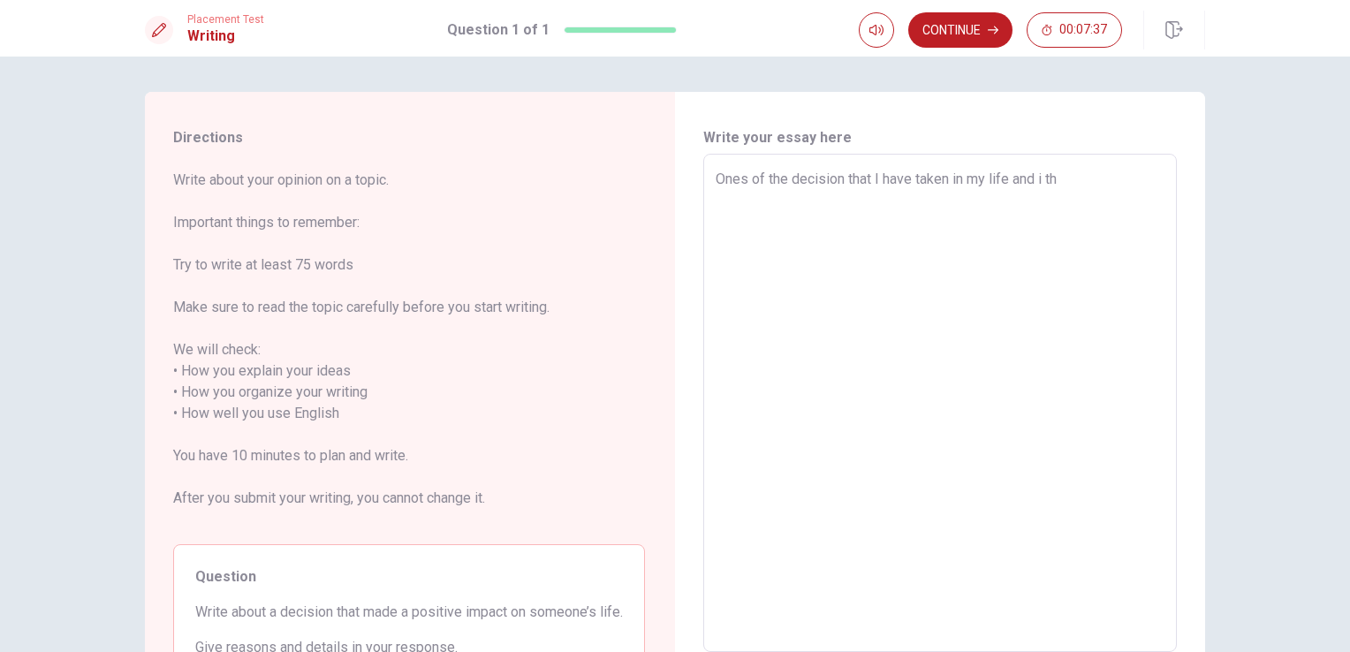
type textarea "Ones of the decision that I have taken in my life and i t"
type textarea "x"
type textarea "Ones of the decision that I have taken in my life and i"
type textarea "x"
type textarea "Ones of the decision that I have taken in my life and i"
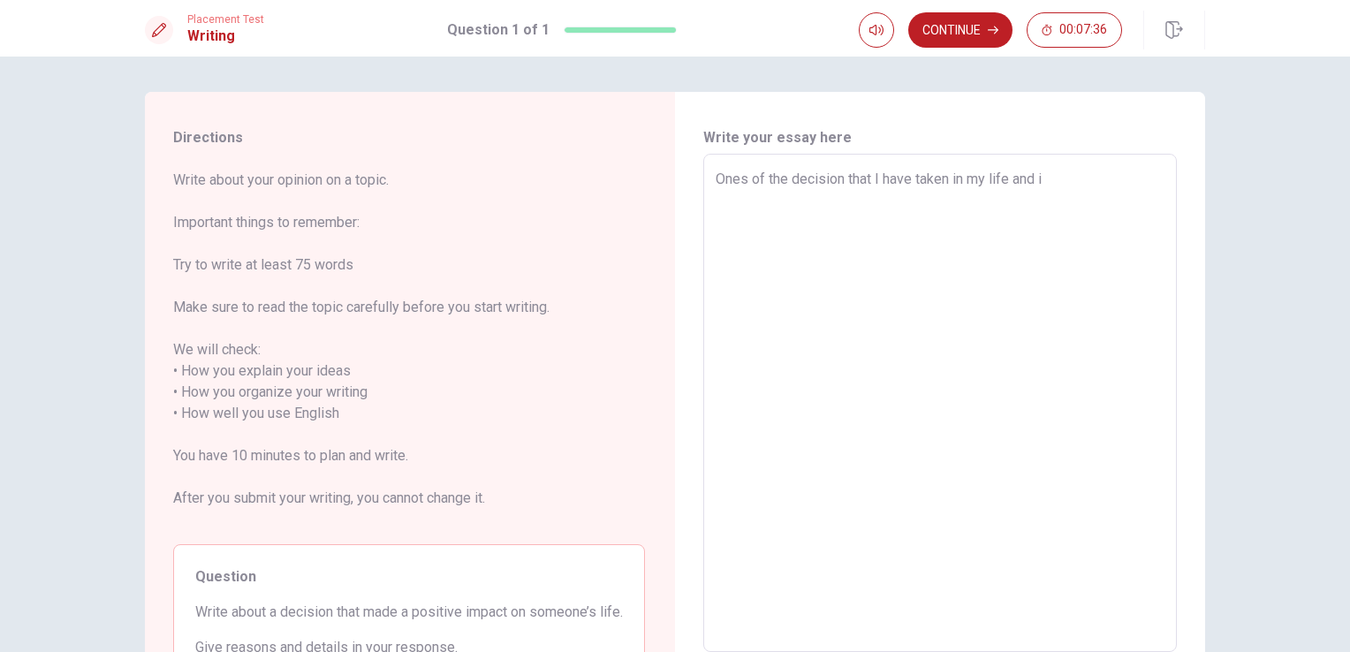
type textarea "x"
type textarea "Ones of the decision that I have taken in my life and"
type textarea "x"
type textarea "Ones of the decision that I have taken in my life and I"
type textarea "x"
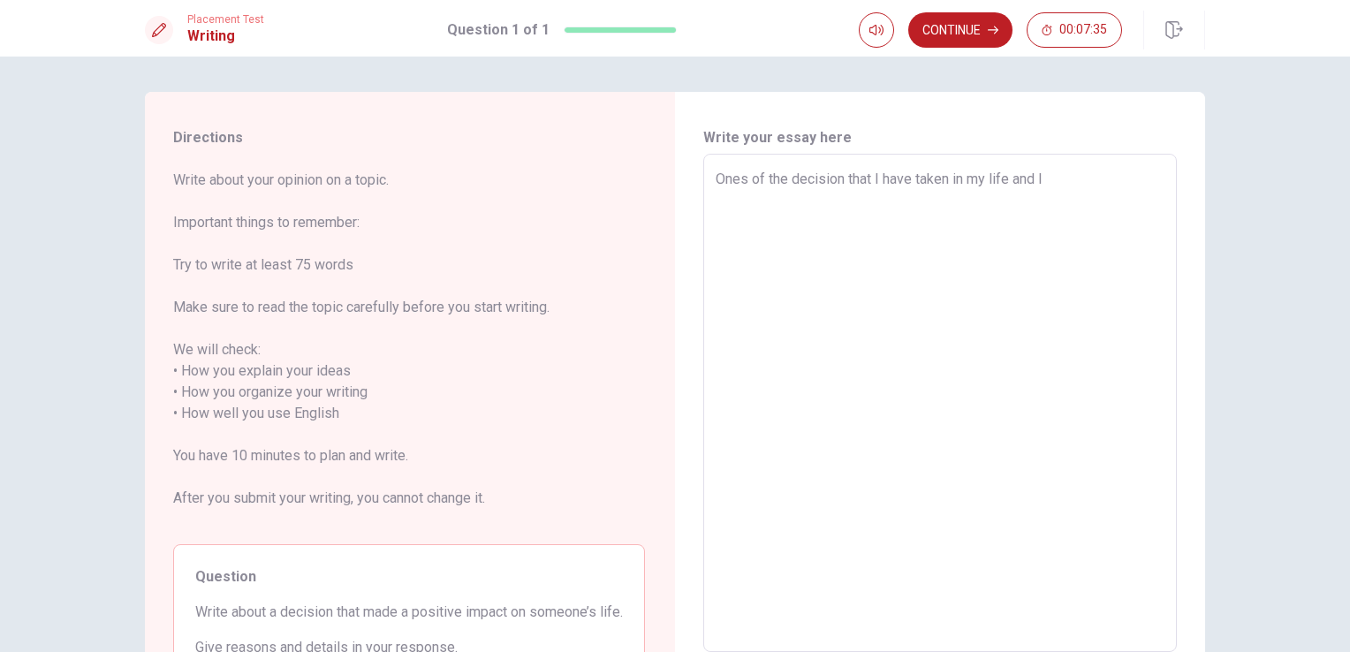
type textarea "Ones of the decision that I have taken in my life and I"
type textarea "x"
type textarea "Ones of the decision that I have taken in my life and I t"
click at [1043, 181] on textarea "Ones of the decision that I have taken in my life and i had a positive impact o…" at bounding box center [940, 403] width 449 height 469
click at [816, 198] on textarea "Ones of the decision that I have taken in my life and It had a positive impact …" at bounding box center [940, 403] width 449 height 469
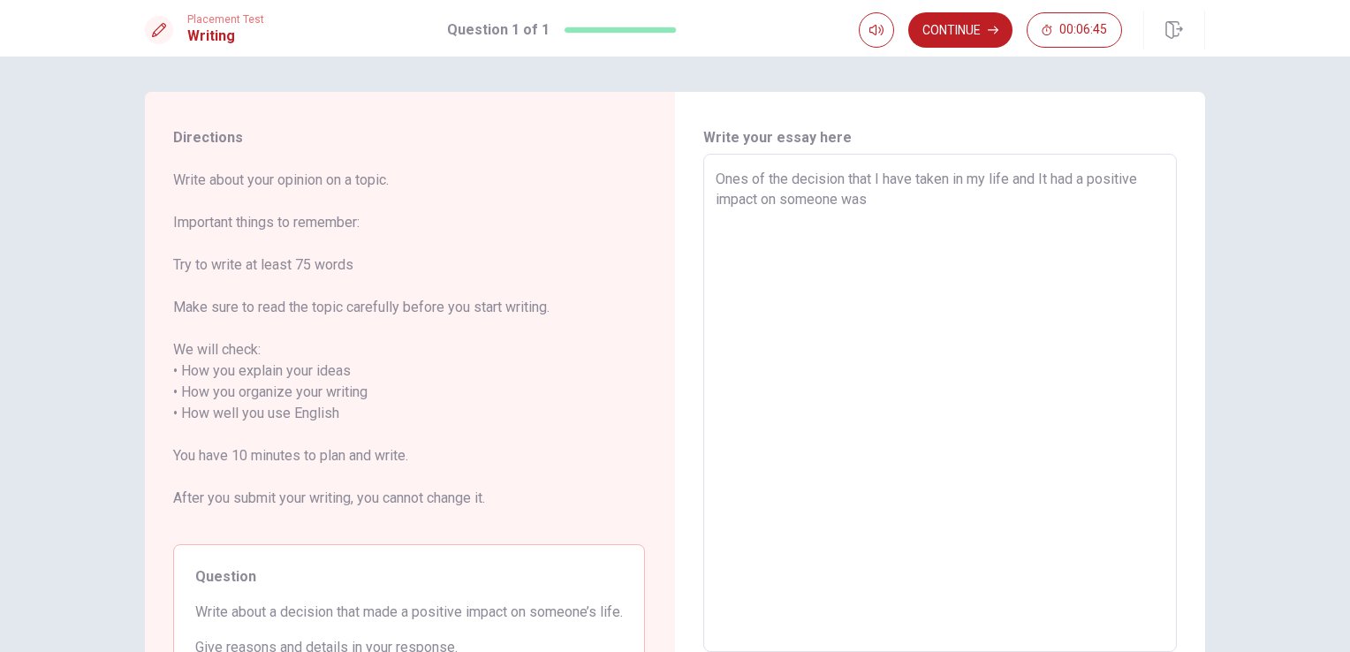
click at [835, 200] on textarea "Ones of the decision that I have taken in my life and It had a positive impact …" at bounding box center [940, 403] width 449 height 469
click at [869, 196] on textarea "Ones of the decision that I have taken in my life and It had a positive impact …" at bounding box center [940, 403] width 449 height 469
click at [840, 199] on textarea "Ones of the decision that I have taken in my life and It had a positive impact …" at bounding box center [940, 403] width 449 height 469
click at [882, 195] on textarea "Ones of the decision that I have taken in my life and It had a positive impact …" at bounding box center [940, 403] width 449 height 469
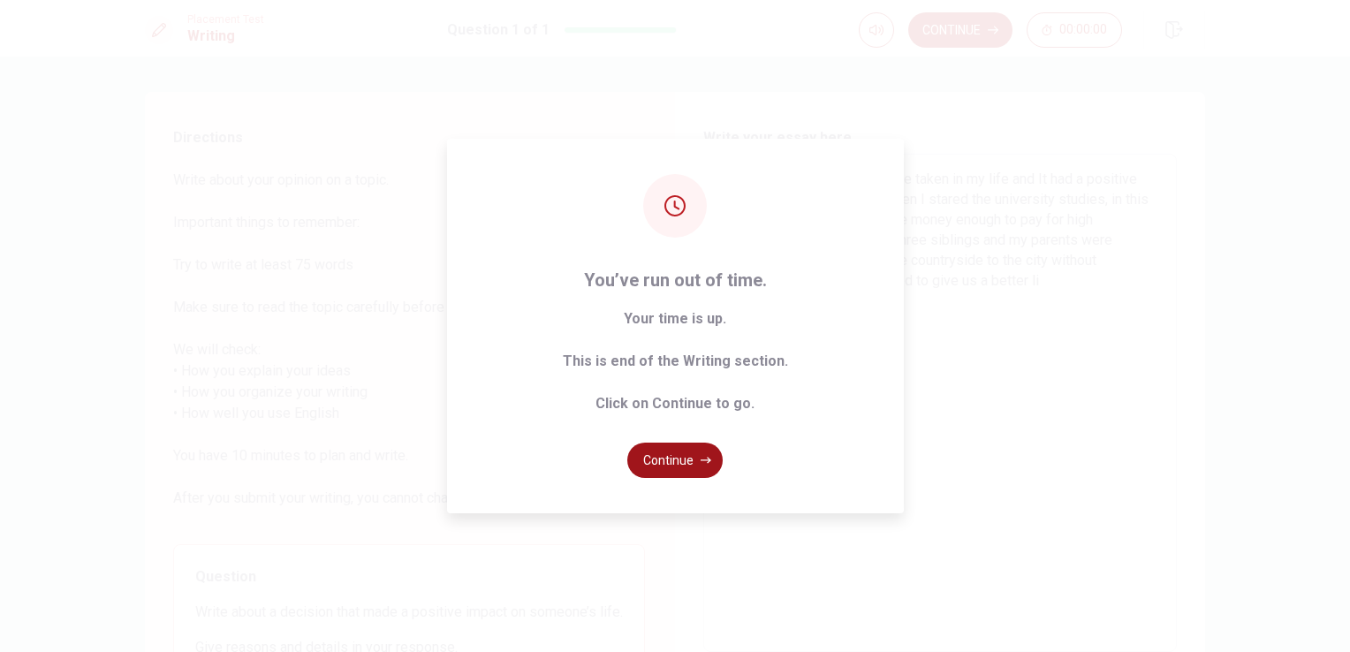
click at [673, 461] on button "Continue" at bounding box center [674, 460] width 95 height 35
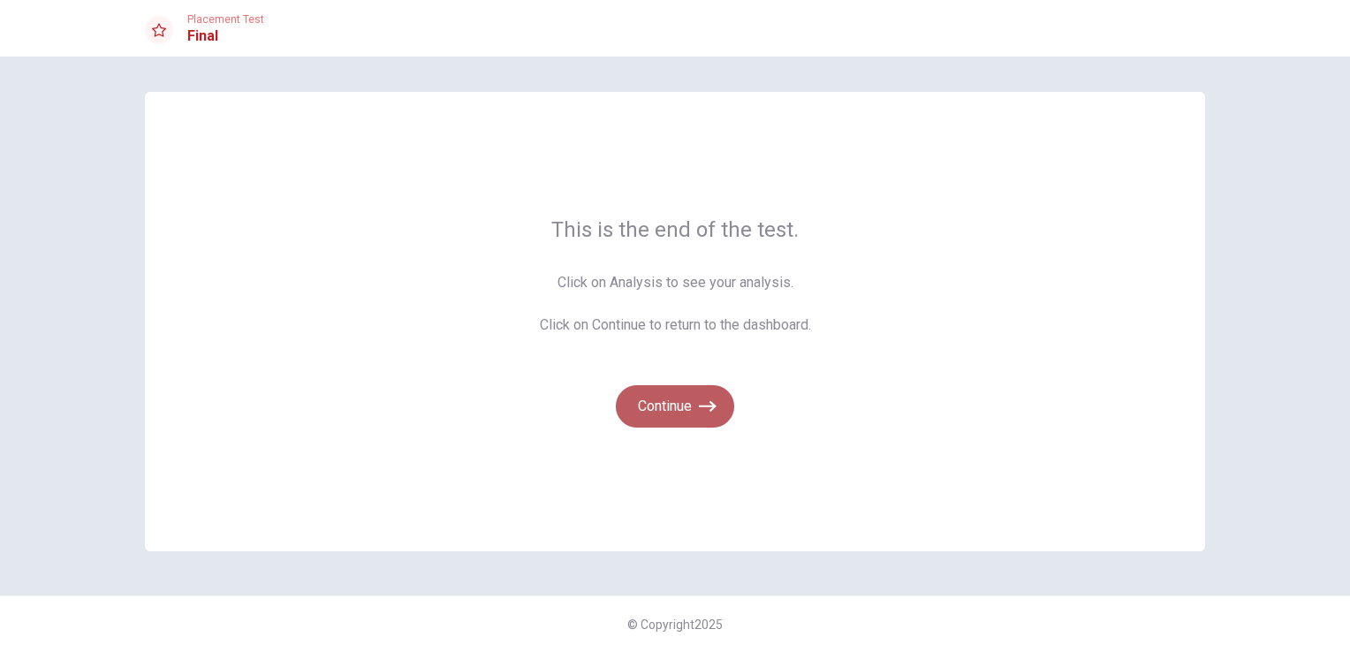
click at [650, 415] on button "Continue" at bounding box center [675, 406] width 118 height 42
